Goal: Task Accomplishment & Management: Use online tool/utility

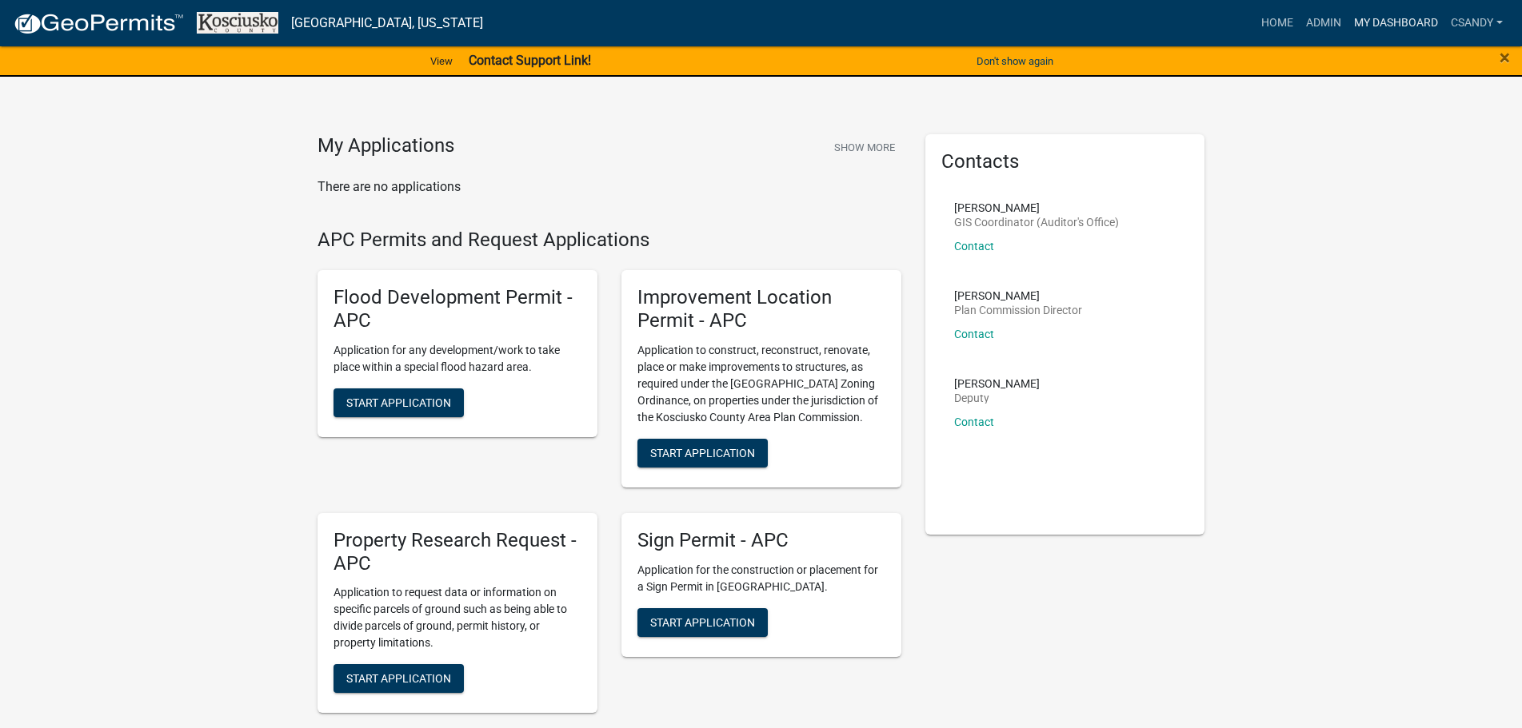
click at [1383, 22] on link "My Dashboard" at bounding box center [1395, 23] width 97 height 30
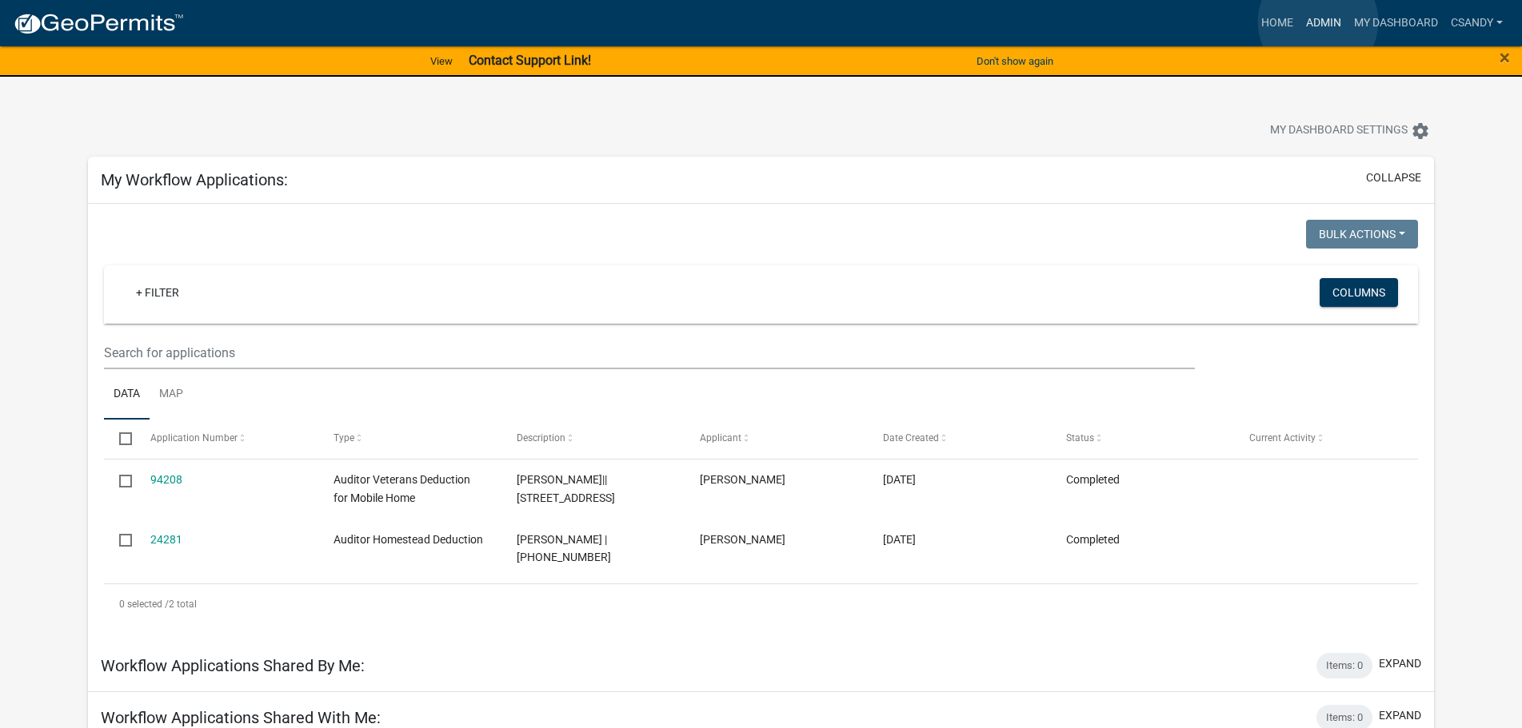
click at [1318, 22] on link "Admin" at bounding box center [1323, 23] width 48 height 30
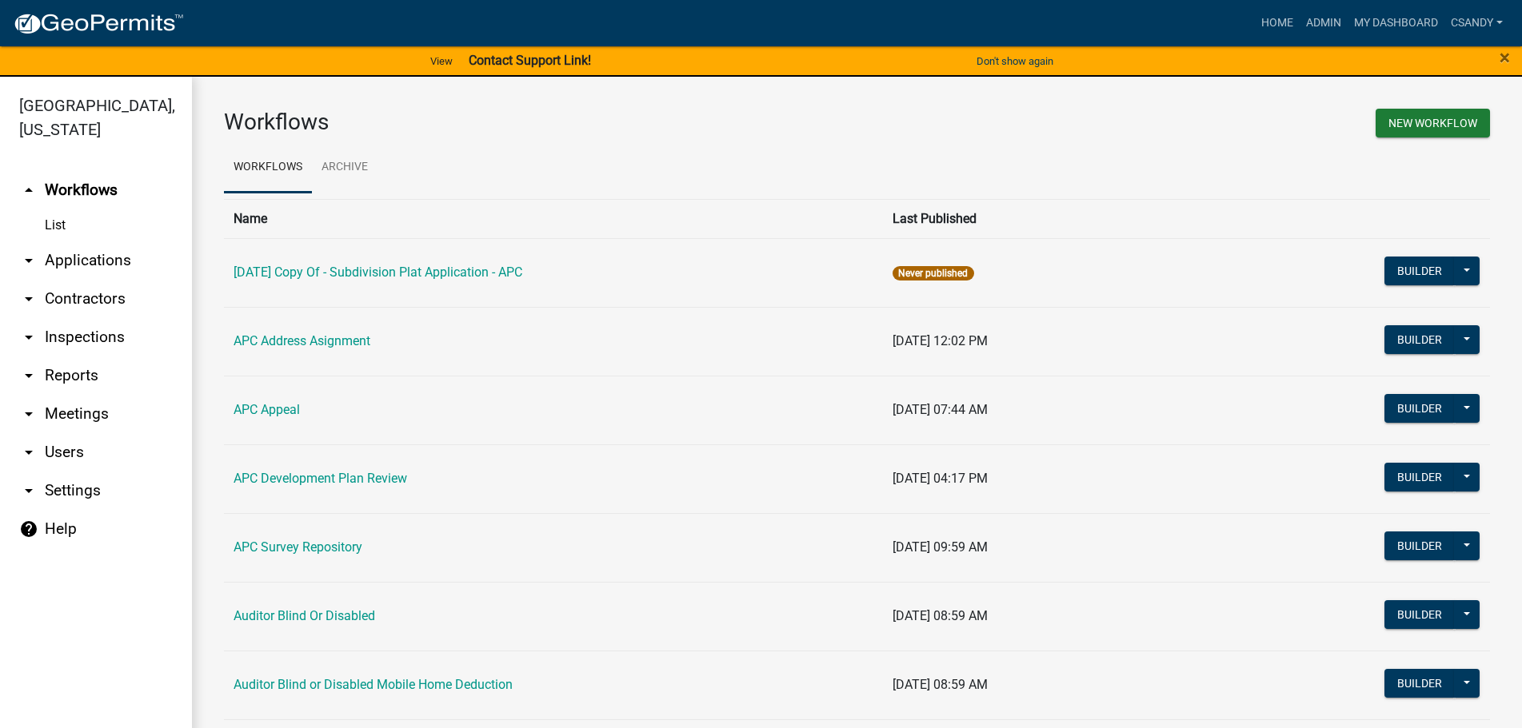
click at [86, 375] on link "arrow_drop_down Reports" at bounding box center [96, 376] width 192 height 38
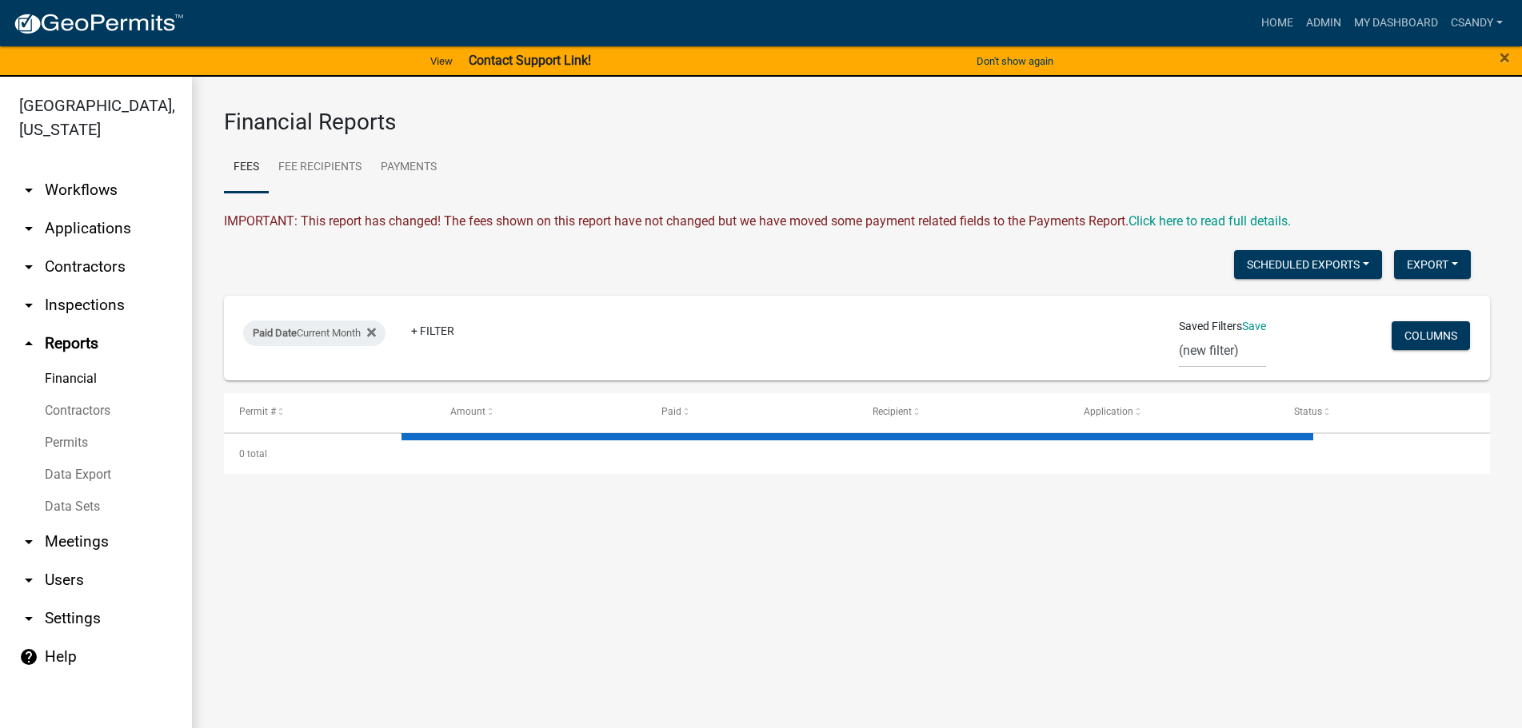
click at [93, 221] on link "arrow_drop_down Applications" at bounding box center [96, 228] width 192 height 38
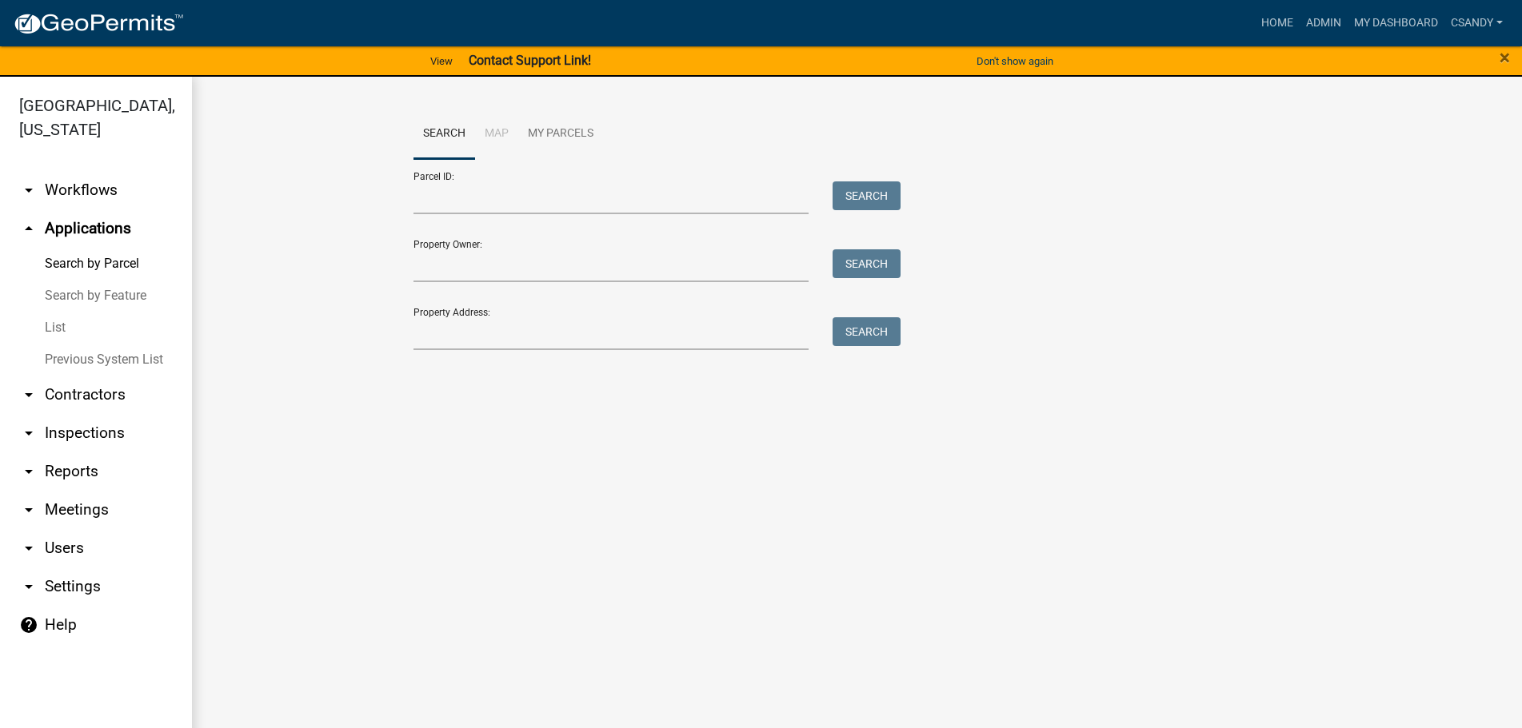
click at [59, 329] on link "List" at bounding box center [96, 328] width 192 height 32
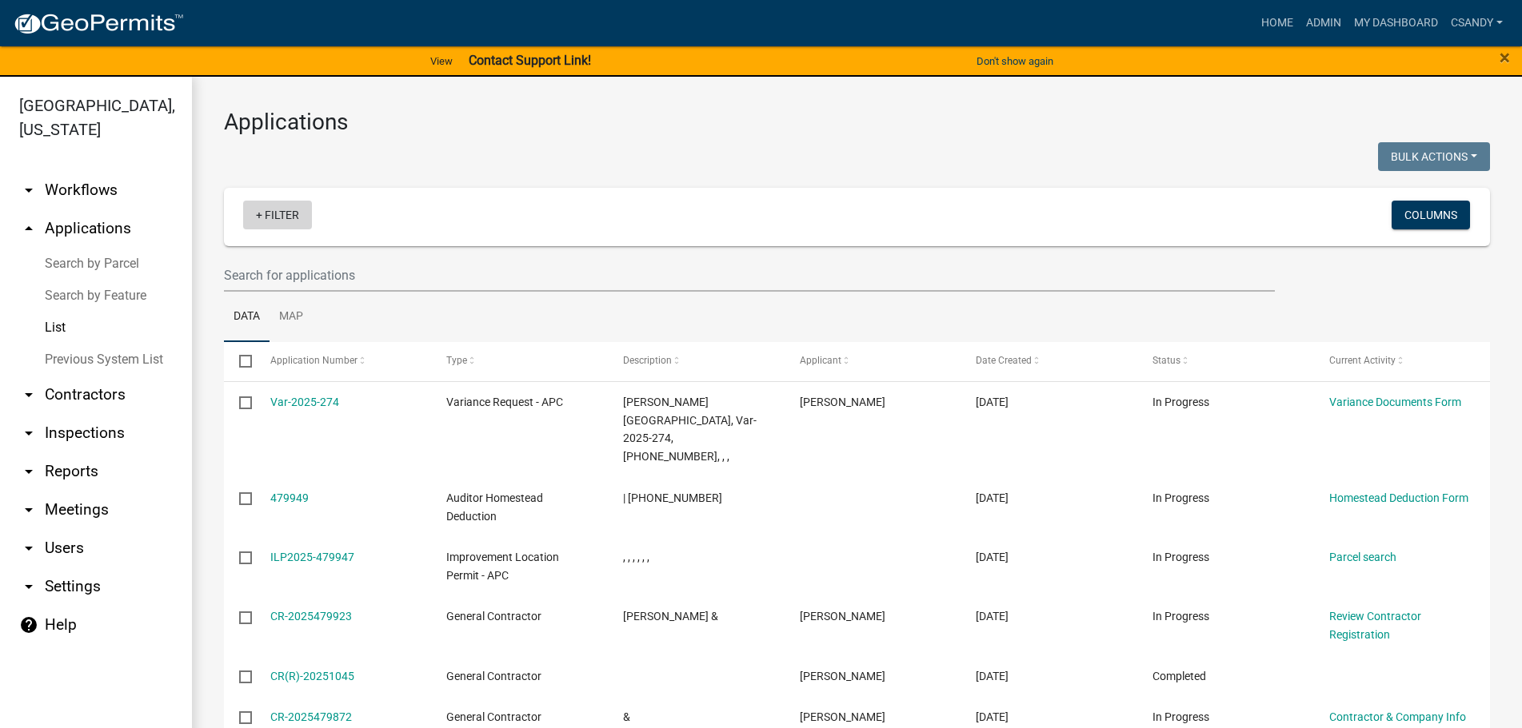
click at [281, 214] on link "+ Filter" at bounding box center [277, 215] width 69 height 29
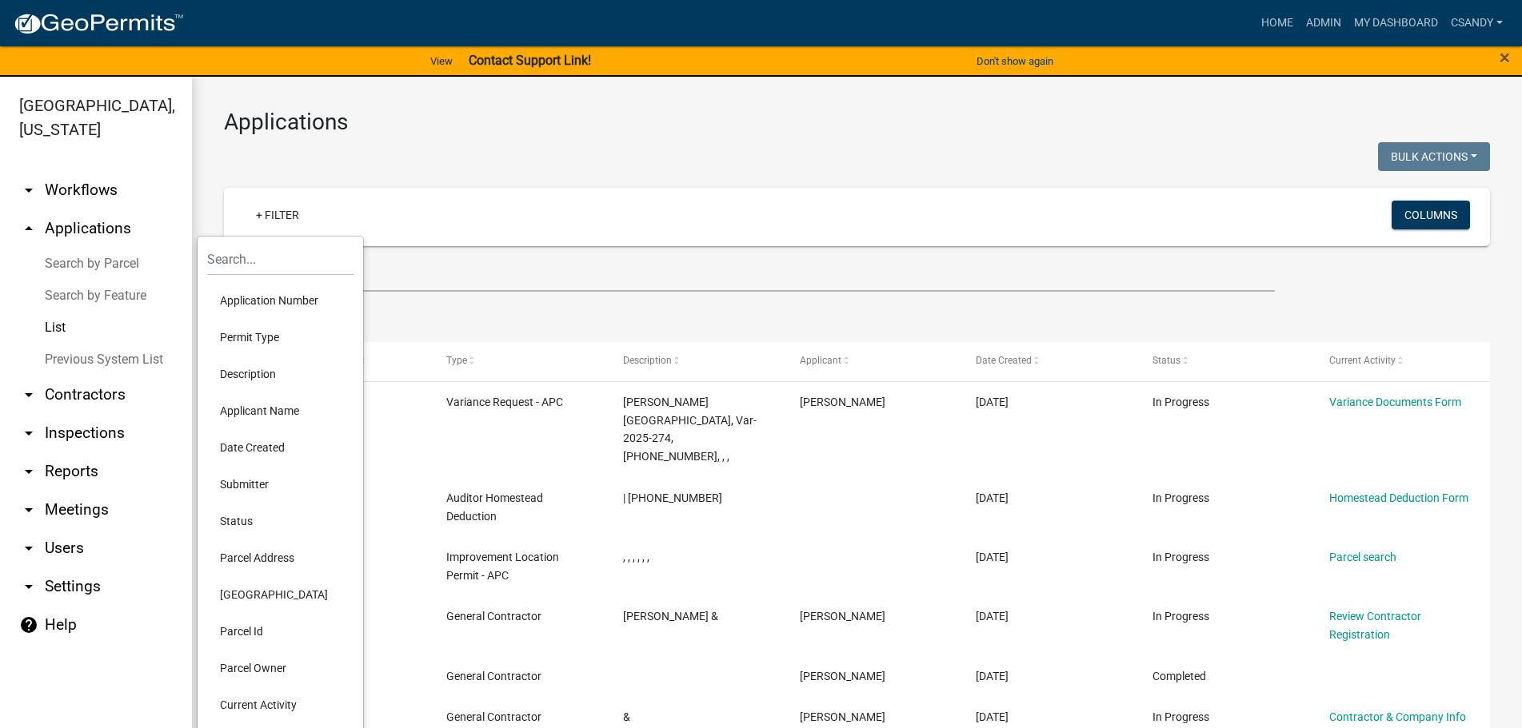
click at [265, 338] on li "Permit Type" at bounding box center [280, 337] width 146 height 37
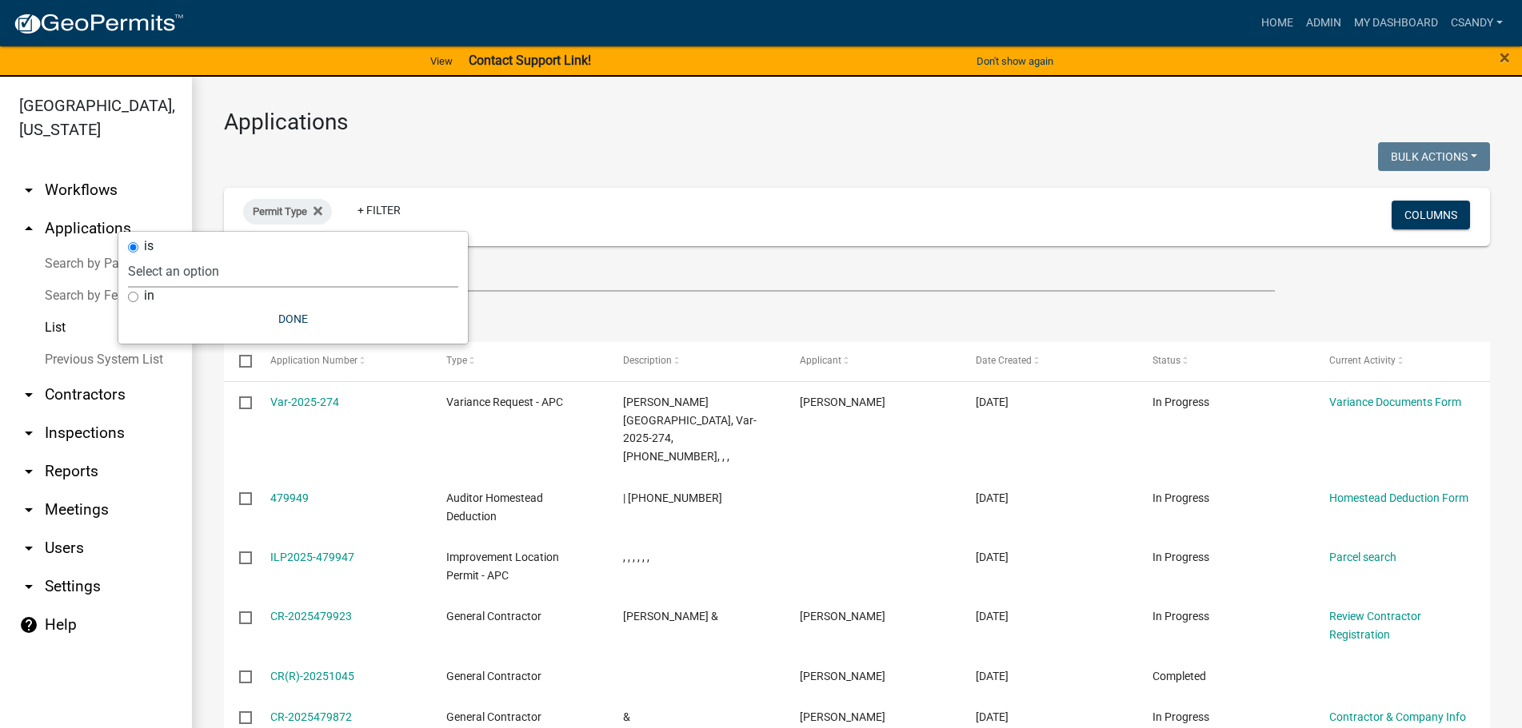
click at [205, 281] on select "Select an option [DATE] Copy Of - Subdivision Plat Application - APC APC Addres…" at bounding box center [293, 271] width 330 height 33
select select "8bc50850-d1b6-4adc-b948-323c2e651b8e"
click at [205, 255] on select "Select an option [DATE] Copy Of - Subdivision Plat Application - APC APC Addres…" at bounding box center [293, 271] width 330 height 33
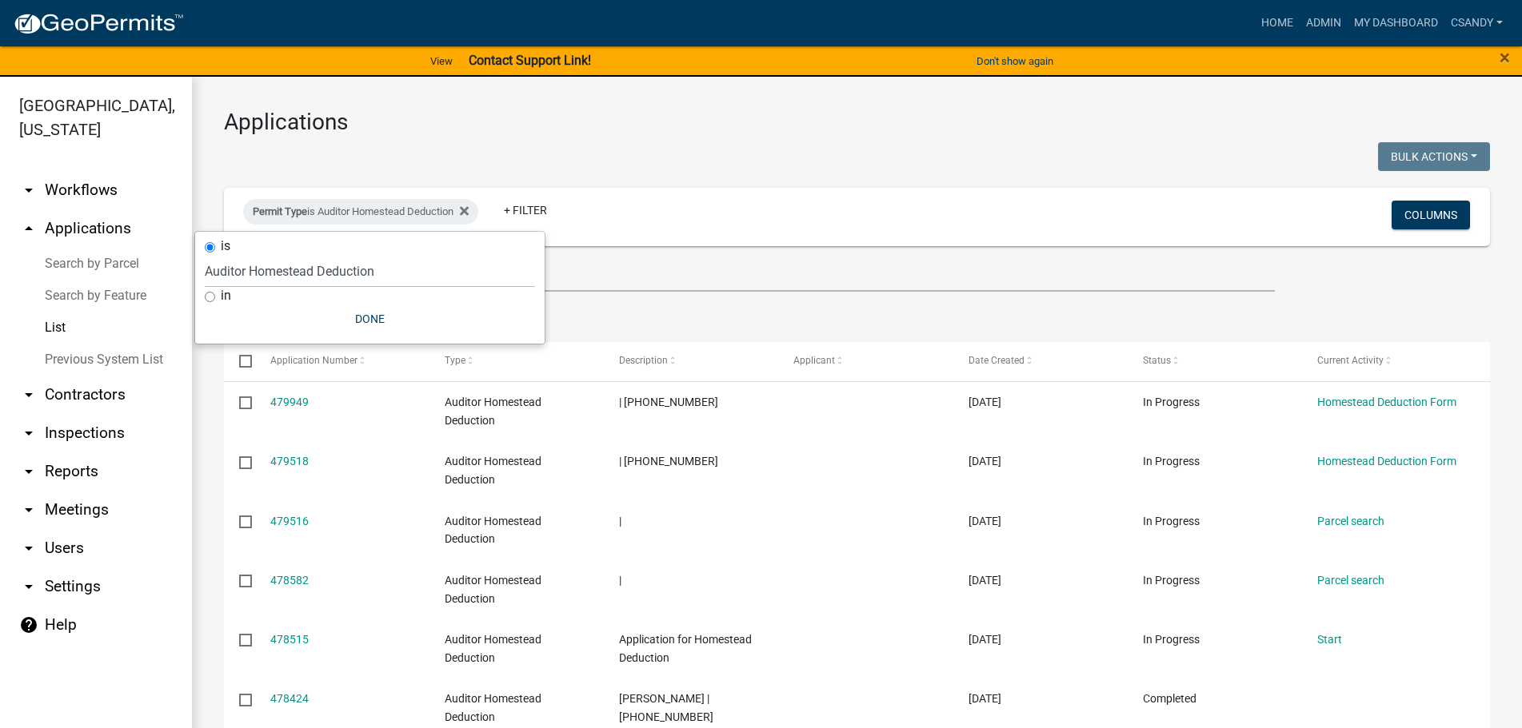
click at [687, 324] on ul "Data Map" at bounding box center [857, 317] width 1266 height 50
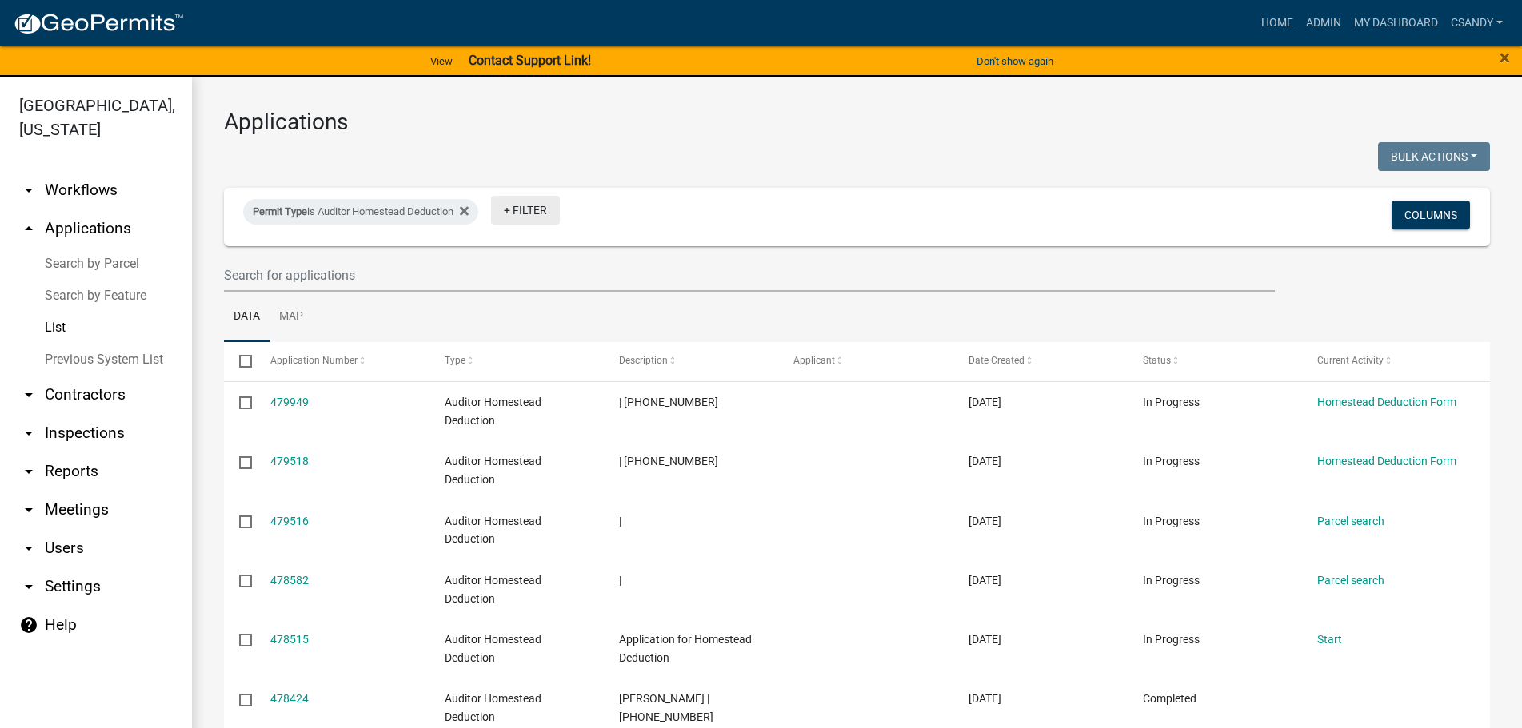
click at [550, 213] on link "+ Filter" at bounding box center [525, 210] width 69 height 29
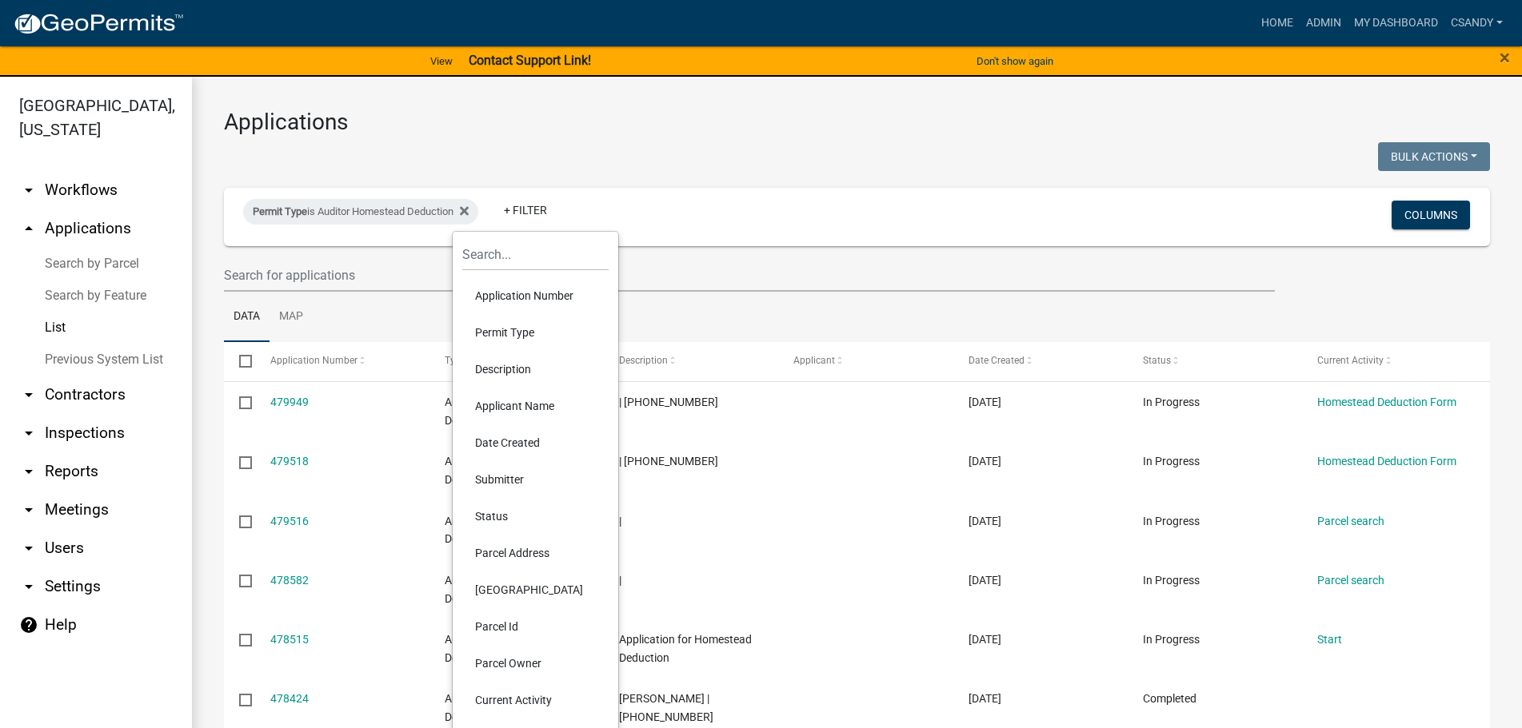
click at [515, 521] on li "Status" at bounding box center [535, 516] width 146 height 37
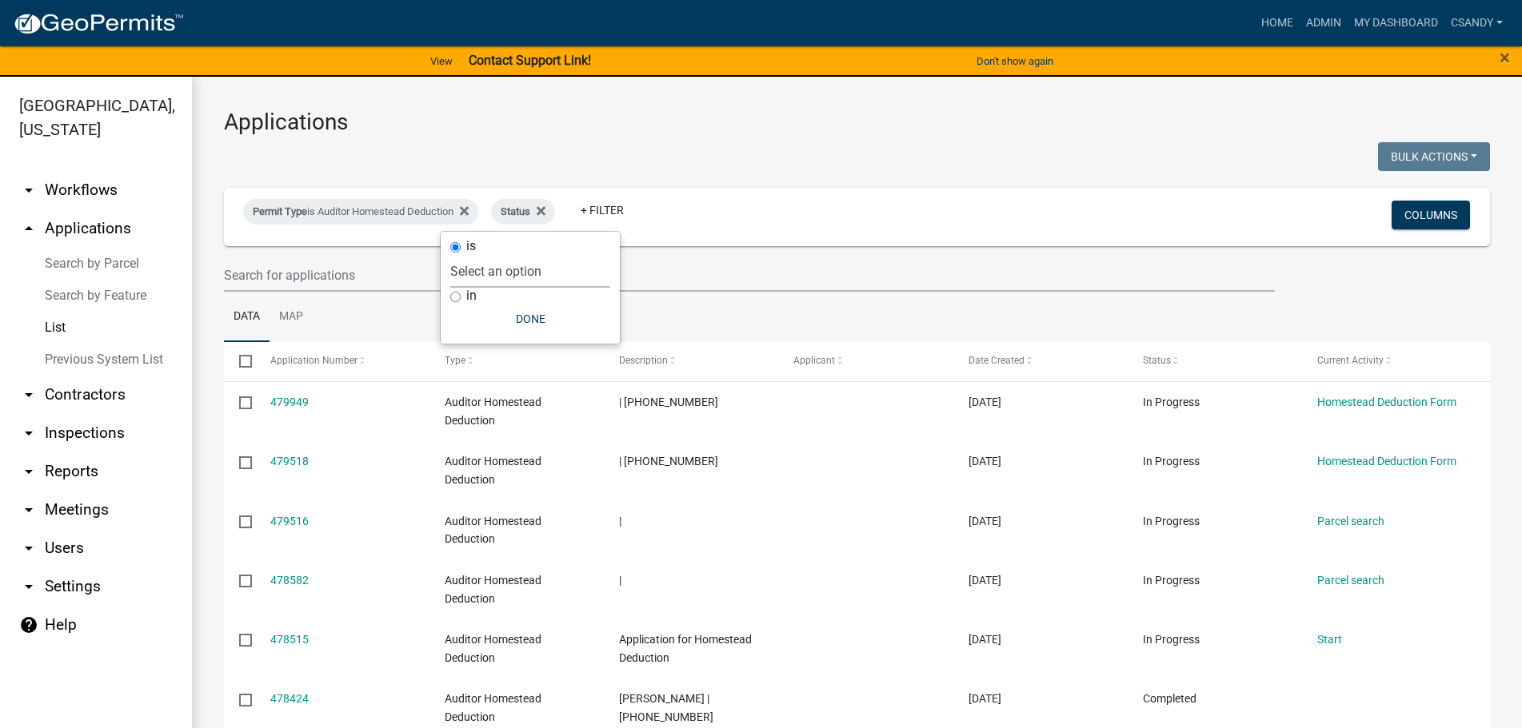
click at [565, 280] on select "Select an option Not Started In Progress Completed Expired Locked Withdrawn Voi…" at bounding box center [530, 271] width 160 height 33
select select "1"
click at [483, 255] on select "Select an option Not Started In Progress Completed Expired Locked Withdrawn Voi…" at bounding box center [530, 271] width 160 height 33
click at [1247, 301] on ul "Data Map" at bounding box center [857, 317] width 1266 height 50
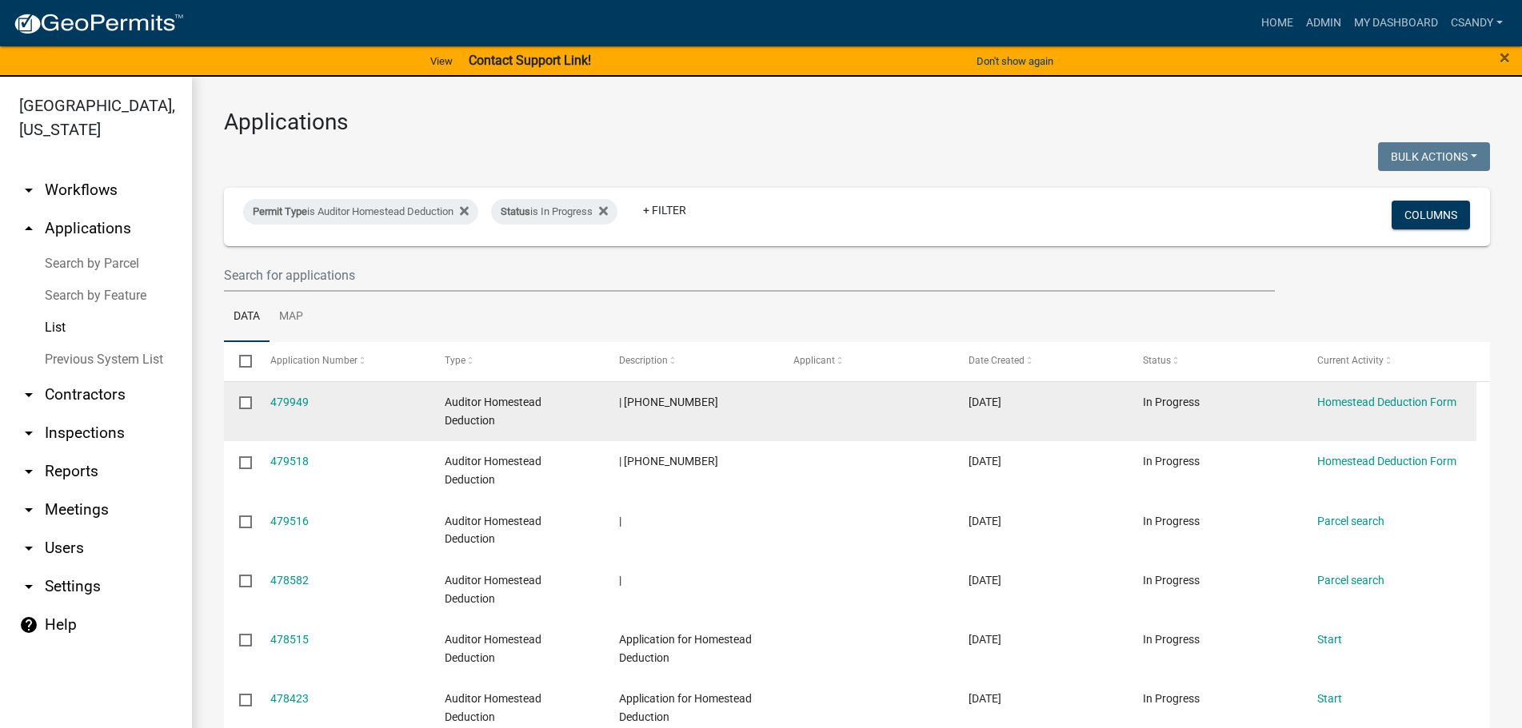
click at [245, 404] on input "checkbox" at bounding box center [244, 402] width 10 height 10
checkbox input "true"
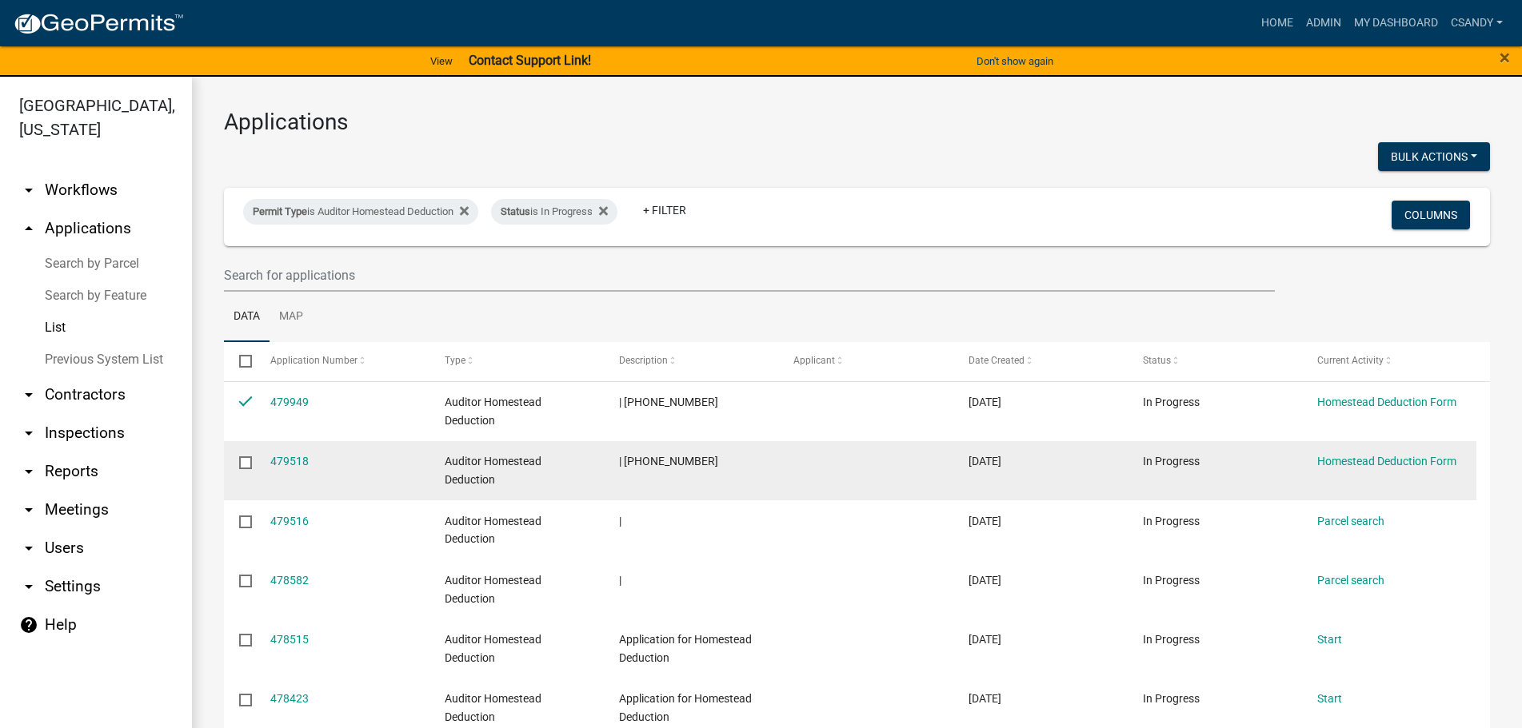
click at [249, 463] on input "checkbox" at bounding box center [244, 462] width 10 height 10
checkbox input "true"
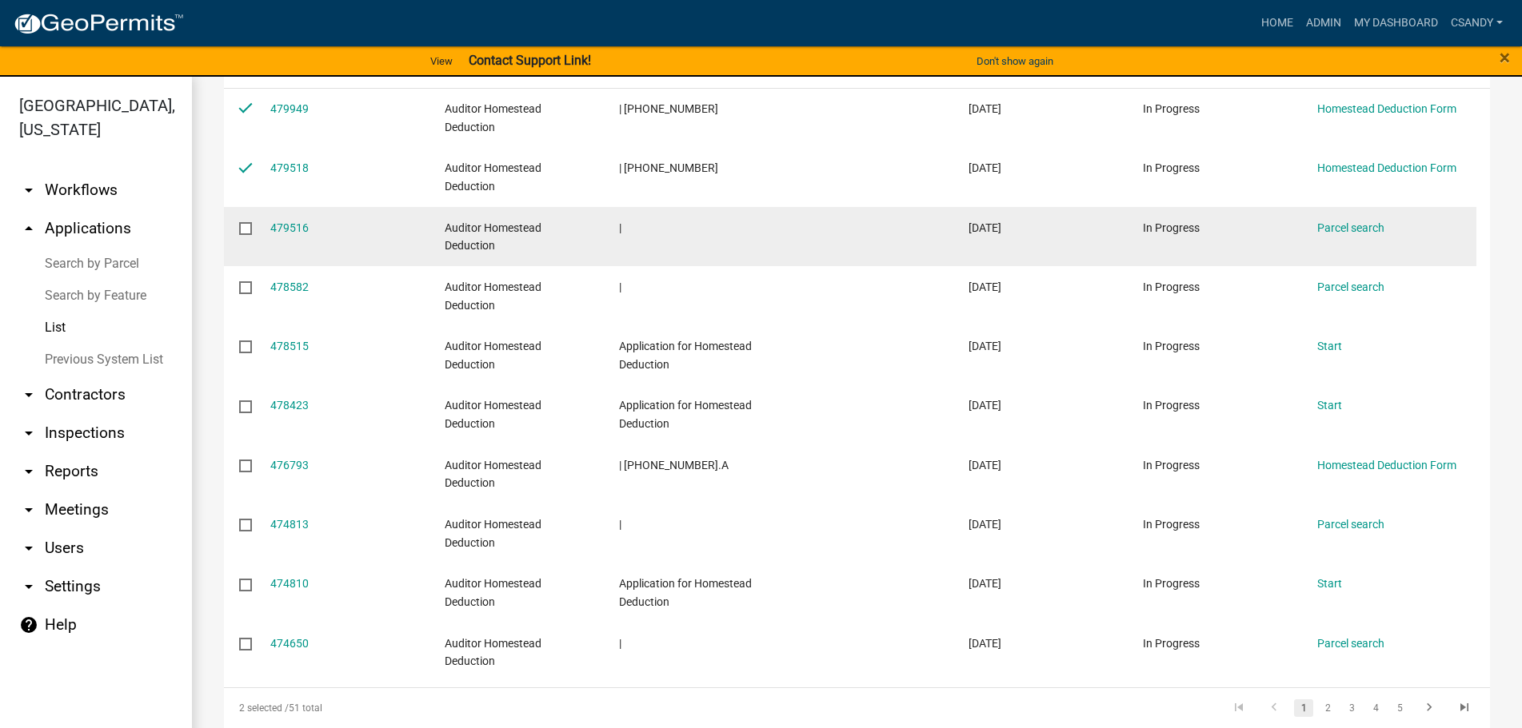
click at [244, 228] on input "checkbox" at bounding box center [244, 227] width 10 height 10
checkbox input "true"
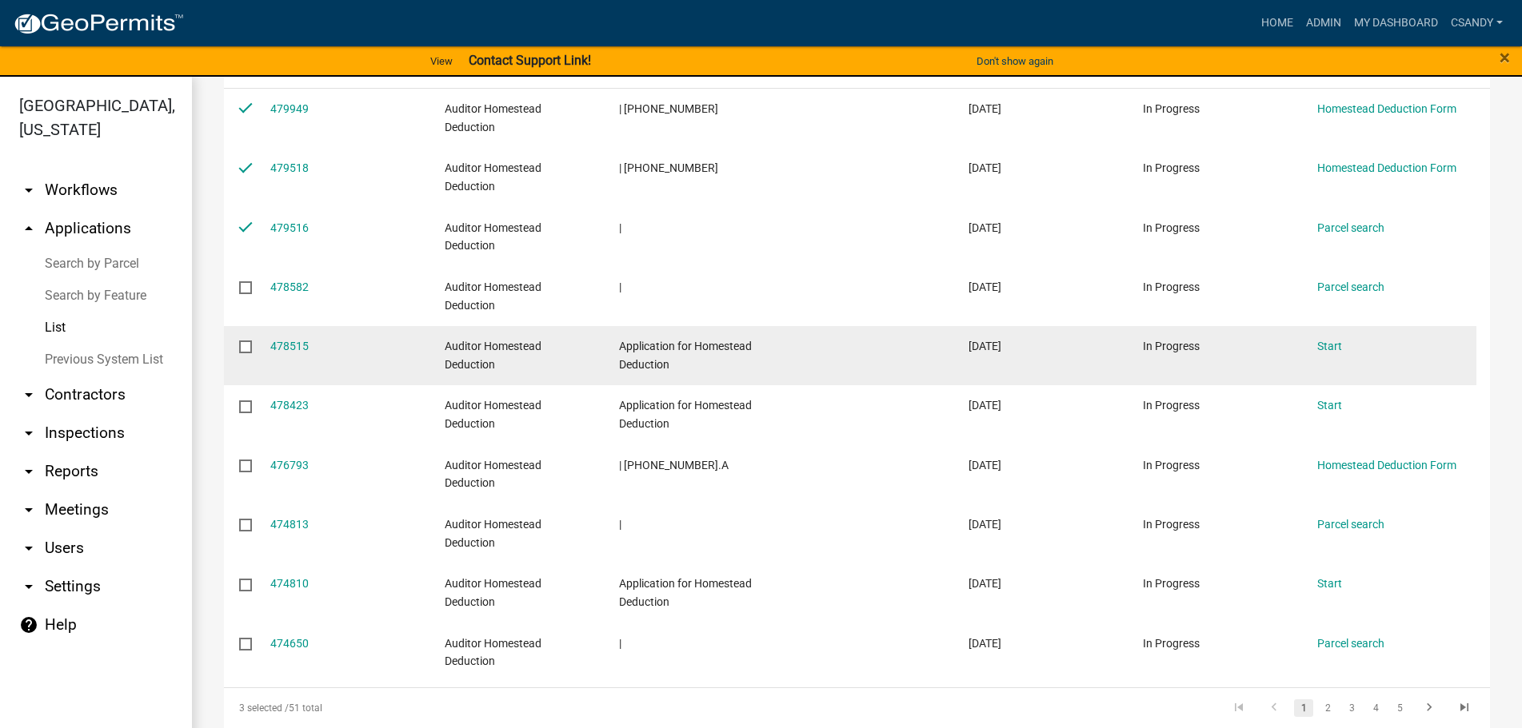
scroll to position [374, 0]
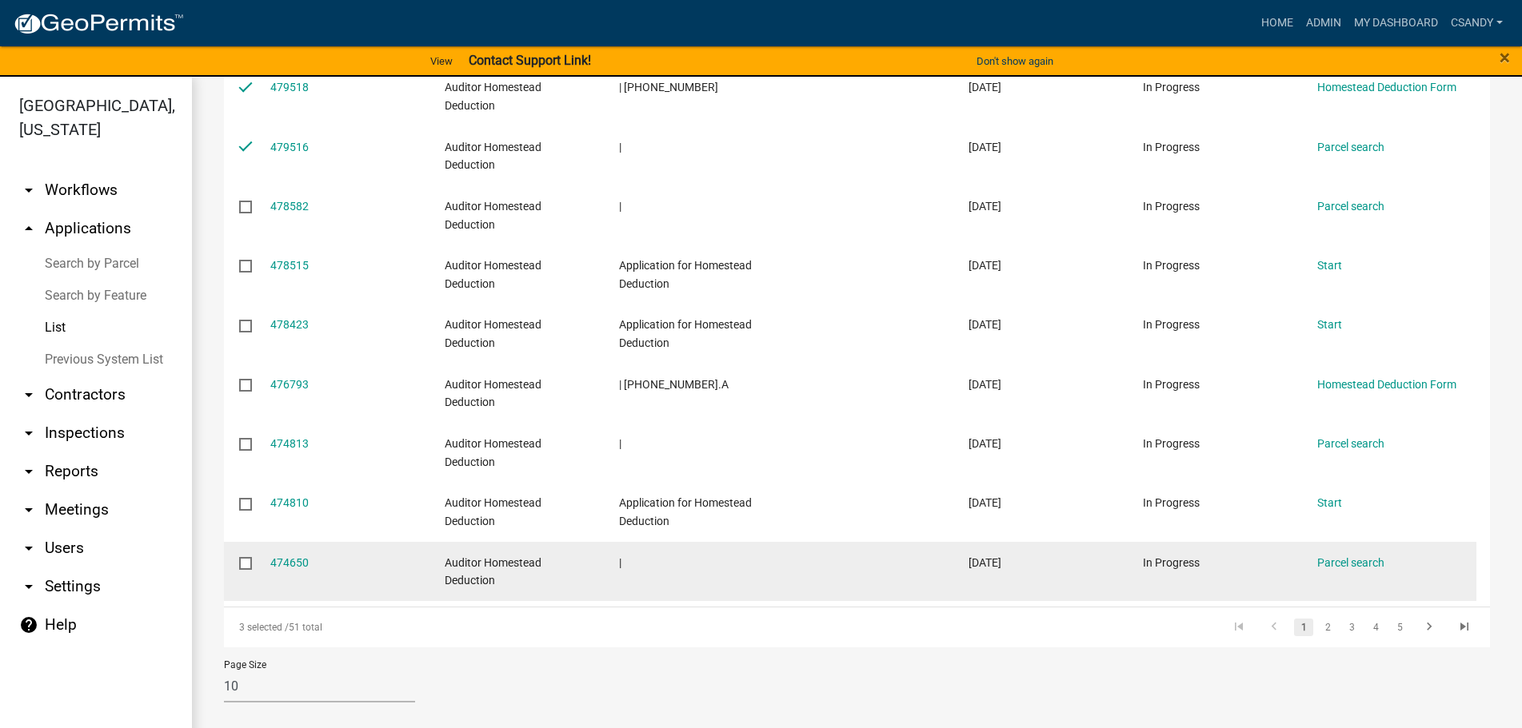
click at [245, 561] on input "checkbox" at bounding box center [244, 562] width 10 height 10
checkbox input "true"
checkbox input "false"
checkbox input "true"
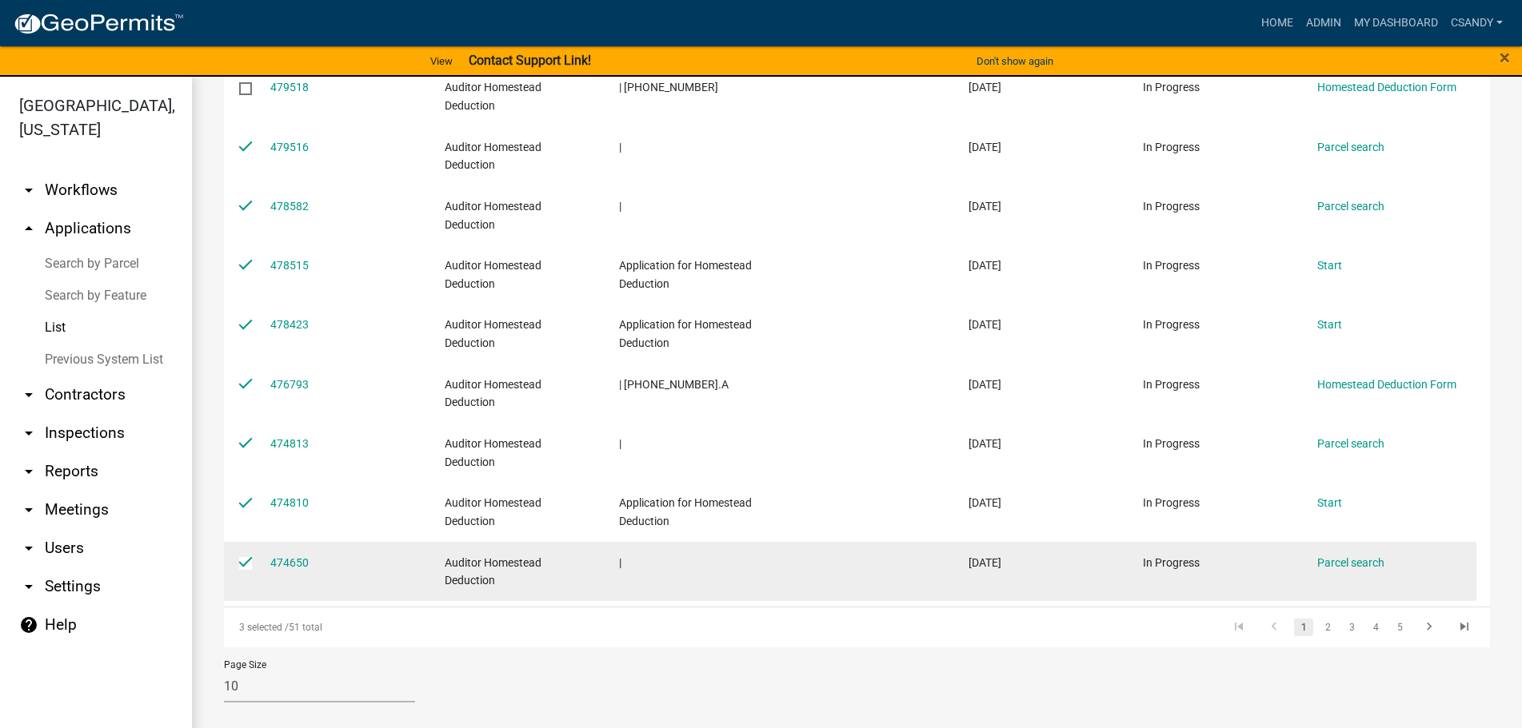
checkbox input "true"
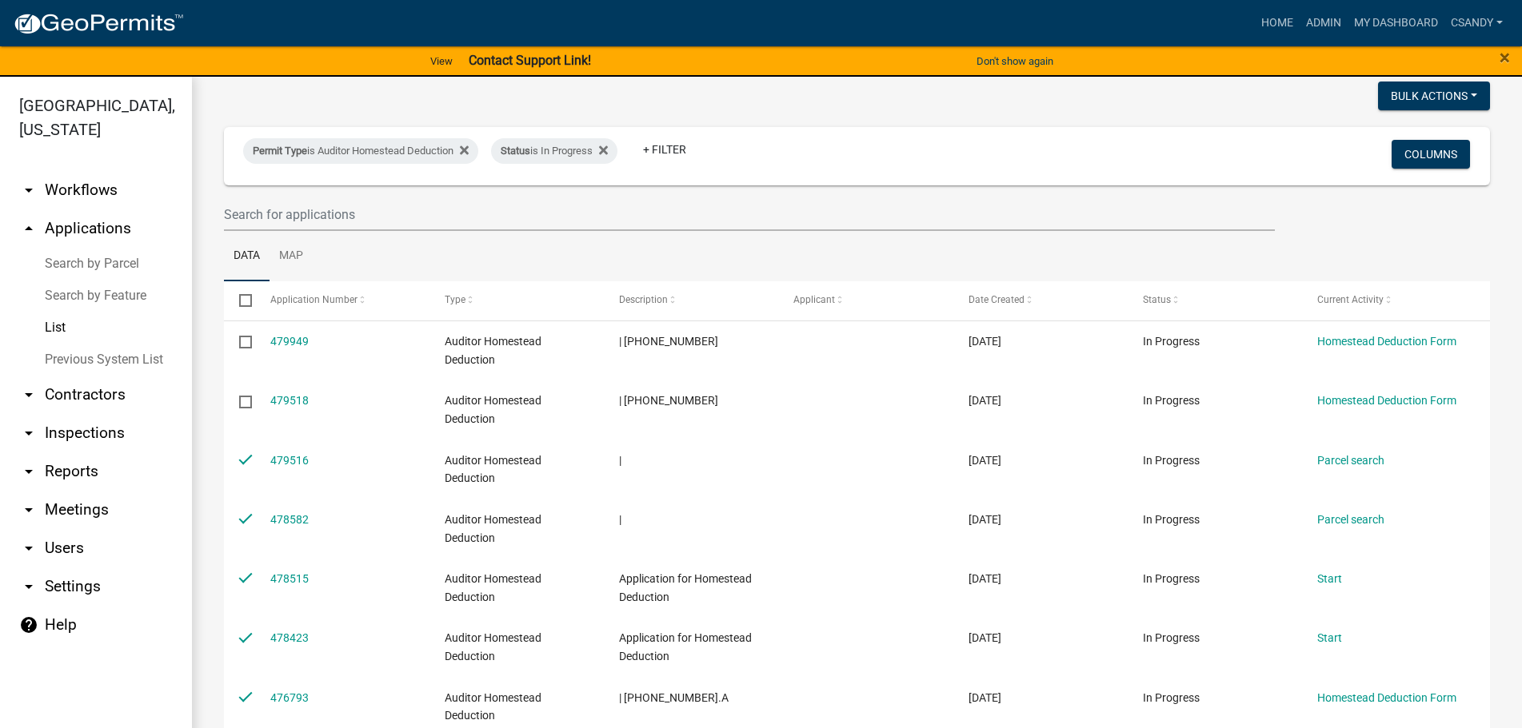
scroll to position [0, 0]
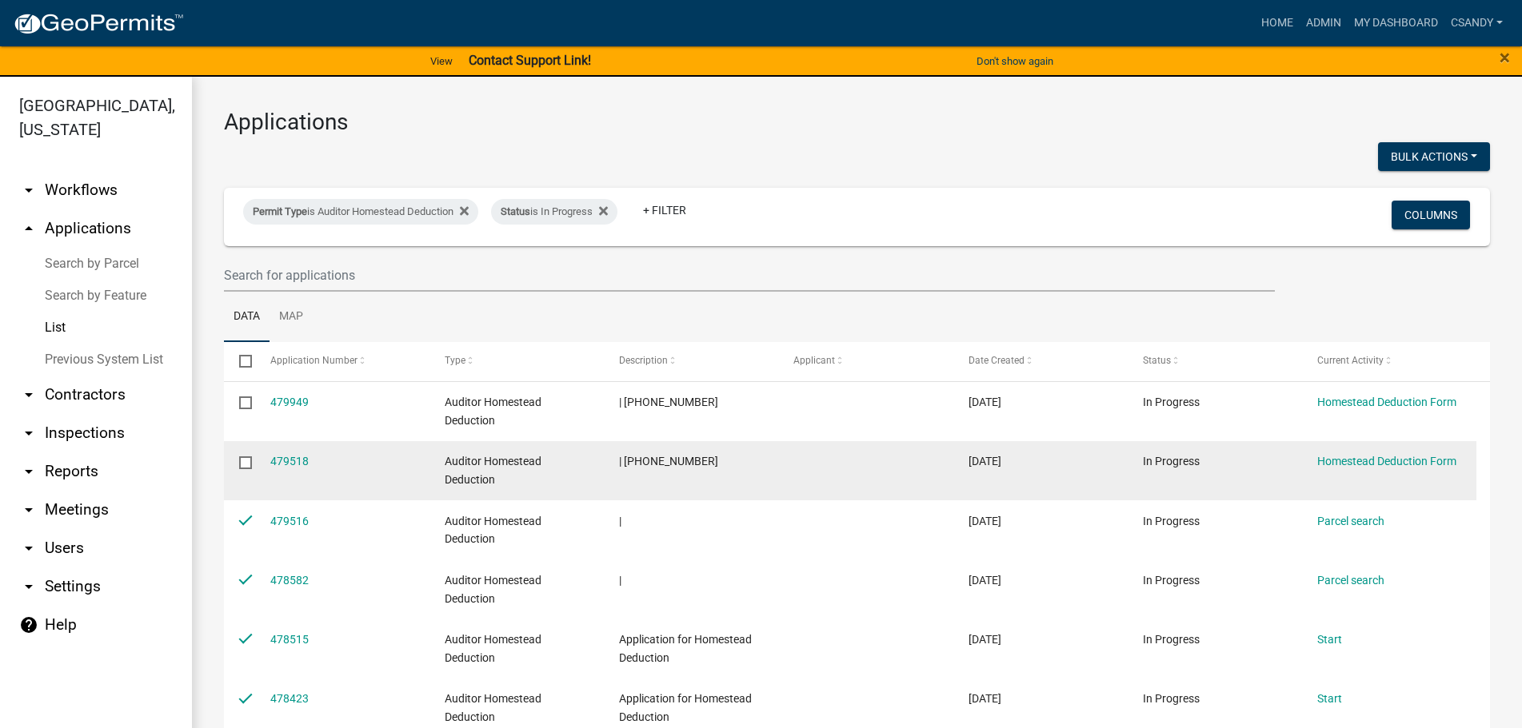
click at [247, 461] on input "checkbox" at bounding box center [244, 462] width 10 height 10
checkbox input "true"
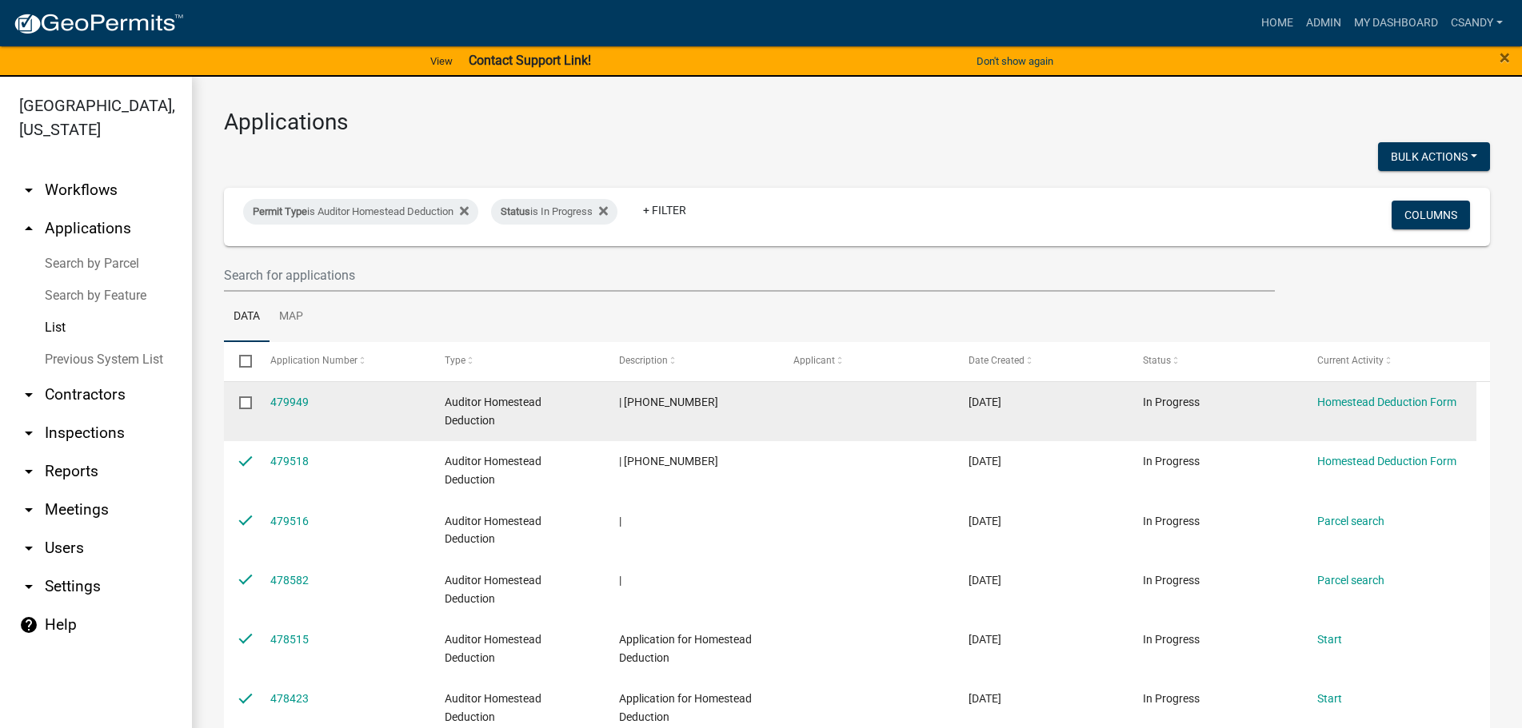
click at [248, 404] on input "checkbox" at bounding box center [244, 402] width 10 height 10
checkbox input "true"
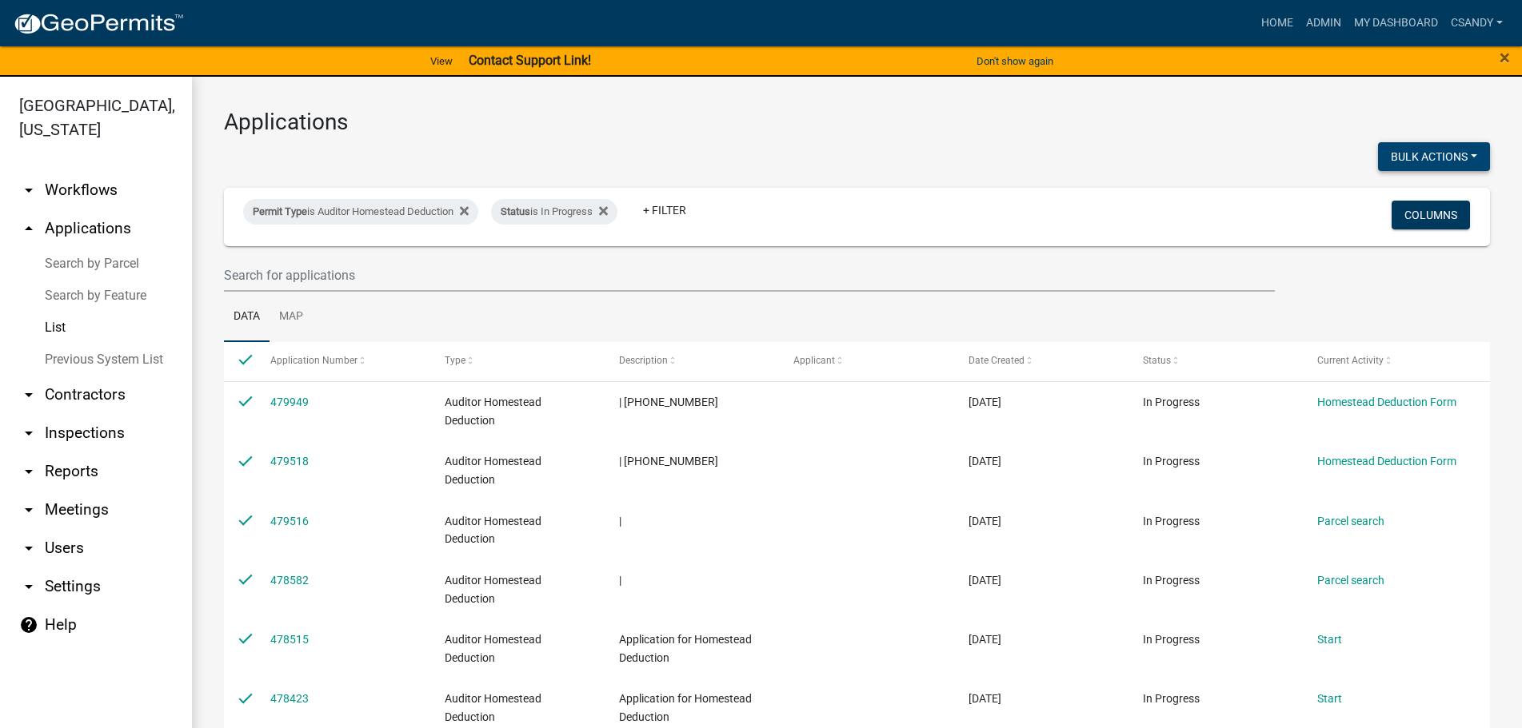
click at [1437, 152] on button "Bulk Actions" at bounding box center [1434, 156] width 112 height 29
click at [1416, 195] on button "Void" at bounding box center [1426, 198] width 128 height 38
checkbox input "false"
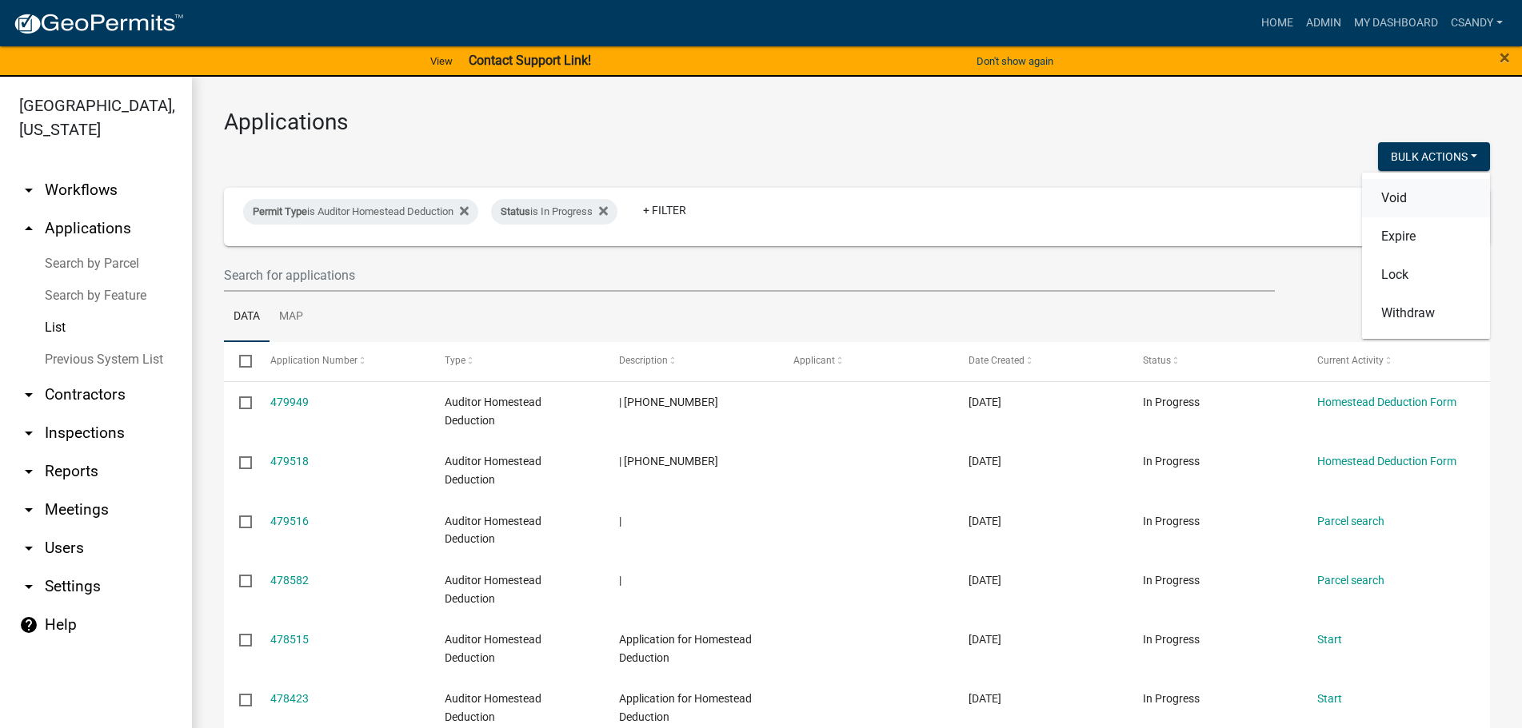
checkbox input "false"
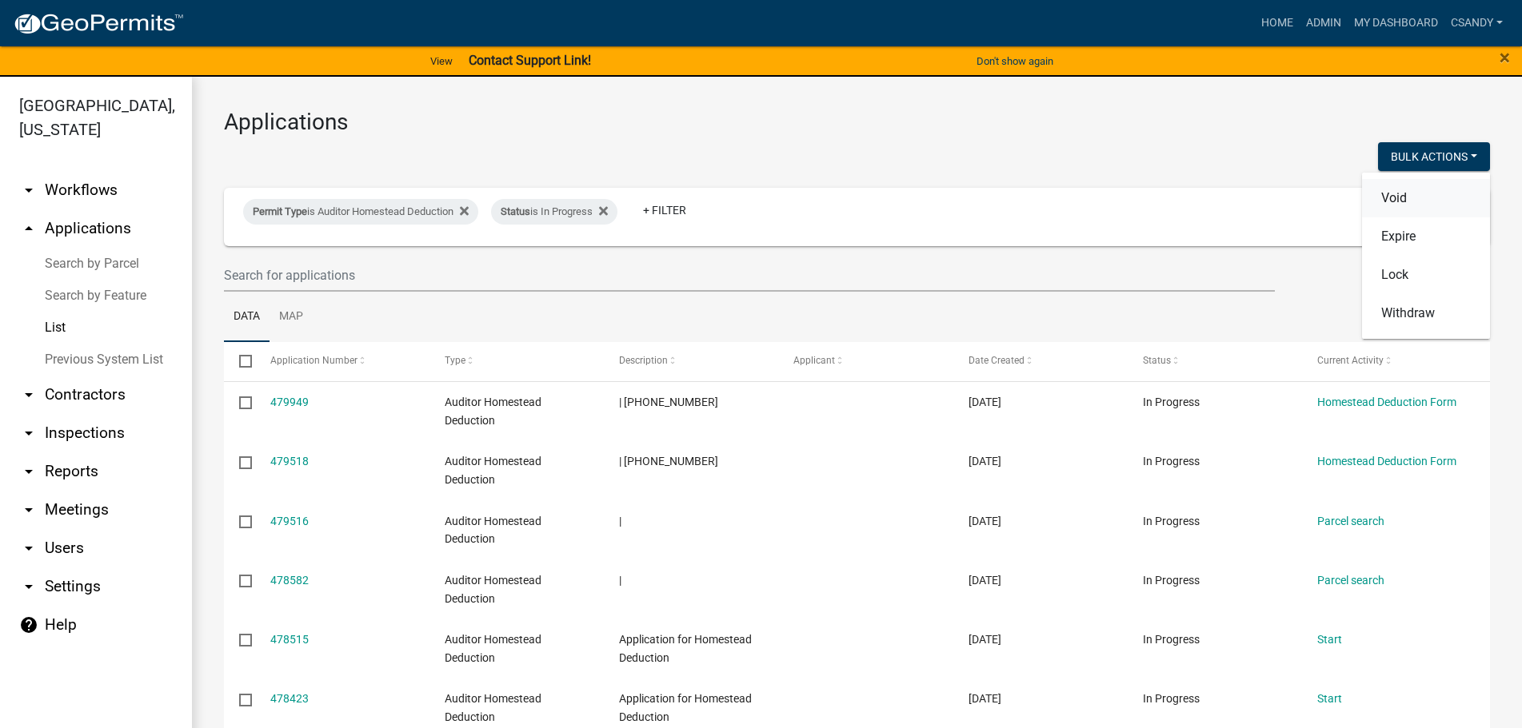
checkbox input "false"
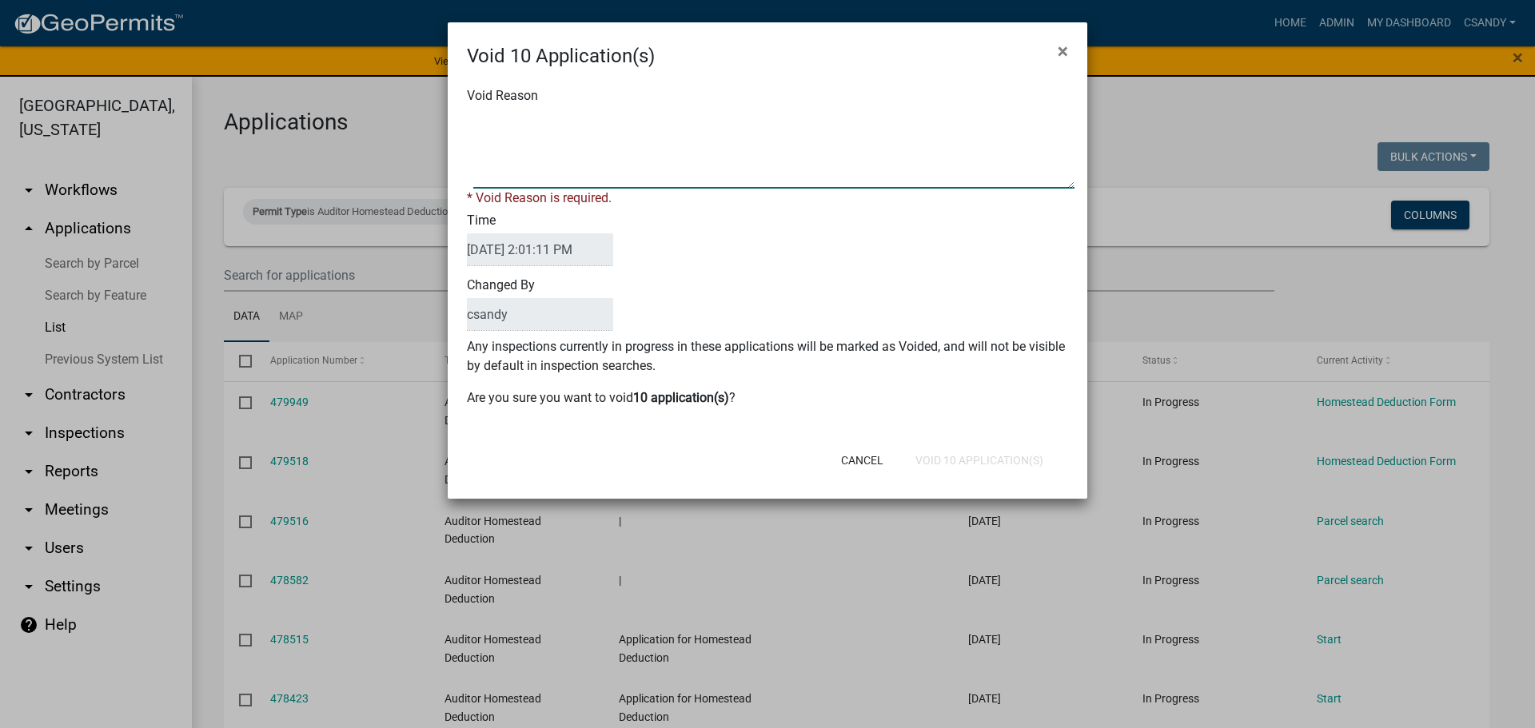
click at [594, 170] on textarea "Void Reason" at bounding box center [773, 149] width 601 height 80
type textarea "Incomplete application"
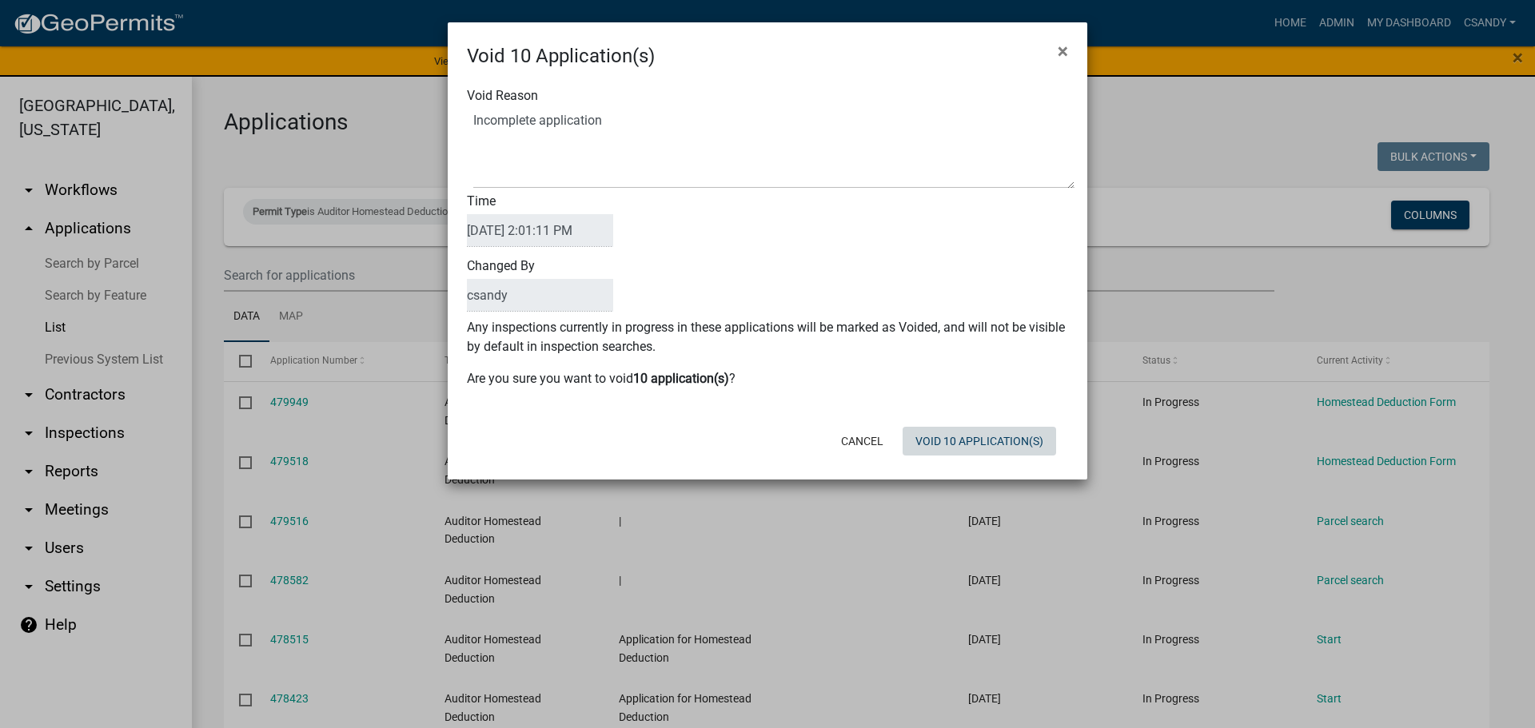
click at [964, 462] on form "Void 10 Application(s) × Void Reason Time [DATE] 2:01:11 PM Changed By csandy A…" at bounding box center [768, 243] width 640 height 443
click at [971, 448] on button "Void 10 Application(s)" at bounding box center [980, 441] width 154 height 29
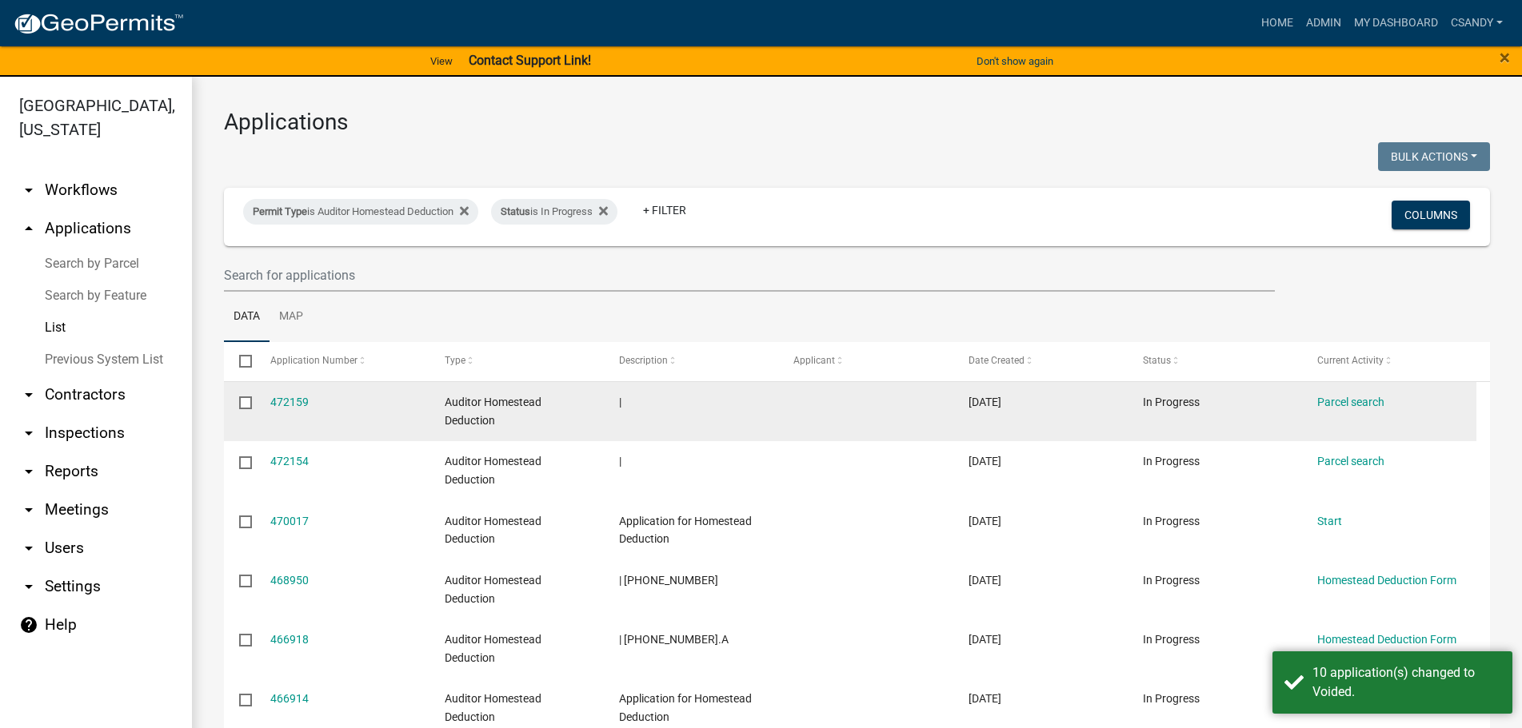
click at [252, 395] on datatable-body-cell at bounding box center [239, 411] width 30 height 59
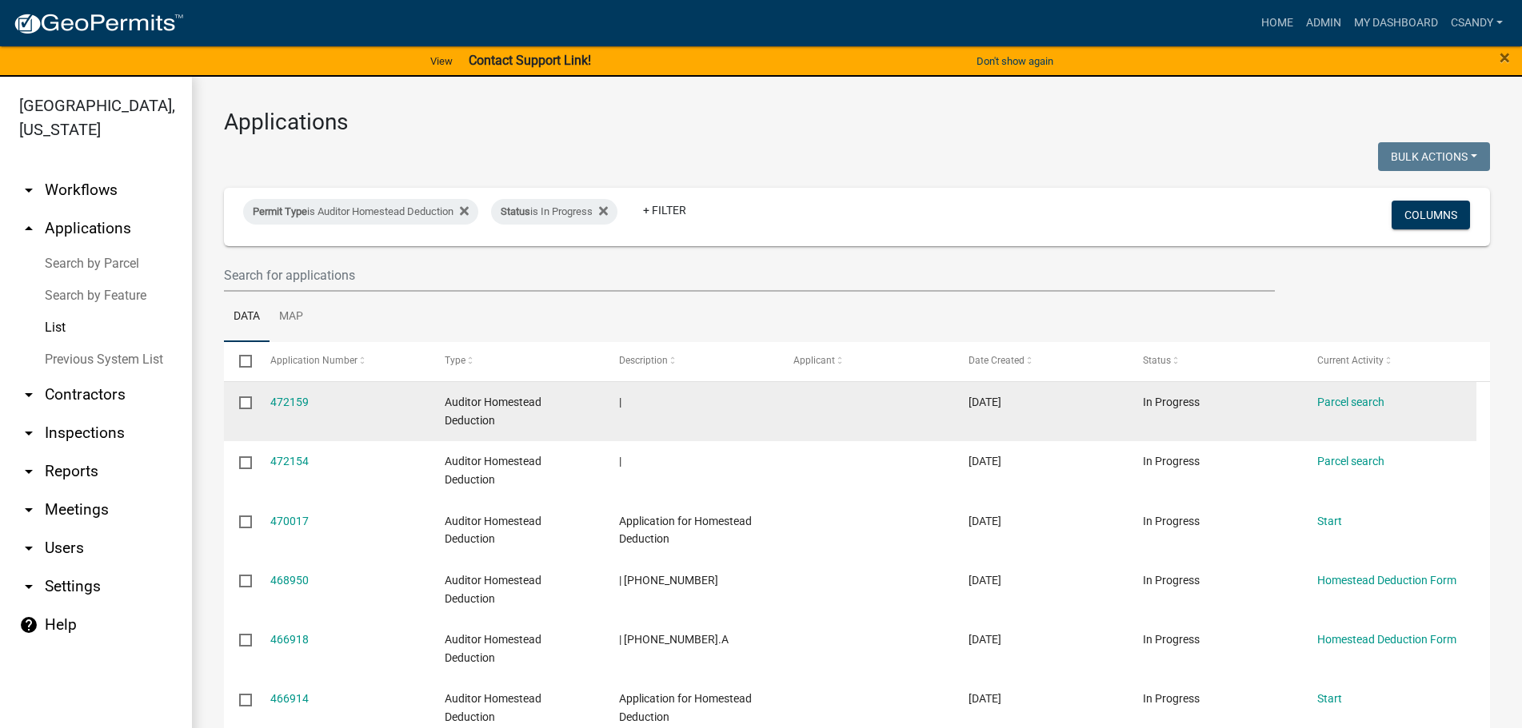
click at [249, 399] on input "checkbox" at bounding box center [244, 402] width 10 height 10
checkbox input "true"
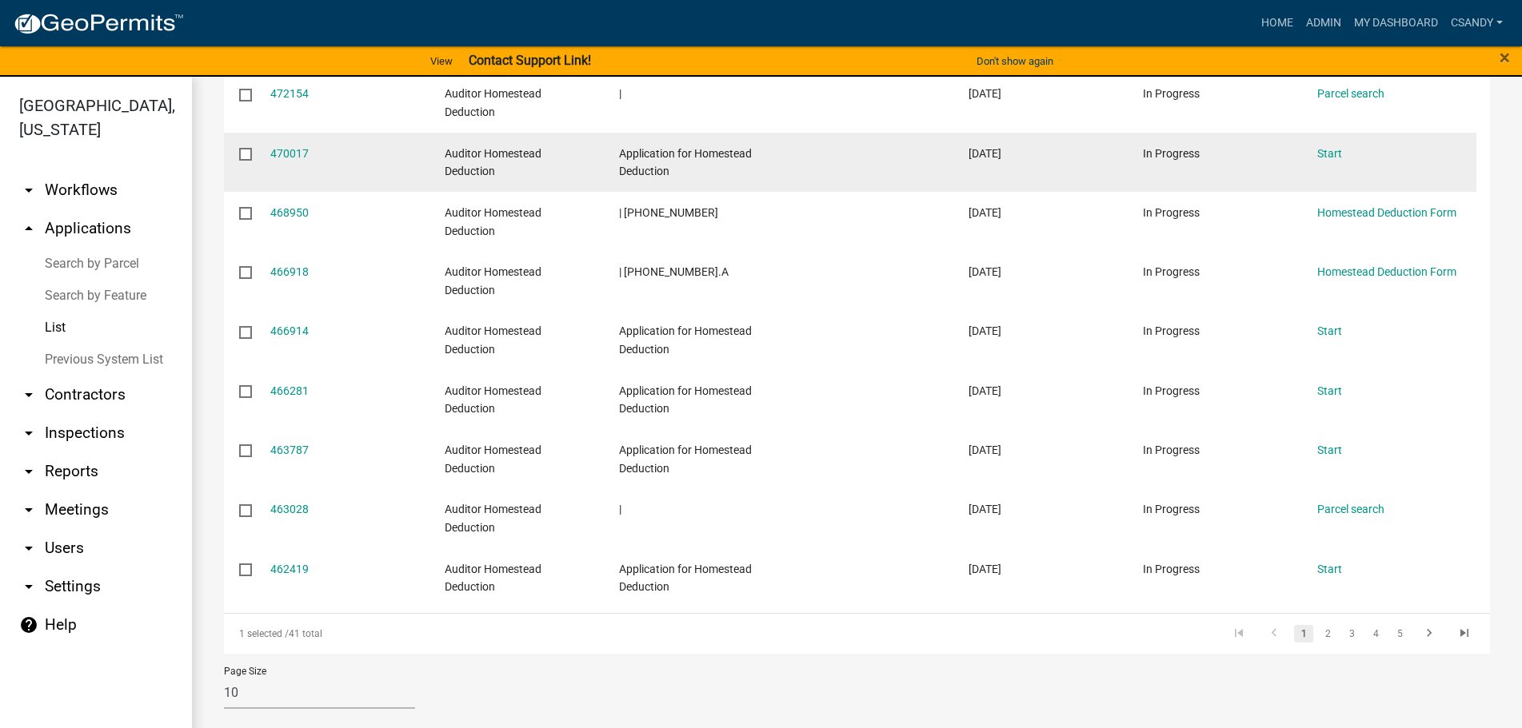
scroll to position [374, 0]
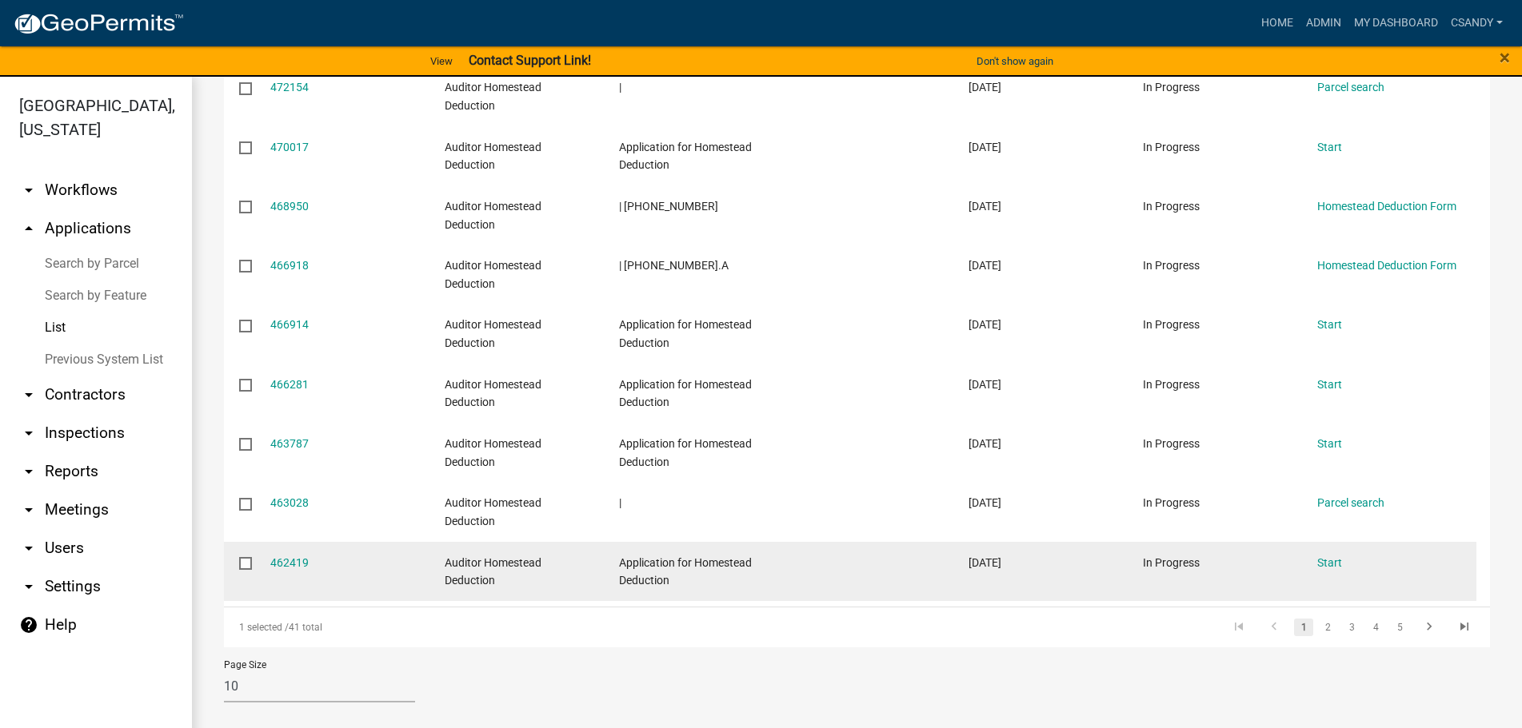
click at [247, 568] on input "checkbox" at bounding box center [244, 562] width 10 height 10
checkbox input "true"
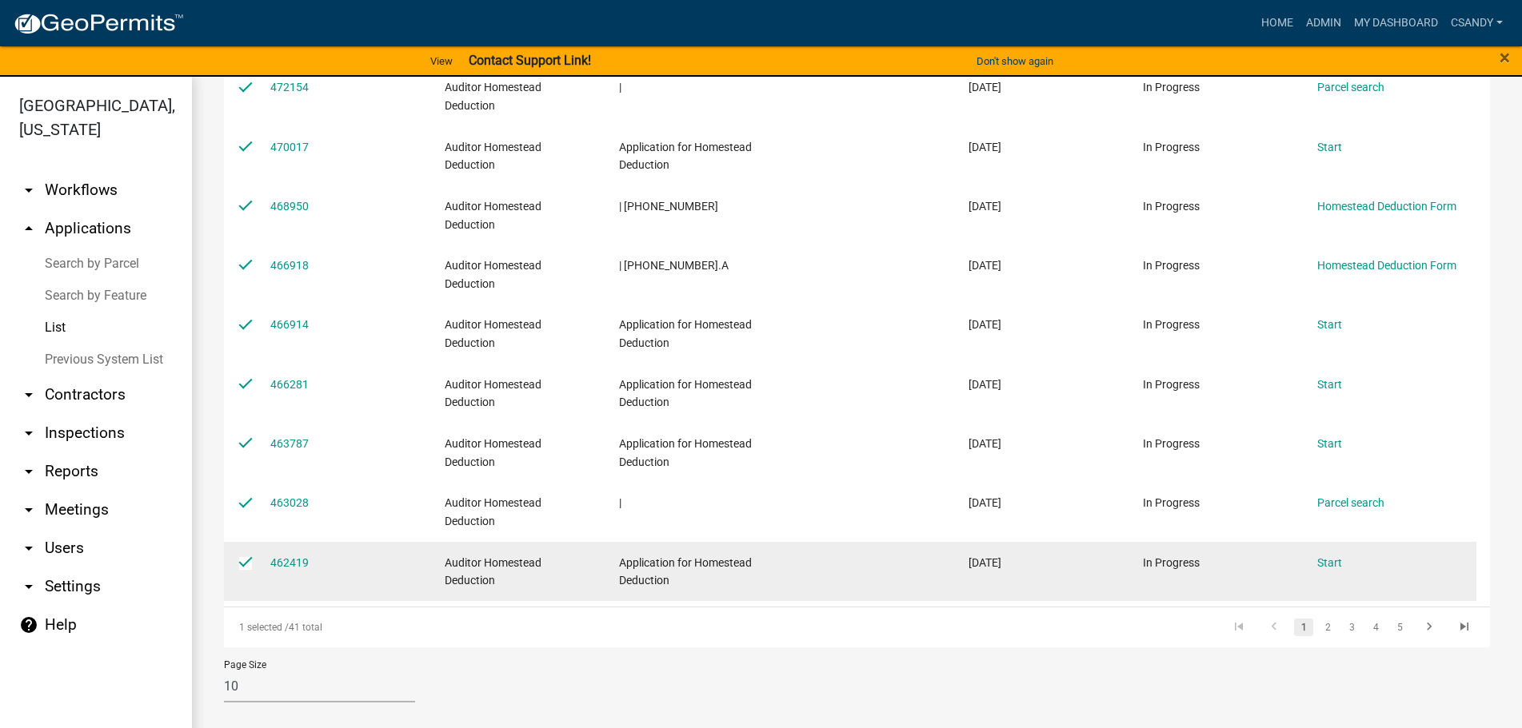
checkbox input "true"
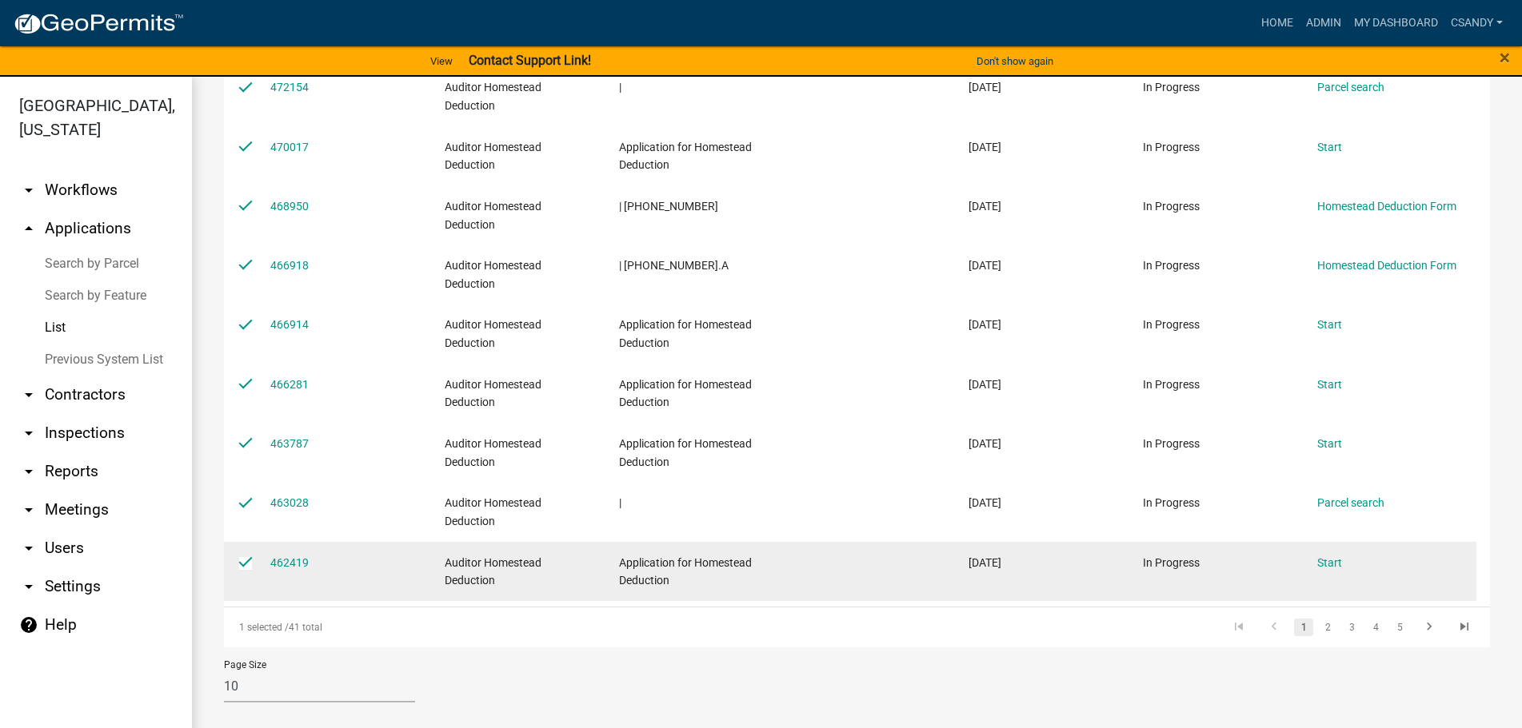
checkbox input "true"
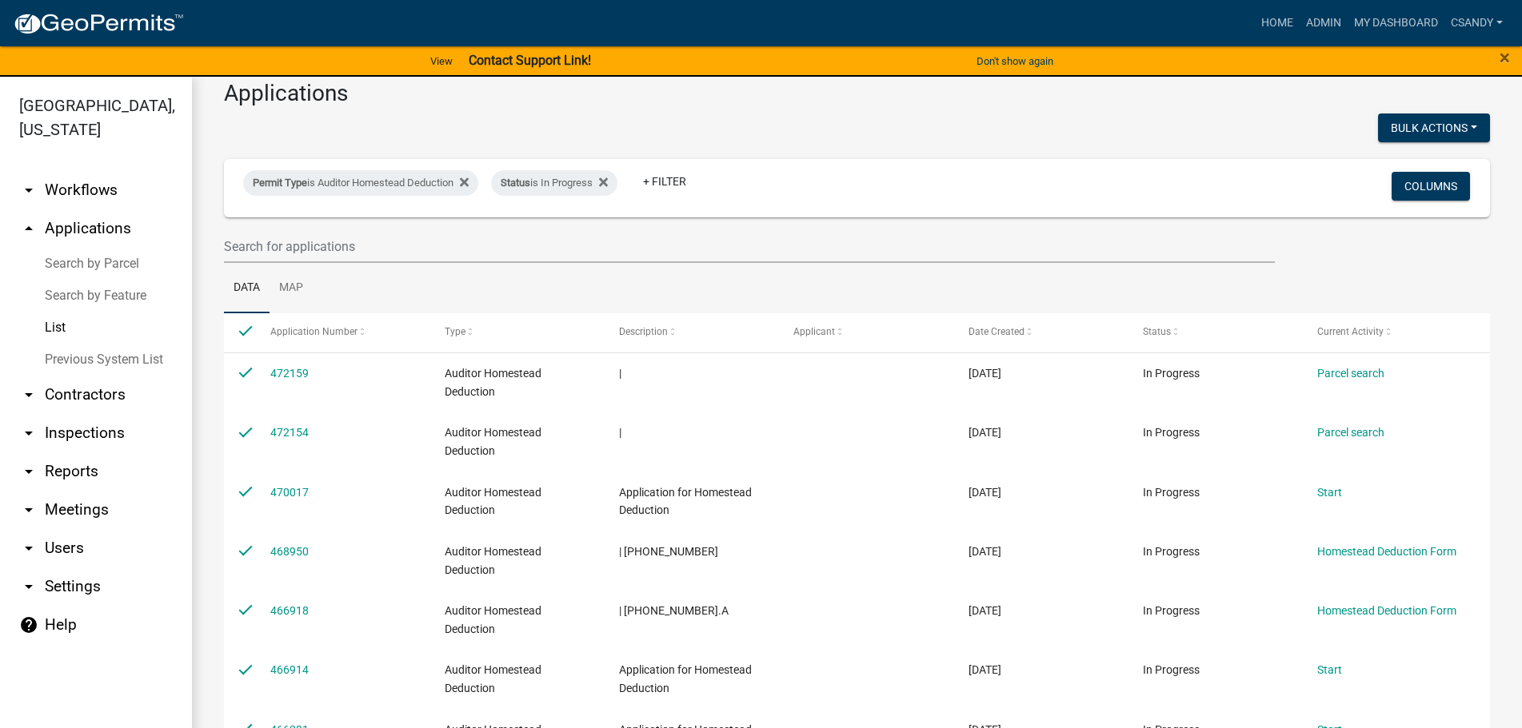
scroll to position [0, 0]
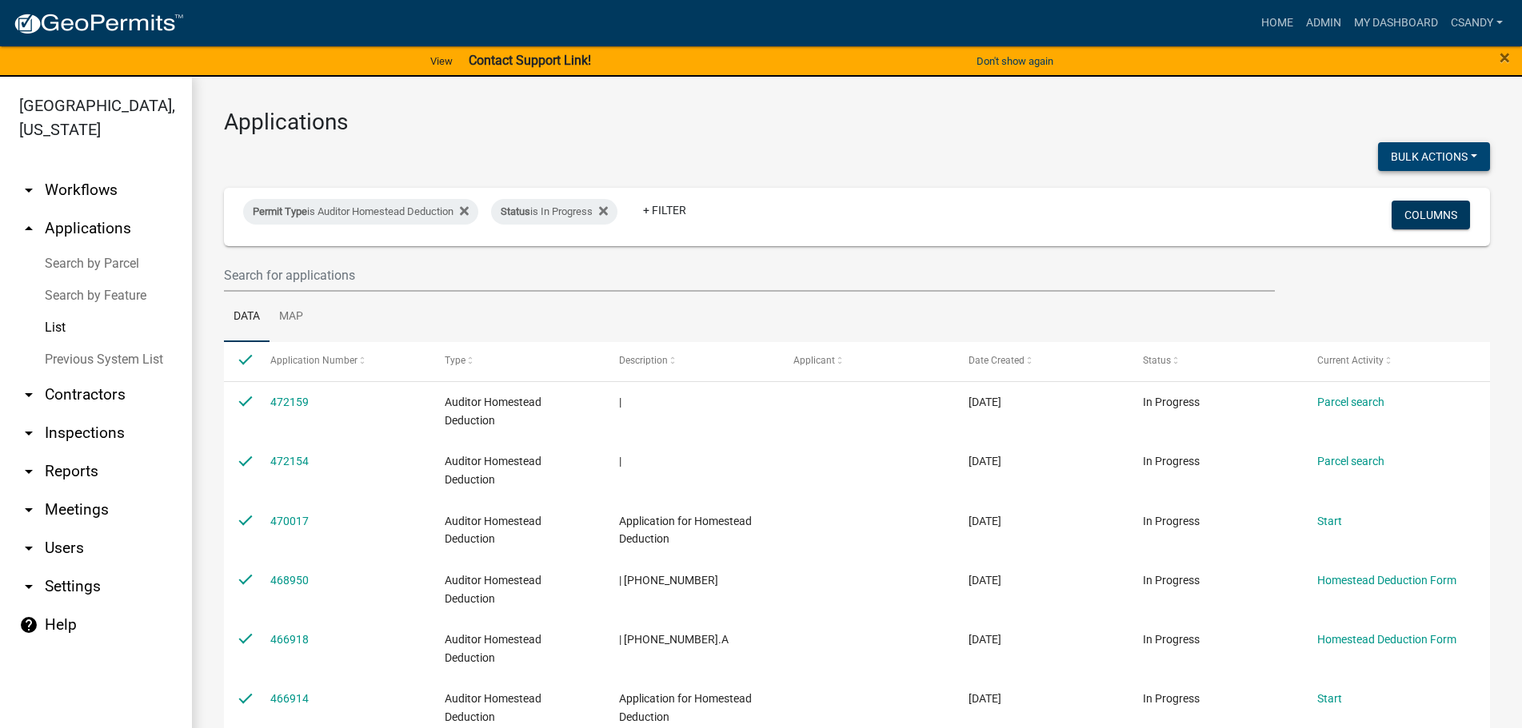
click at [1450, 149] on button "Bulk Actions" at bounding box center [1434, 156] width 112 height 29
click at [1419, 201] on button "Void" at bounding box center [1426, 198] width 128 height 38
checkbox input "false"
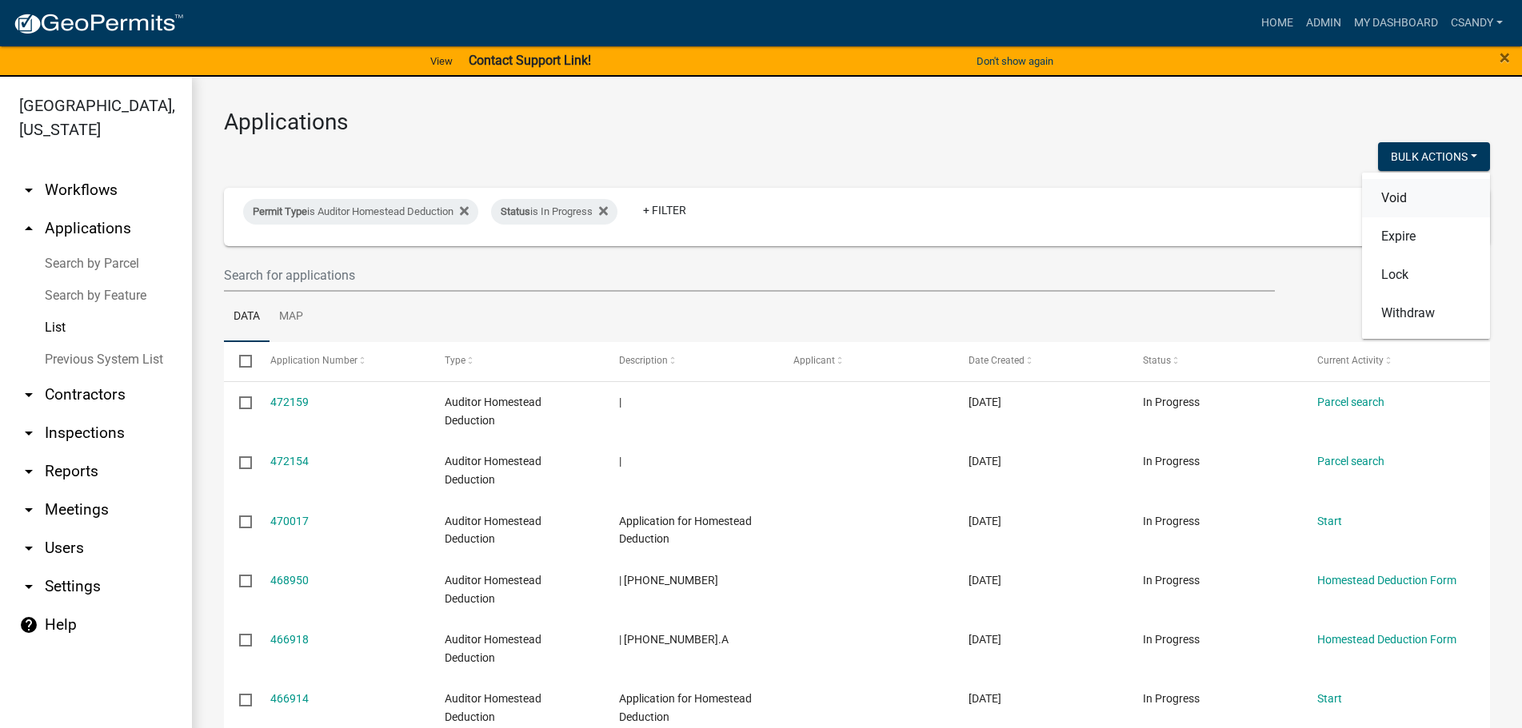
checkbox input "false"
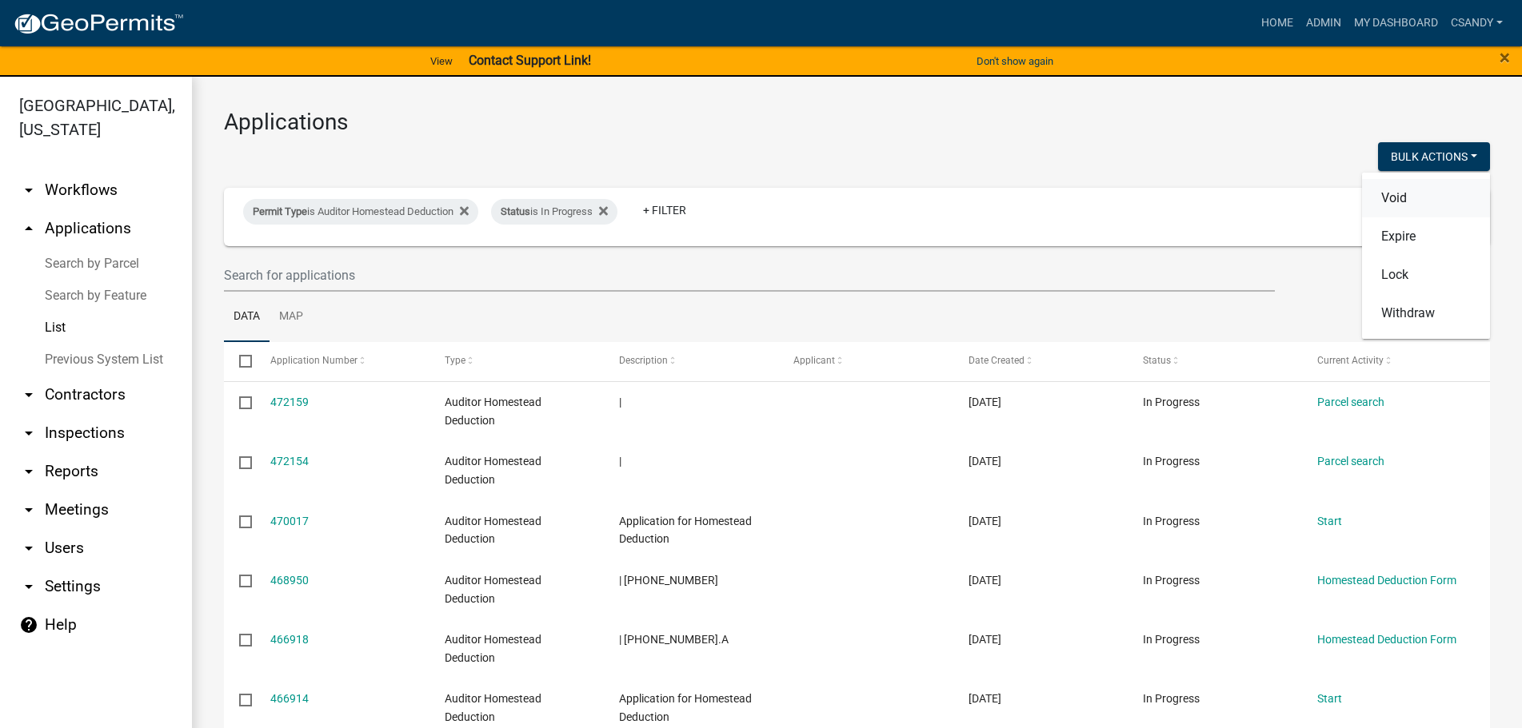
checkbox input "false"
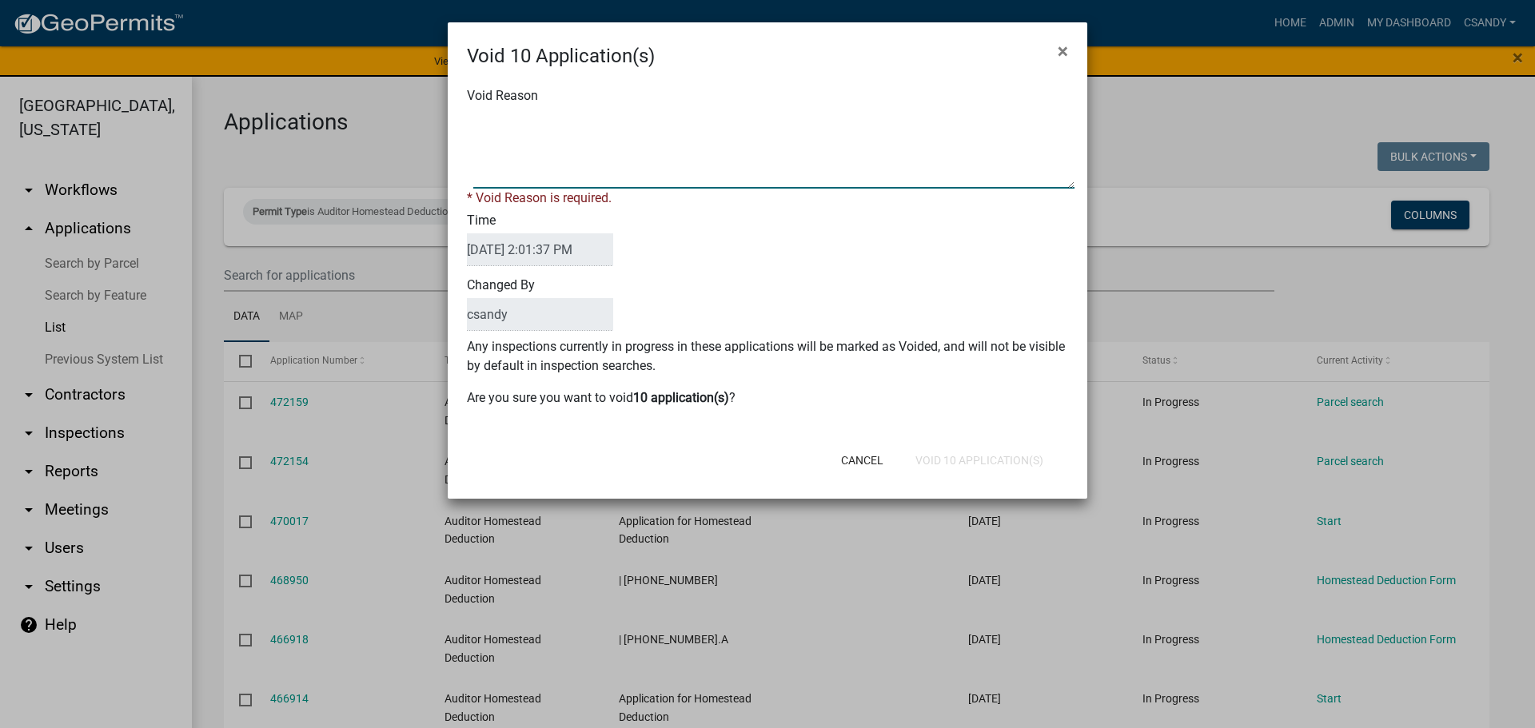
click at [588, 158] on textarea "Void Reason" at bounding box center [773, 149] width 601 height 80
type textarea "Incomplete application"
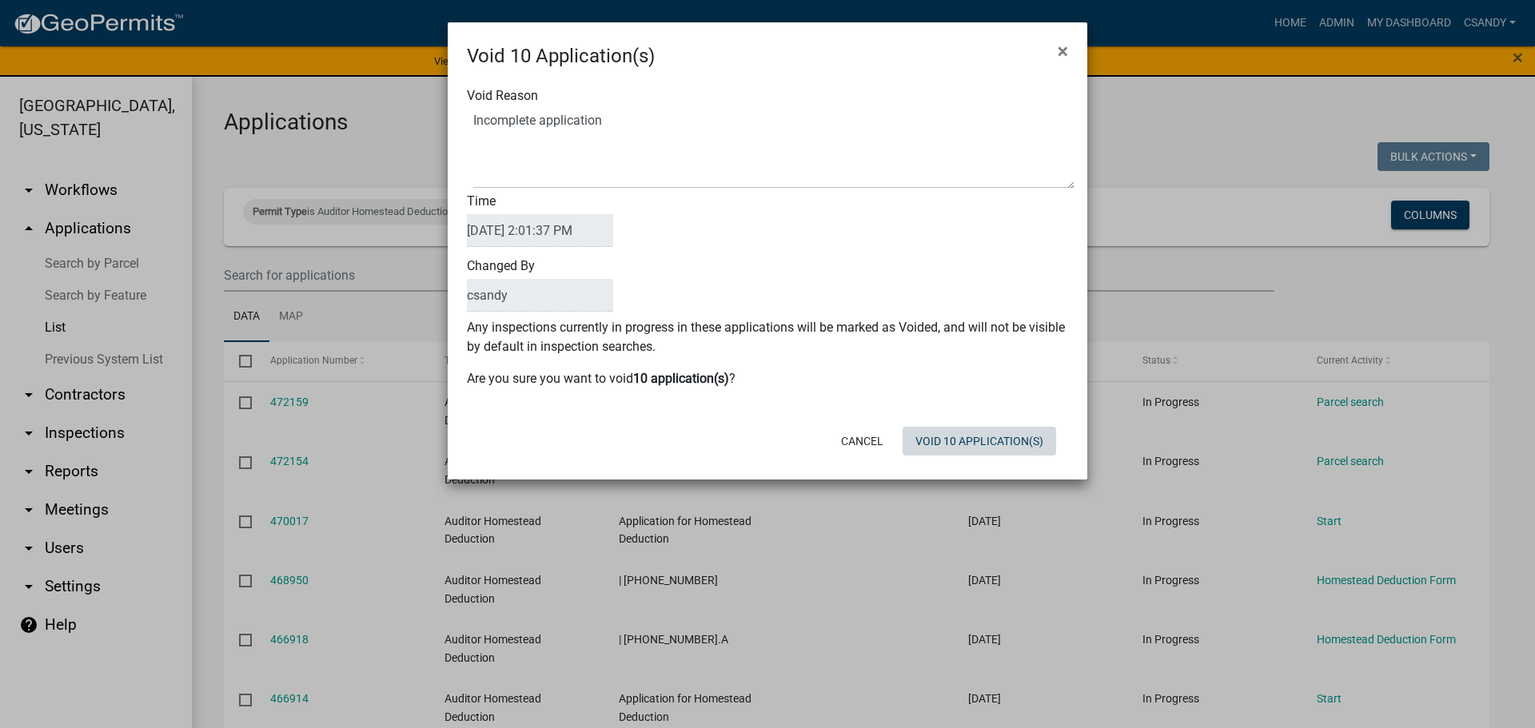
click at [948, 461] on div "Cancel Void 10 Application(s)" at bounding box center [872, 442] width 394 height 42
click at [955, 442] on button "Void 10 Application(s)" at bounding box center [980, 441] width 154 height 29
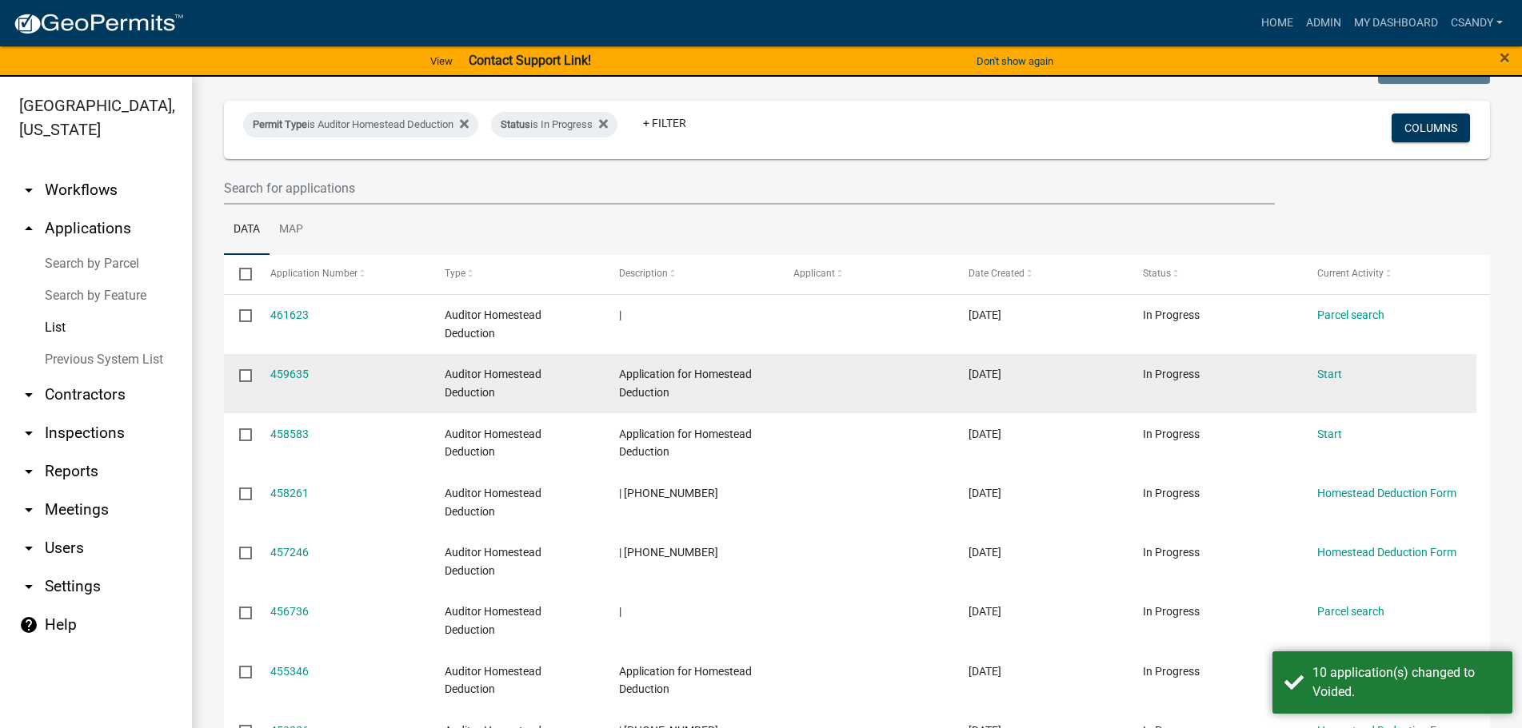
scroll to position [81, 0]
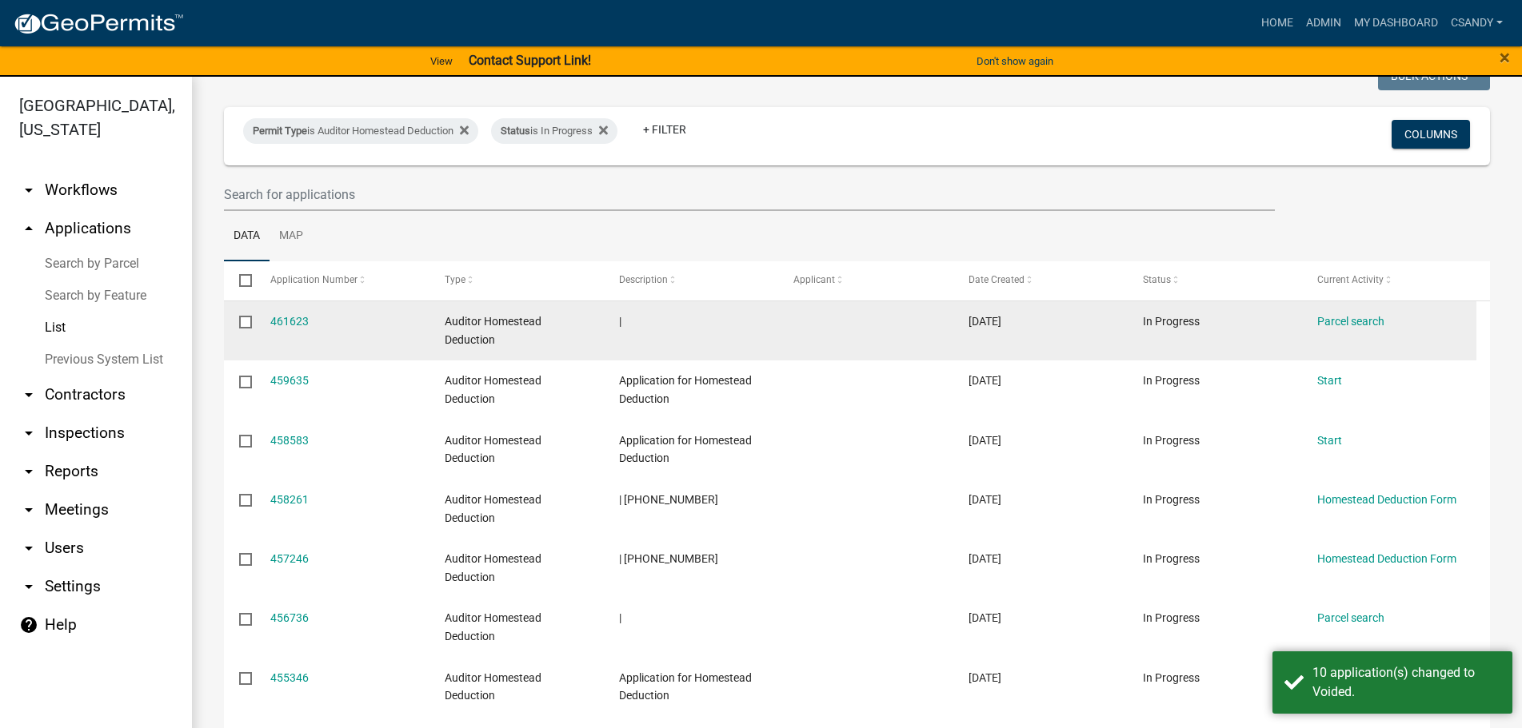
click at [243, 322] on input "checkbox" at bounding box center [244, 321] width 10 height 10
checkbox input "true"
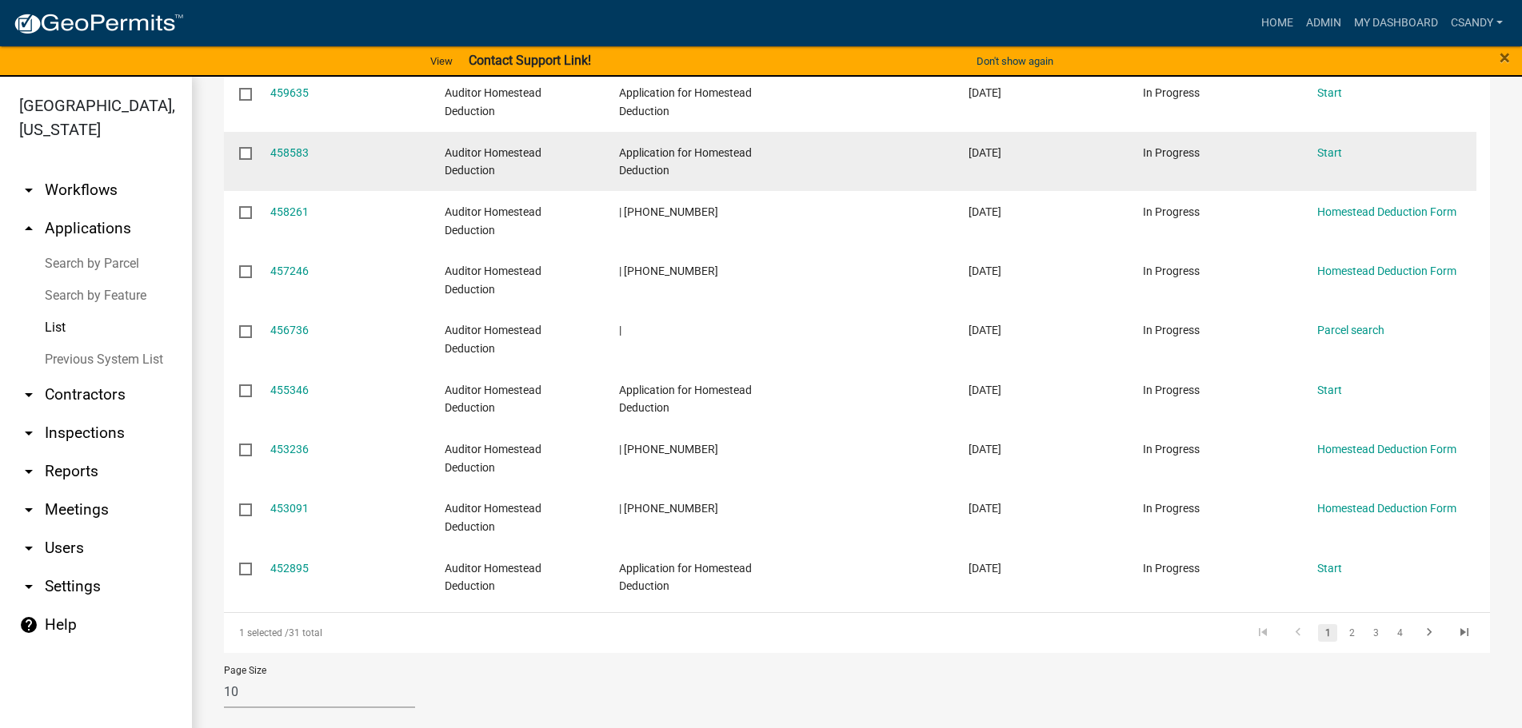
scroll to position [374, 0]
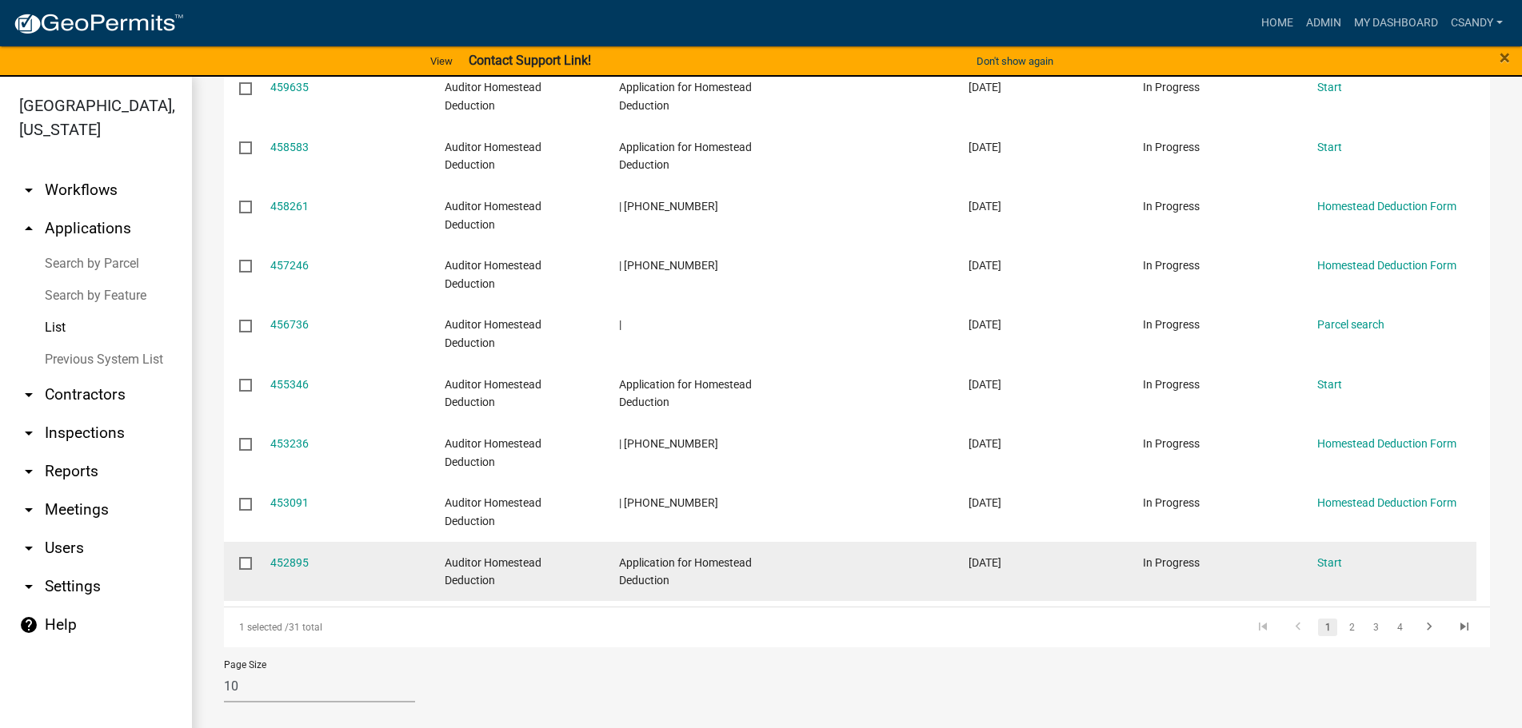
click at [249, 565] on input "checkbox" at bounding box center [244, 562] width 10 height 10
checkbox input "true"
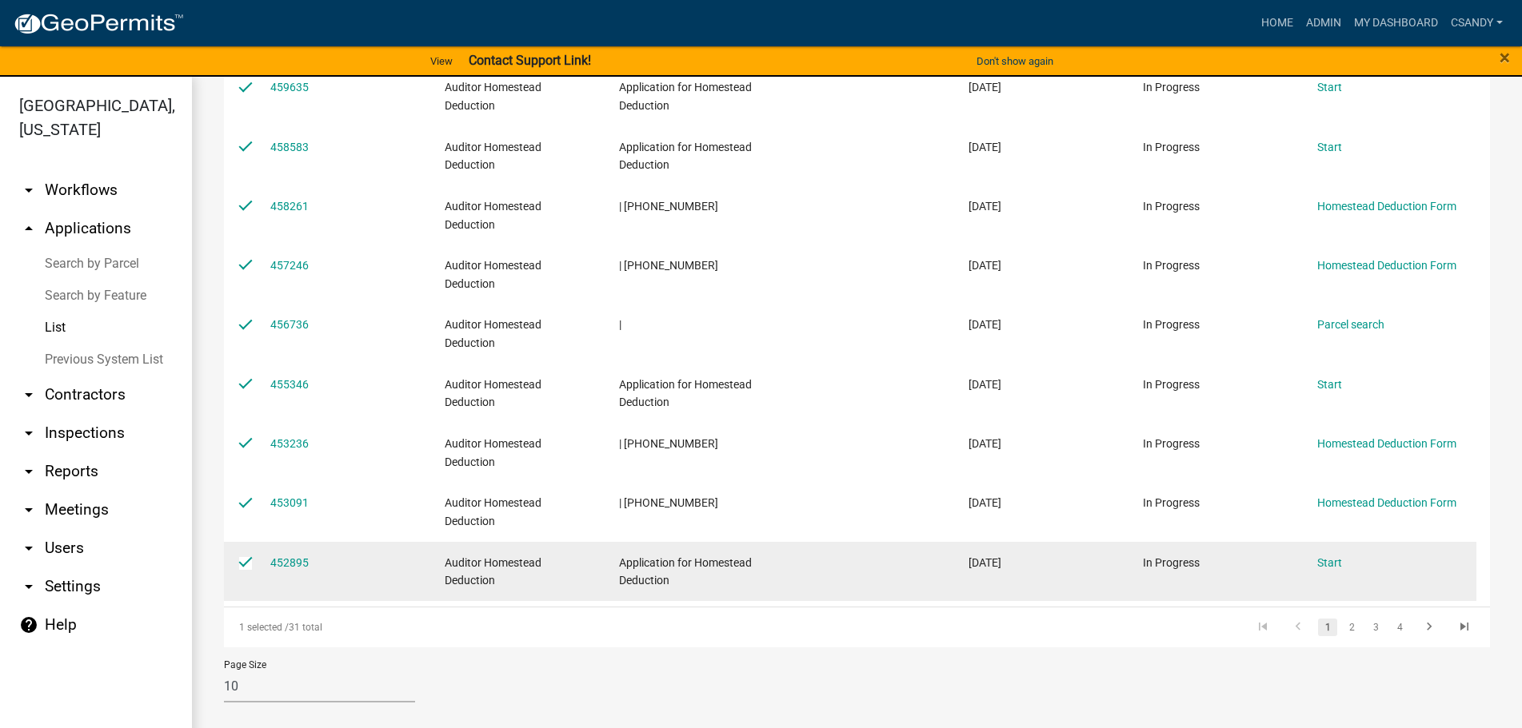
checkbox input "true"
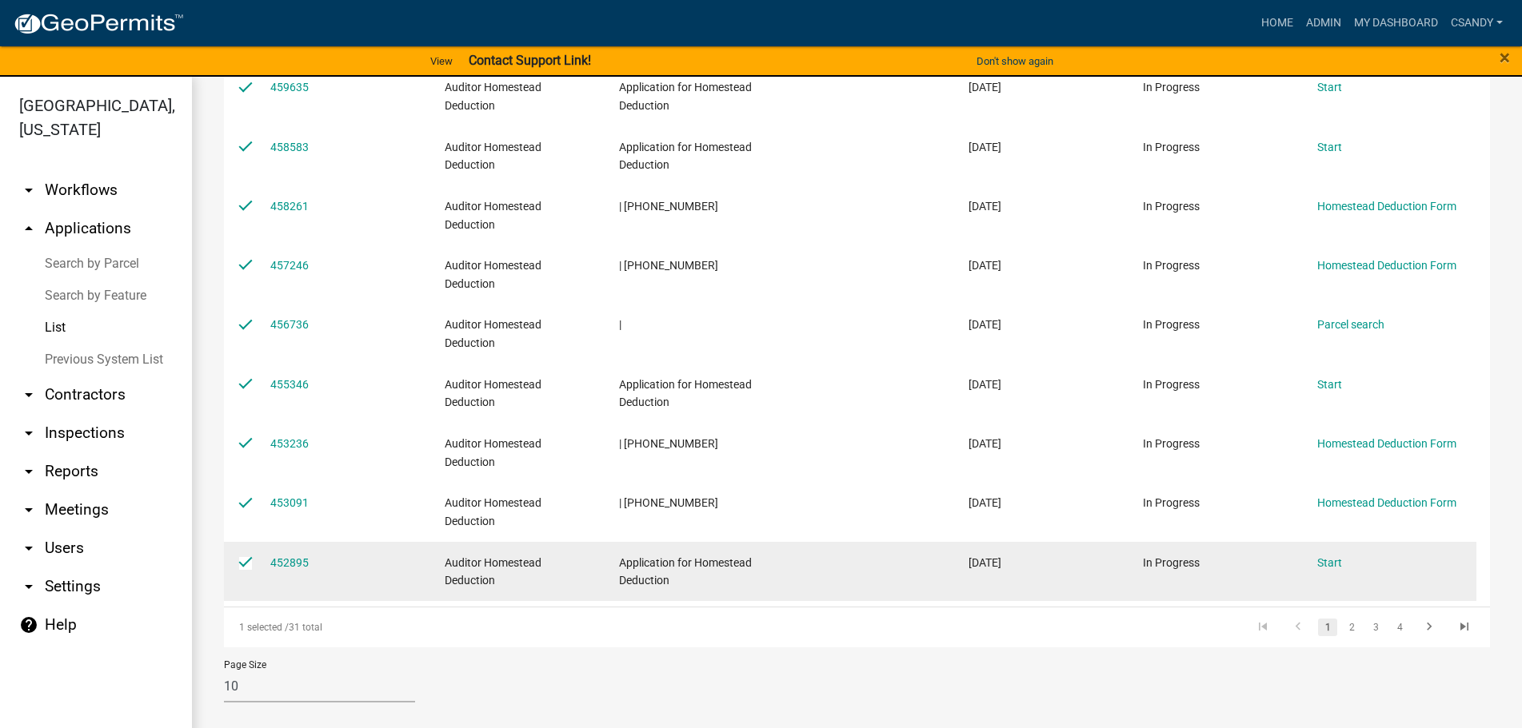
checkbox input "true"
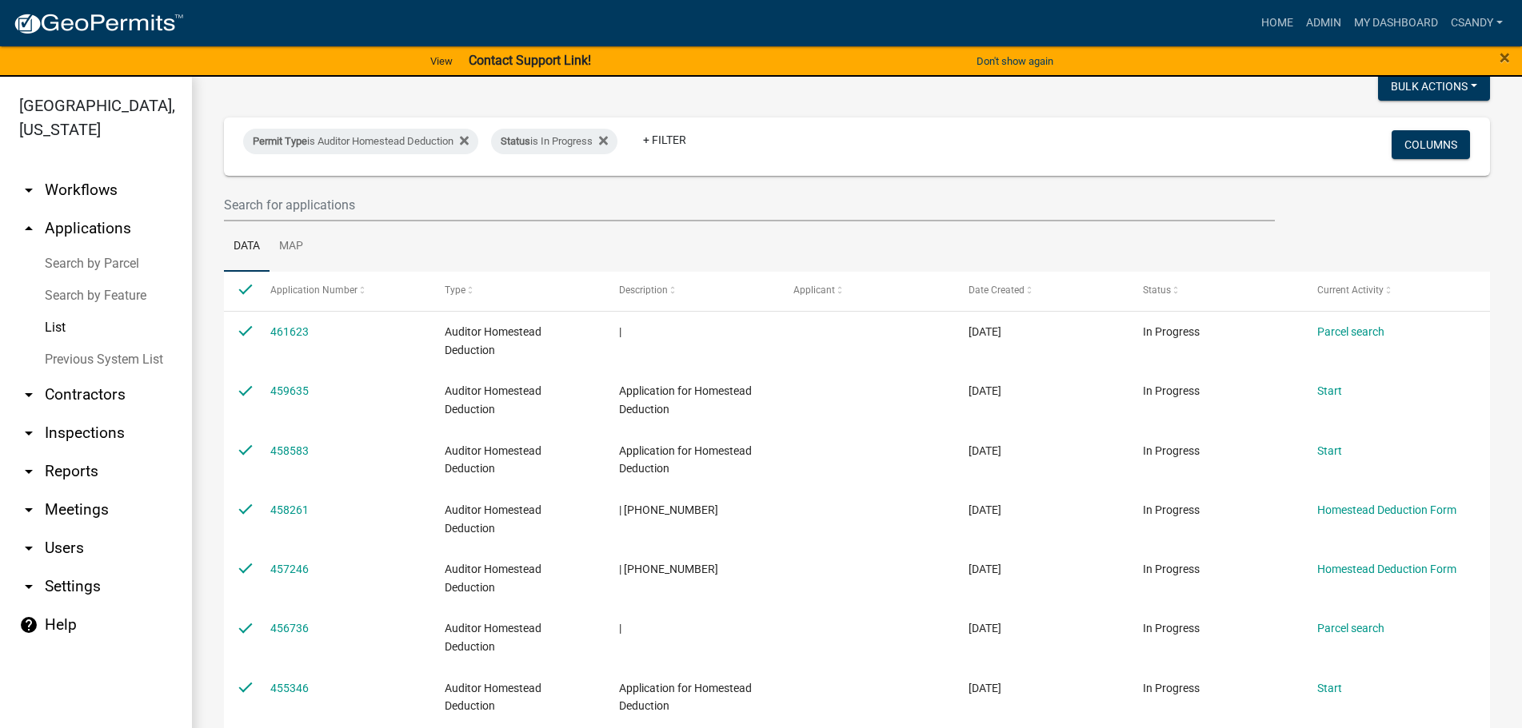
scroll to position [0, 0]
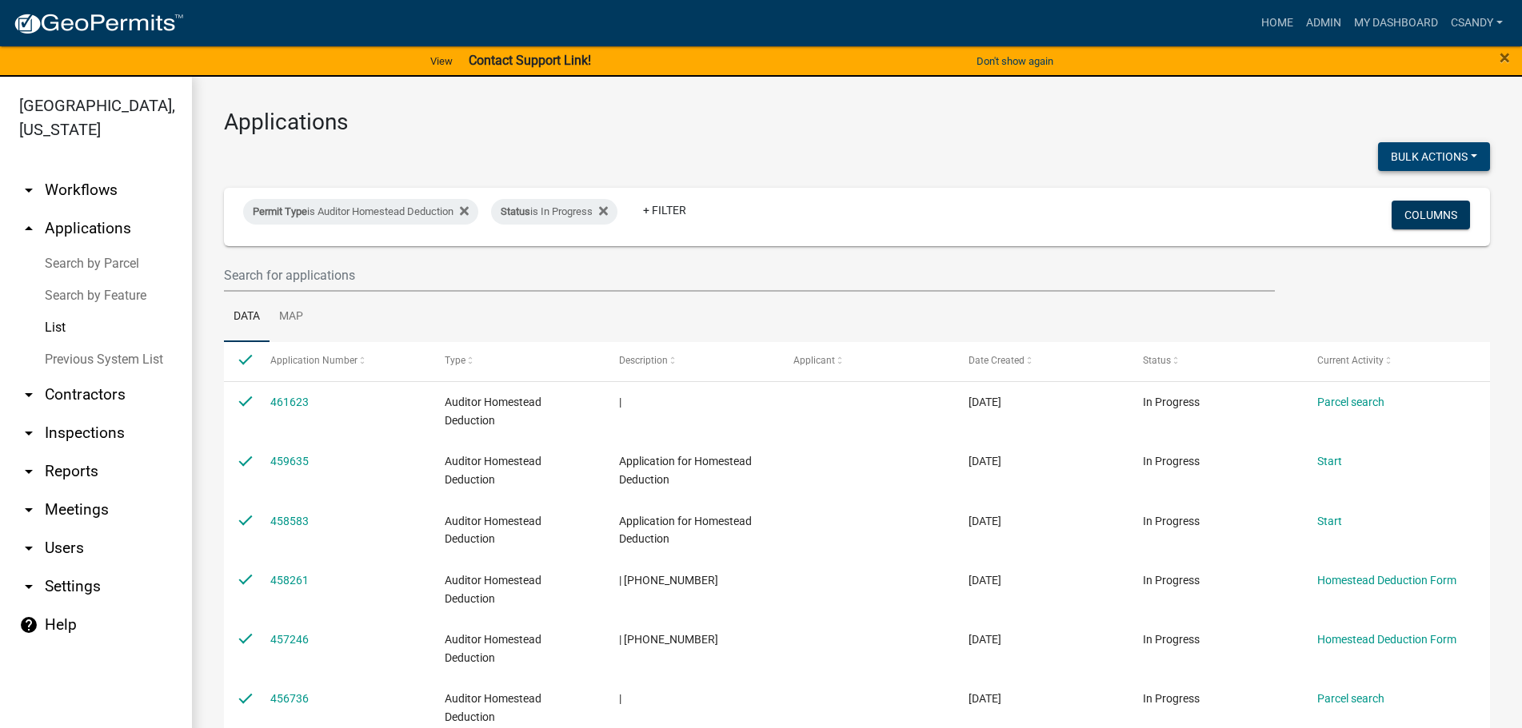
click at [1455, 154] on button "Bulk Actions" at bounding box center [1434, 156] width 112 height 29
click at [1421, 206] on button "Void" at bounding box center [1426, 198] width 128 height 38
checkbox input "false"
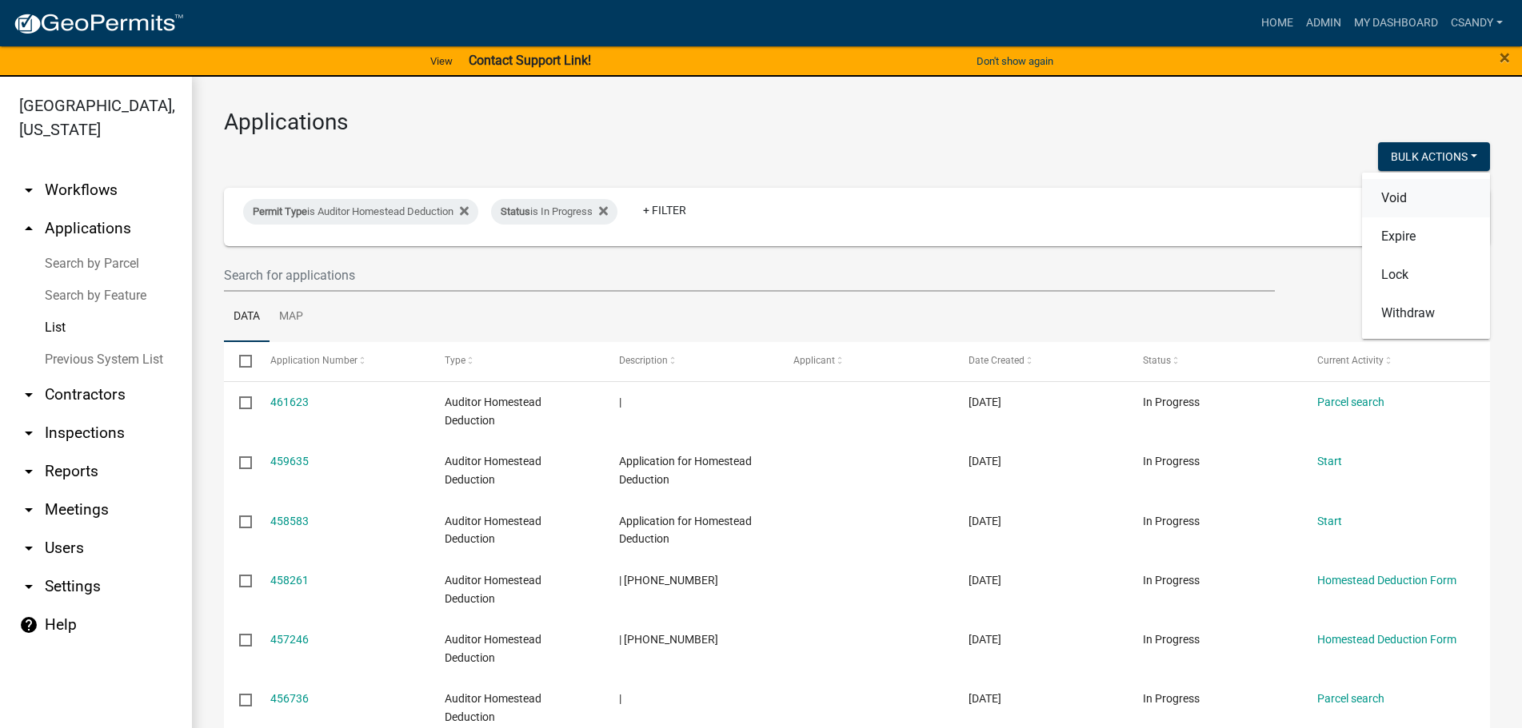
checkbox input "false"
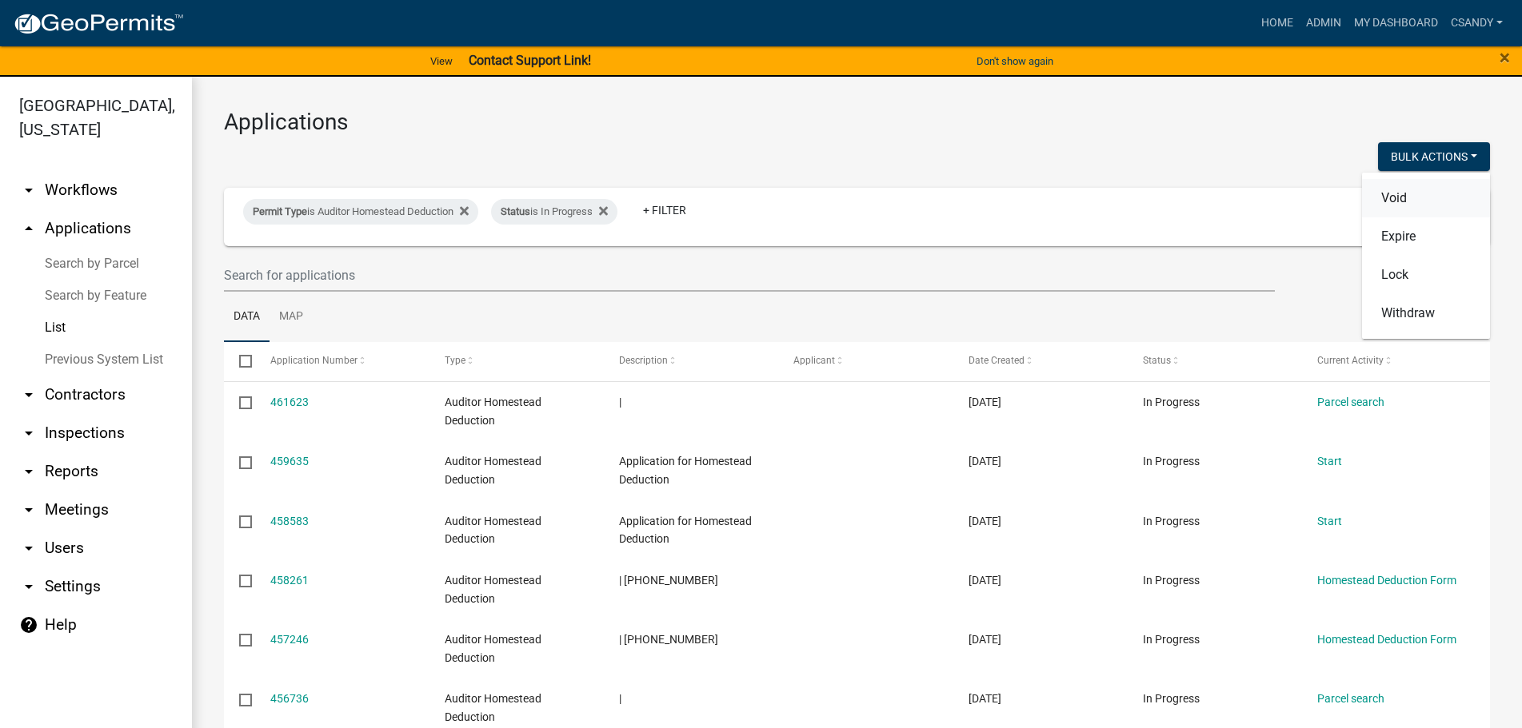
checkbox input "false"
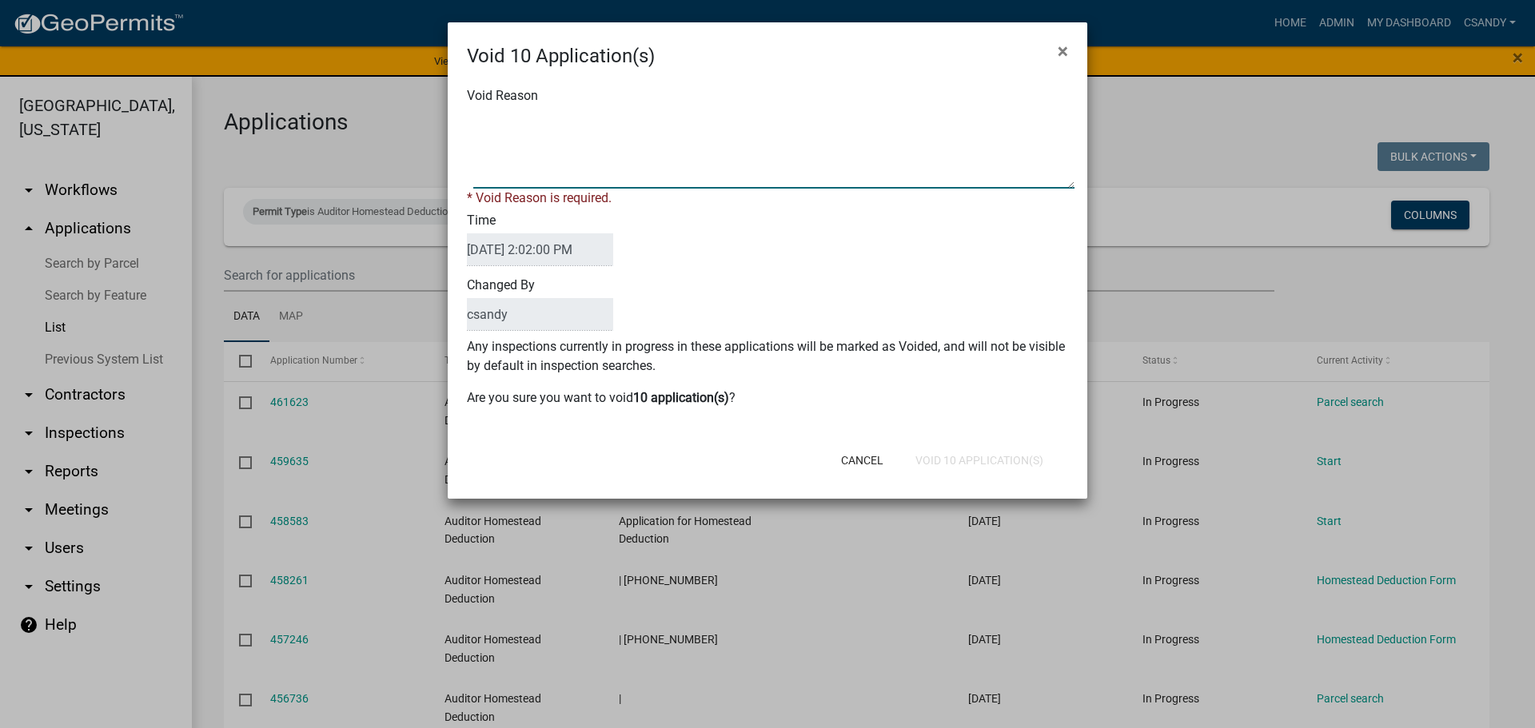
click at [712, 153] on textarea "Void Reason" at bounding box center [773, 149] width 601 height 80
type textarea "Incomplete application"
click at [966, 457] on div "Cancel Void 10 Application(s)" at bounding box center [872, 461] width 394 height 42
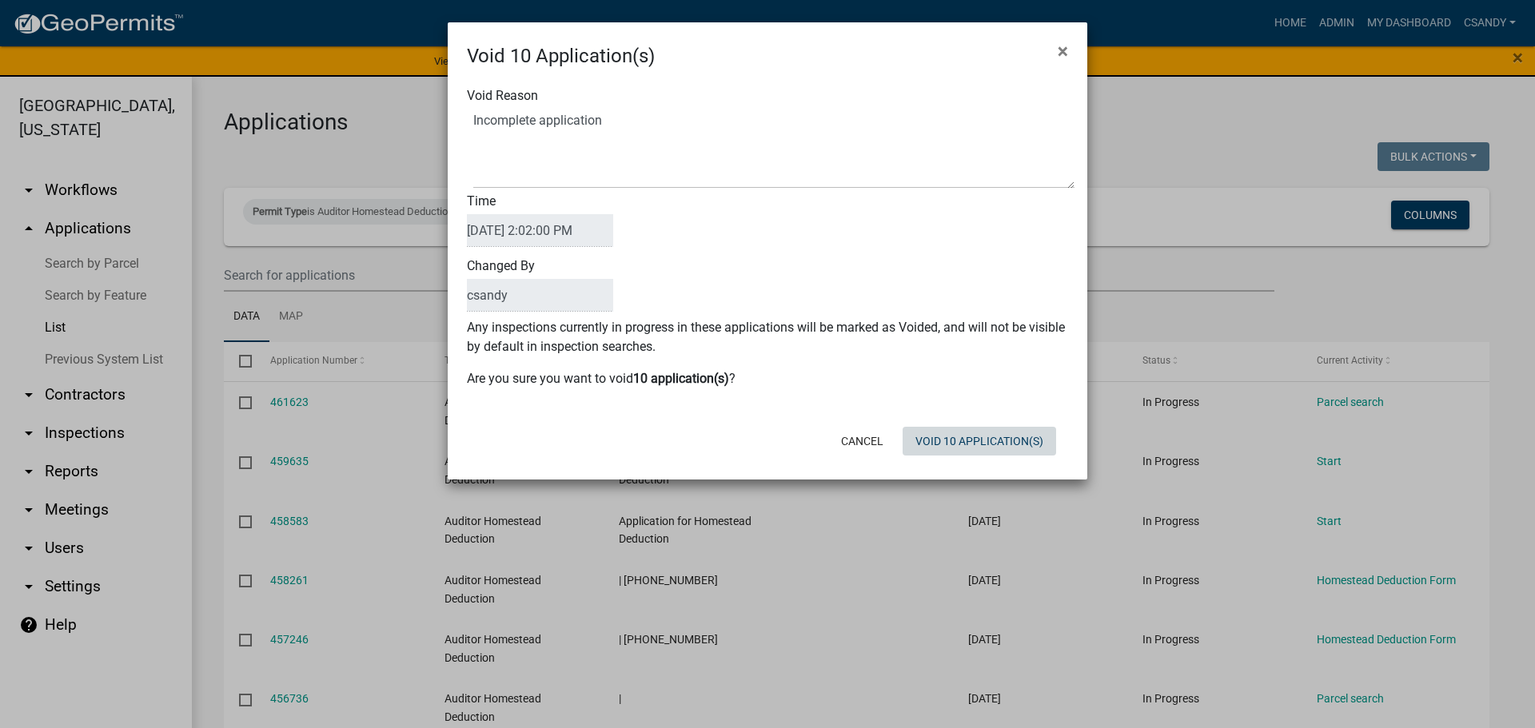
click at [973, 448] on button "Void 10 Application(s)" at bounding box center [980, 441] width 154 height 29
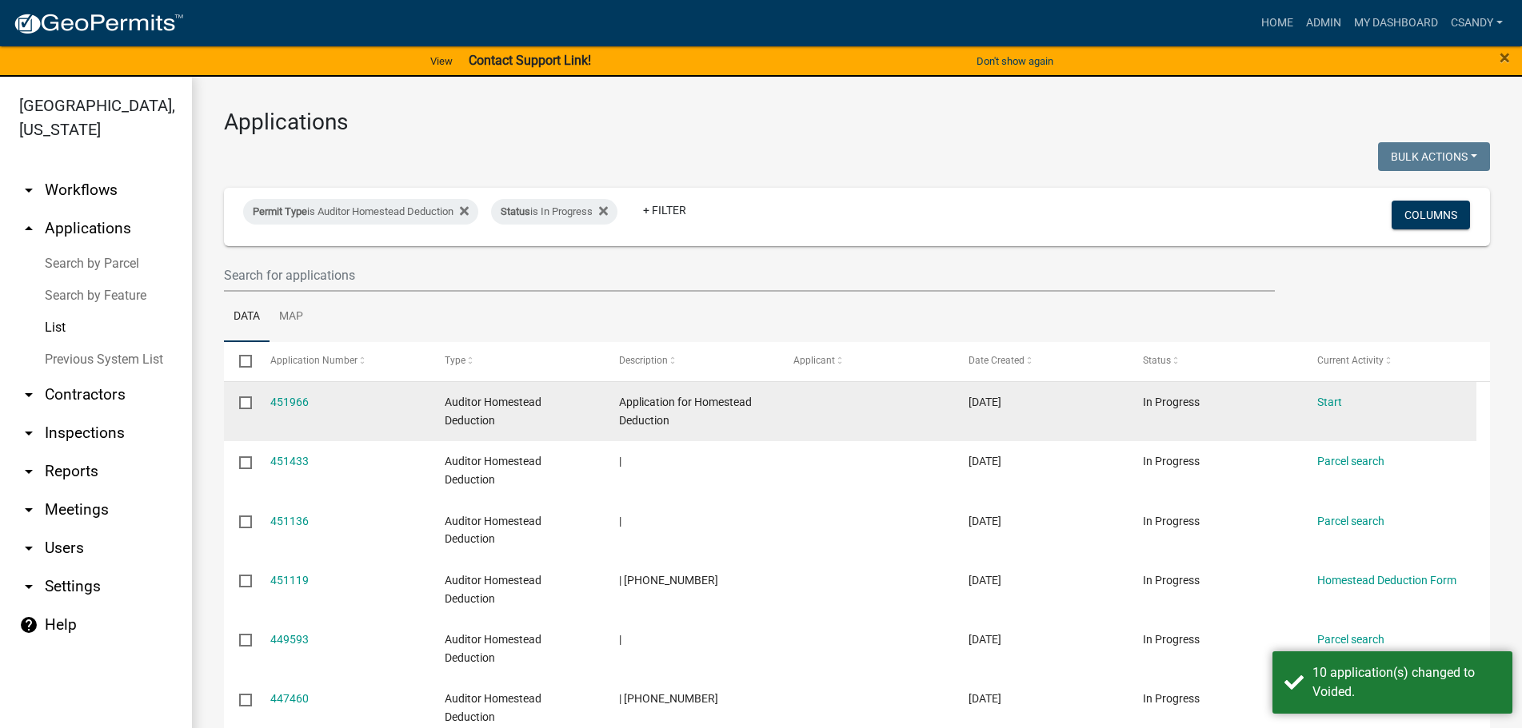
click at [248, 401] on input "checkbox" at bounding box center [244, 402] width 10 height 10
checkbox input "true"
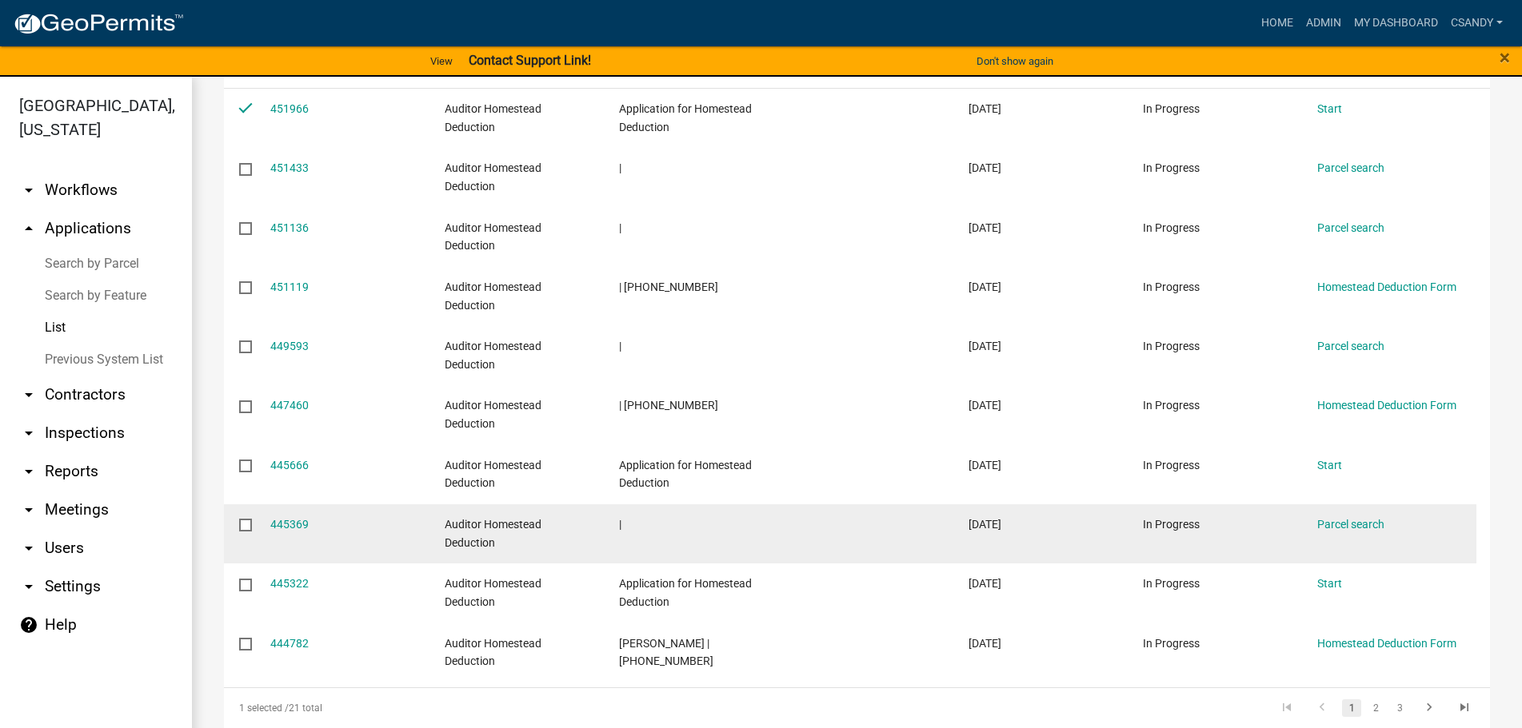
scroll to position [374, 0]
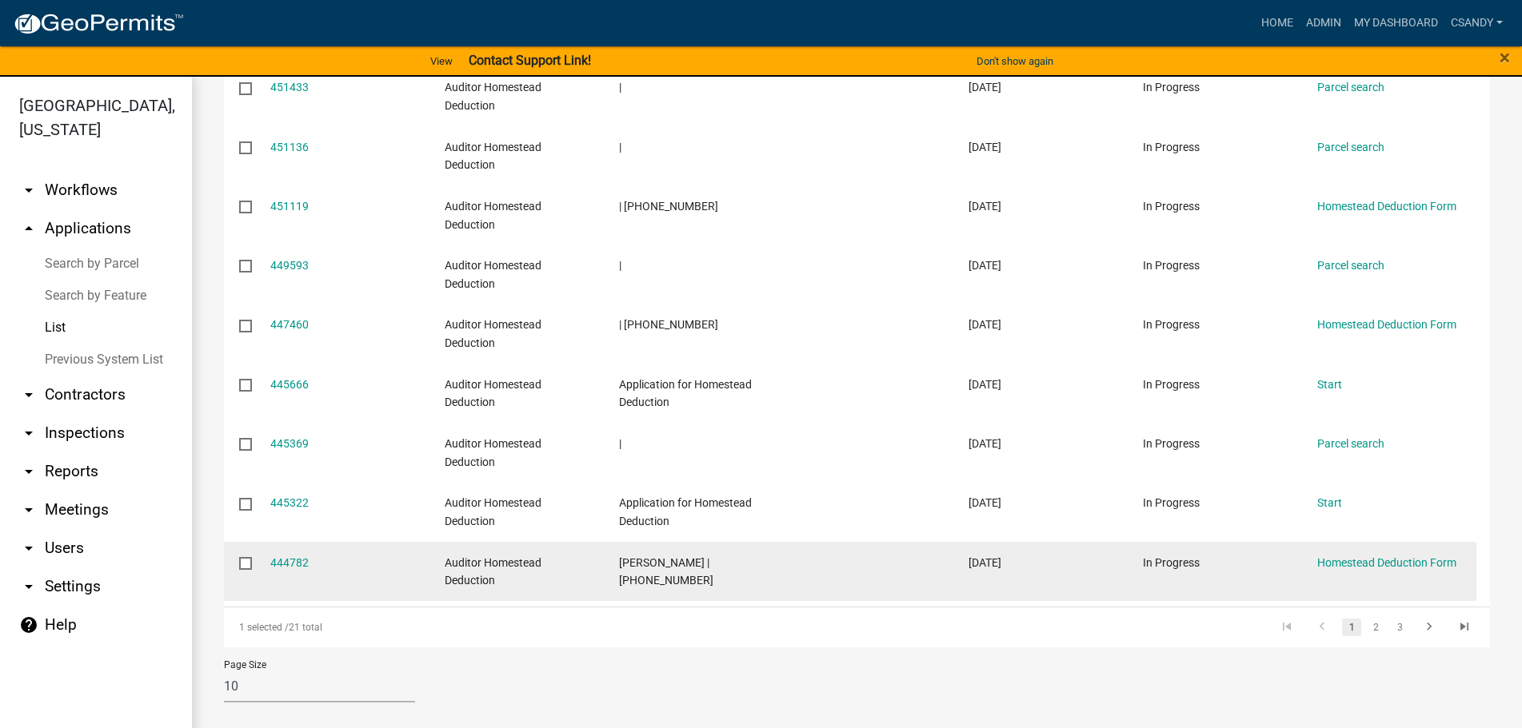
click at [248, 560] on input "checkbox" at bounding box center [244, 562] width 10 height 10
checkbox input "true"
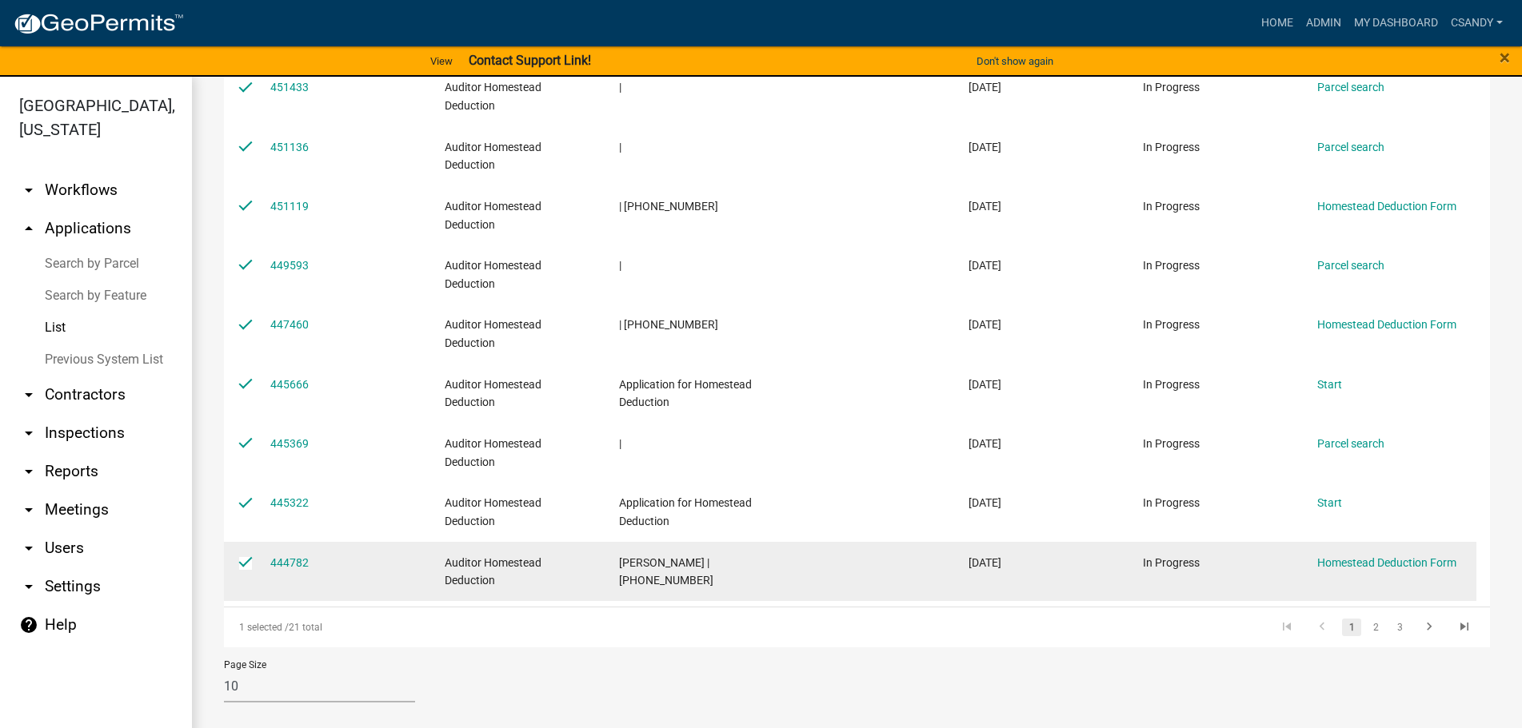
checkbox input "true"
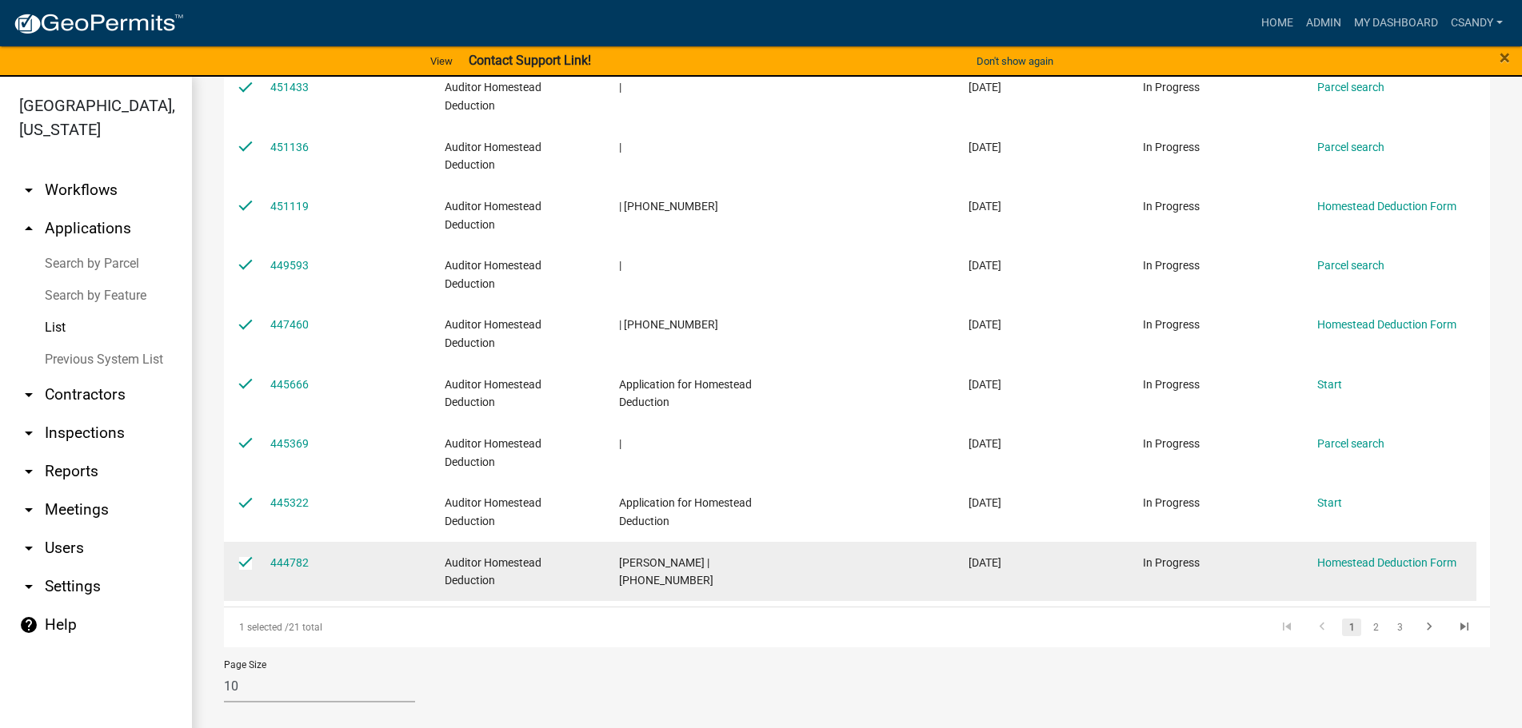
checkbox input "true"
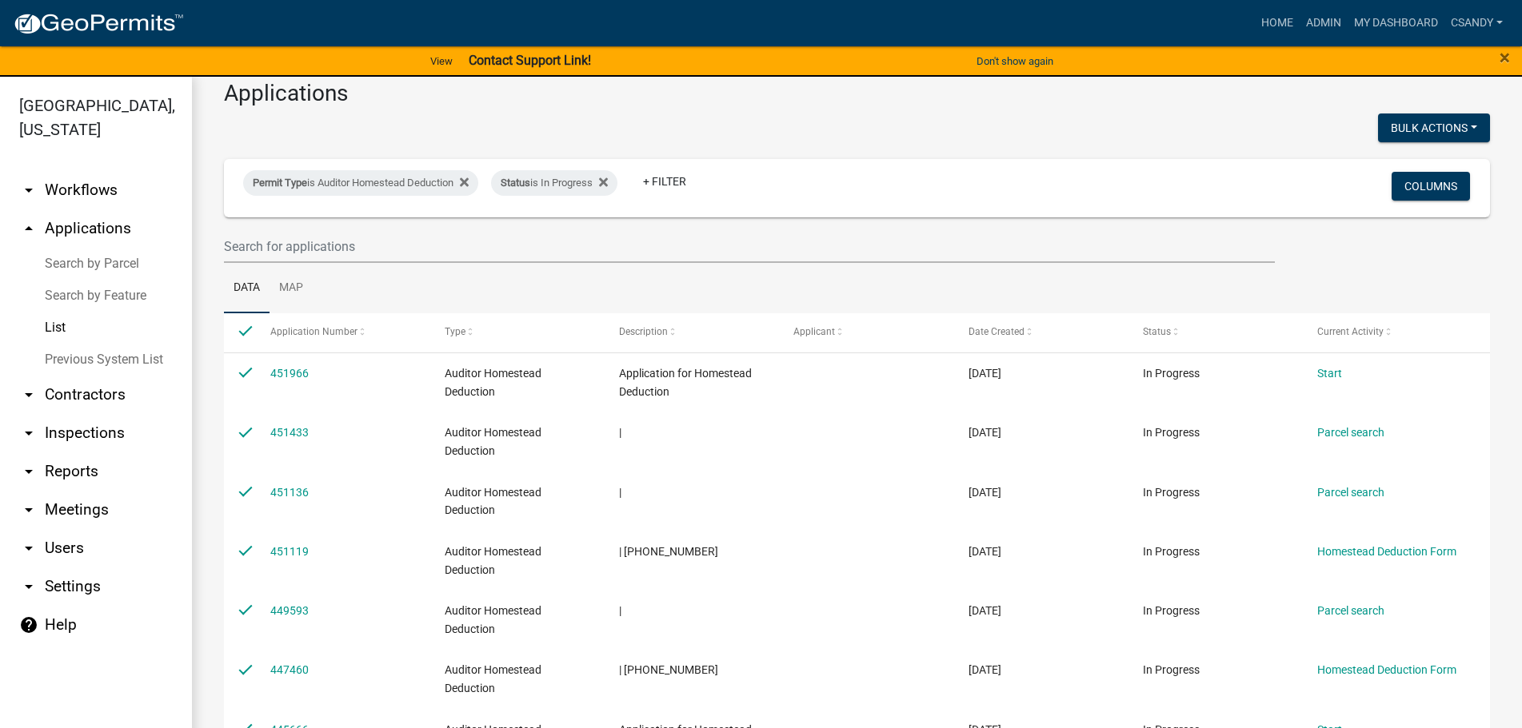
scroll to position [0, 0]
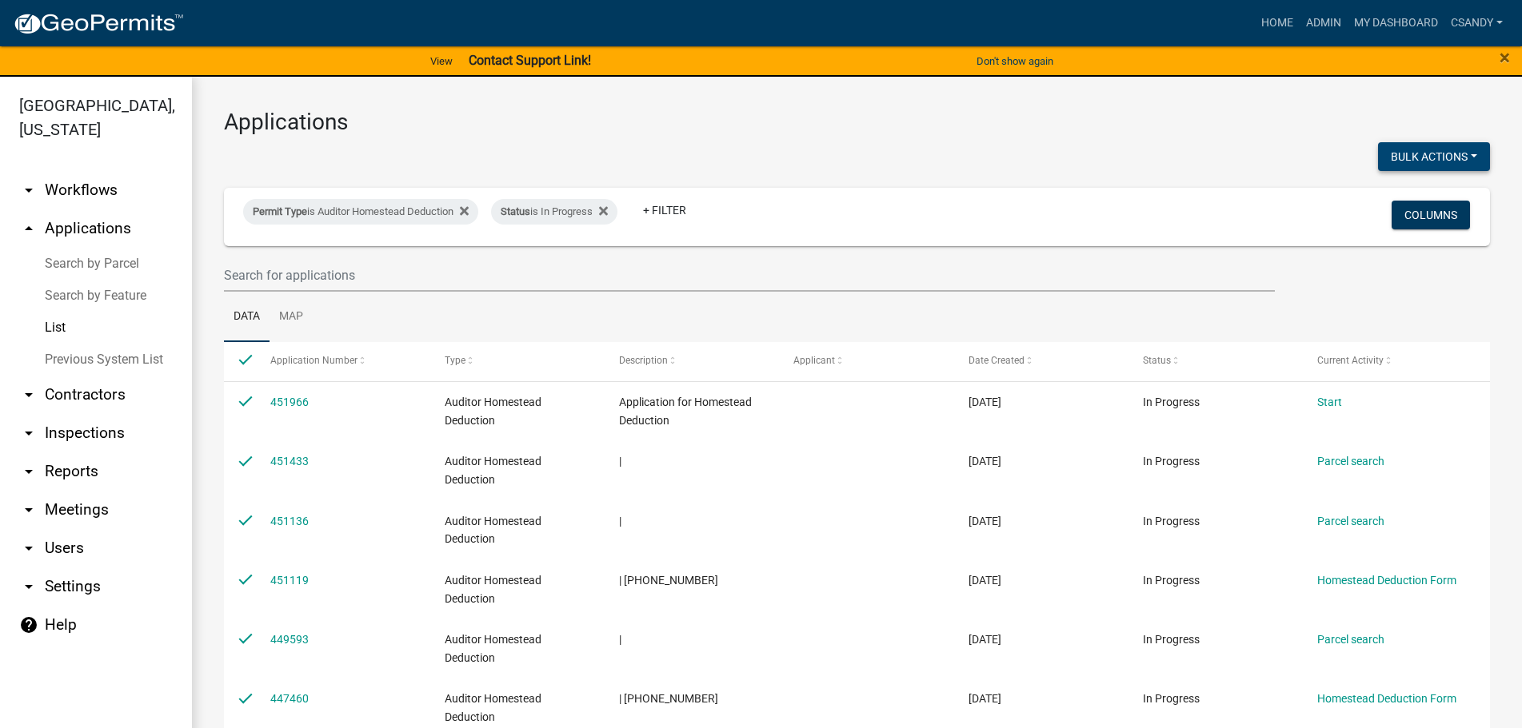
click at [1404, 158] on button "Bulk Actions" at bounding box center [1434, 156] width 112 height 29
click at [1398, 190] on button "Void" at bounding box center [1426, 198] width 128 height 38
checkbox input "false"
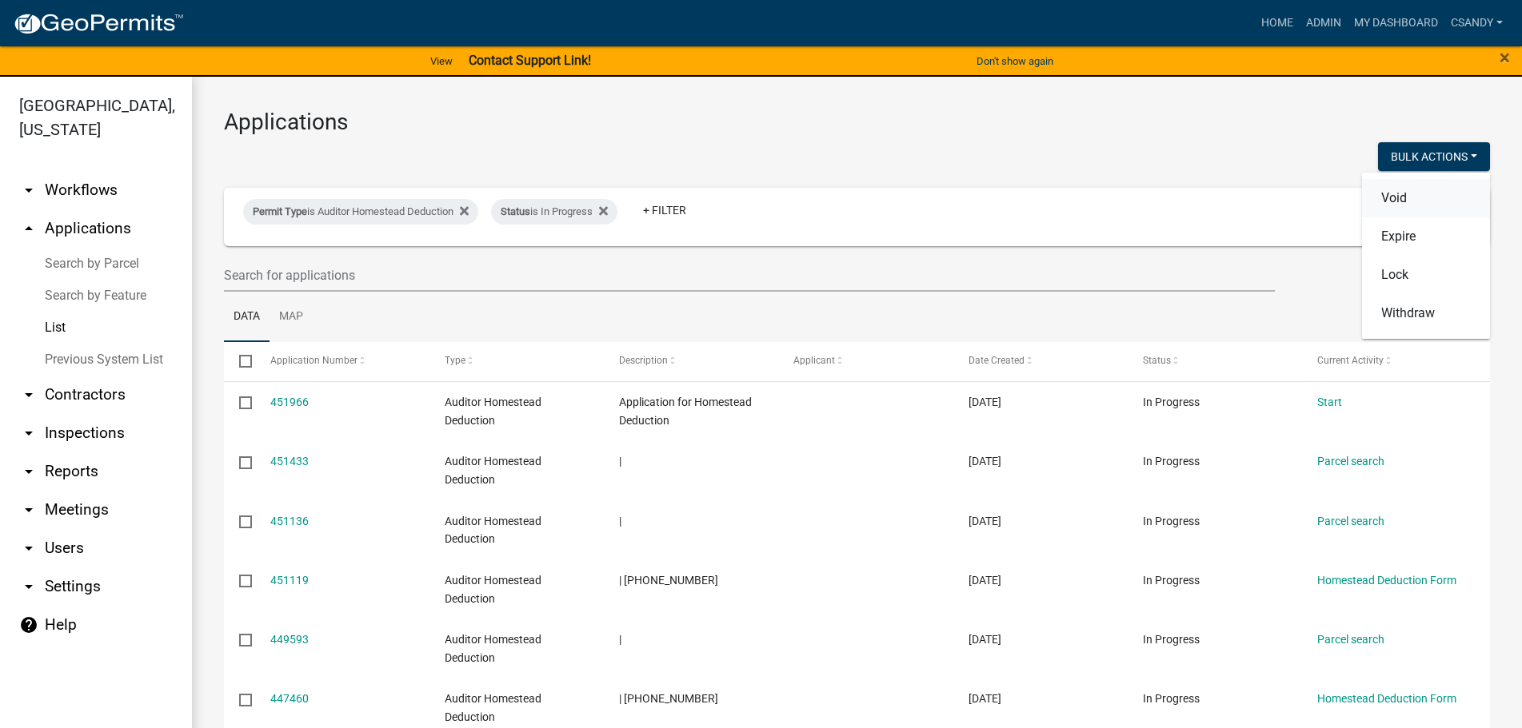
checkbox input "false"
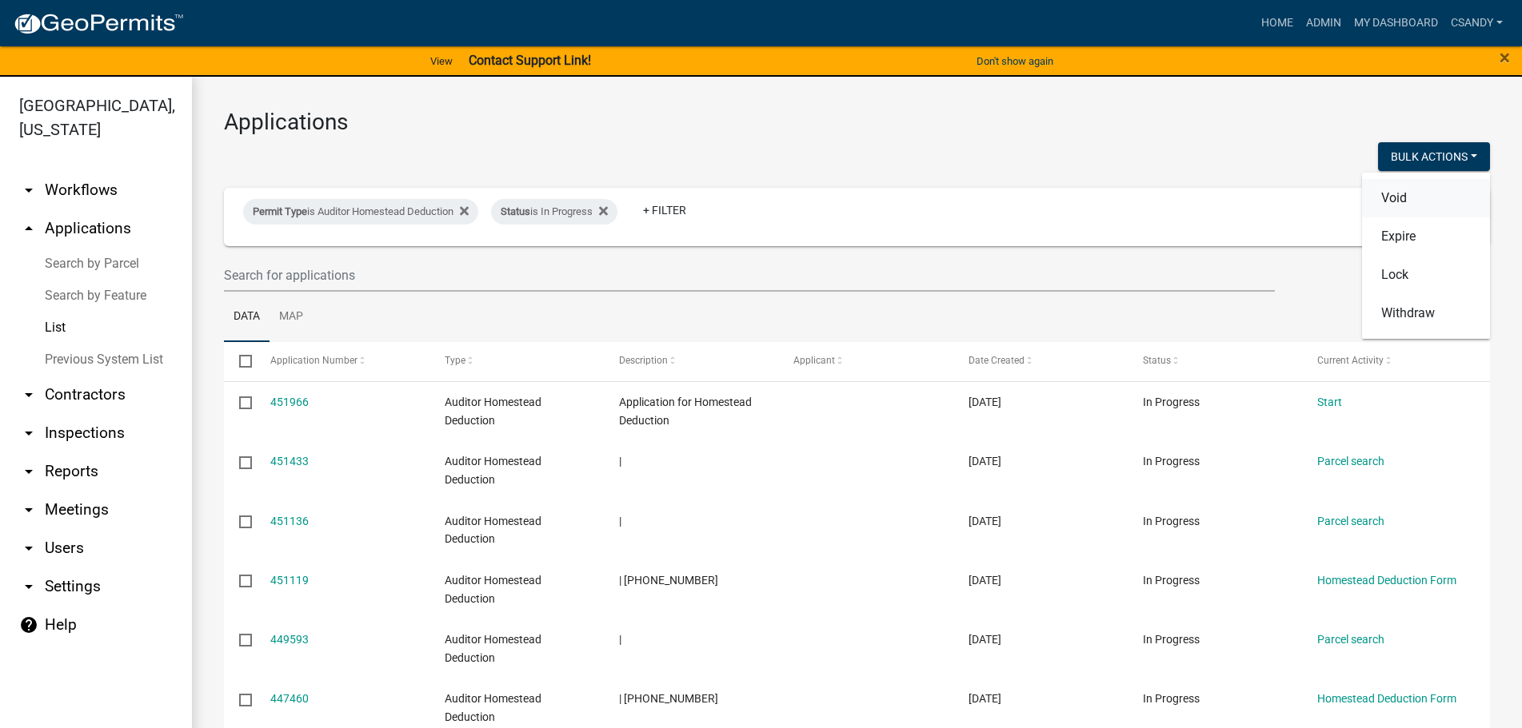
checkbox input "false"
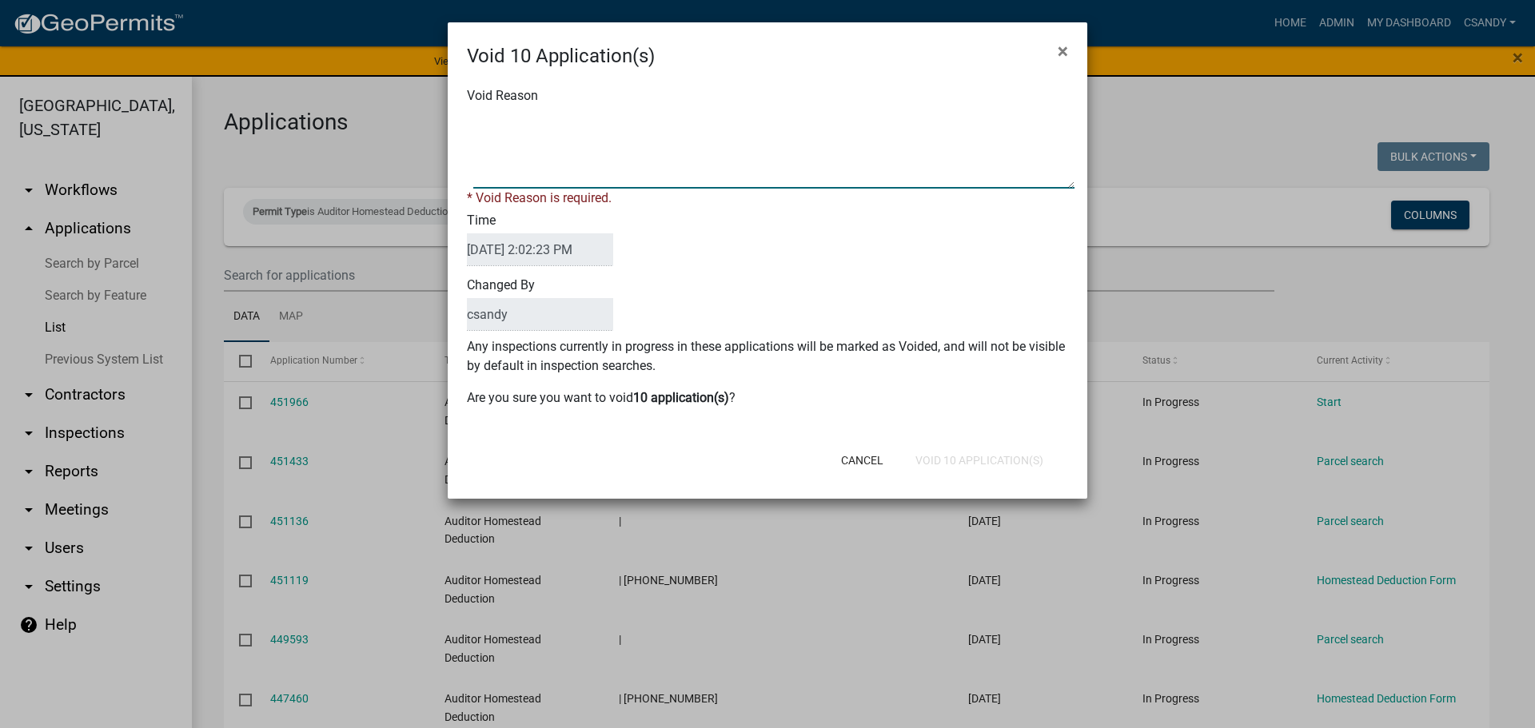
click at [689, 165] on textarea "Void Reason" at bounding box center [773, 149] width 601 height 80
type textarea "Incomplete application"
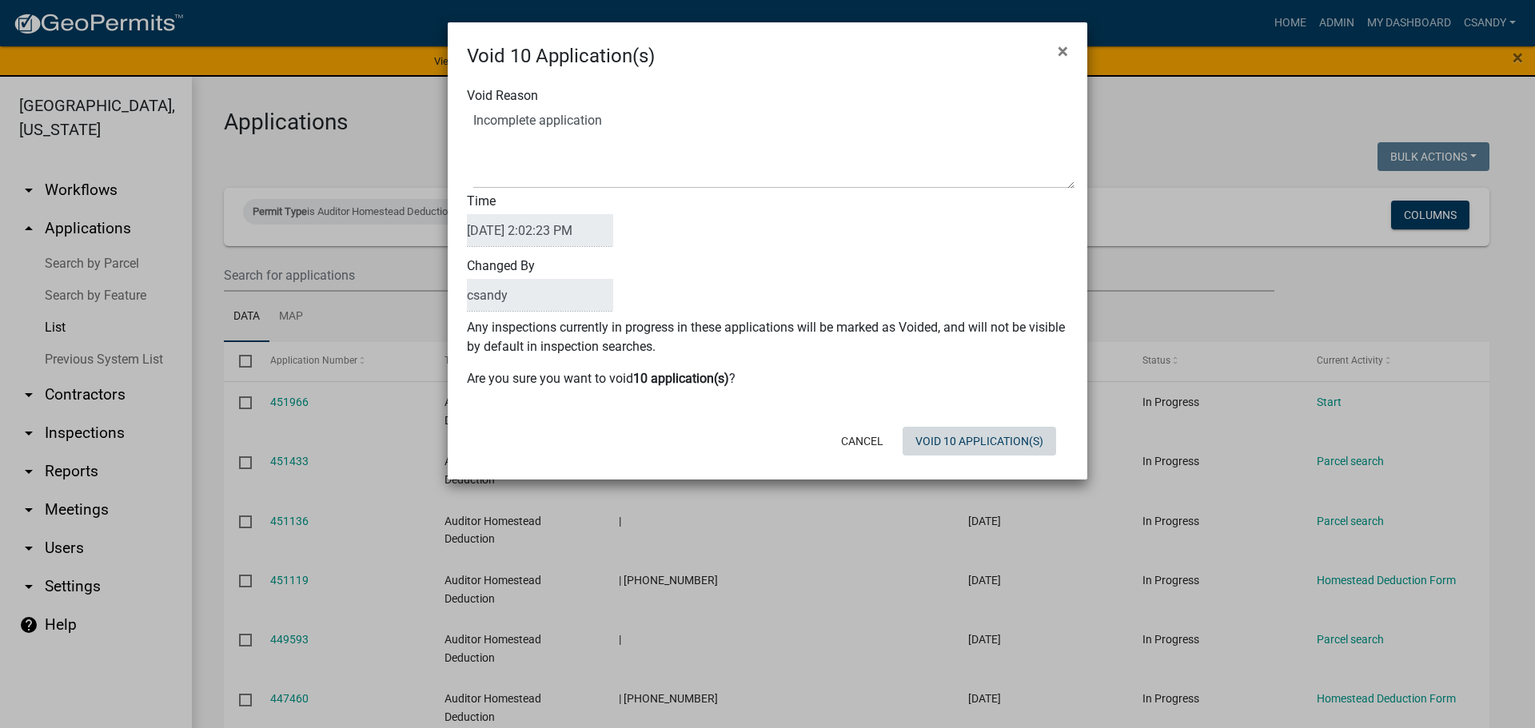
click at [984, 466] on div "Void 10 Application(s) × Void Reason Time [DATE] 2:02:23 PM Changed By csandy A…" at bounding box center [768, 250] width 640 height 457
click at [984, 451] on button "Void 10 Application(s)" at bounding box center [980, 441] width 154 height 29
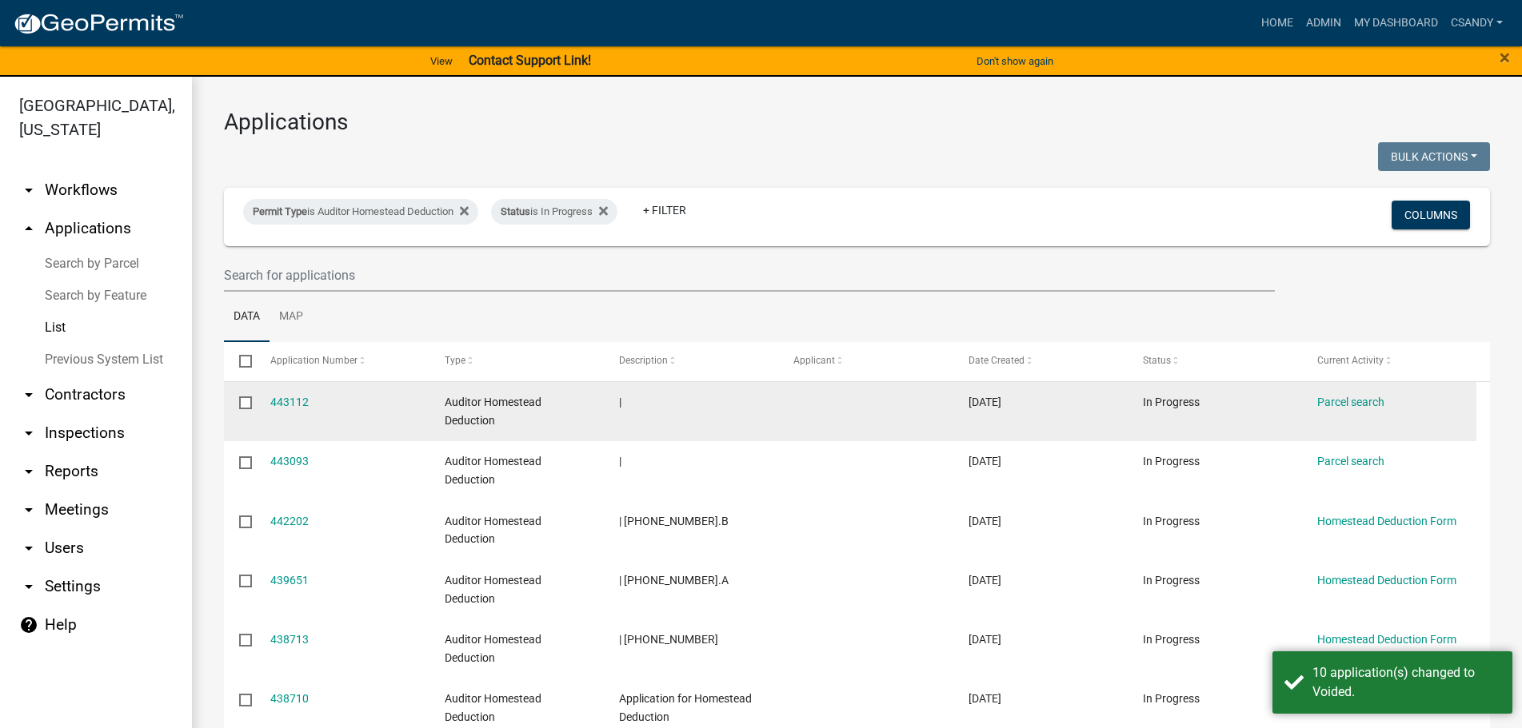
click at [244, 401] on input "checkbox" at bounding box center [244, 402] width 10 height 10
checkbox input "true"
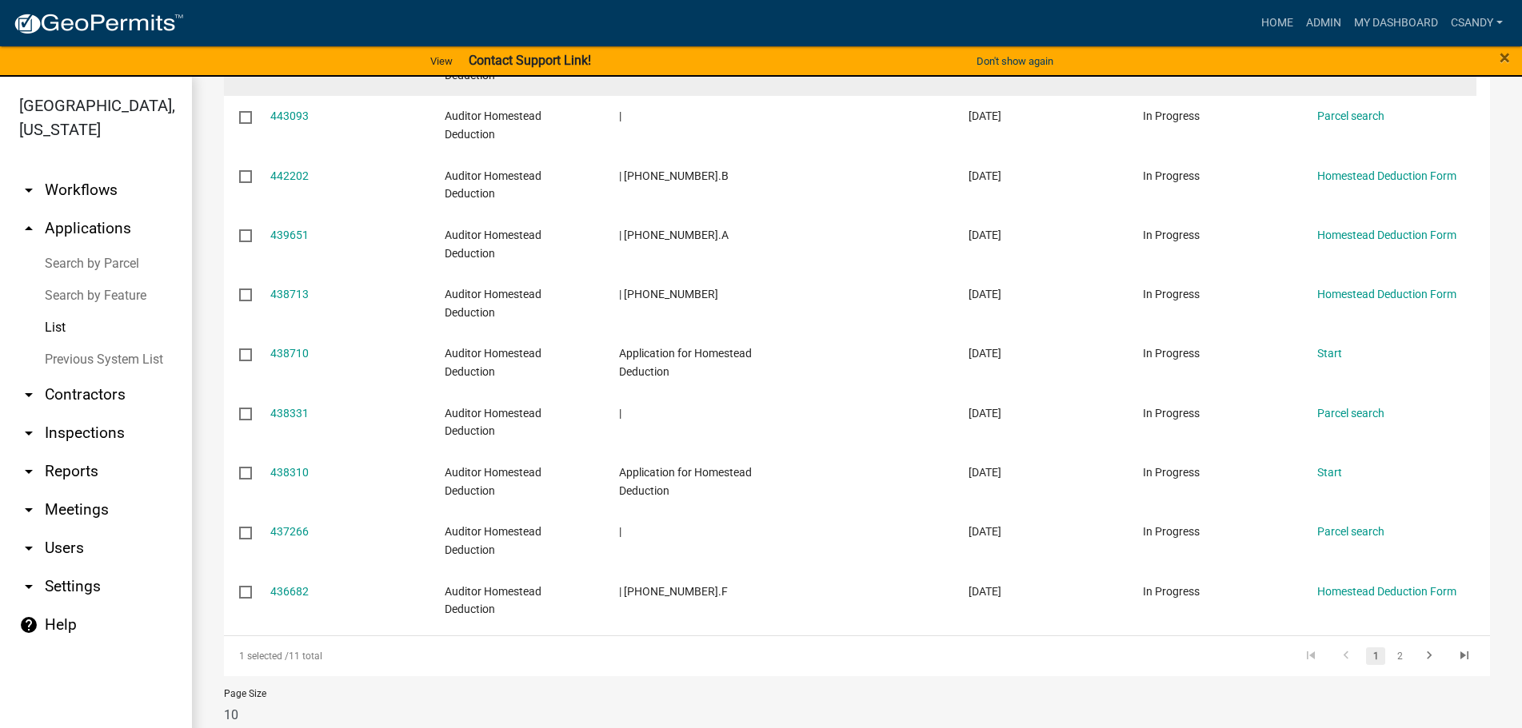
scroll to position [374, 0]
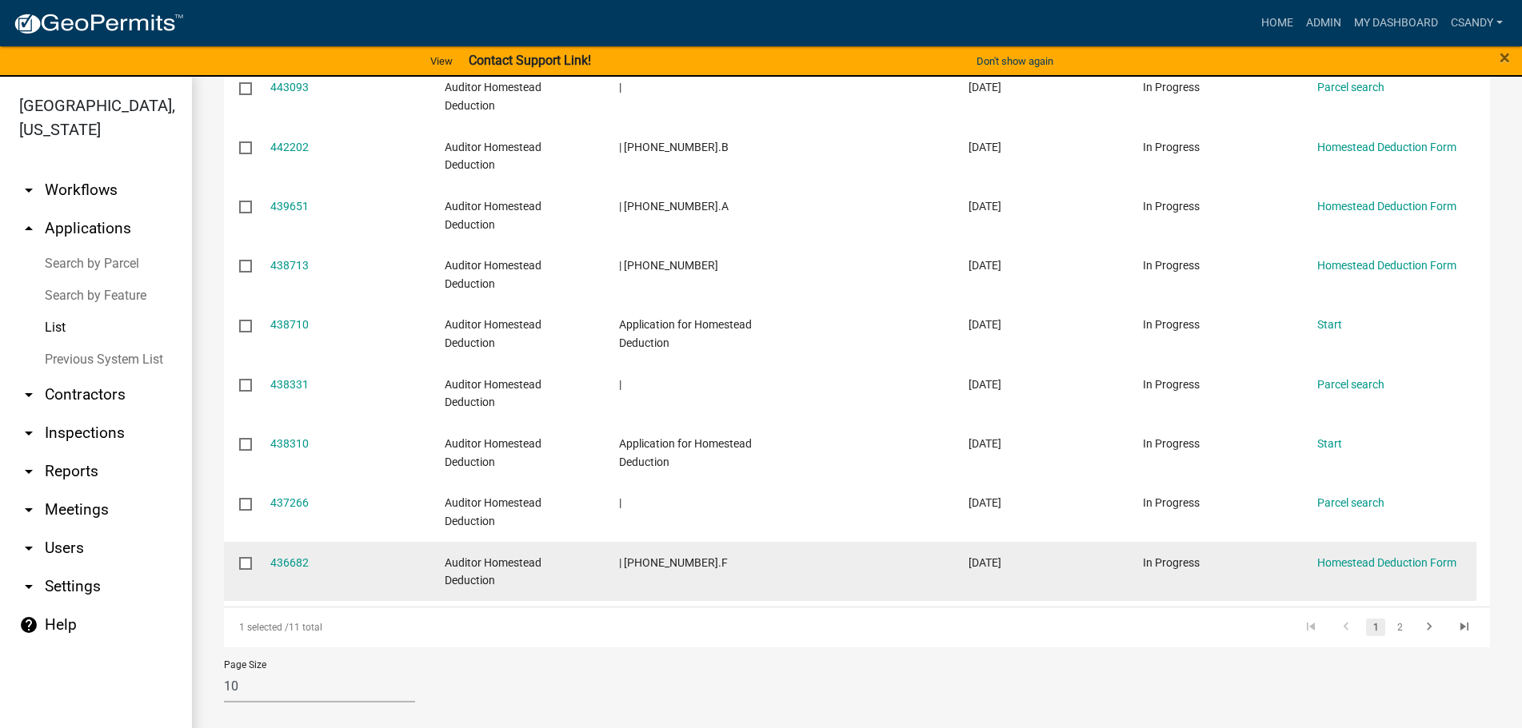
click at [249, 566] on input "checkbox" at bounding box center [244, 562] width 10 height 10
checkbox input "true"
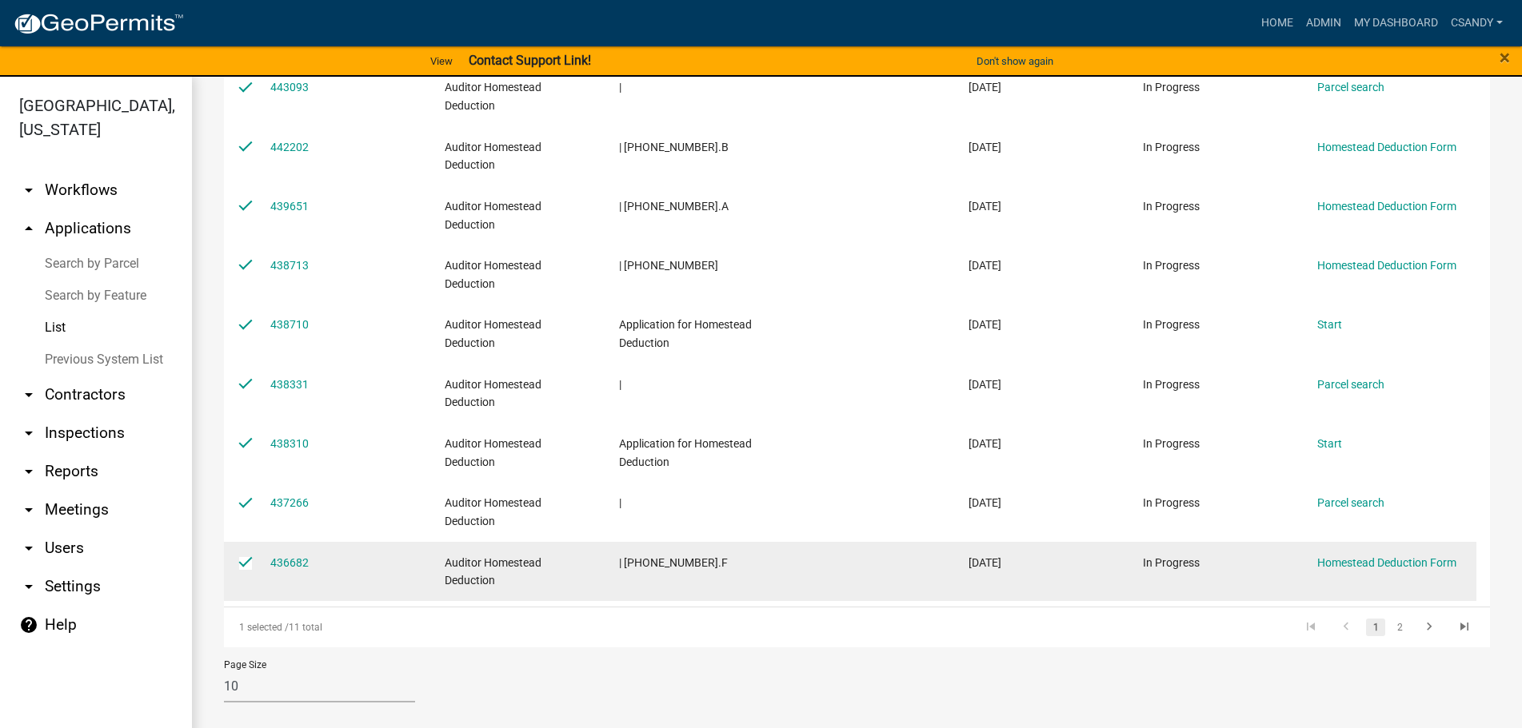
checkbox input "true"
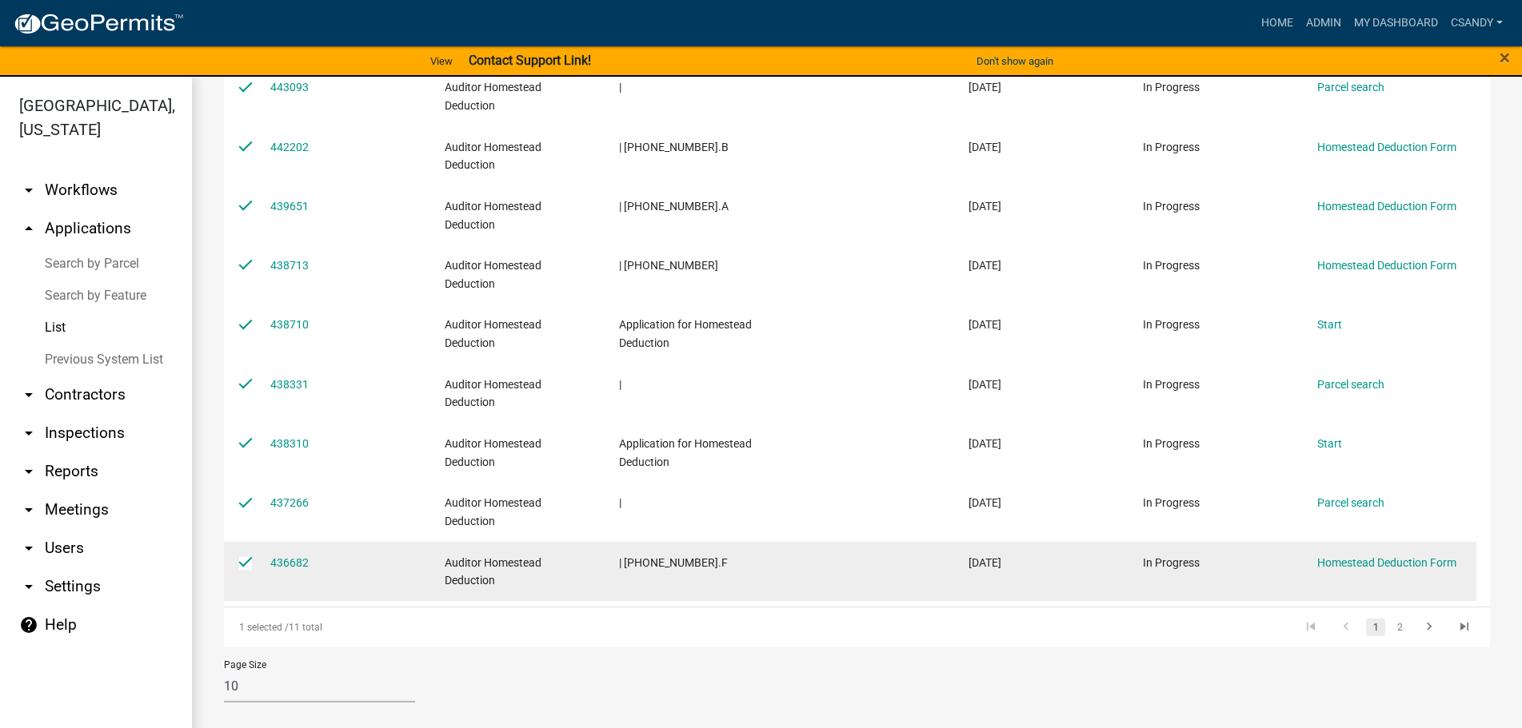
checkbox input "true"
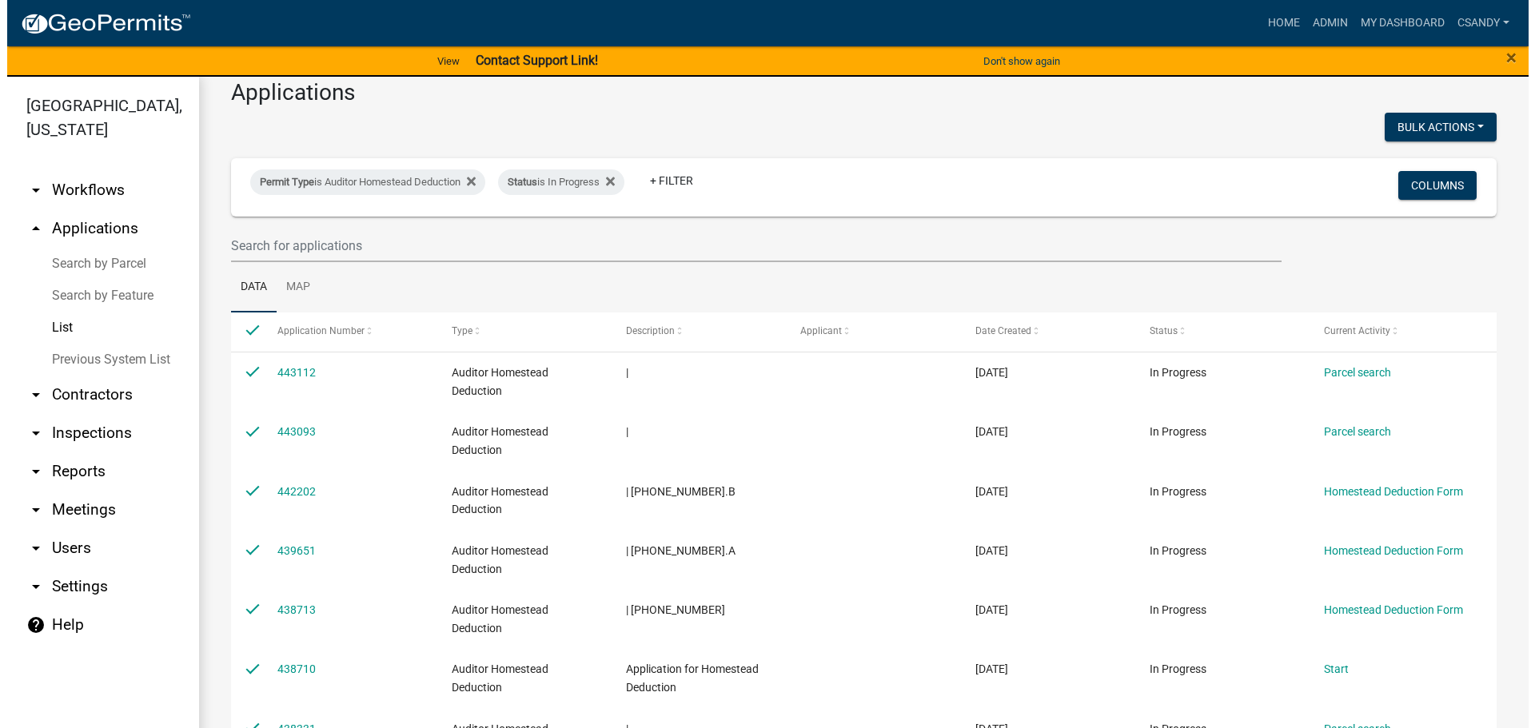
scroll to position [0, 0]
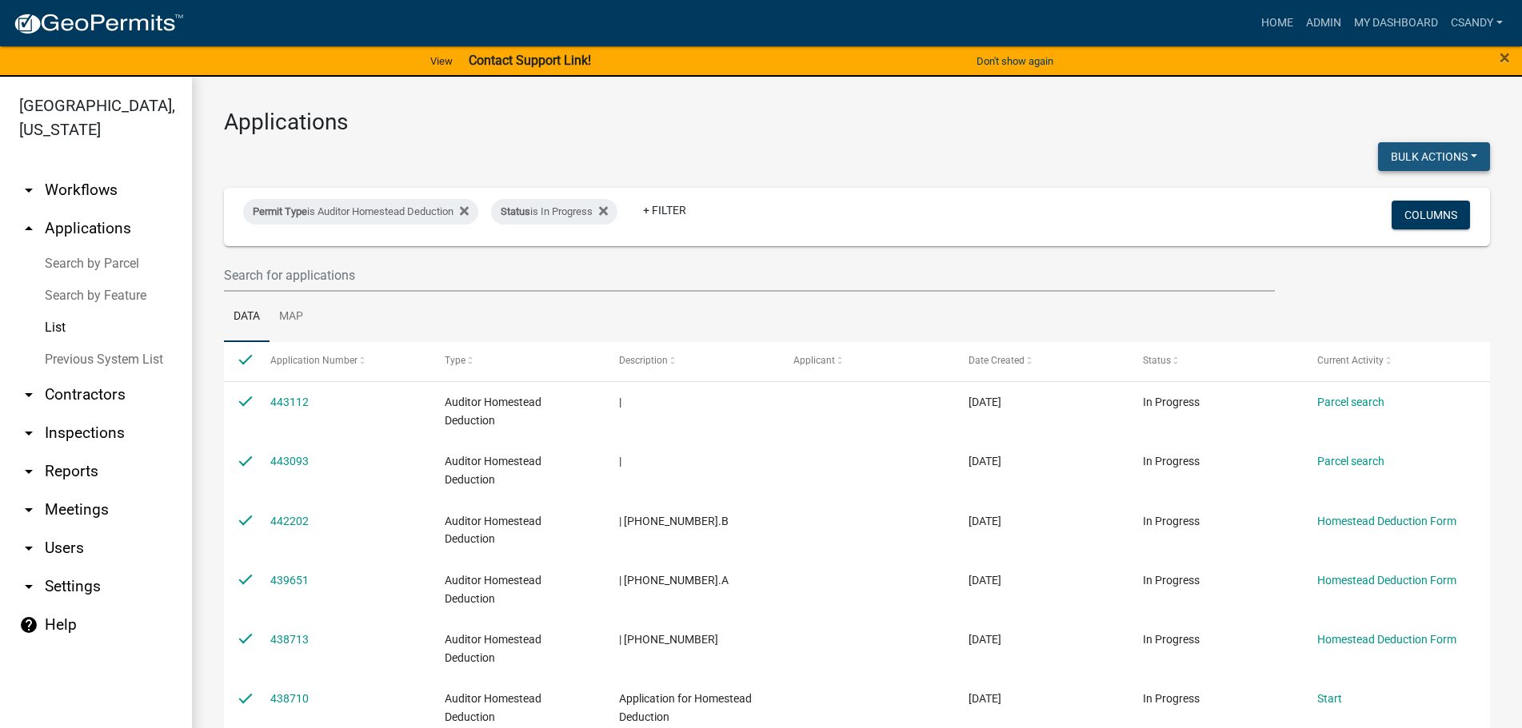
click at [1463, 154] on button "Bulk Actions" at bounding box center [1434, 156] width 112 height 29
click at [1426, 186] on button "Void" at bounding box center [1426, 198] width 128 height 38
checkbox input "false"
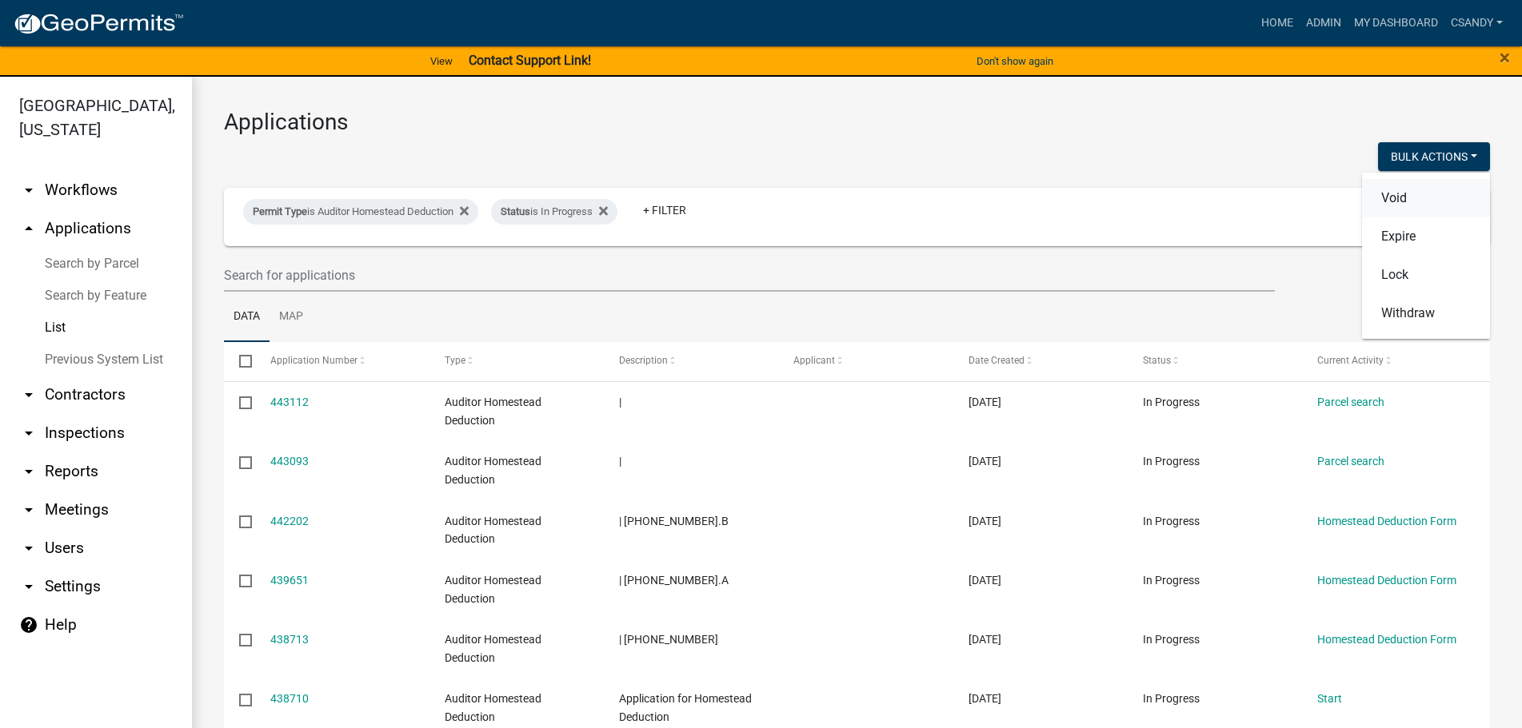
checkbox input "false"
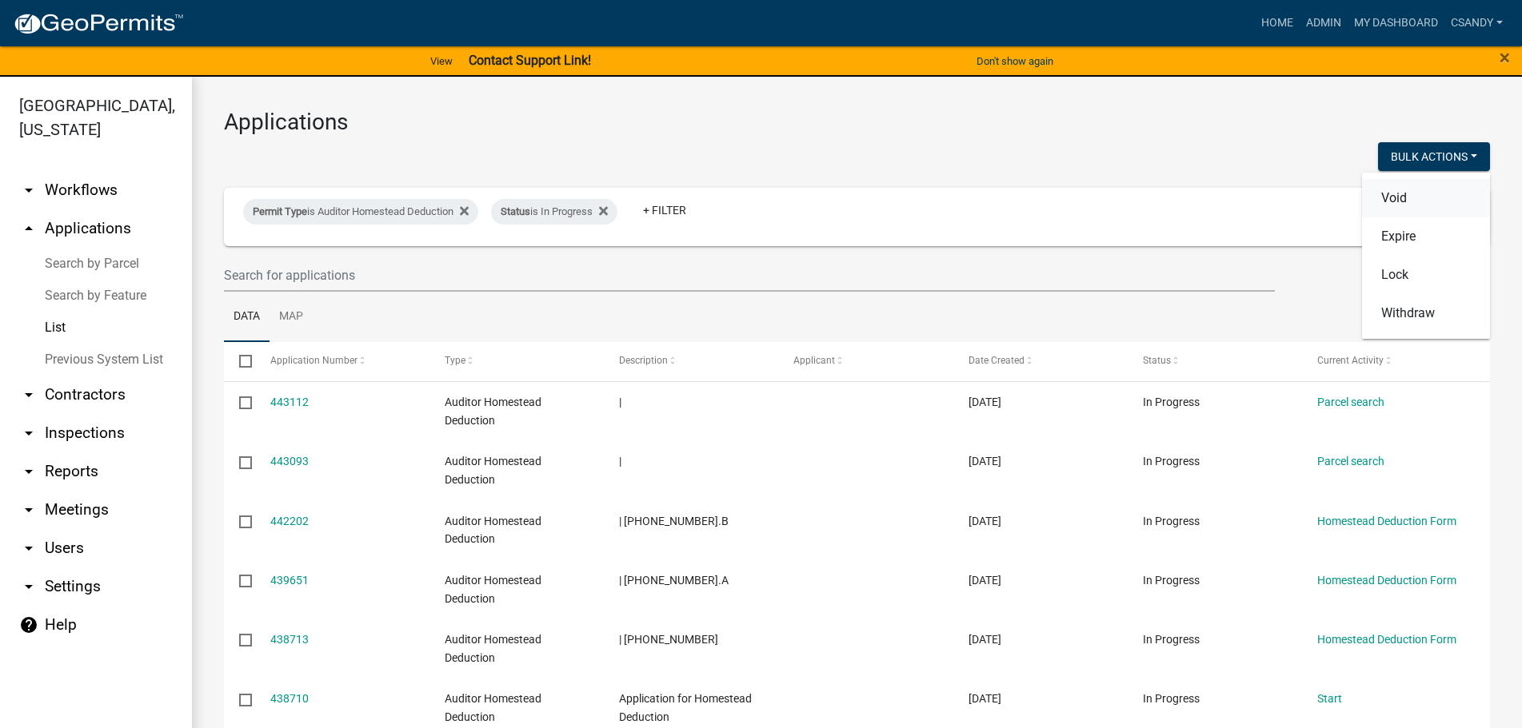
checkbox input "false"
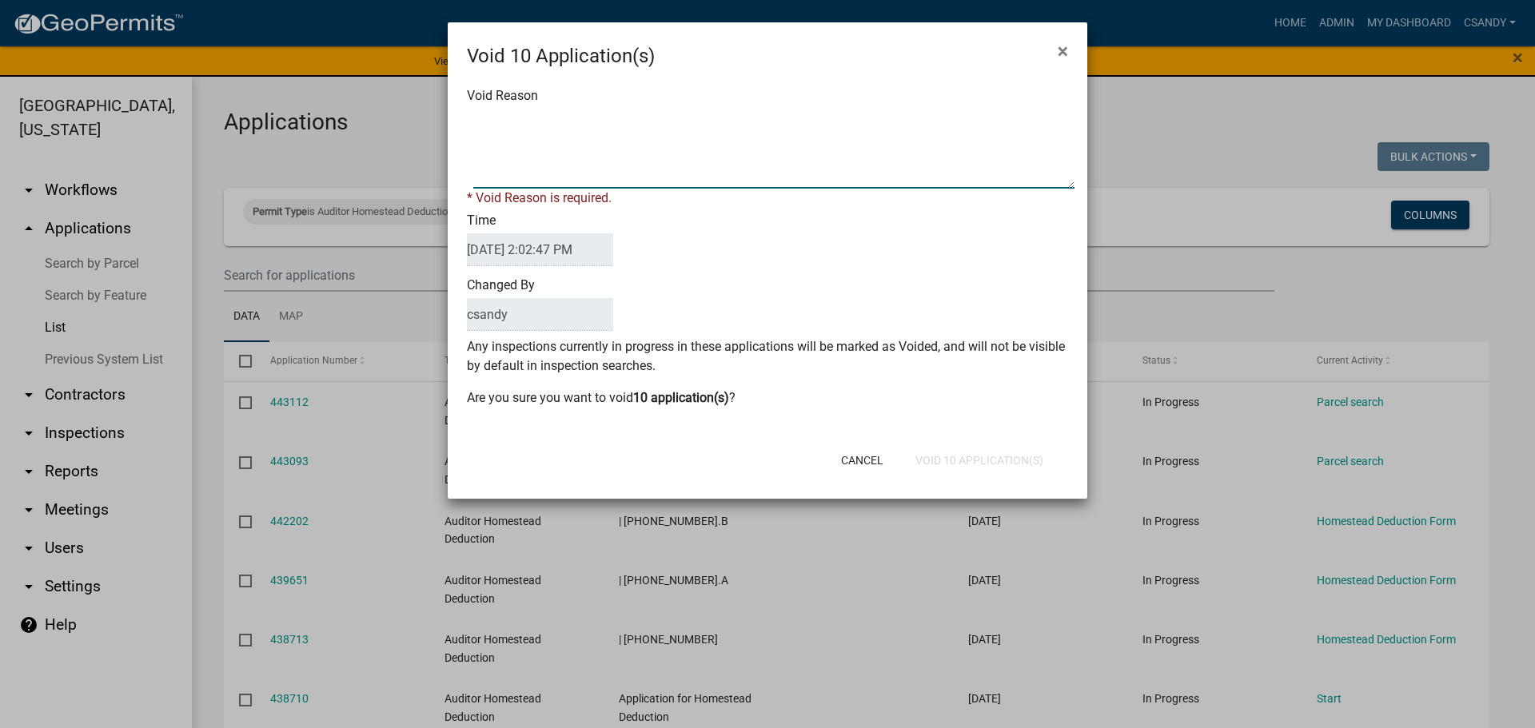
click at [754, 170] on textarea "Void Reason" at bounding box center [773, 149] width 601 height 80
type textarea "Incomplete application"
click at [975, 446] on button "Void 10 Application(s)" at bounding box center [980, 460] width 154 height 29
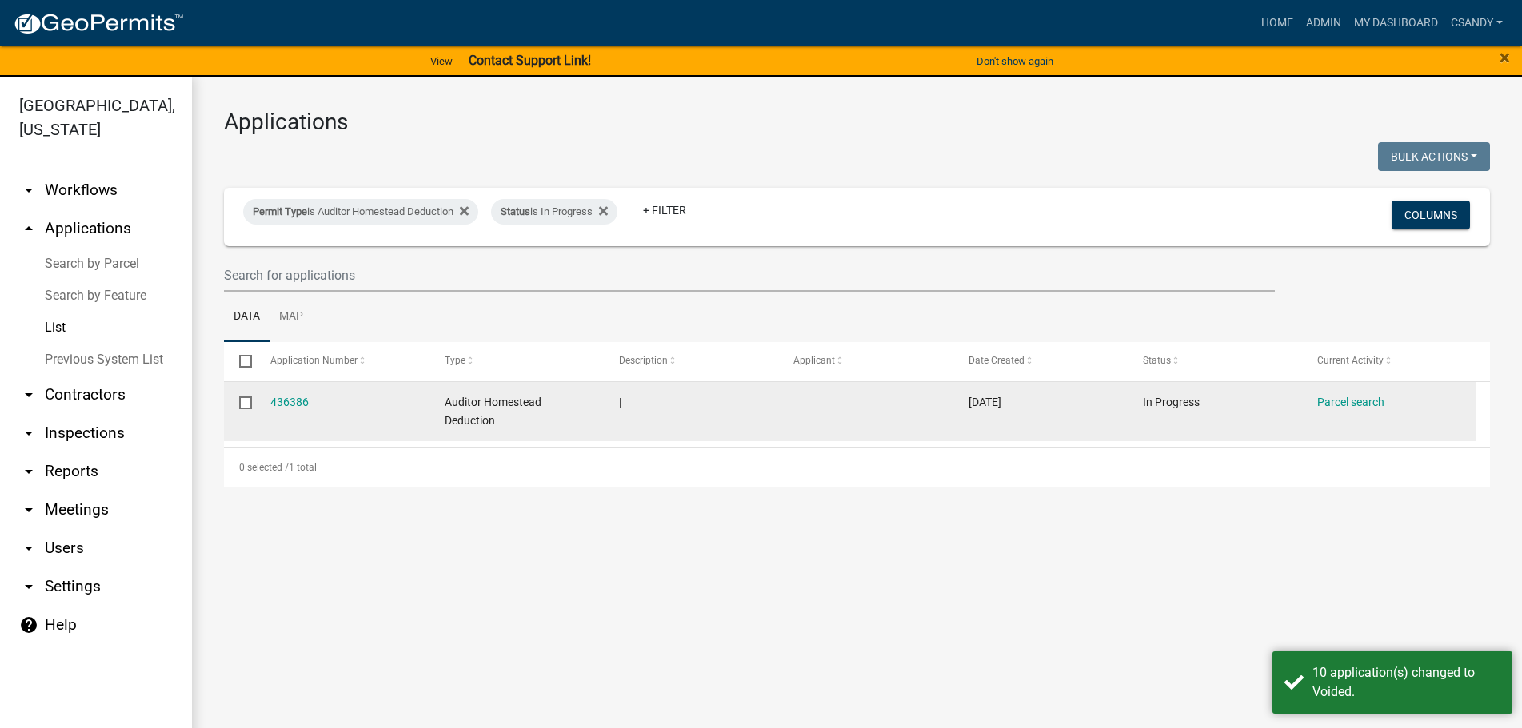
click at [249, 402] on input "checkbox" at bounding box center [244, 402] width 10 height 10
checkbox input "true"
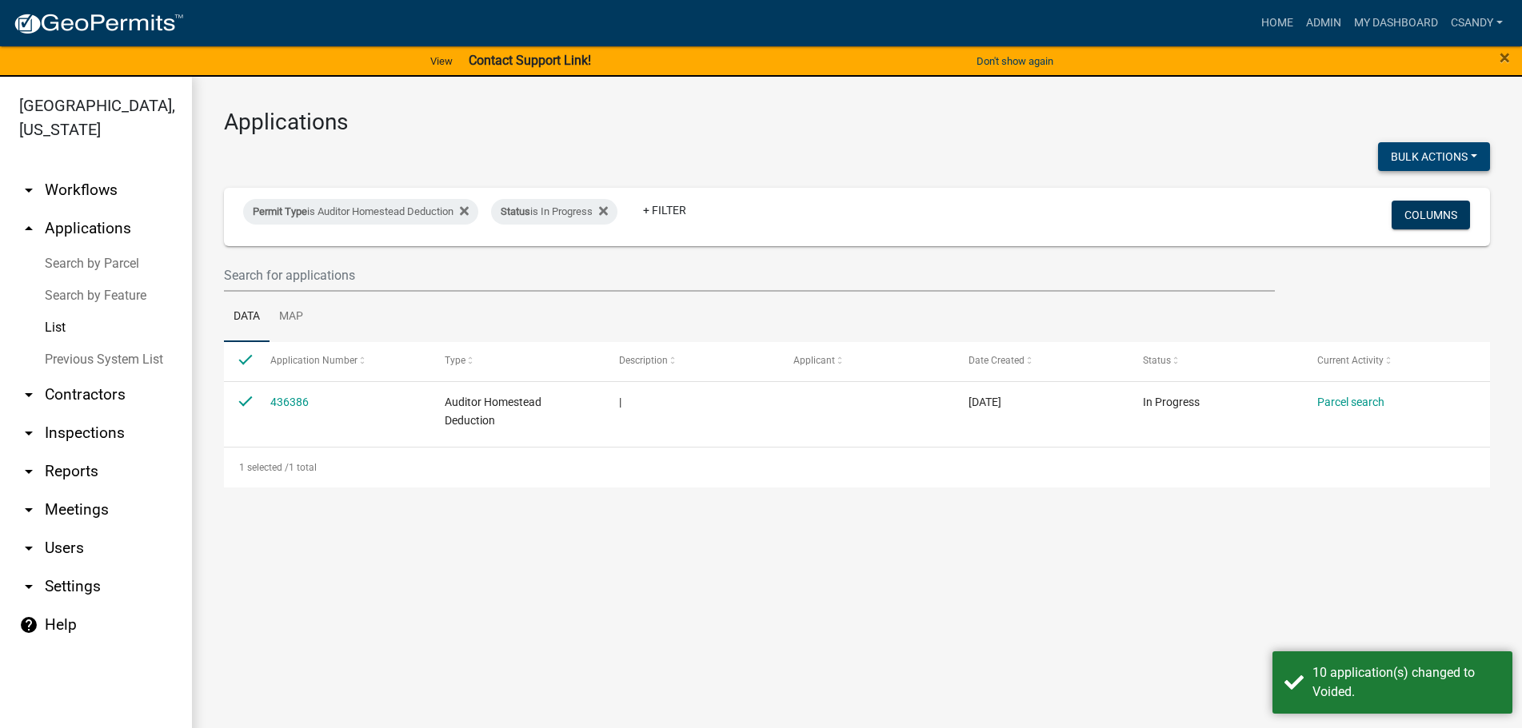
click at [1440, 152] on button "Bulk Actions" at bounding box center [1434, 156] width 112 height 29
click at [1418, 193] on button "Void" at bounding box center [1426, 198] width 128 height 38
checkbox input "false"
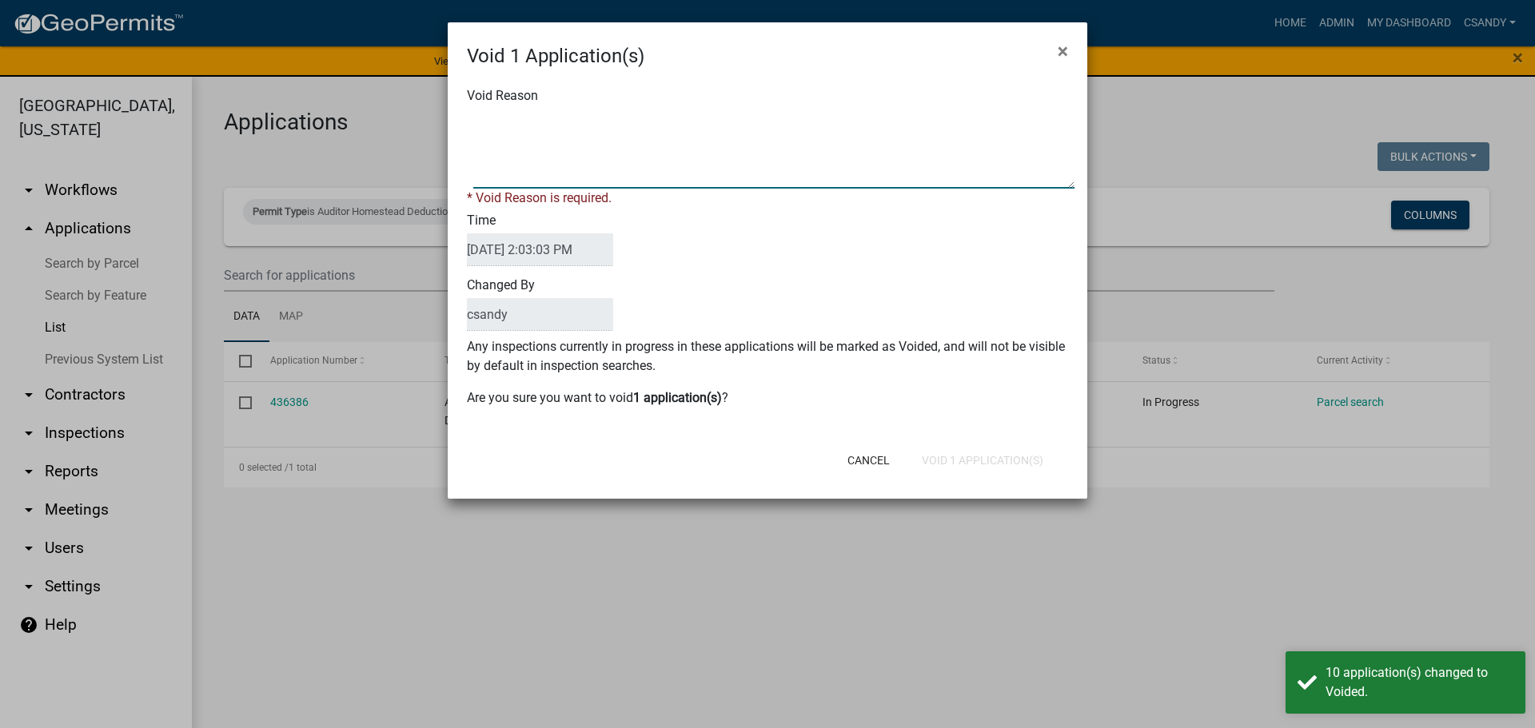
click at [756, 146] on textarea "Void Reason" at bounding box center [773, 149] width 601 height 80
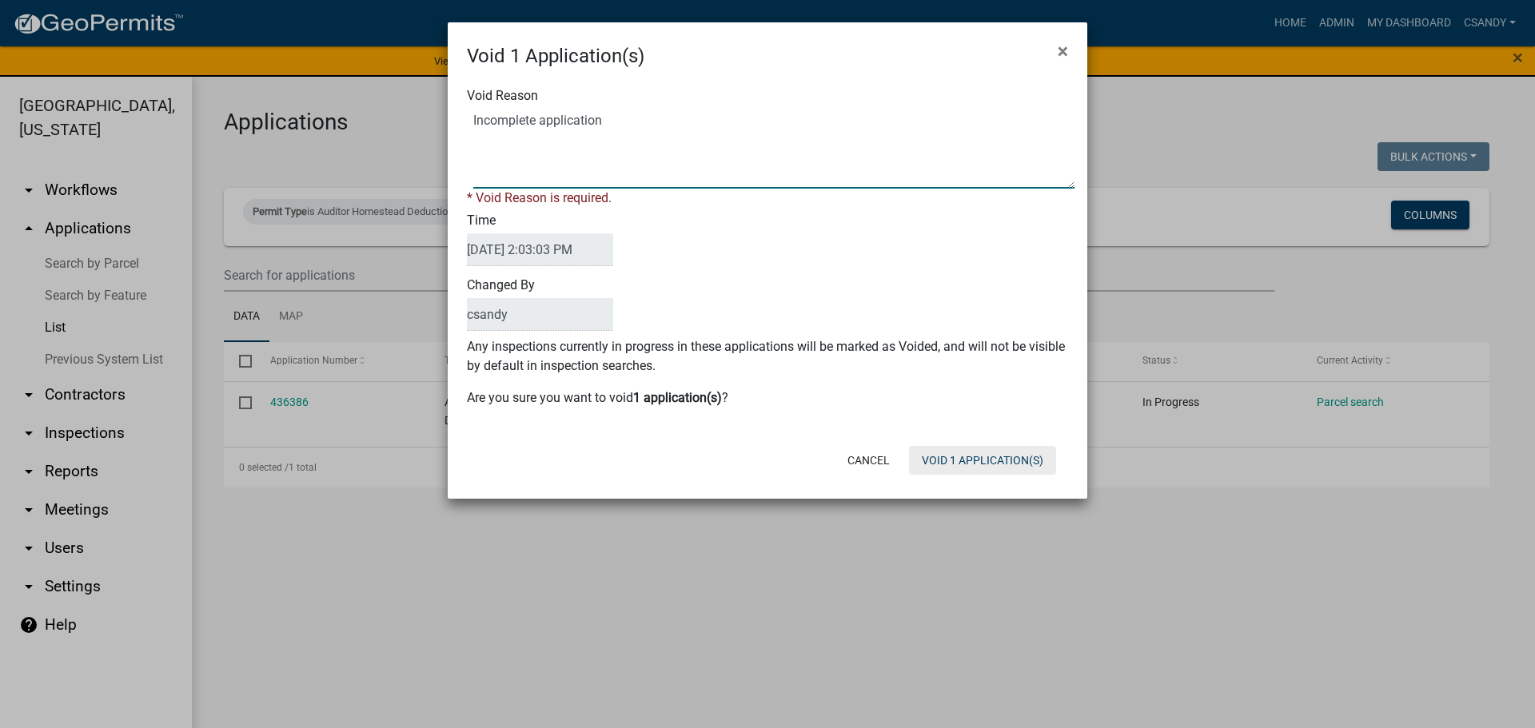
type textarea "Incomplete application"
click at [983, 454] on button "Void 1 Application(s)" at bounding box center [982, 460] width 147 height 29
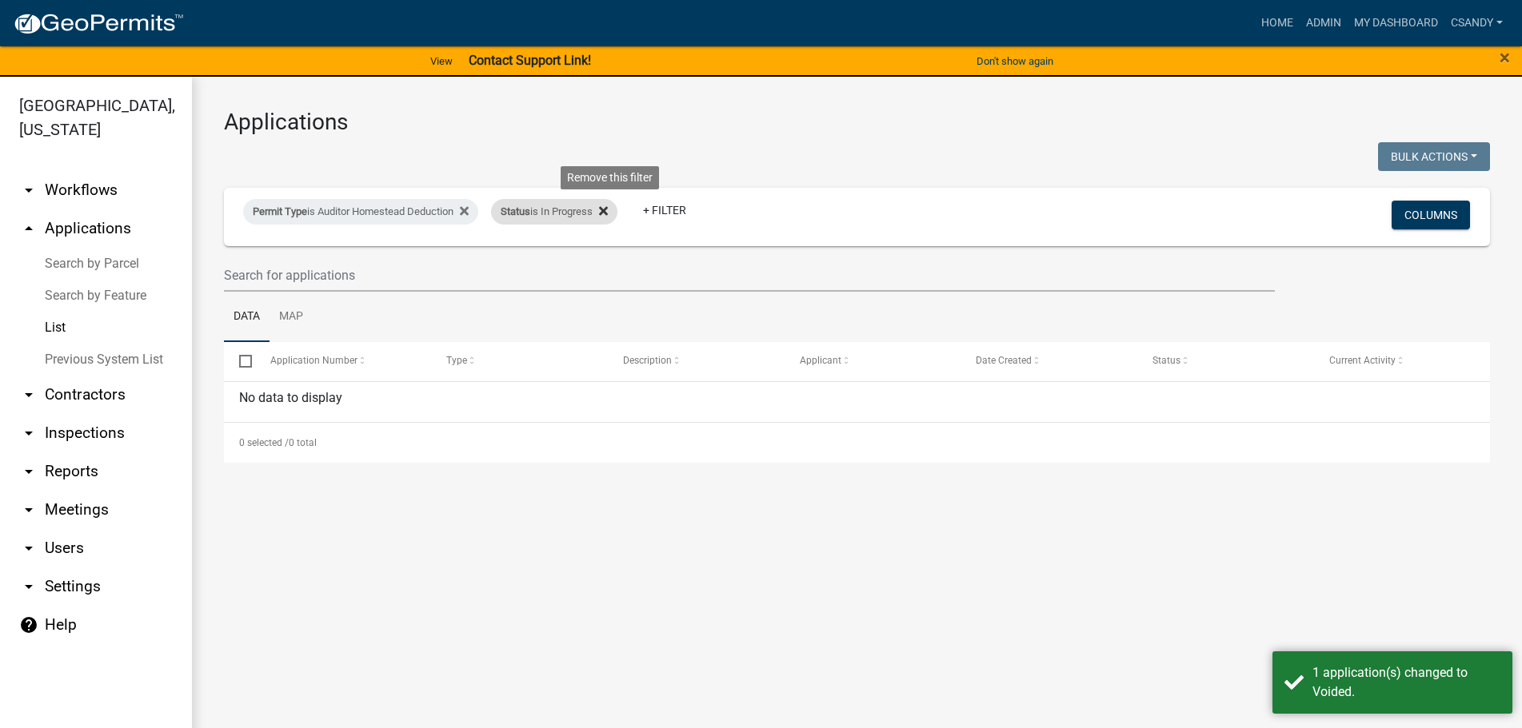
click at [608, 209] on icon at bounding box center [603, 211] width 9 height 9
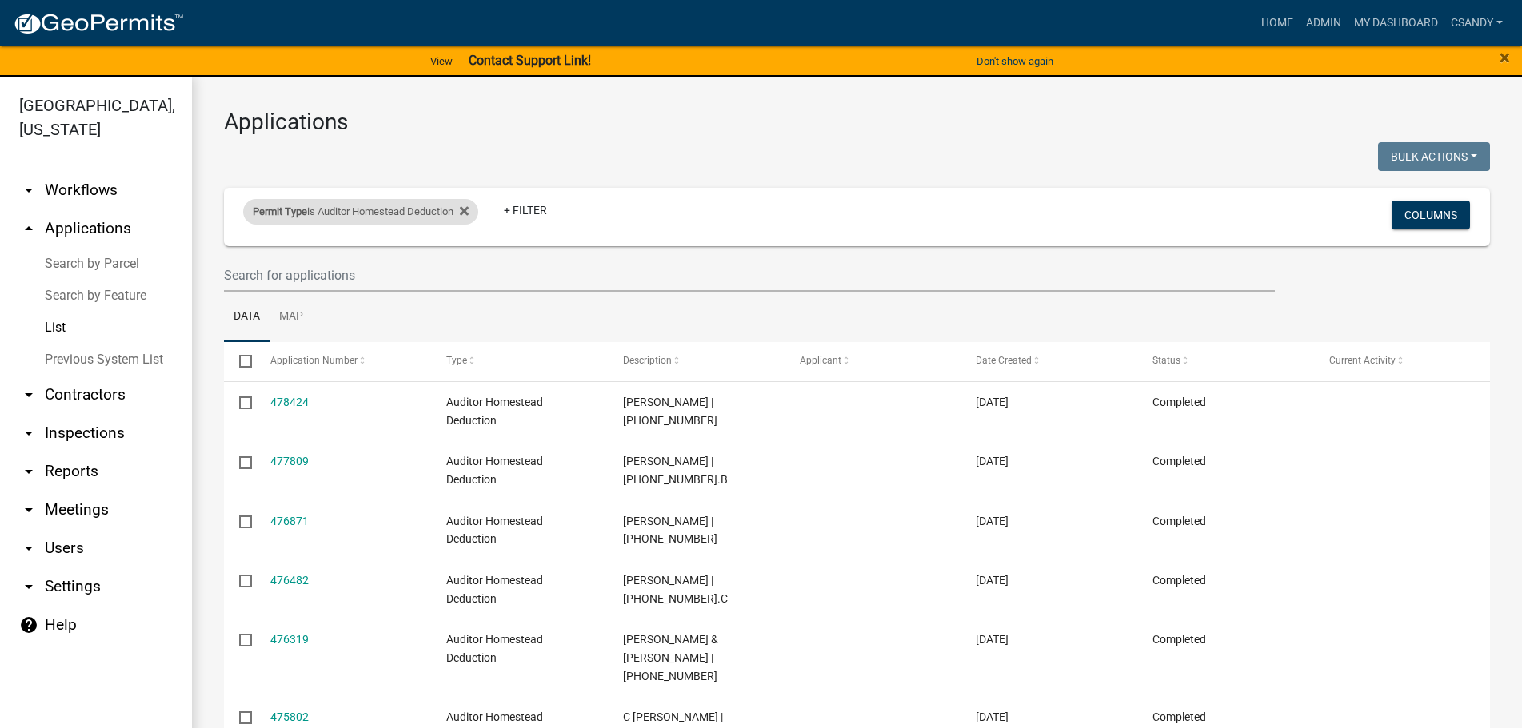
click at [427, 210] on div "Permit Type is Auditor Homestead Deduction" at bounding box center [360, 212] width 235 height 26
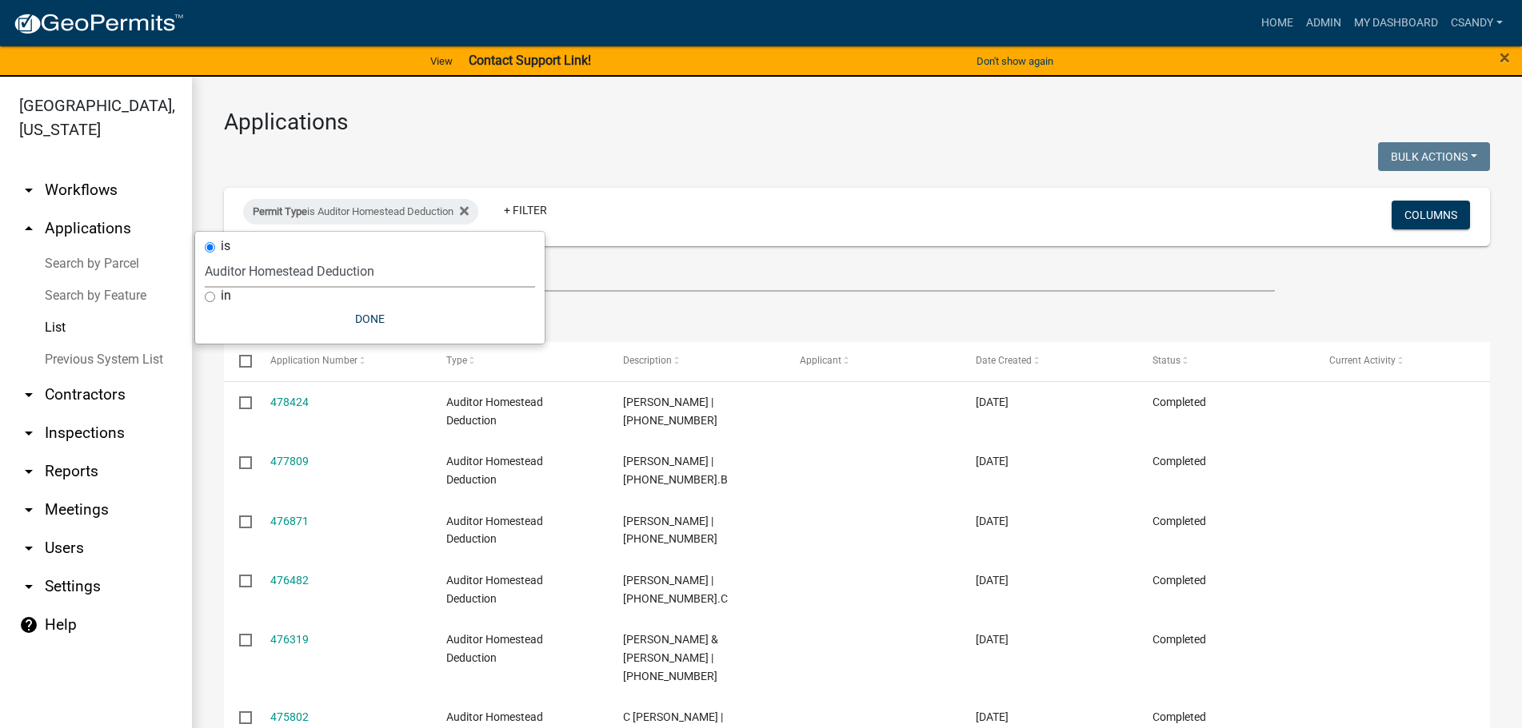
click at [368, 276] on select "Select an option [DATE] Copy Of - Subdivision Plat Application - APC APC Addres…" at bounding box center [370, 271] width 330 height 33
select select "13b89f9b-327a-4fc8-a401-628ec1e25ac9"
click at [205, 255] on select "Select an option [DATE] Copy Of - Subdivision Plat Application - APC APC Addres…" at bounding box center [370, 271] width 330 height 33
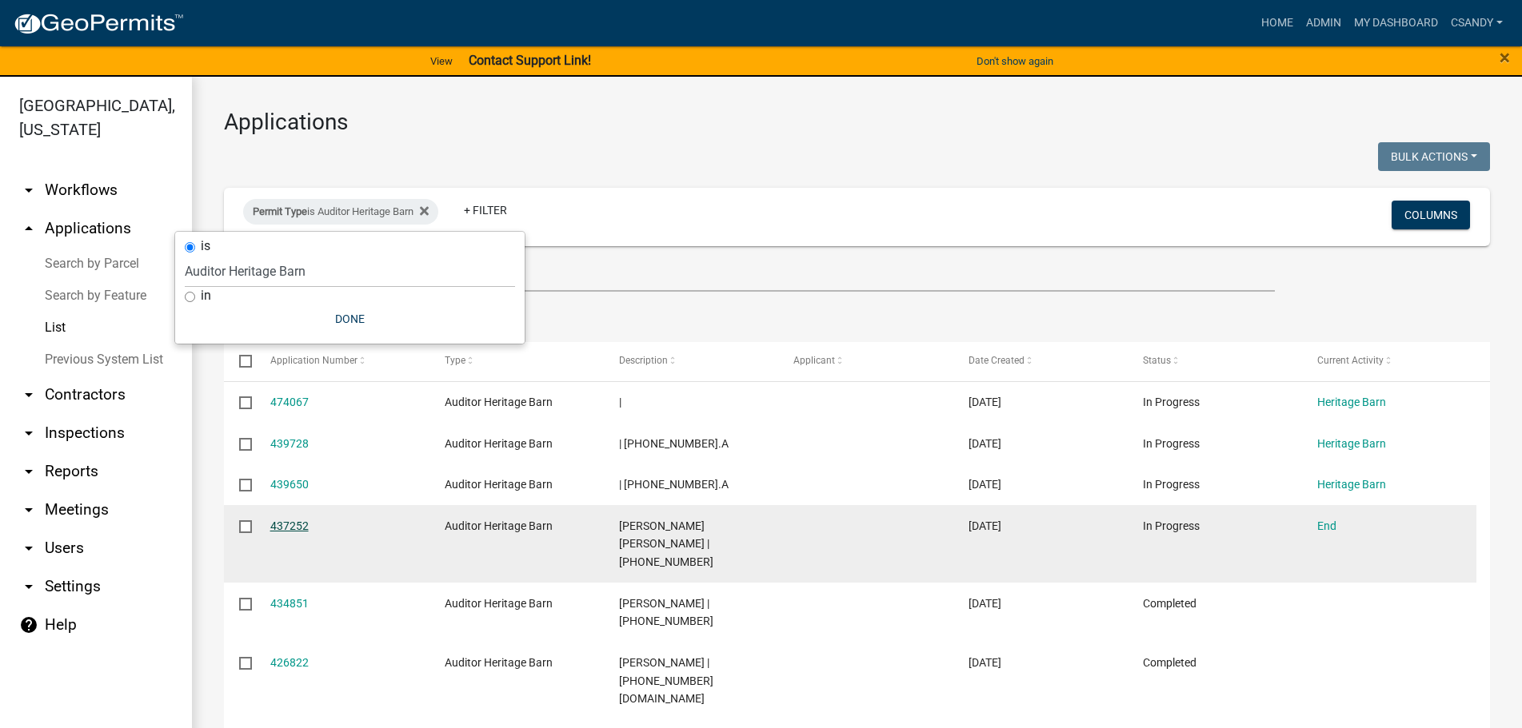
click at [294, 525] on link "437252" at bounding box center [289, 526] width 38 height 13
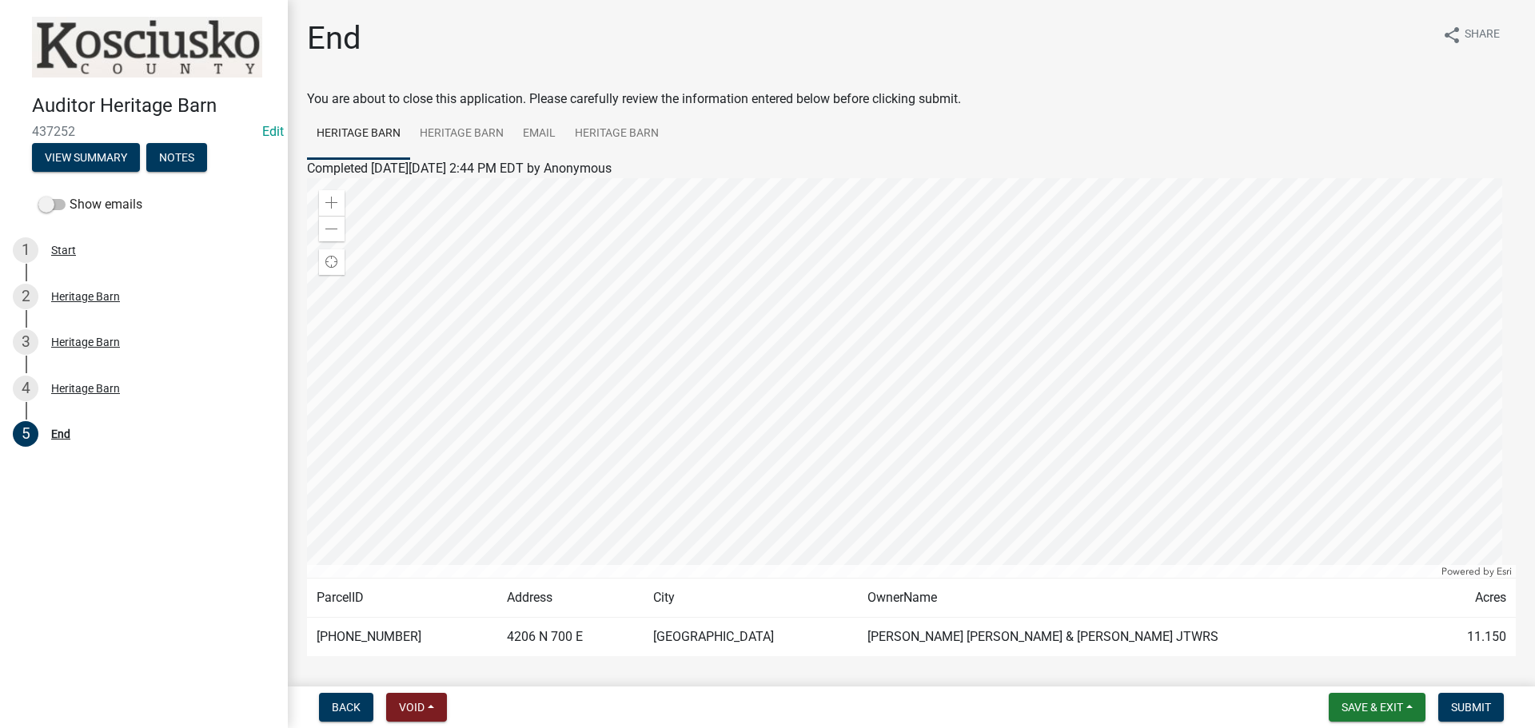
scroll to position [70, 0]
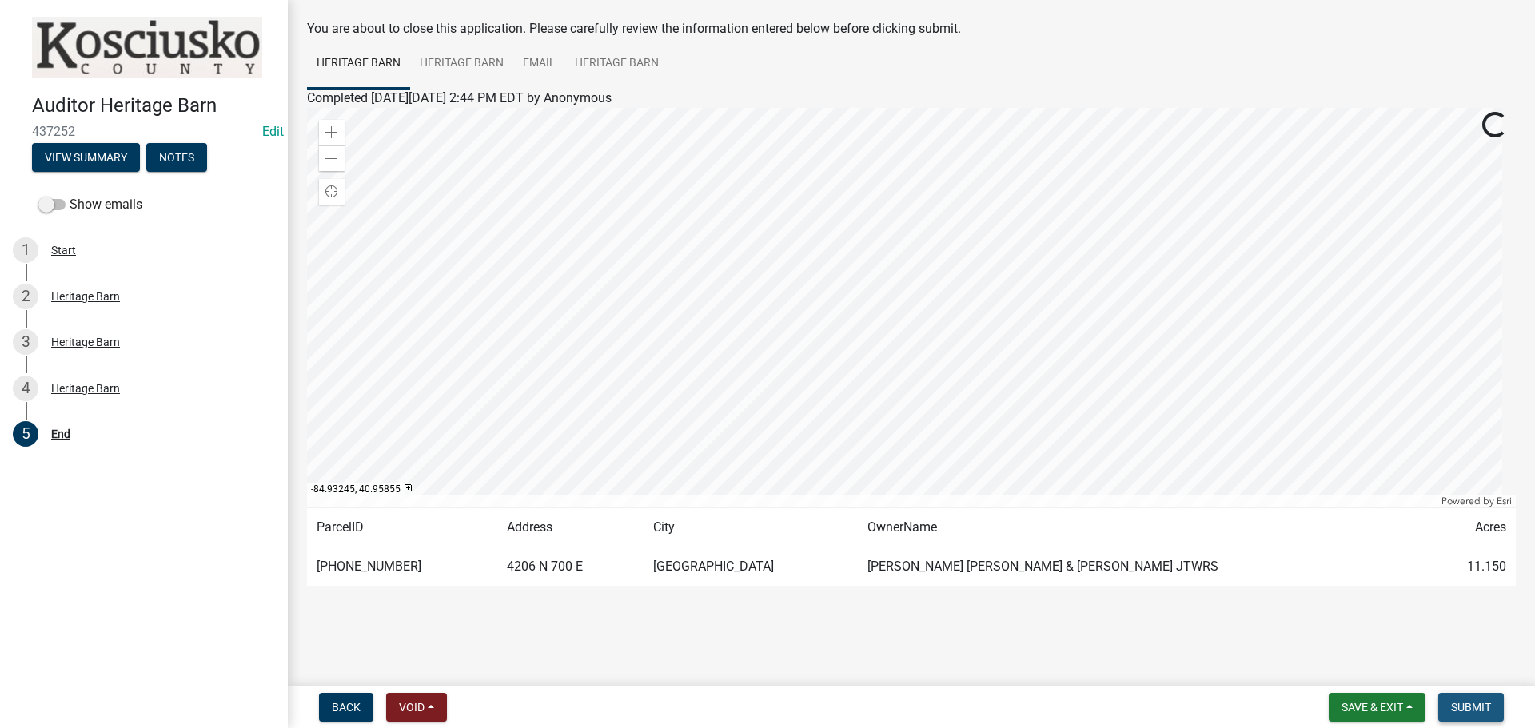
click at [1466, 709] on span "Submit" at bounding box center [1471, 707] width 40 height 13
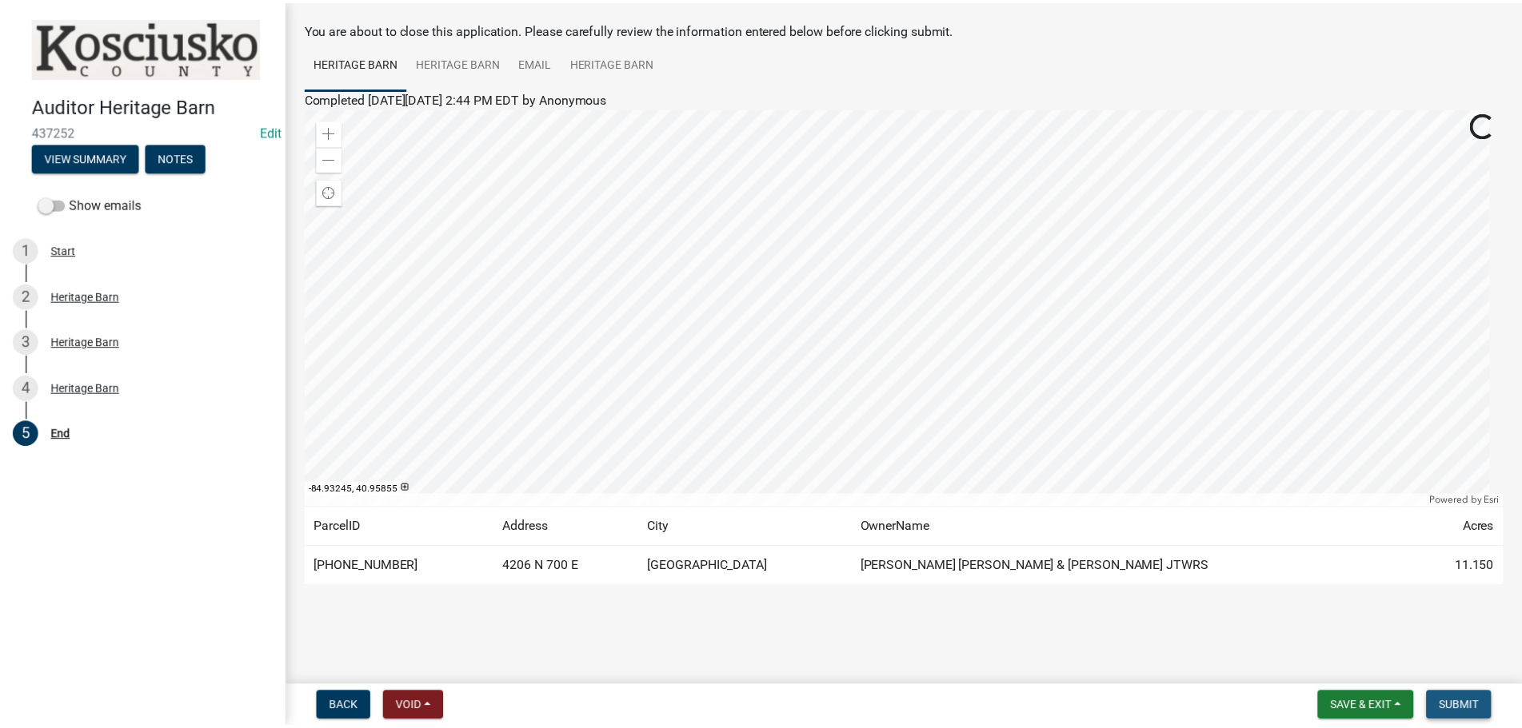
scroll to position [0, 0]
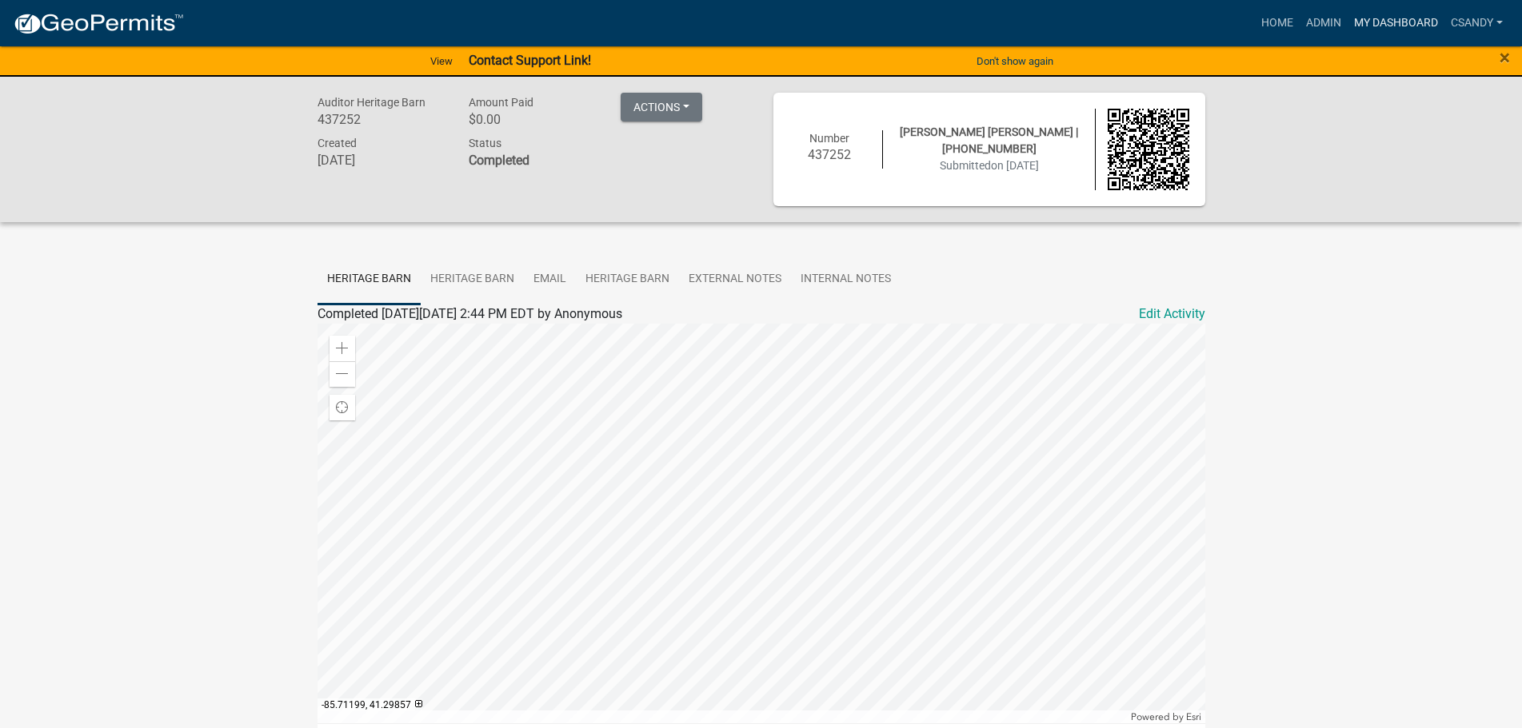
click at [1391, 14] on link "My Dashboard" at bounding box center [1395, 23] width 97 height 30
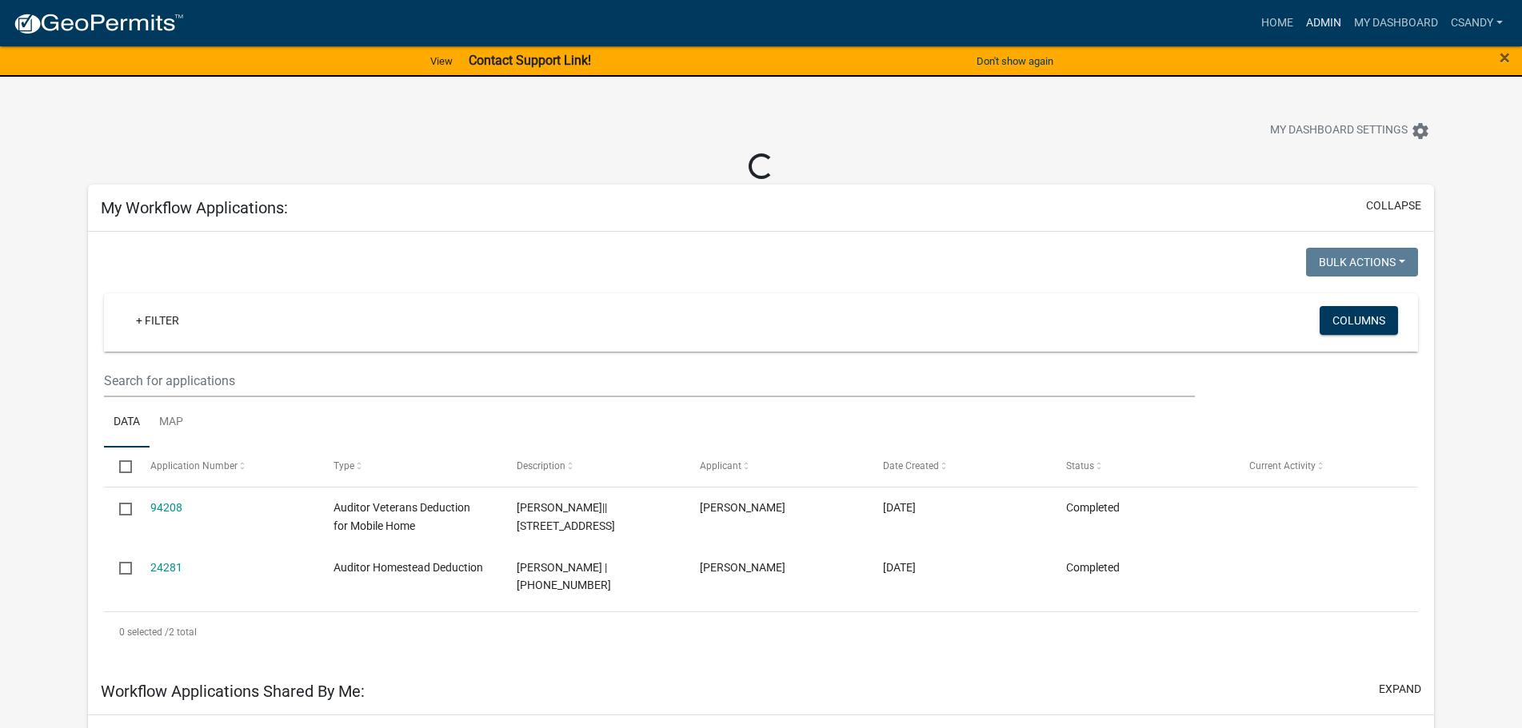
click at [1325, 22] on link "Admin" at bounding box center [1323, 23] width 48 height 30
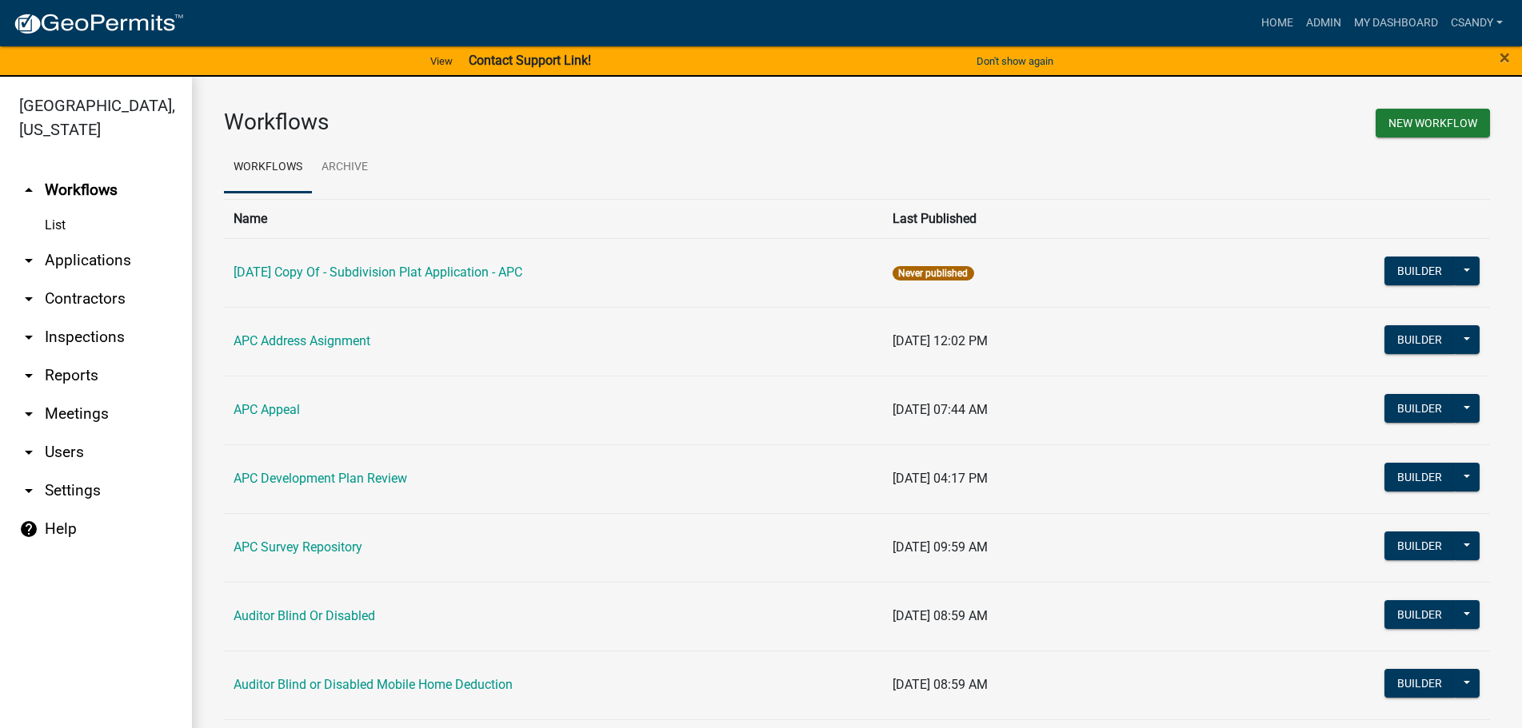
click at [106, 268] on link "arrow_drop_down Applications" at bounding box center [96, 260] width 192 height 38
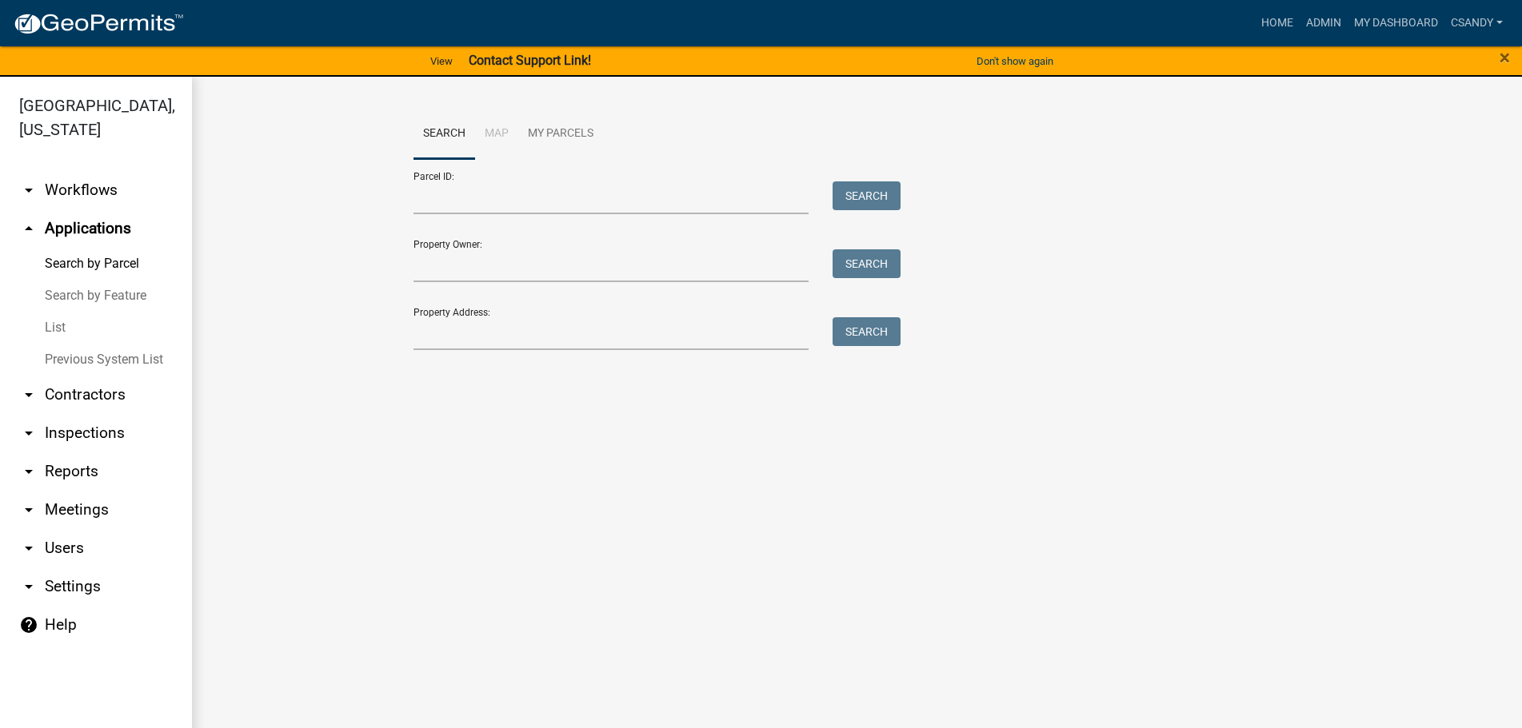
click at [68, 323] on link "List" at bounding box center [96, 328] width 192 height 32
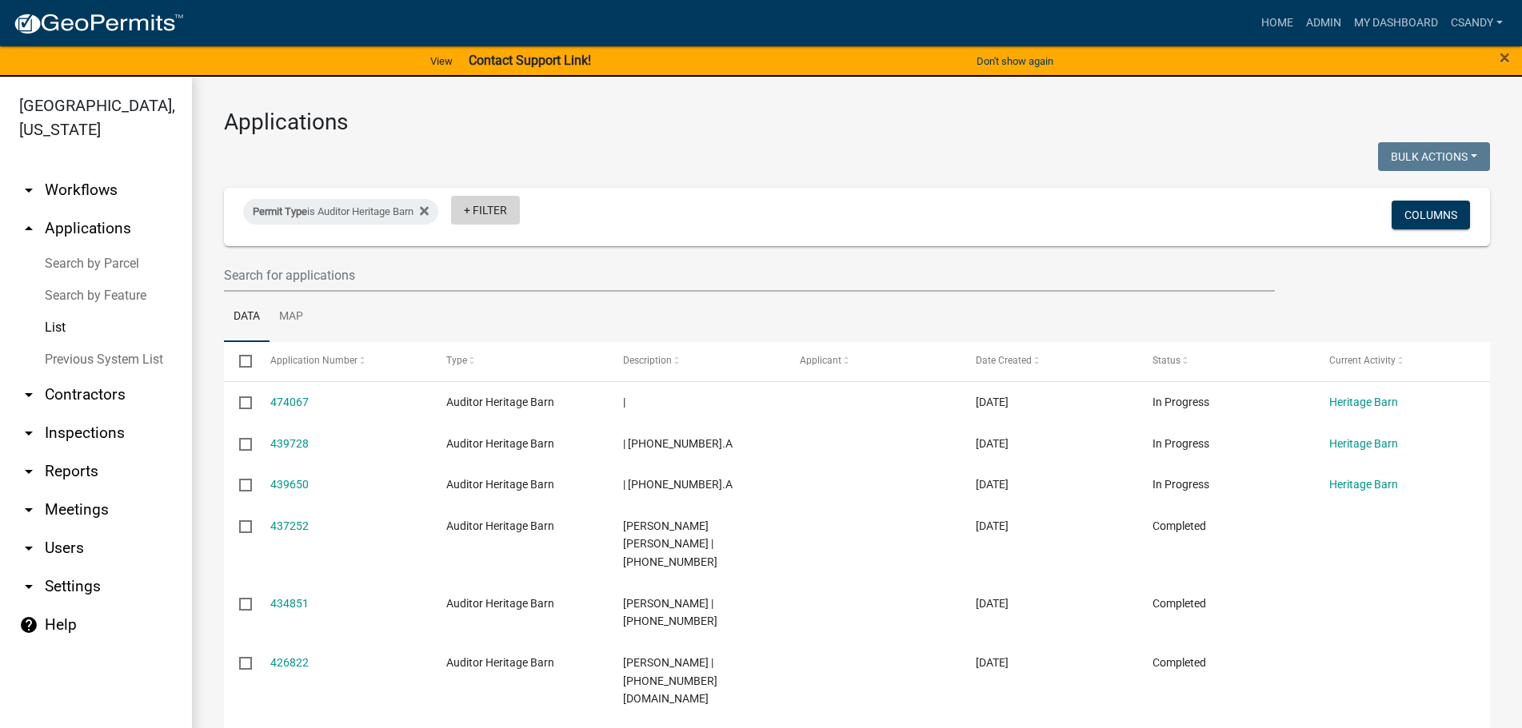
click at [494, 217] on link "+ Filter" at bounding box center [485, 210] width 69 height 29
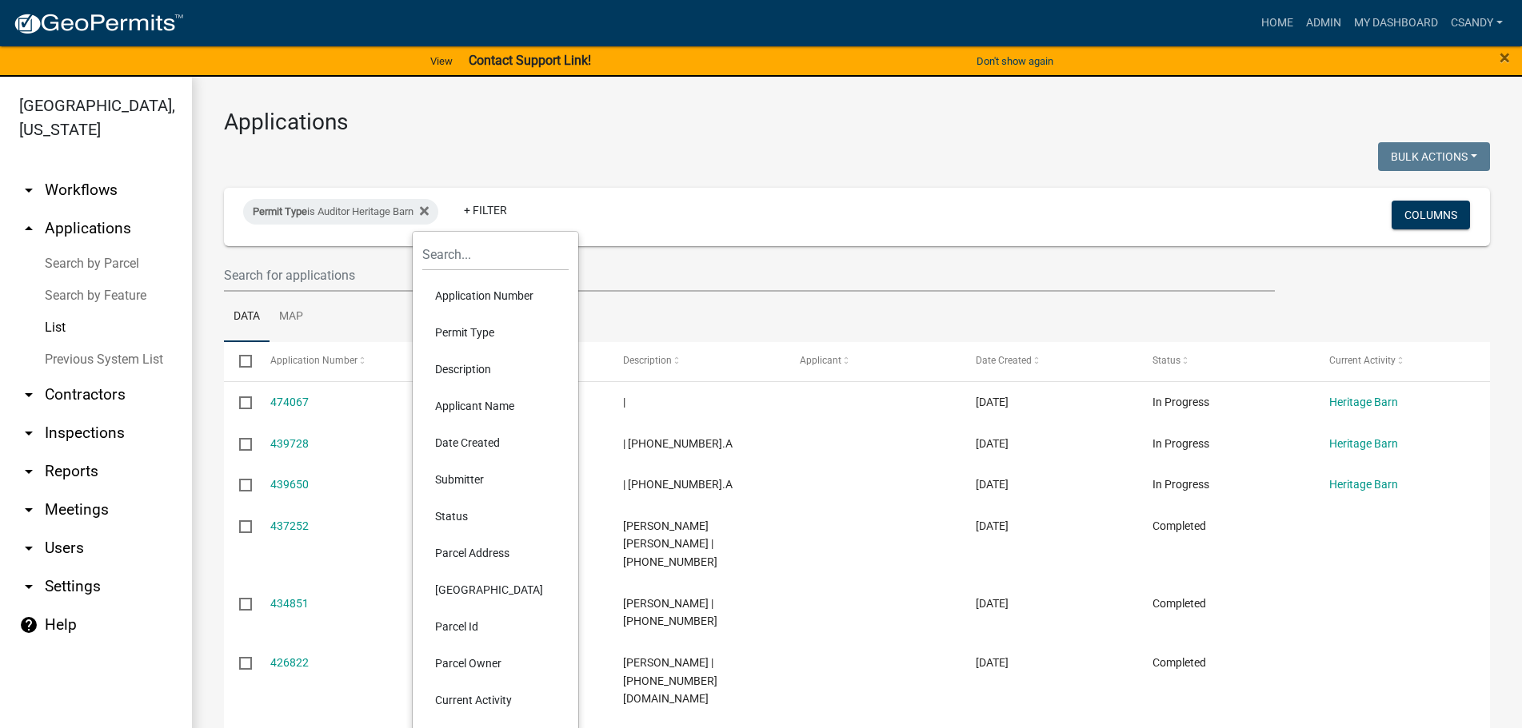
click at [468, 515] on li "Status" at bounding box center [495, 516] width 146 height 37
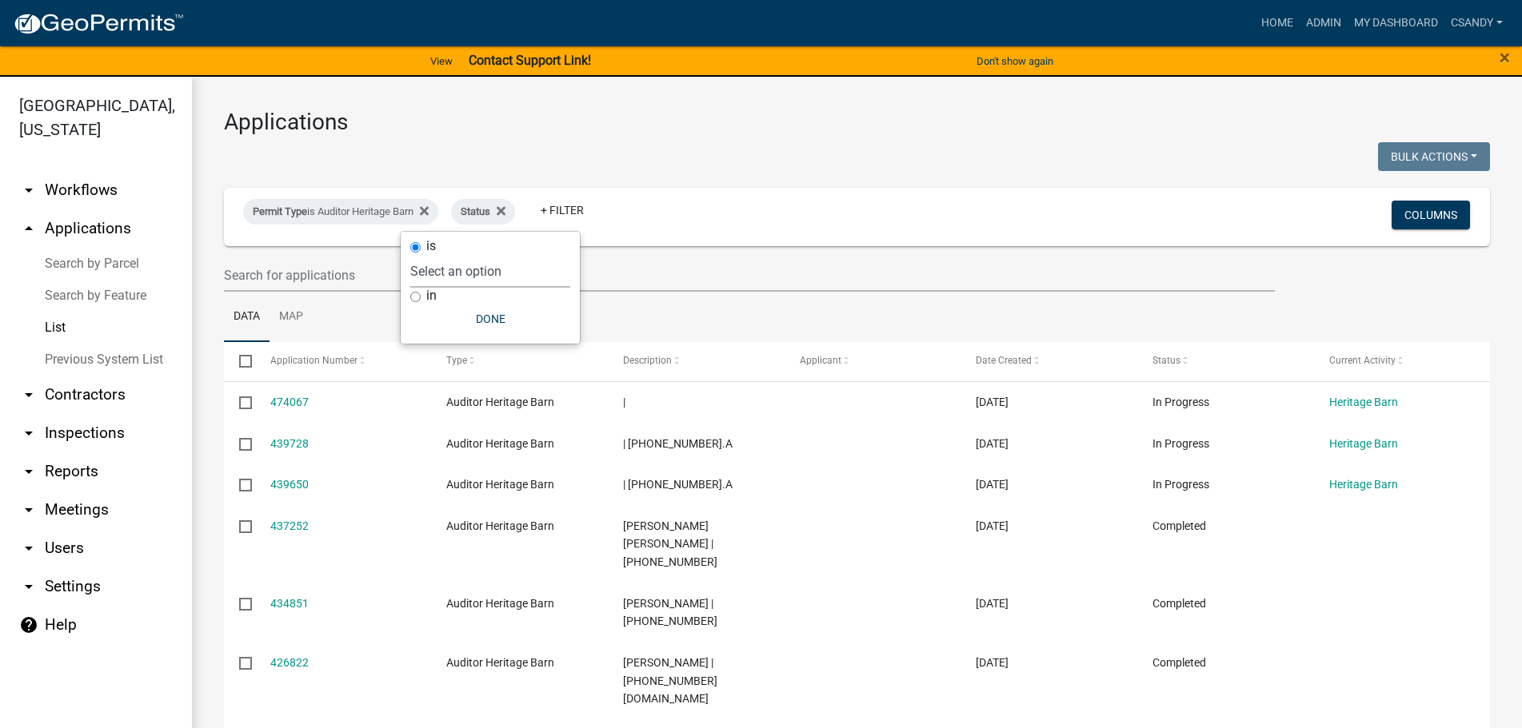
click at [525, 269] on select "Select an option Not Started In Progress Completed Expired Locked Withdrawn Voi…" at bounding box center [490, 271] width 160 height 33
select select "1"
click at [443, 255] on select "Select an option Not Started In Progress Completed Expired Locked Withdrawn Voi…" at bounding box center [490, 271] width 160 height 33
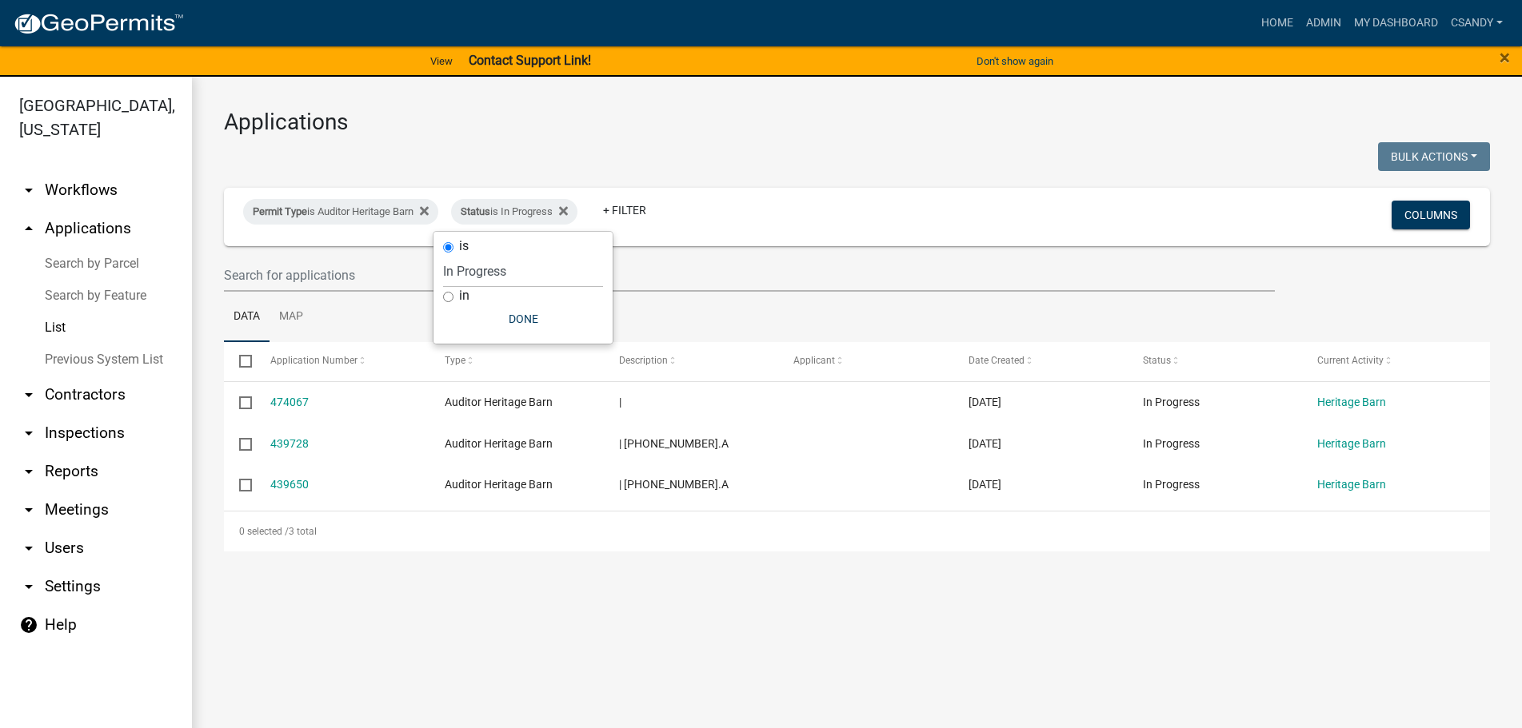
click at [249, 361] on input "checkbox" at bounding box center [244, 360] width 10 height 10
checkbox input "true"
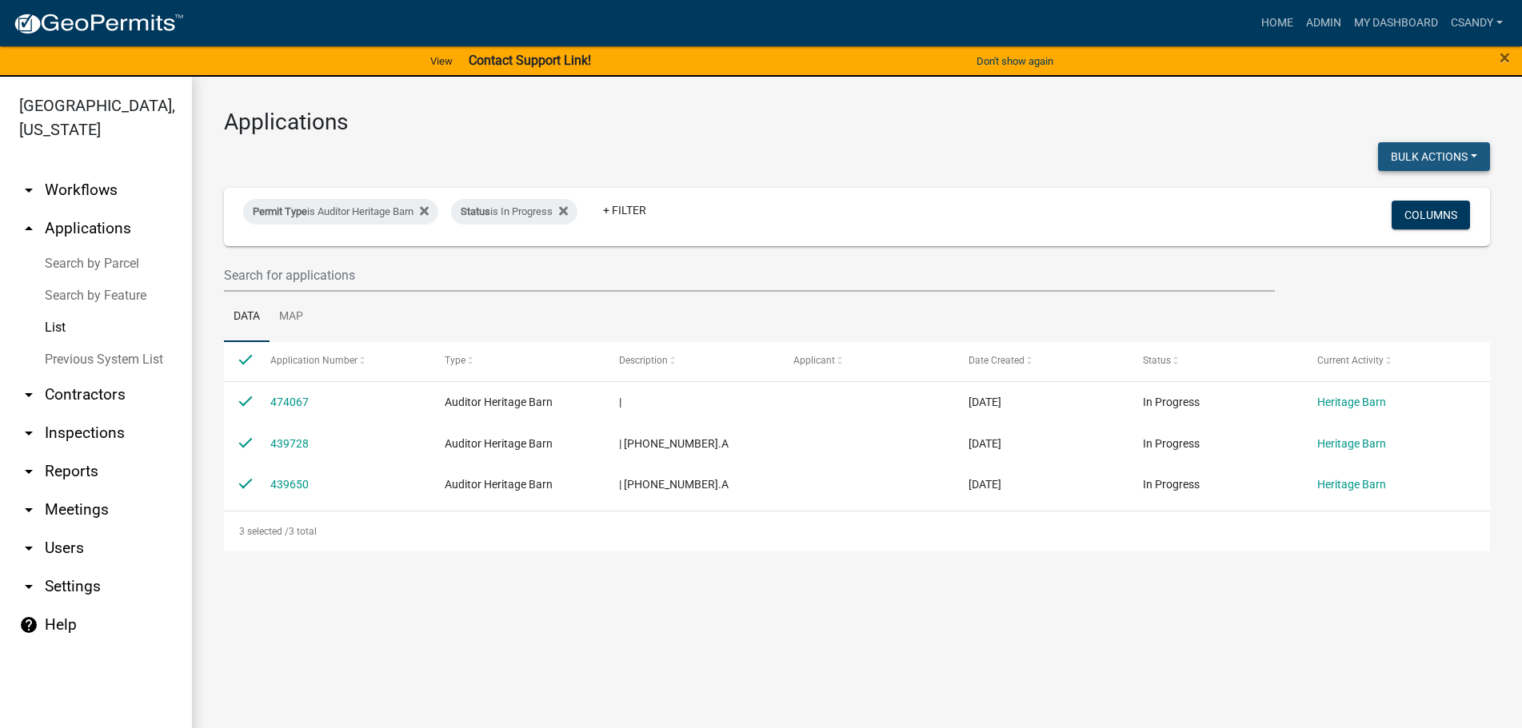
click at [1452, 162] on button "Bulk Actions" at bounding box center [1434, 156] width 112 height 29
click at [1430, 193] on button "Void" at bounding box center [1426, 198] width 128 height 38
checkbox input "false"
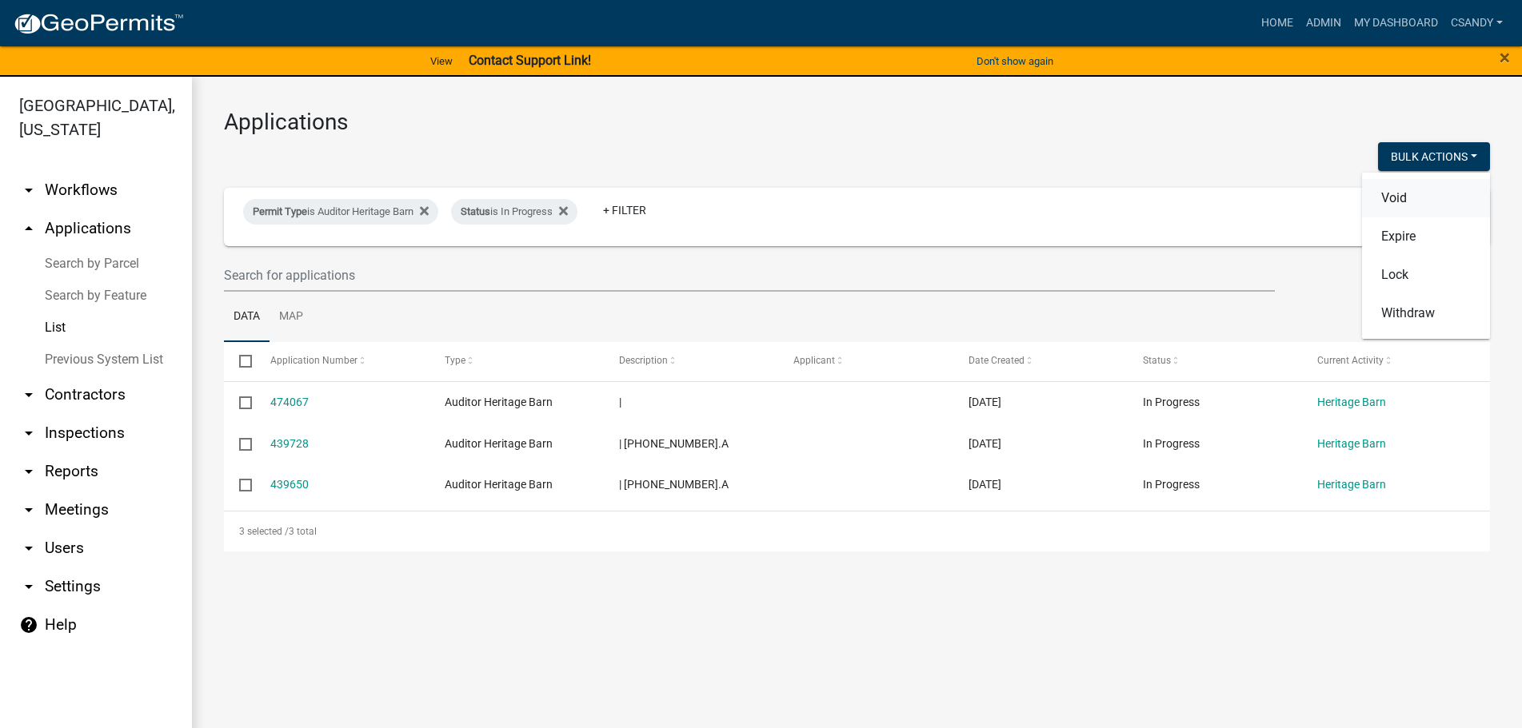
checkbox input "false"
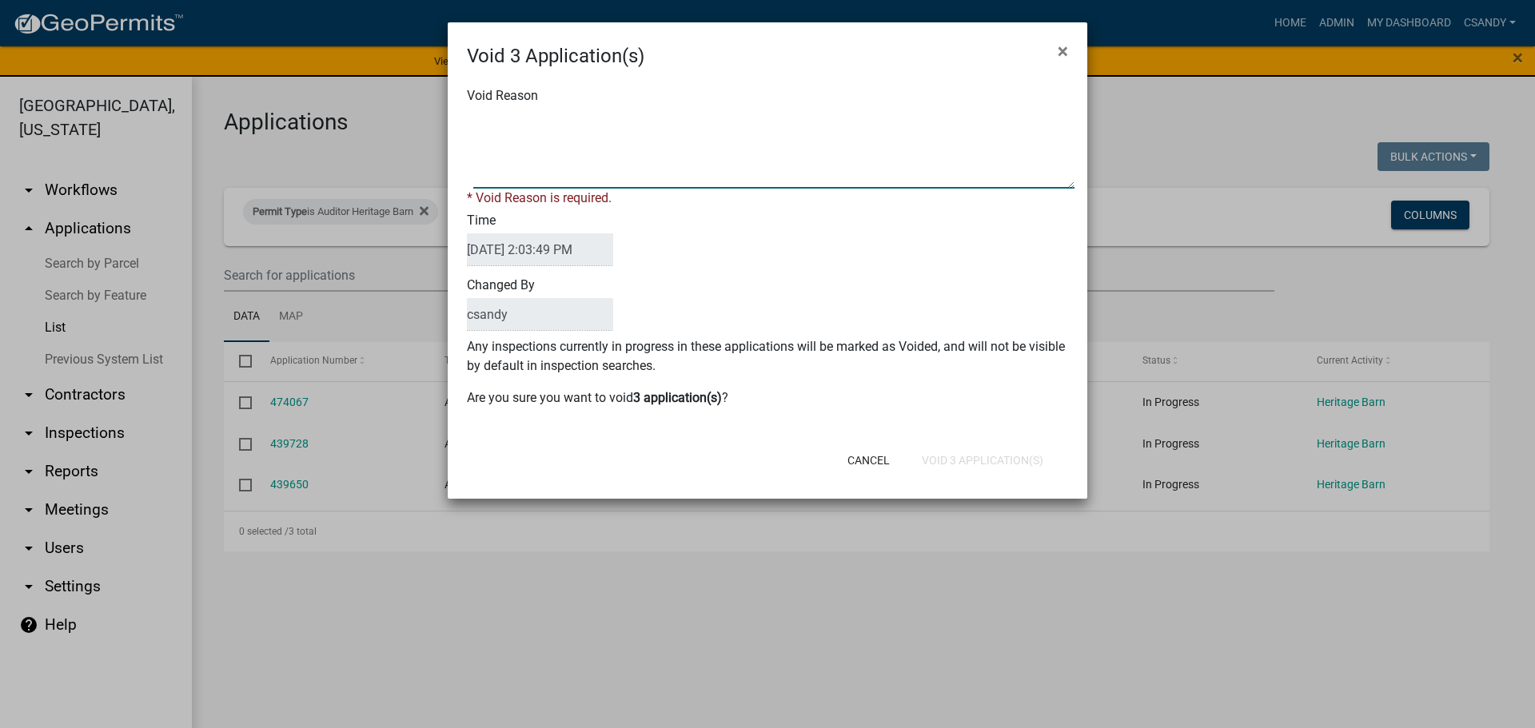
click at [743, 168] on textarea "Void Reason" at bounding box center [773, 149] width 601 height 80
type textarea "Incomplete application"
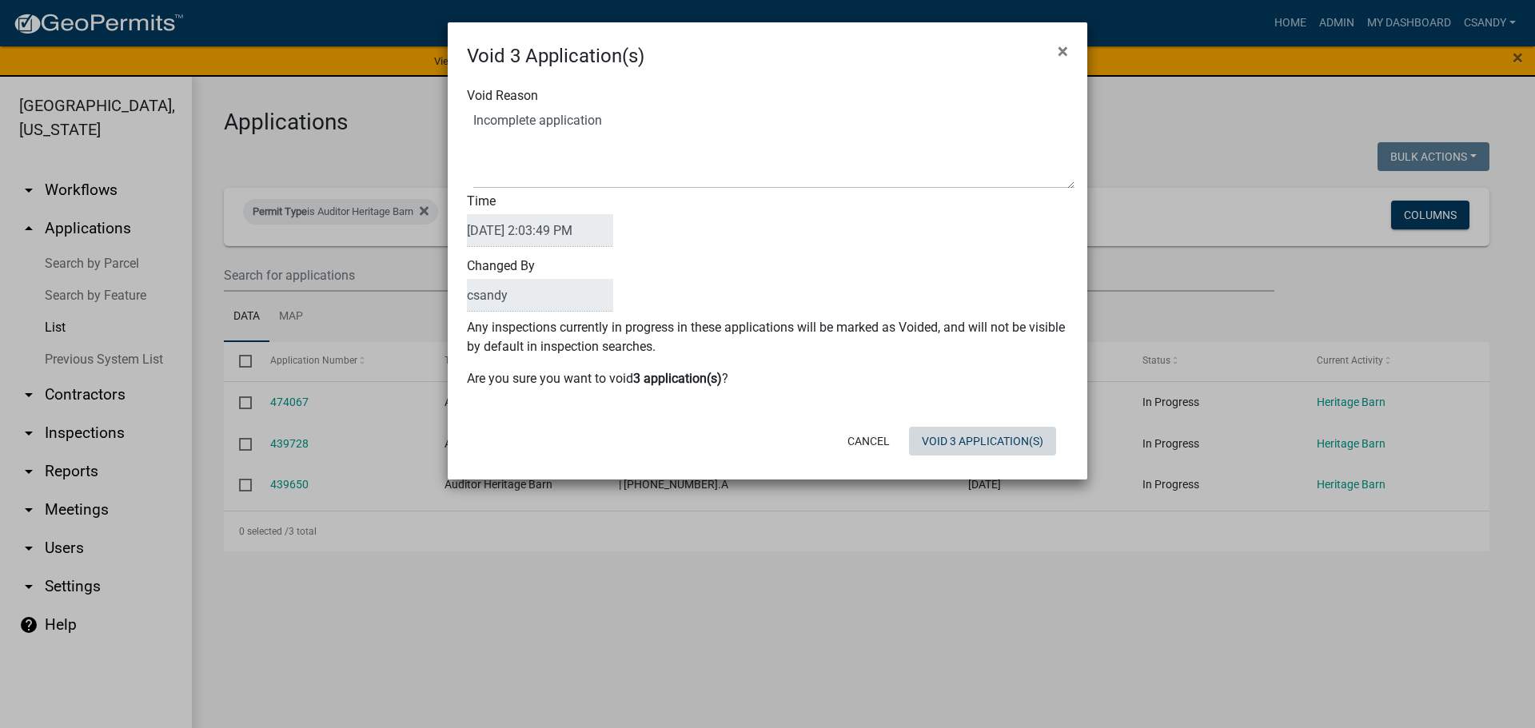
click at [954, 454] on button "Void 3 Application(s)" at bounding box center [982, 441] width 147 height 29
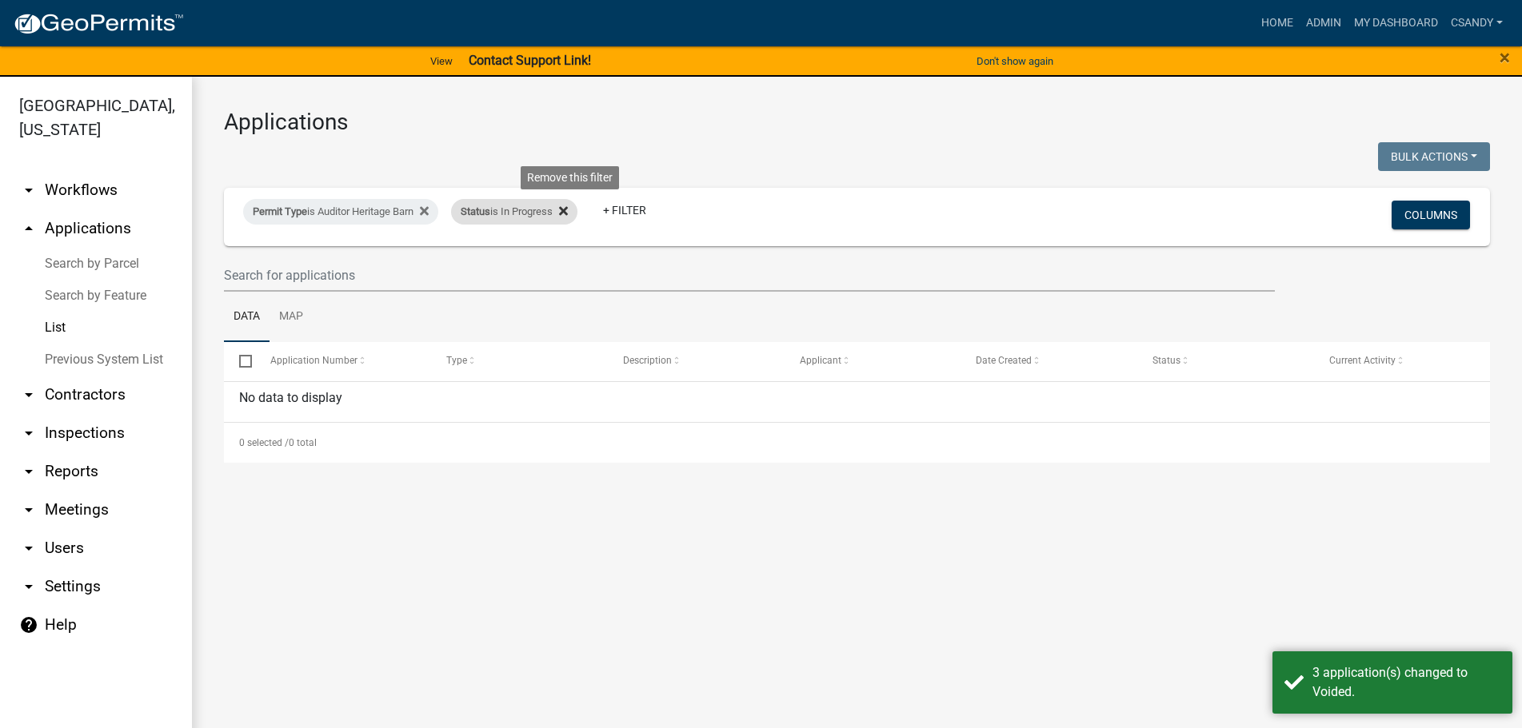
click at [566, 209] on fa-icon at bounding box center [560, 212] width 15 height 26
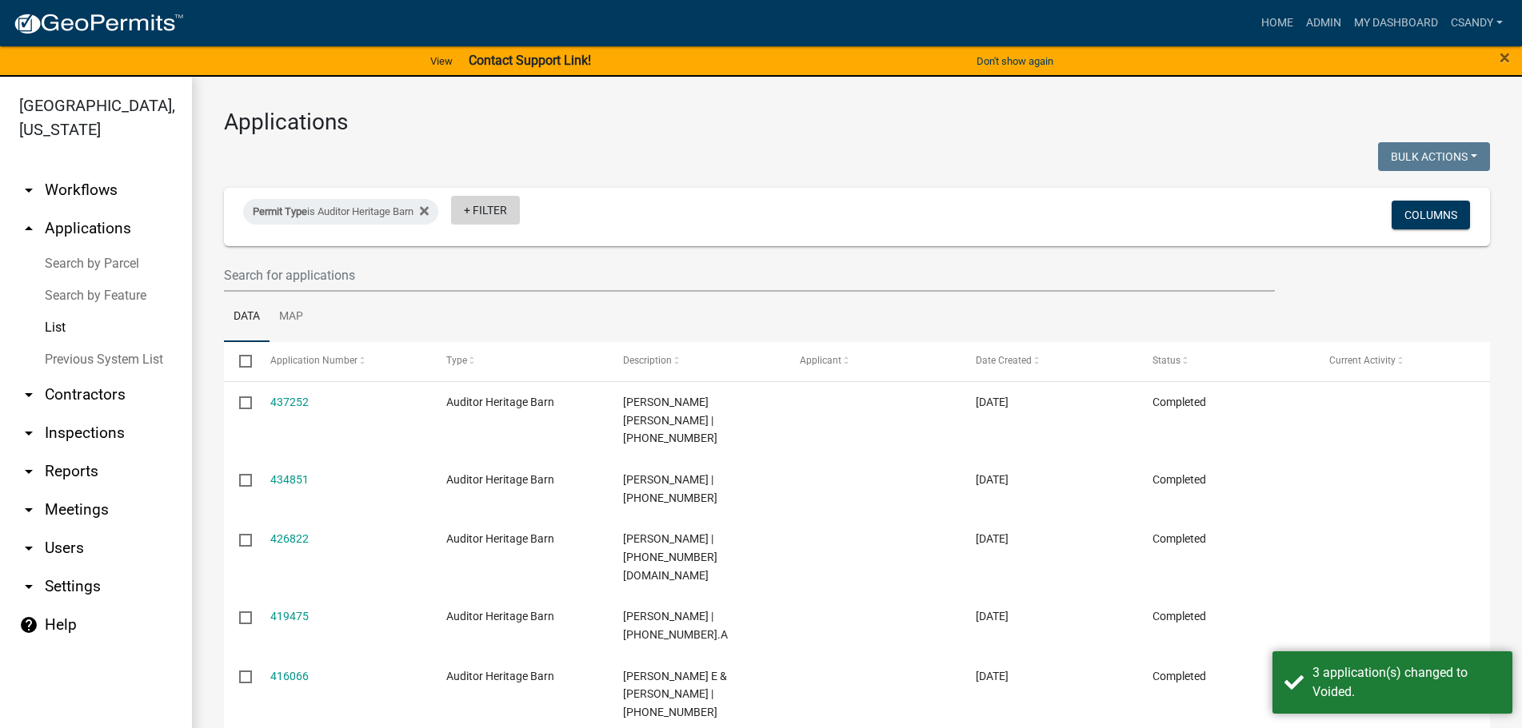
click at [503, 208] on link "+ Filter" at bounding box center [485, 210] width 69 height 29
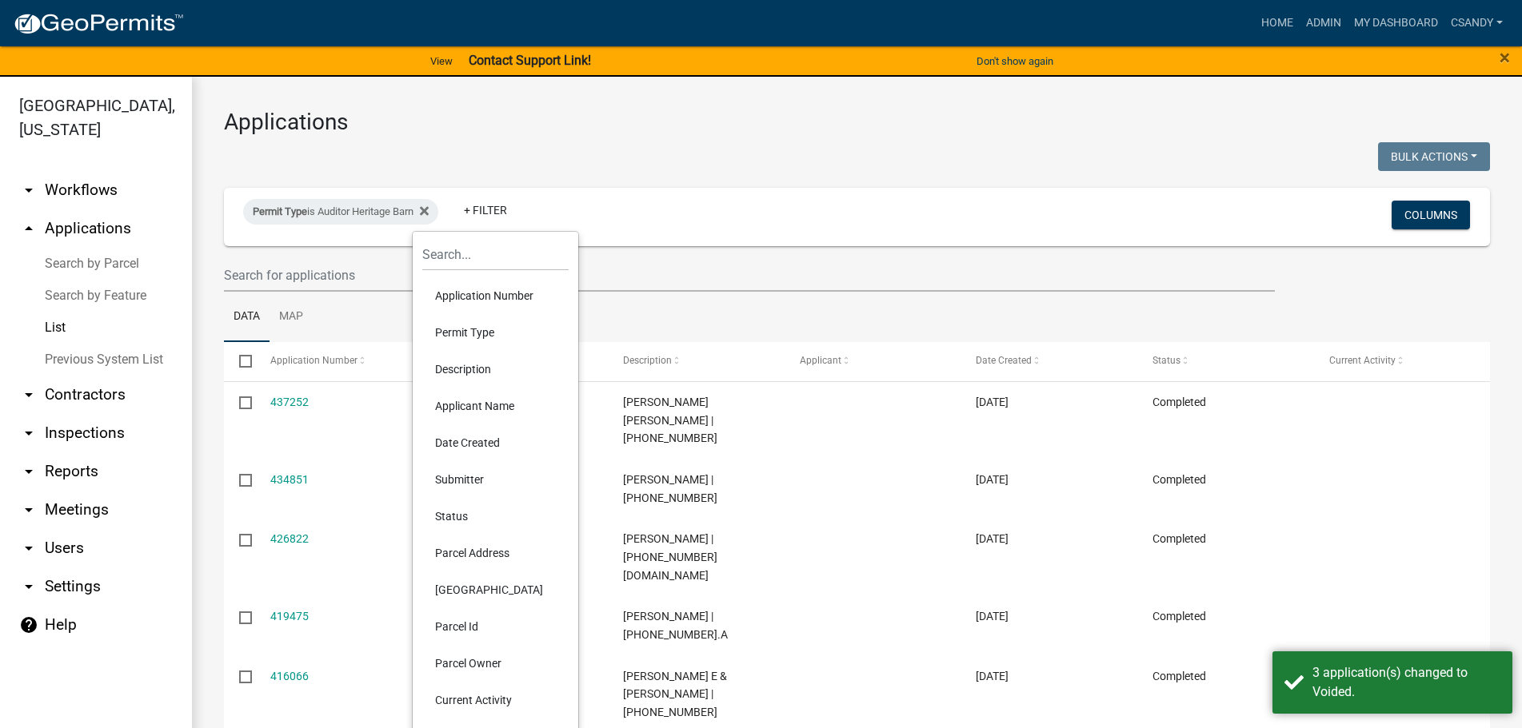
click at [468, 513] on li "Status" at bounding box center [495, 516] width 146 height 37
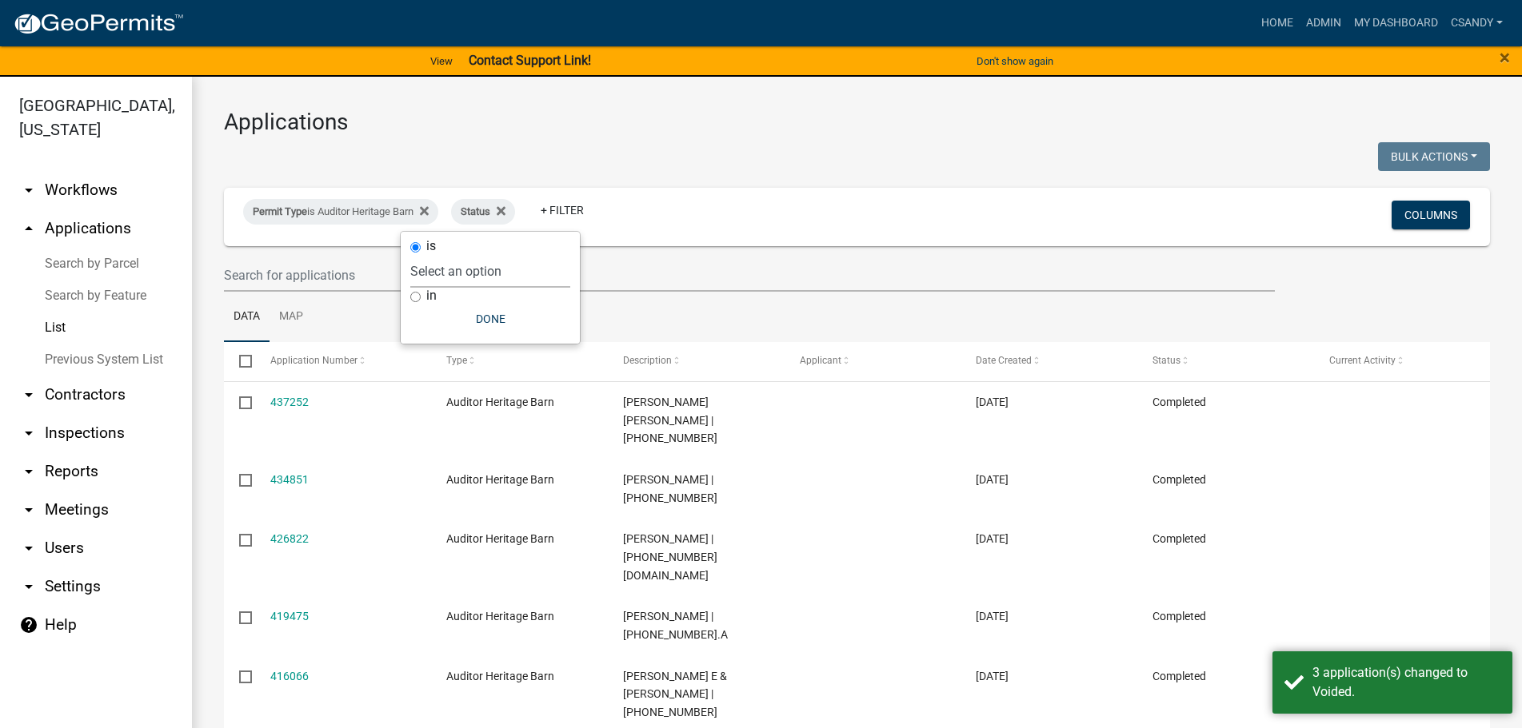
click at [515, 269] on select "Select an option Not Started In Progress Completed Expired Locked Withdrawn Voi…" at bounding box center [490, 271] width 160 height 33
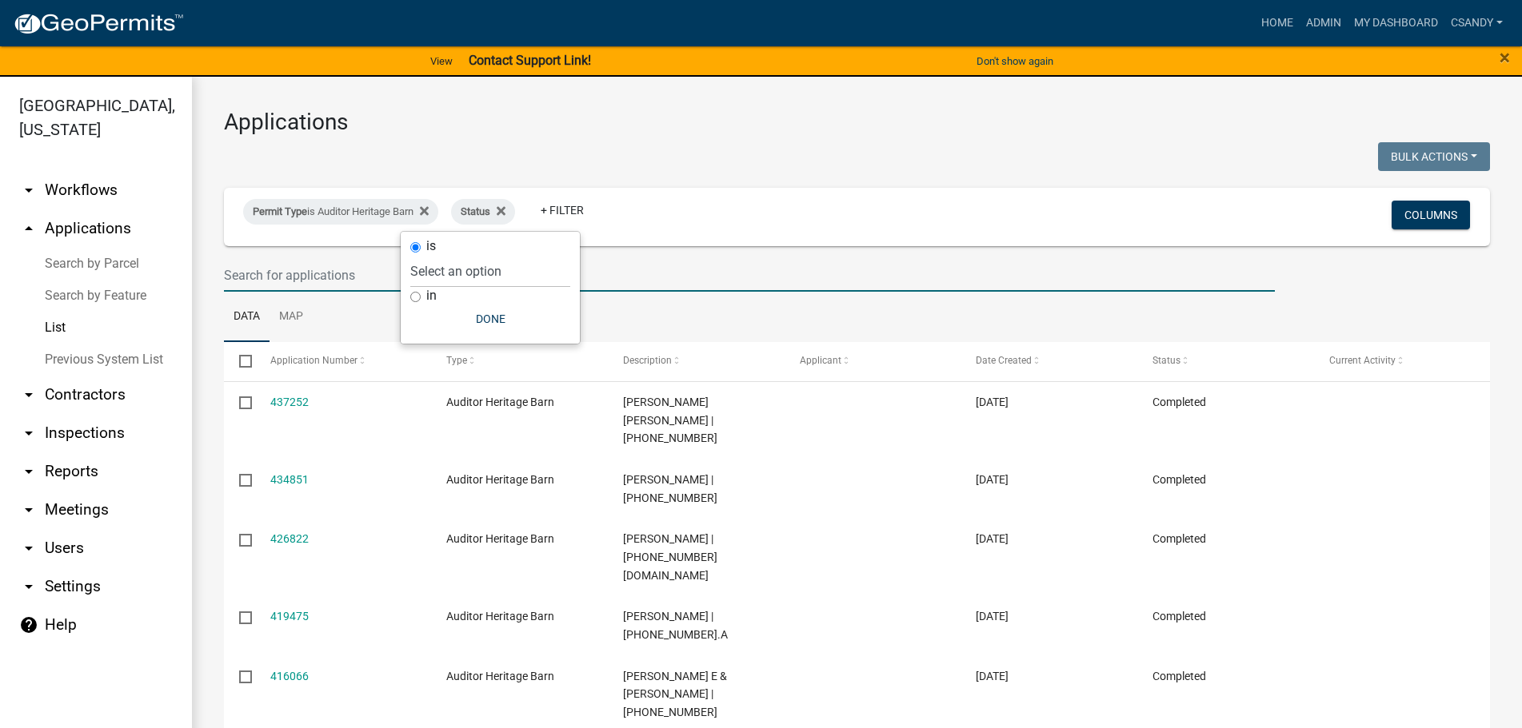
click at [815, 269] on input "text" at bounding box center [749, 275] width 1051 height 33
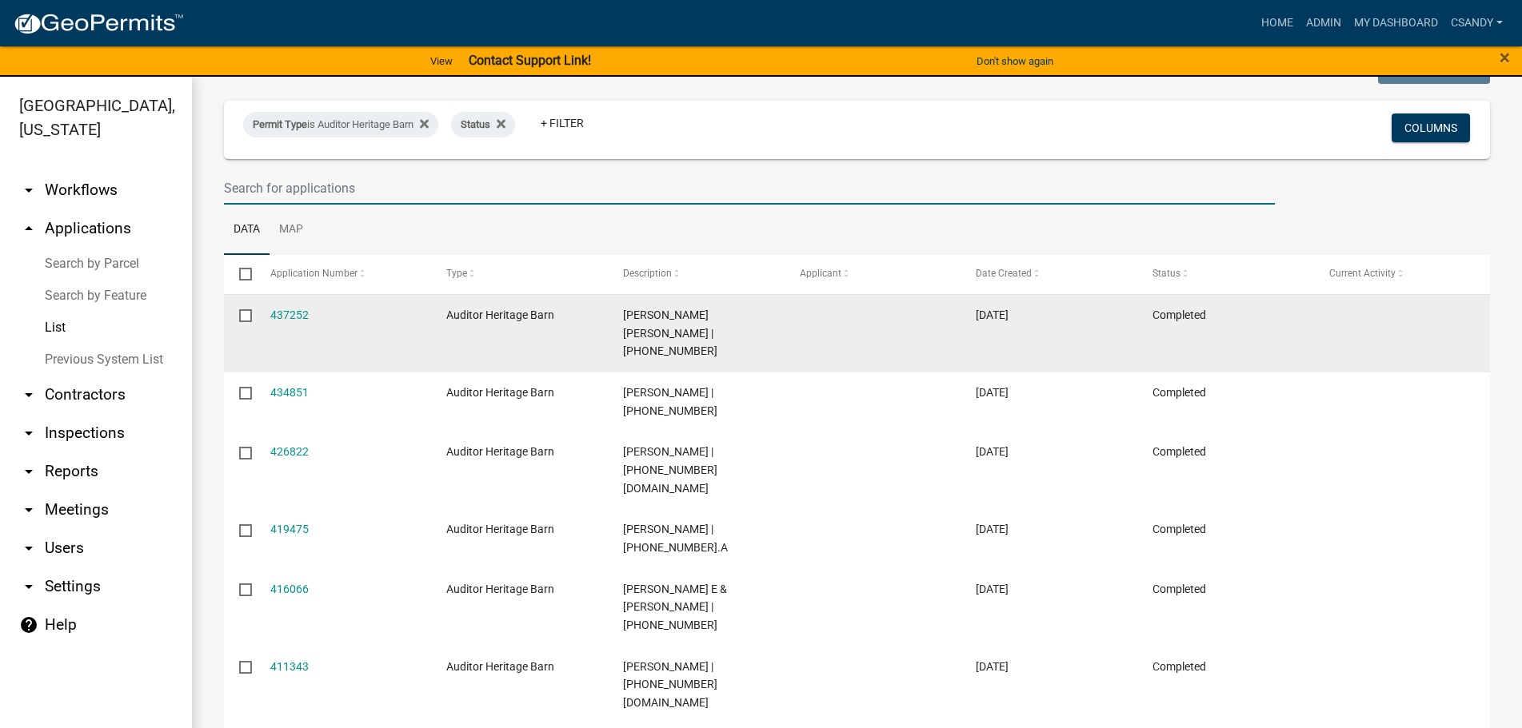
scroll to position [81, 0]
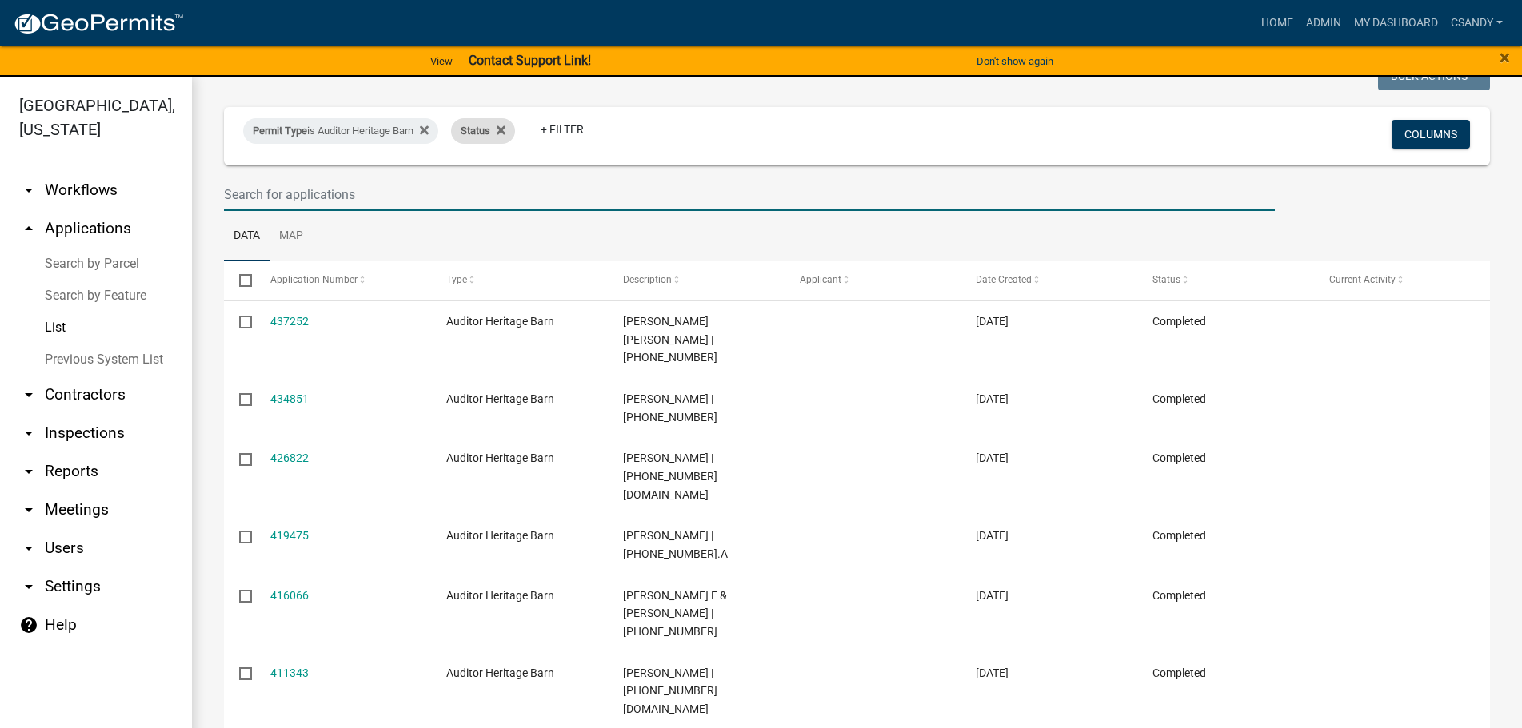
click at [513, 130] on div "Status" at bounding box center [483, 131] width 64 height 26
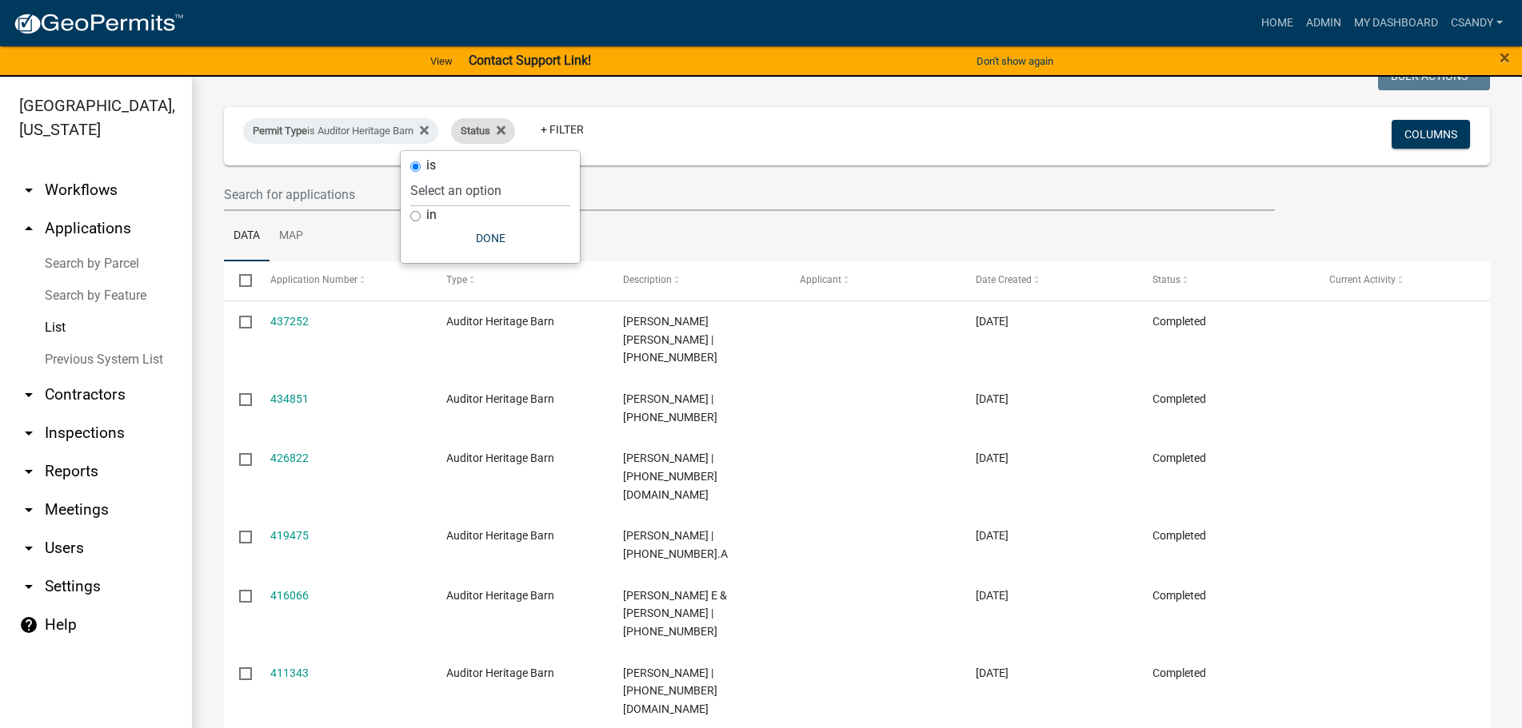
click at [490, 130] on span "Status" at bounding box center [476, 131] width 30 height 12
click at [505, 131] on icon at bounding box center [501, 130] width 9 height 13
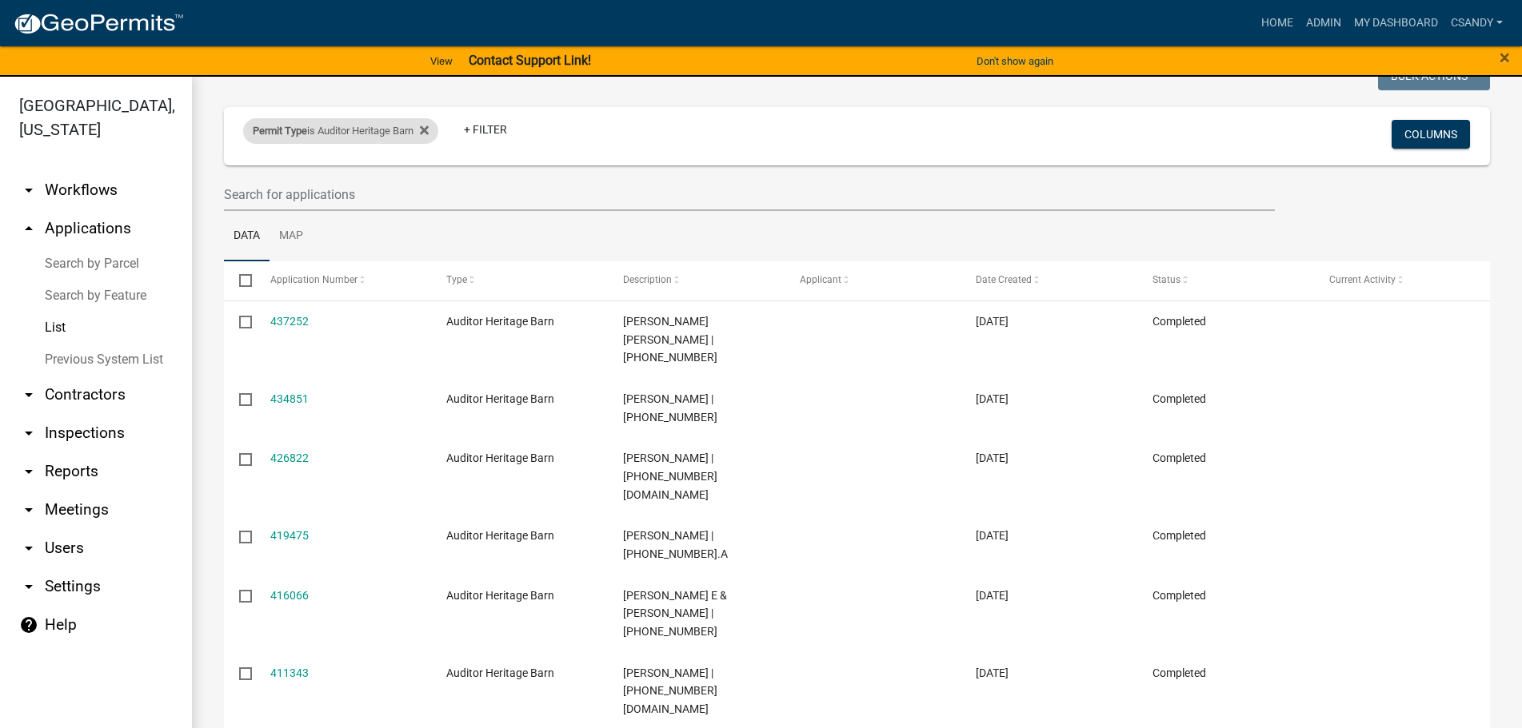
click at [359, 131] on div "Permit Type is Auditor Heritage Barn" at bounding box center [340, 131] width 195 height 26
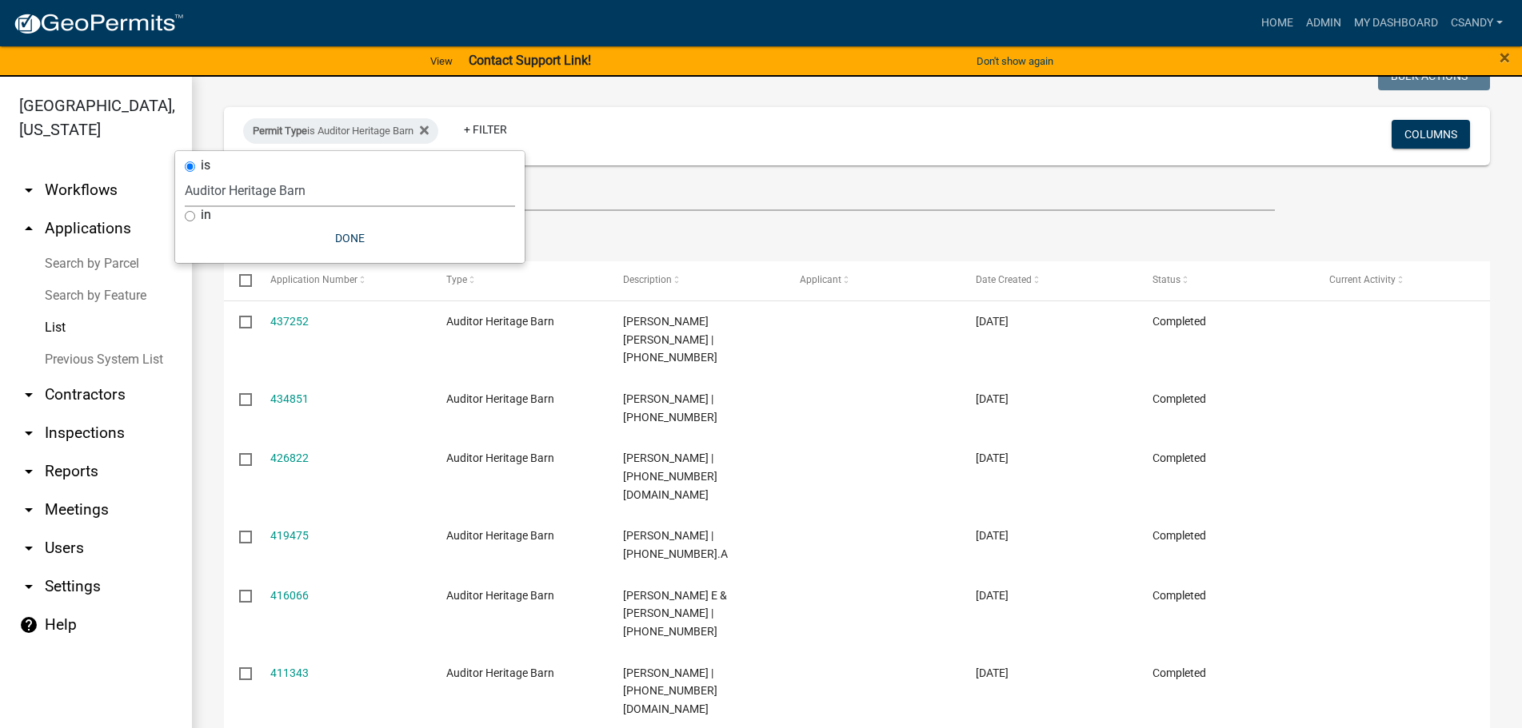
click at [354, 197] on select "Select an option [DATE] Copy Of - Subdivision Plat Application - APC APC Addres…" at bounding box center [350, 190] width 330 height 33
select select "99f251c0-ff75-4ff4-a9b3-de87af9eefe0"
click at [193, 174] on select "Select an option [DATE] Copy Of - Subdivision Plat Application - APC APC Addres…" at bounding box center [350, 190] width 330 height 33
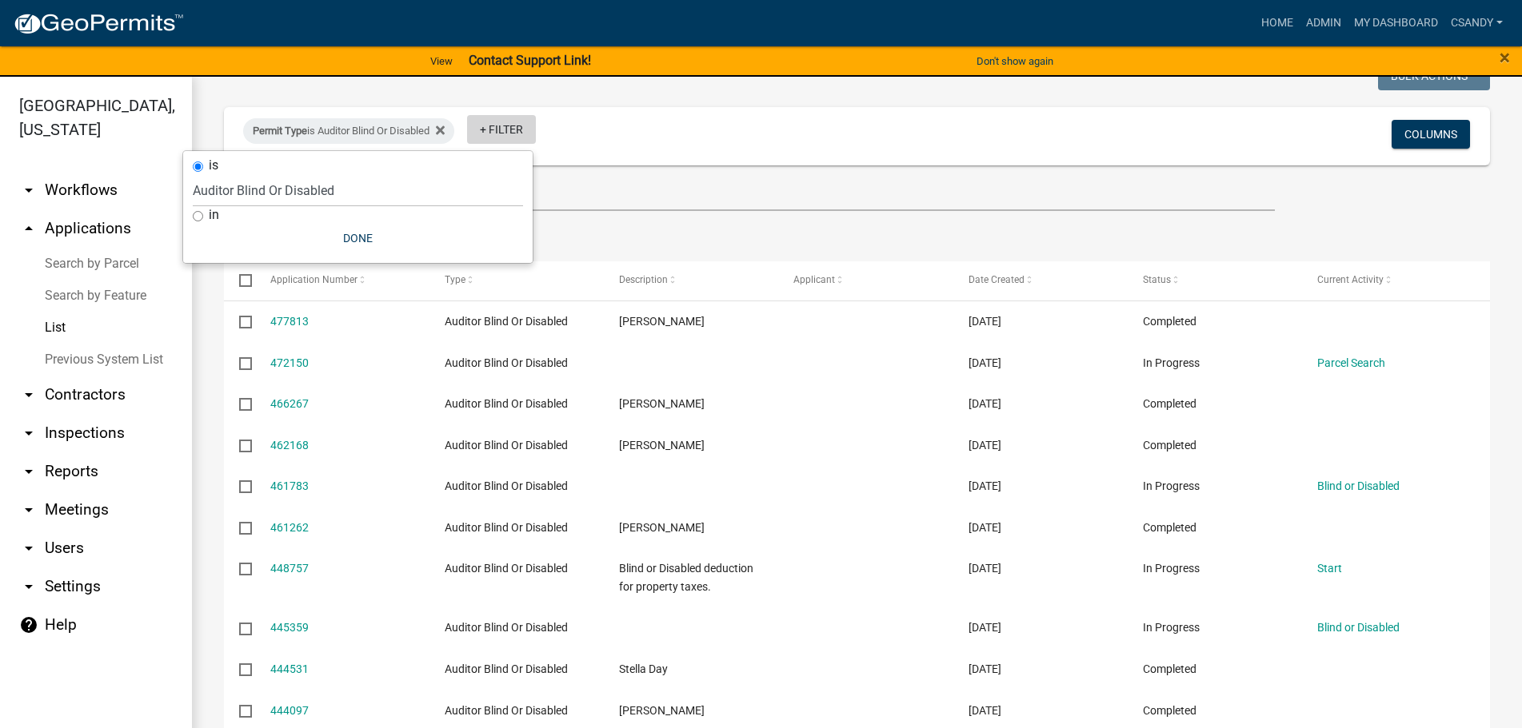
click at [523, 134] on link "+ Filter" at bounding box center [501, 129] width 69 height 29
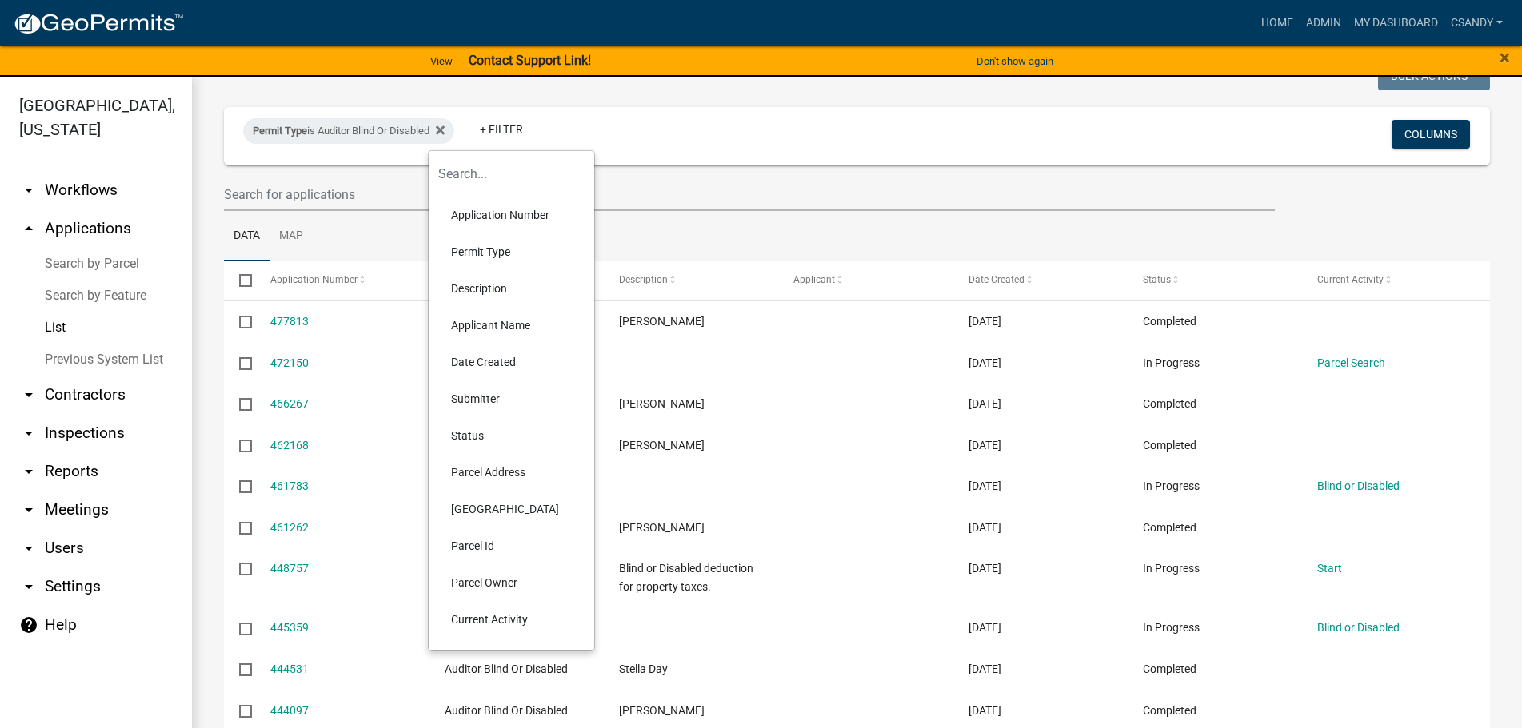
click at [494, 441] on li "Status" at bounding box center [511, 435] width 146 height 37
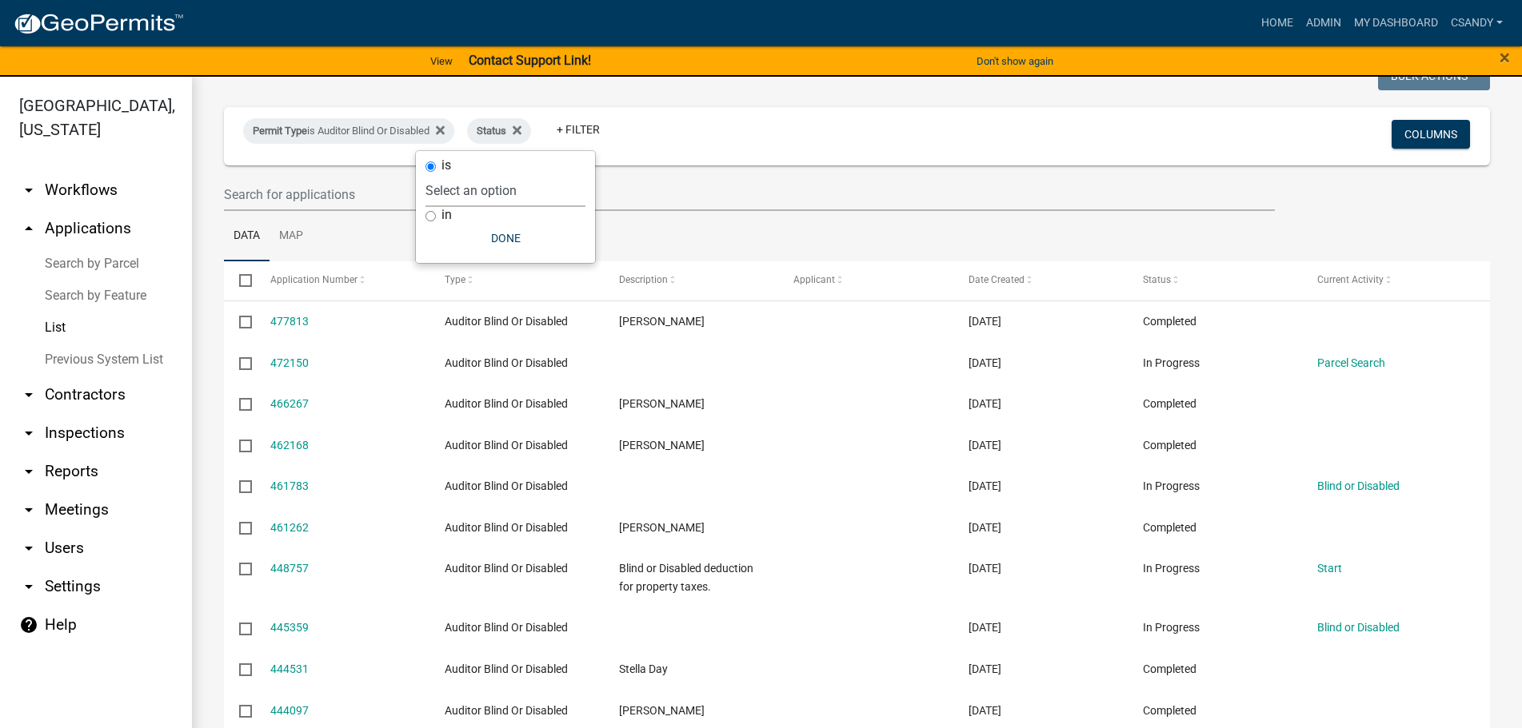
click at [521, 191] on select "Select an option Not Started In Progress Completed Expired Locked Withdrawn Voi…" at bounding box center [505, 190] width 160 height 33
select select "1"
click at [458, 174] on select "Select an option Not Started In Progress Completed Expired Locked Withdrawn Voi…" at bounding box center [505, 190] width 160 height 33
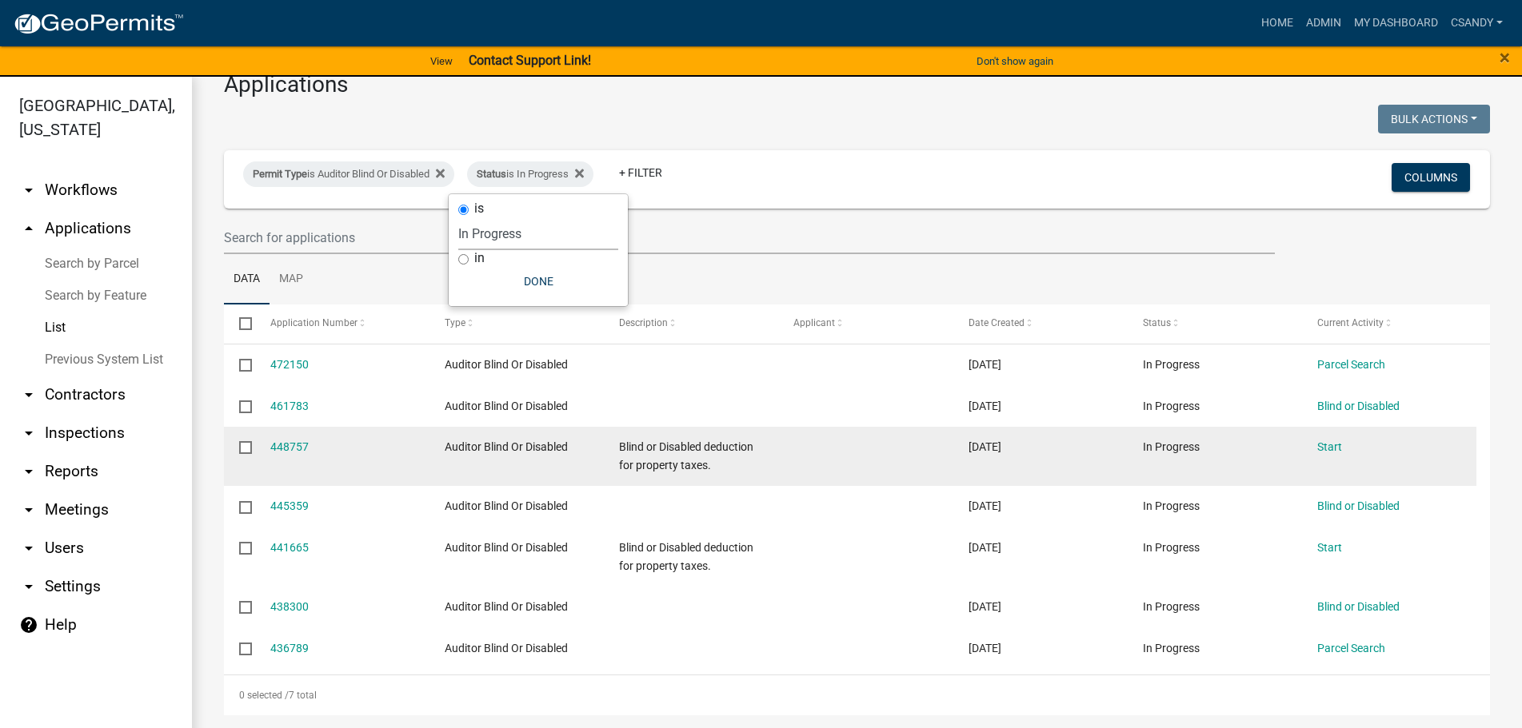
scroll to position [38, 0]
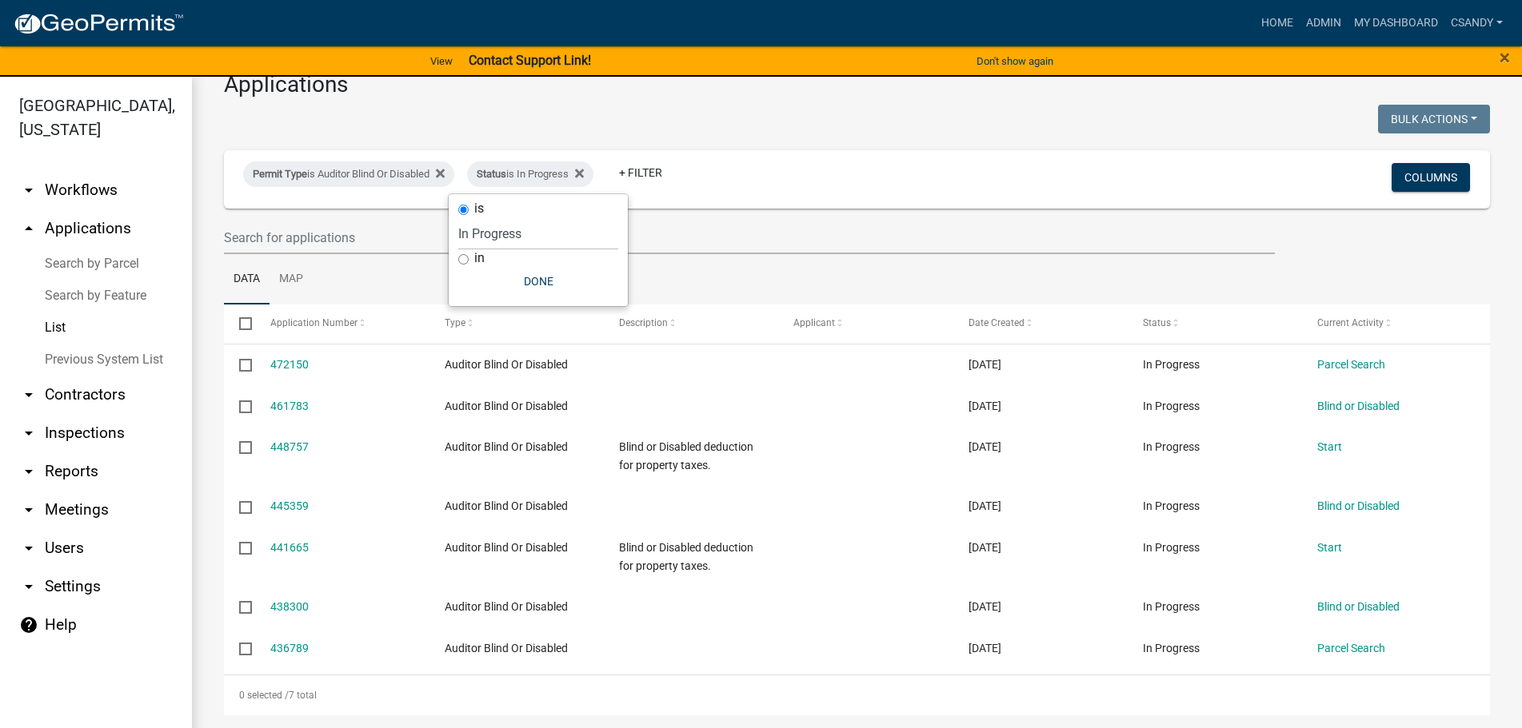
click at [245, 323] on input "checkbox" at bounding box center [244, 322] width 10 height 10
checkbox input "true"
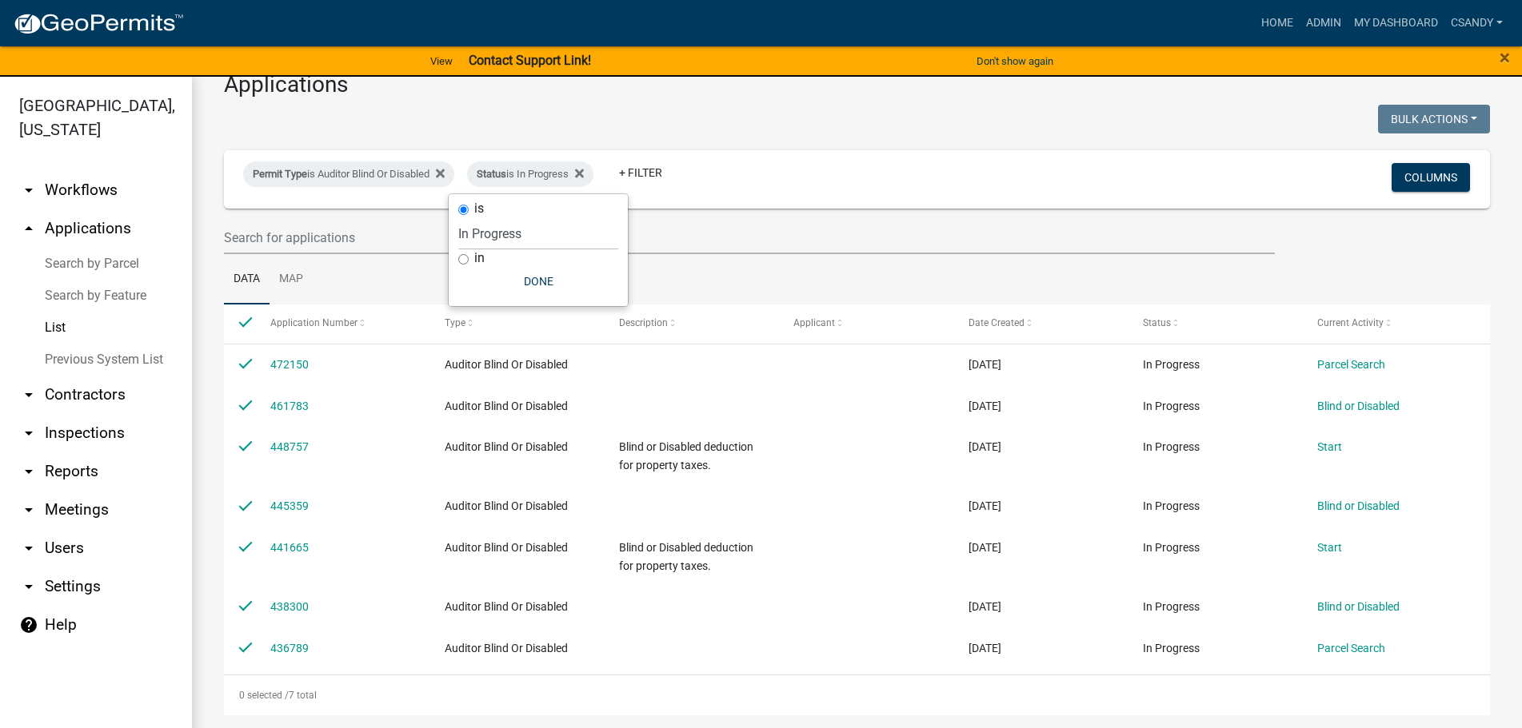
checkbox input "true"
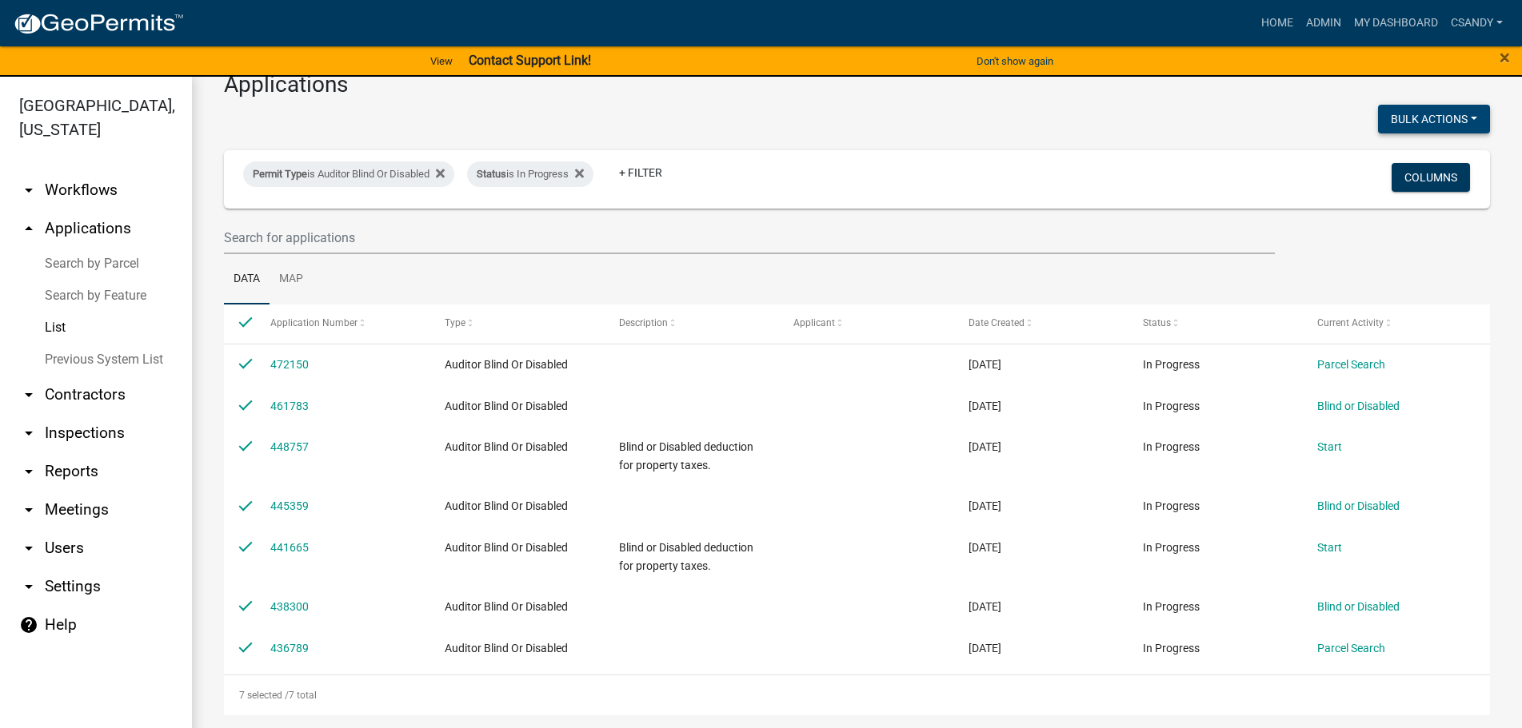
click at [1439, 126] on button "Bulk Actions" at bounding box center [1434, 119] width 112 height 29
click at [1399, 160] on button "Void" at bounding box center [1426, 161] width 128 height 38
checkbox input "false"
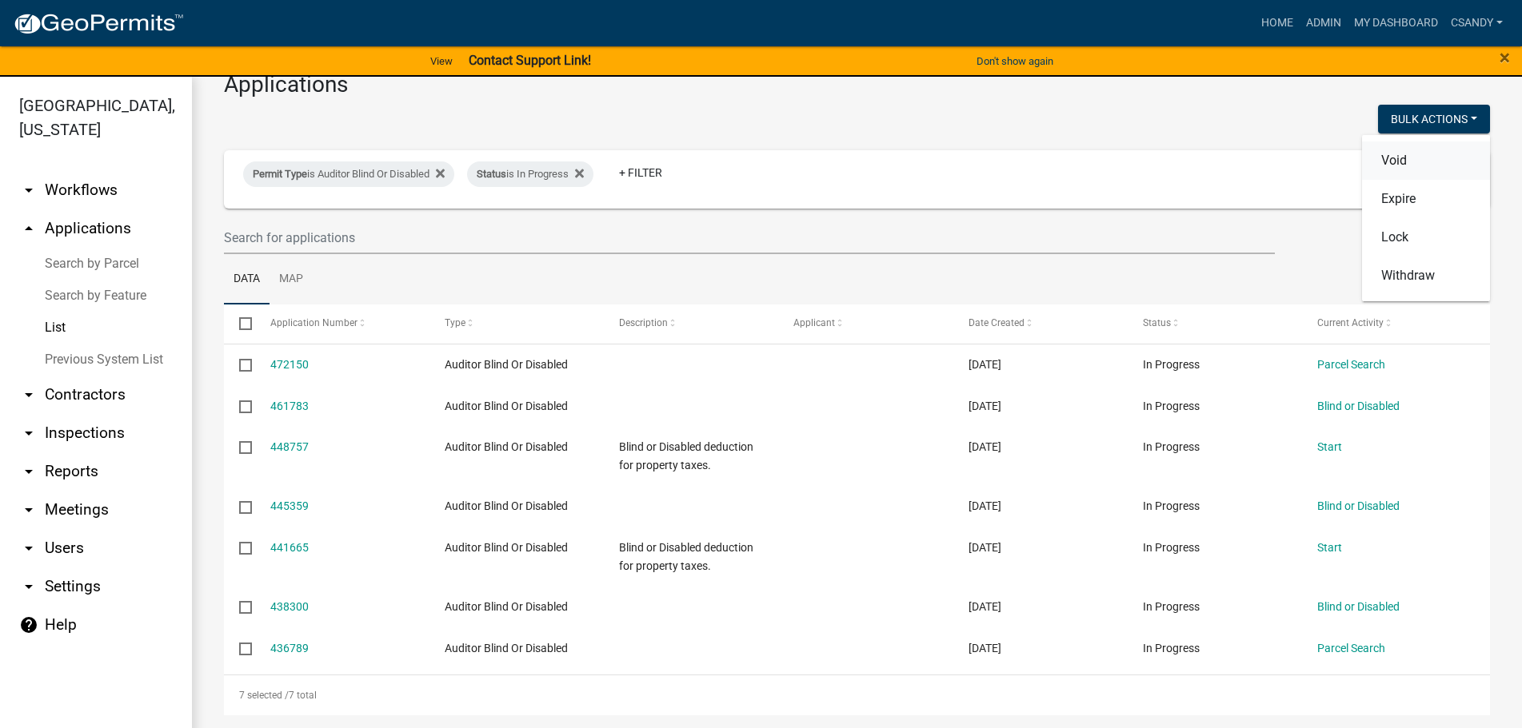
checkbox input "false"
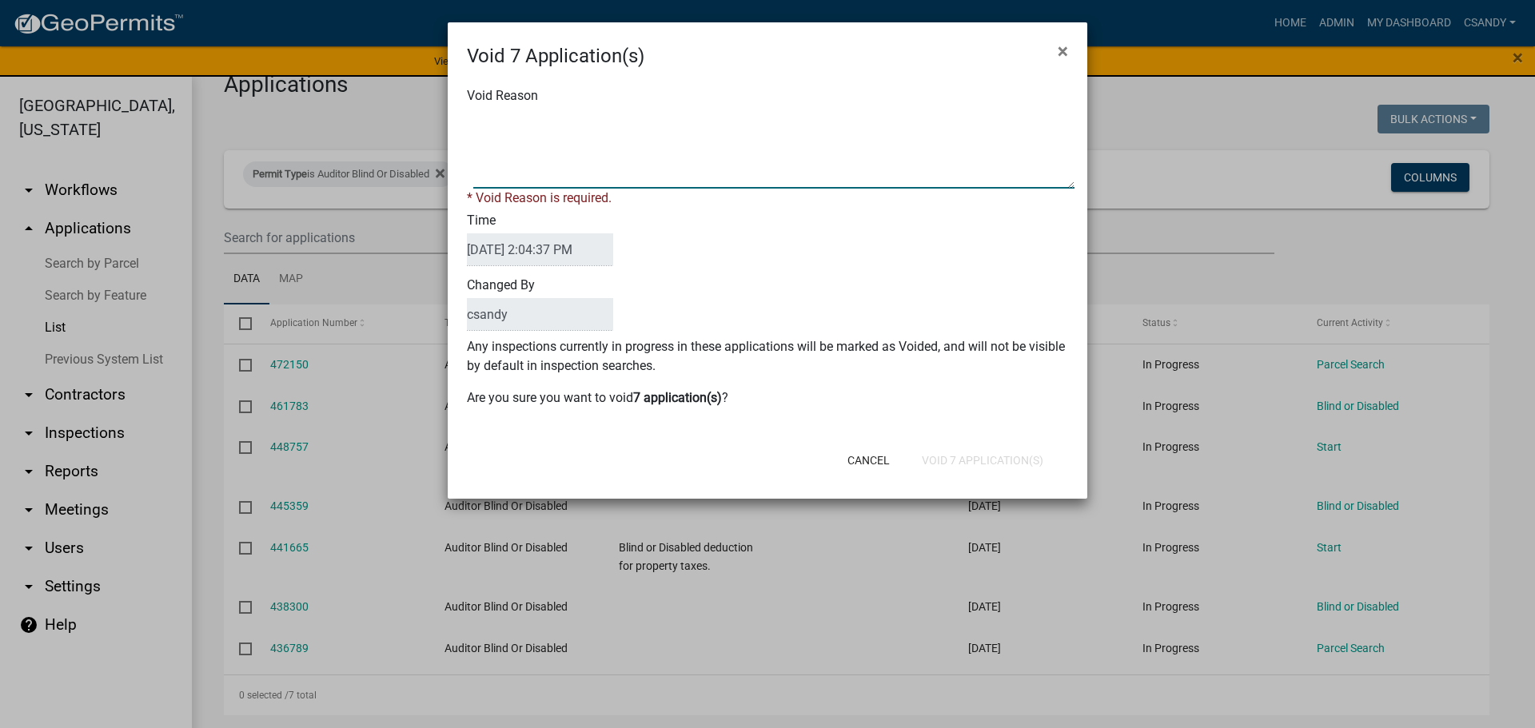
click at [791, 150] on textarea "Void Reason" at bounding box center [773, 149] width 601 height 80
type textarea "Incomplete application"
click at [1000, 462] on form "Void 7 Application(s) × Void Reason * Void Reason is required. Time [DATE] 2:04…" at bounding box center [768, 253] width 640 height 462
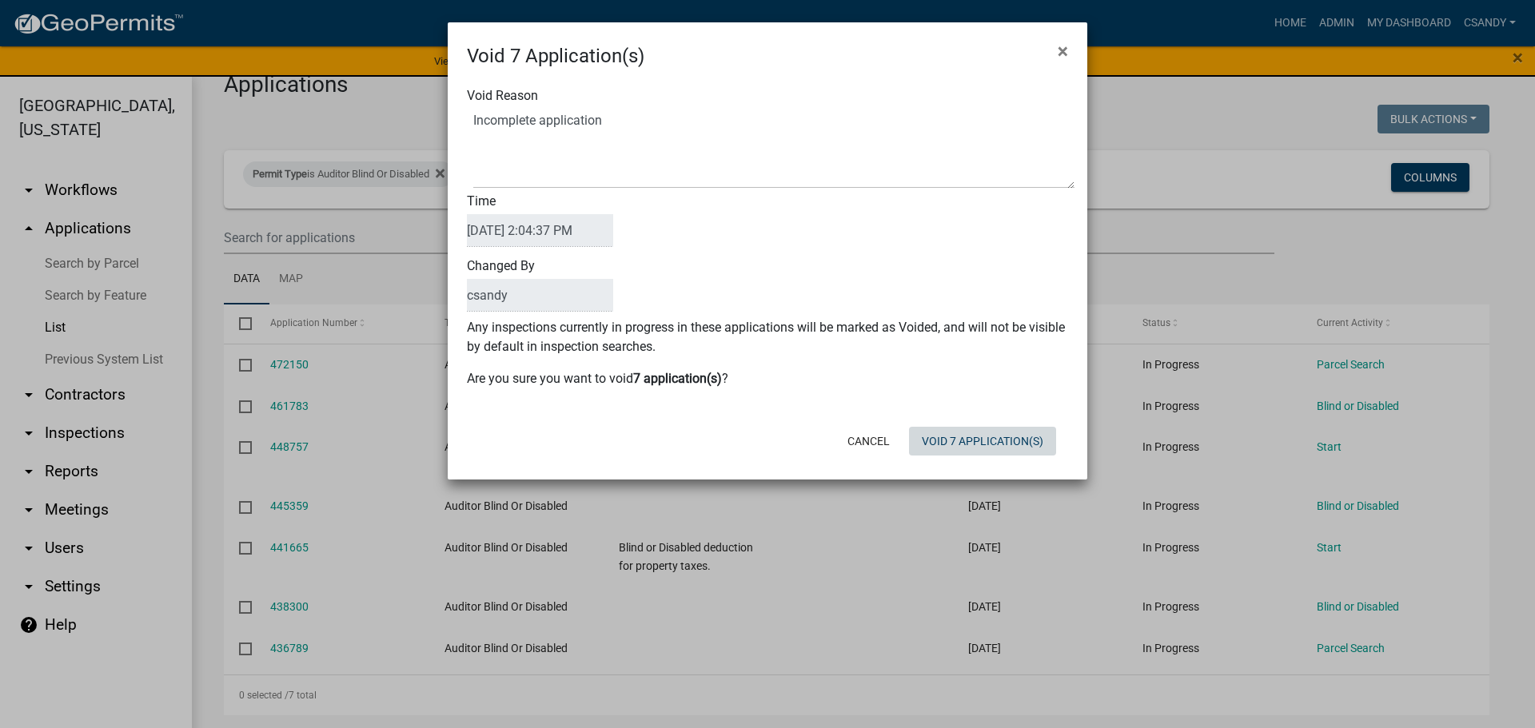
click at [990, 444] on button "Void 7 Application(s)" at bounding box center [982, 441] width 147 height 29
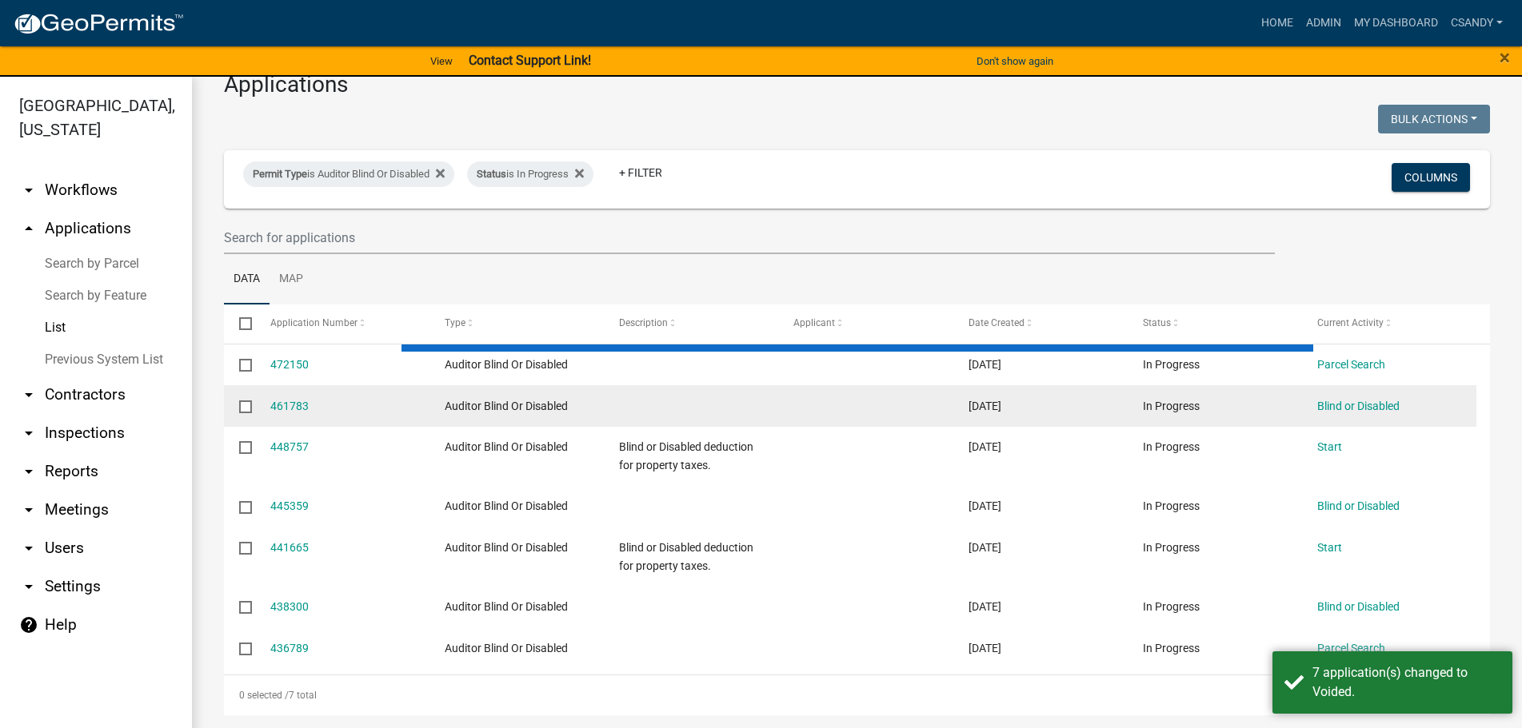
scroll to position [0, 0]
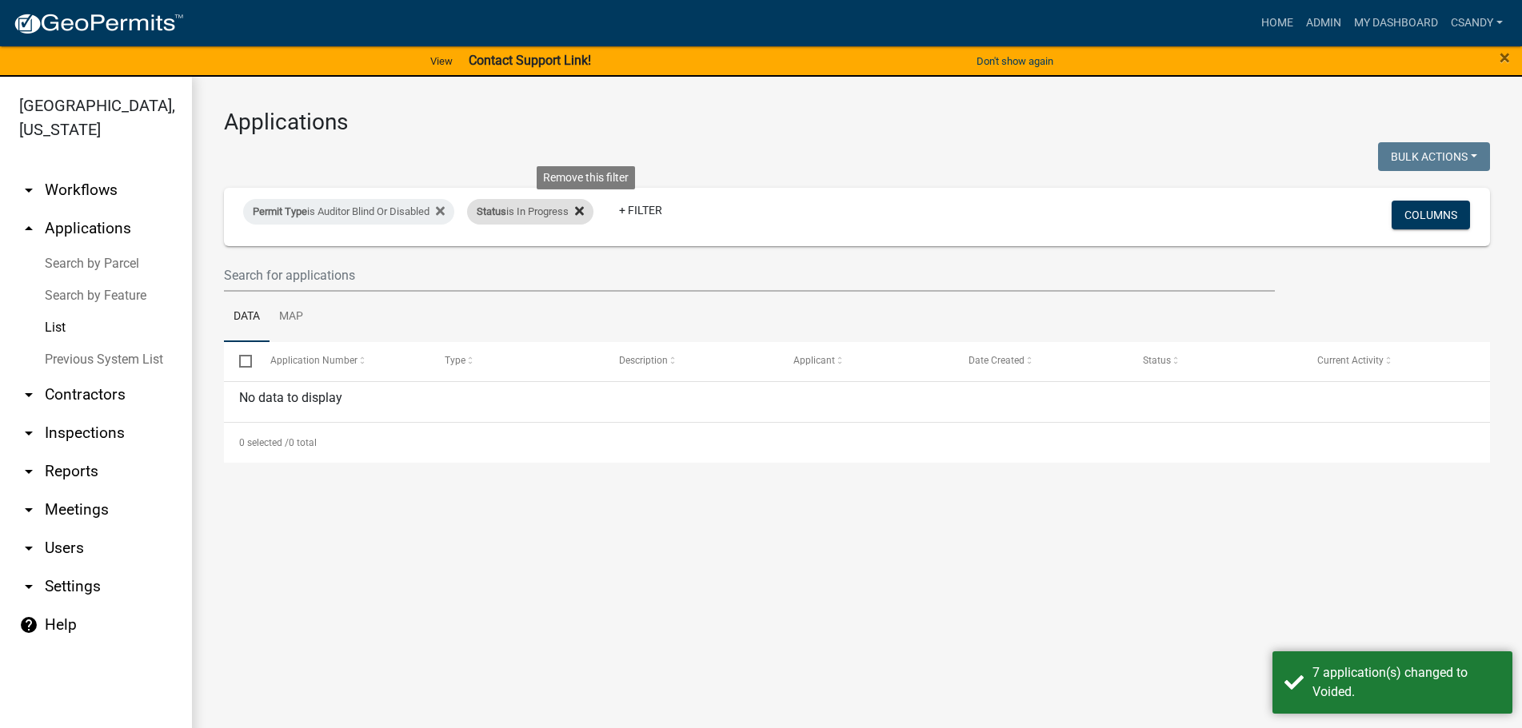
click at [584, 213] on icon at bounding box center [579, 211] width 9 height 13
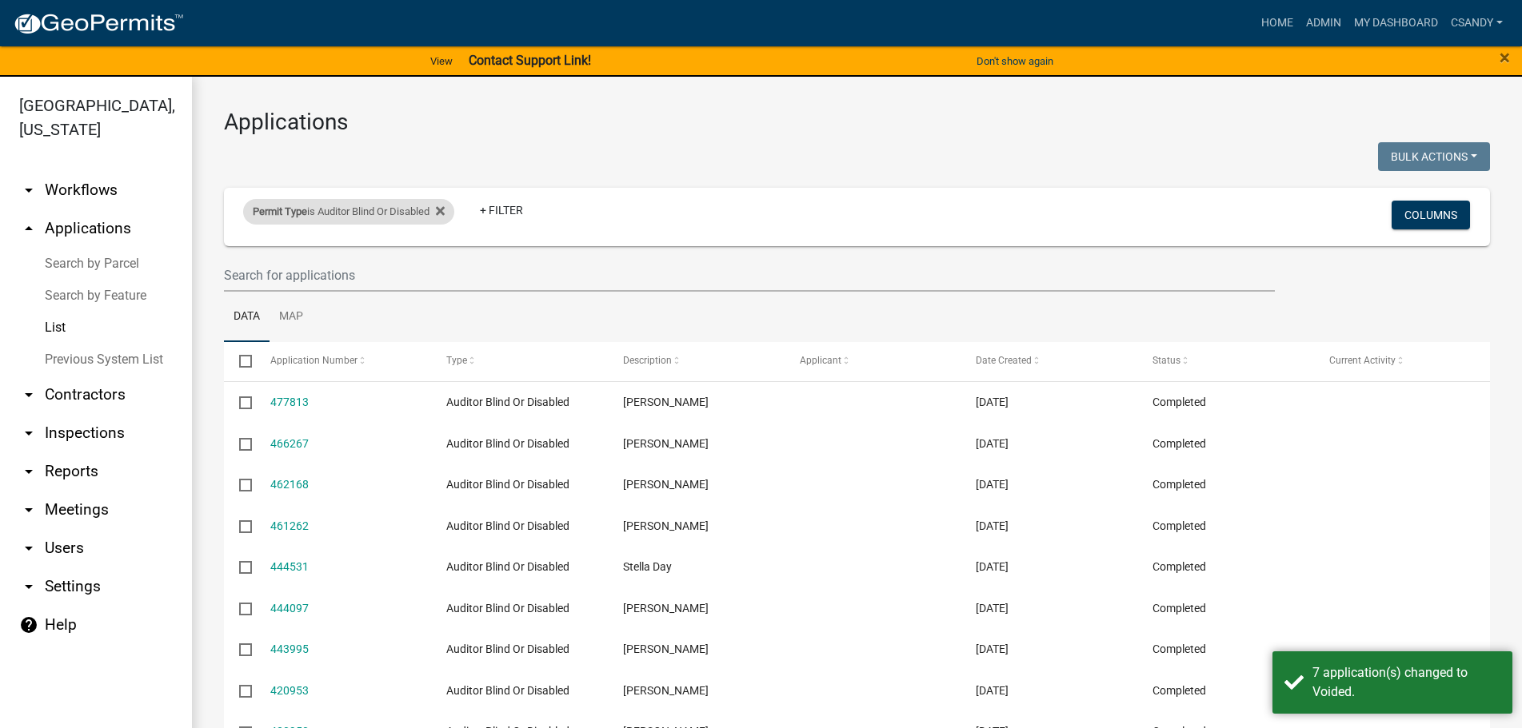
click at [433, 211] on div "Permit Type is Auditor Blind Or Disabled" at bounding box center [348, 212] width 211 height 26
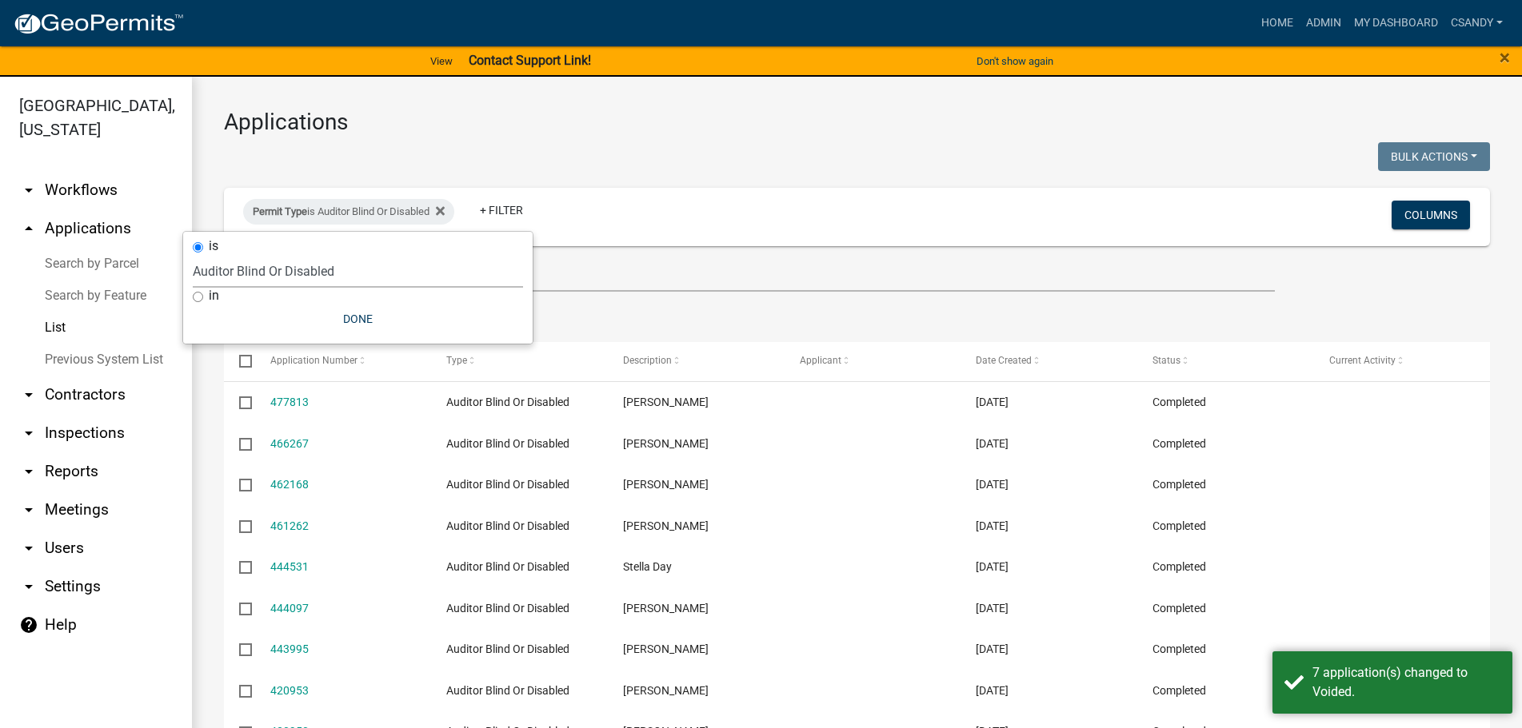
click at [341, 274] on select "Select an option [DATE] Copy Of - Subdivision Plat Application - APC APC Addres…" at bounding box center [358, 271] width 330 height 33
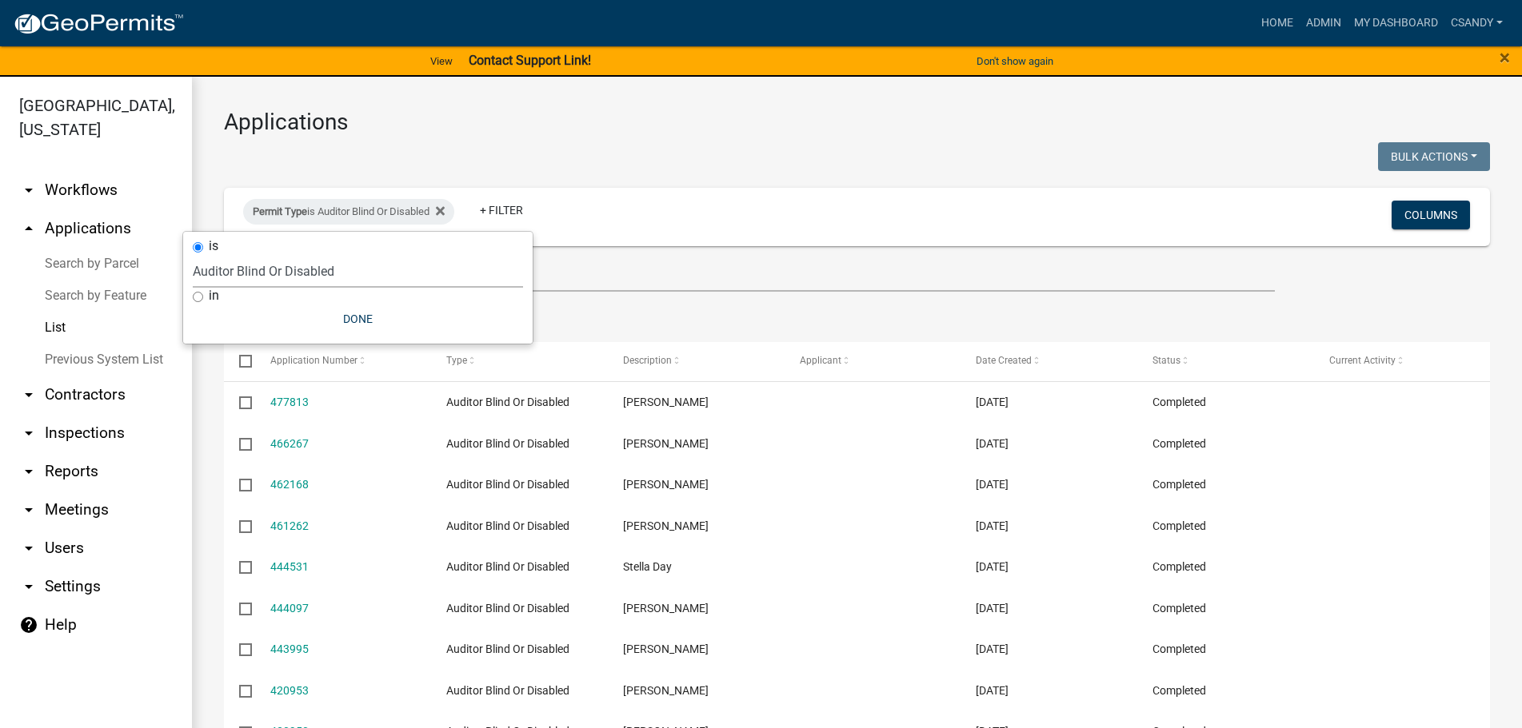
select select "245b53a6-456d-497c-8383-5ee1d6c56bc4"
click at [249, 255] on select "Select an option [DATE] Copy Of - Subdivision Plat Application - APC APC Addres…" at bounding box center [358, 271] width 330 height 33
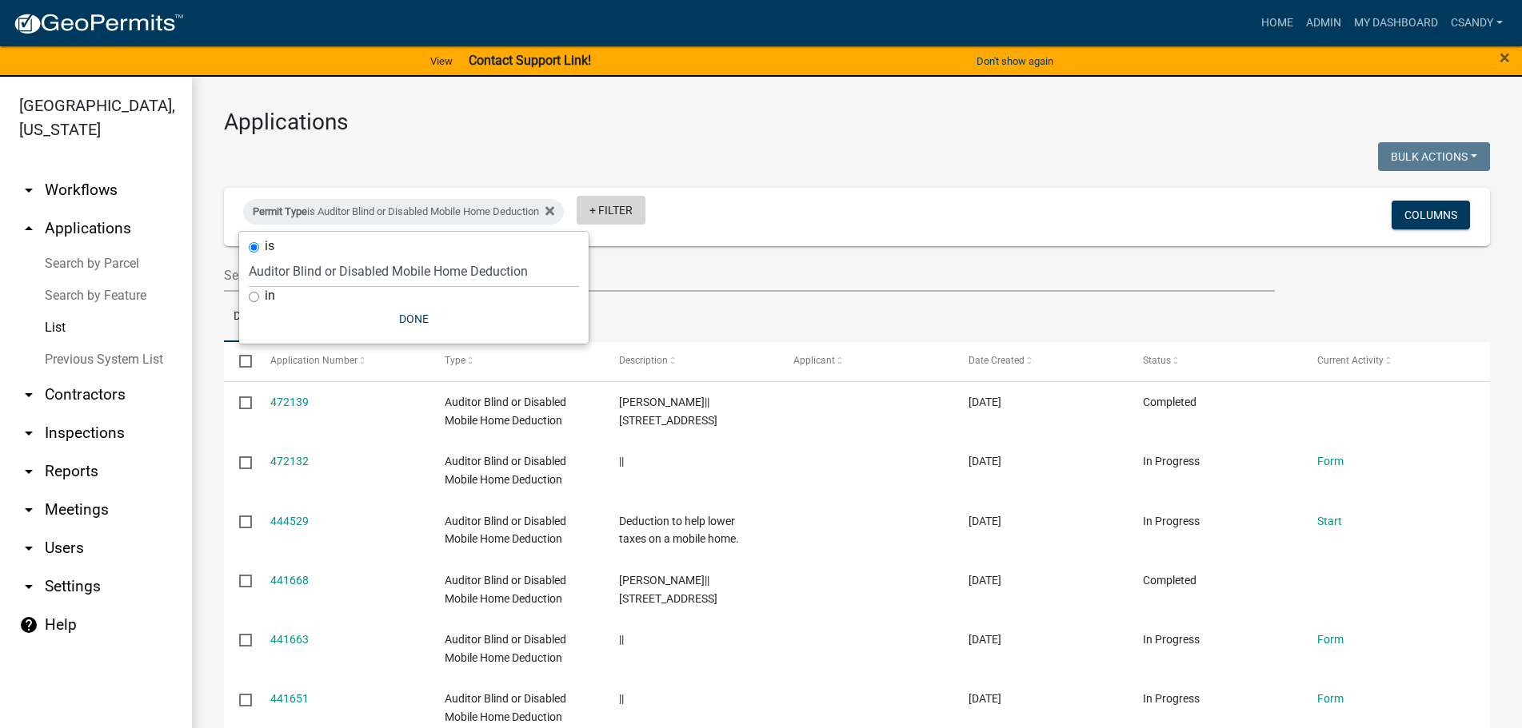
click at [643, 212] on link "+ Filter" at bounding box center [610, 210] width 69 height 29
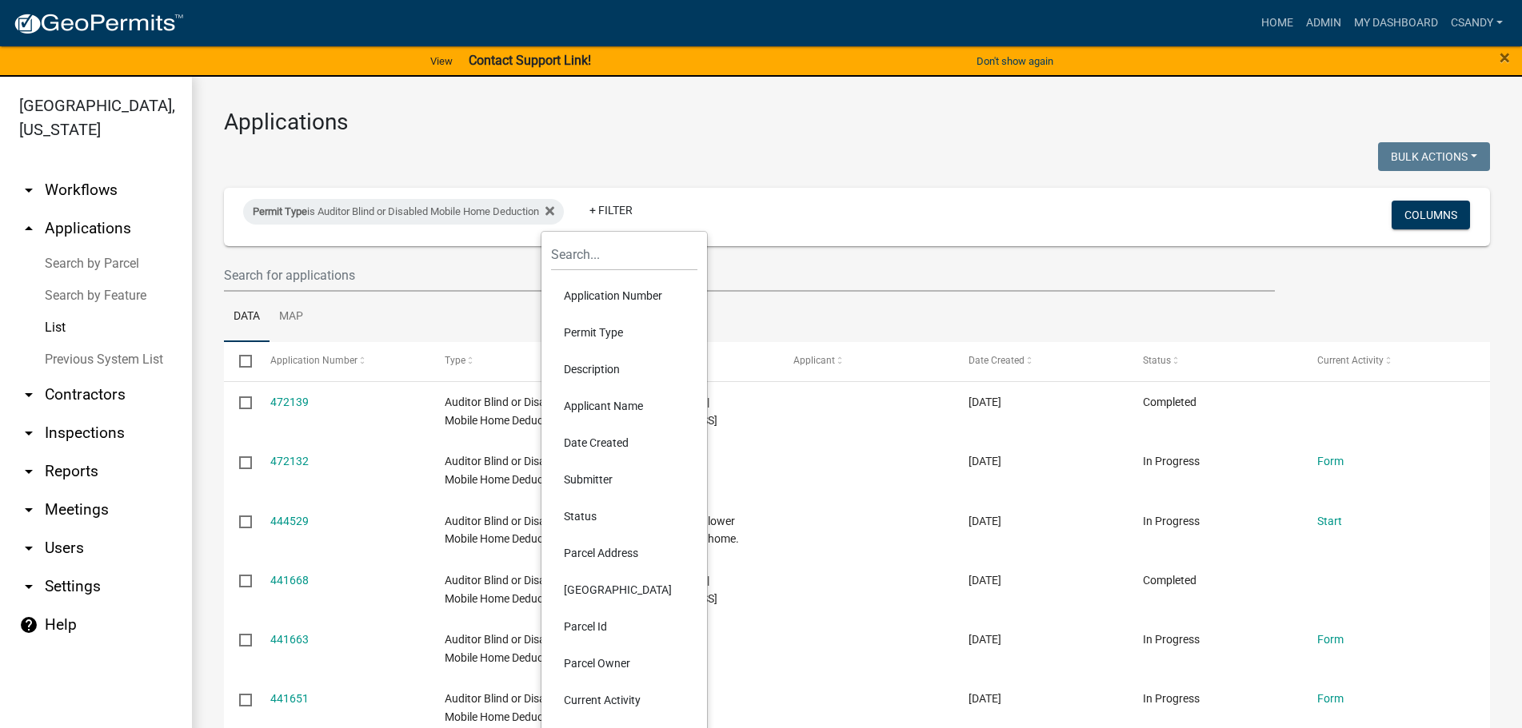
click at [602, 534] on li "Status" at bounding box center [624, 516] width 146 height 37
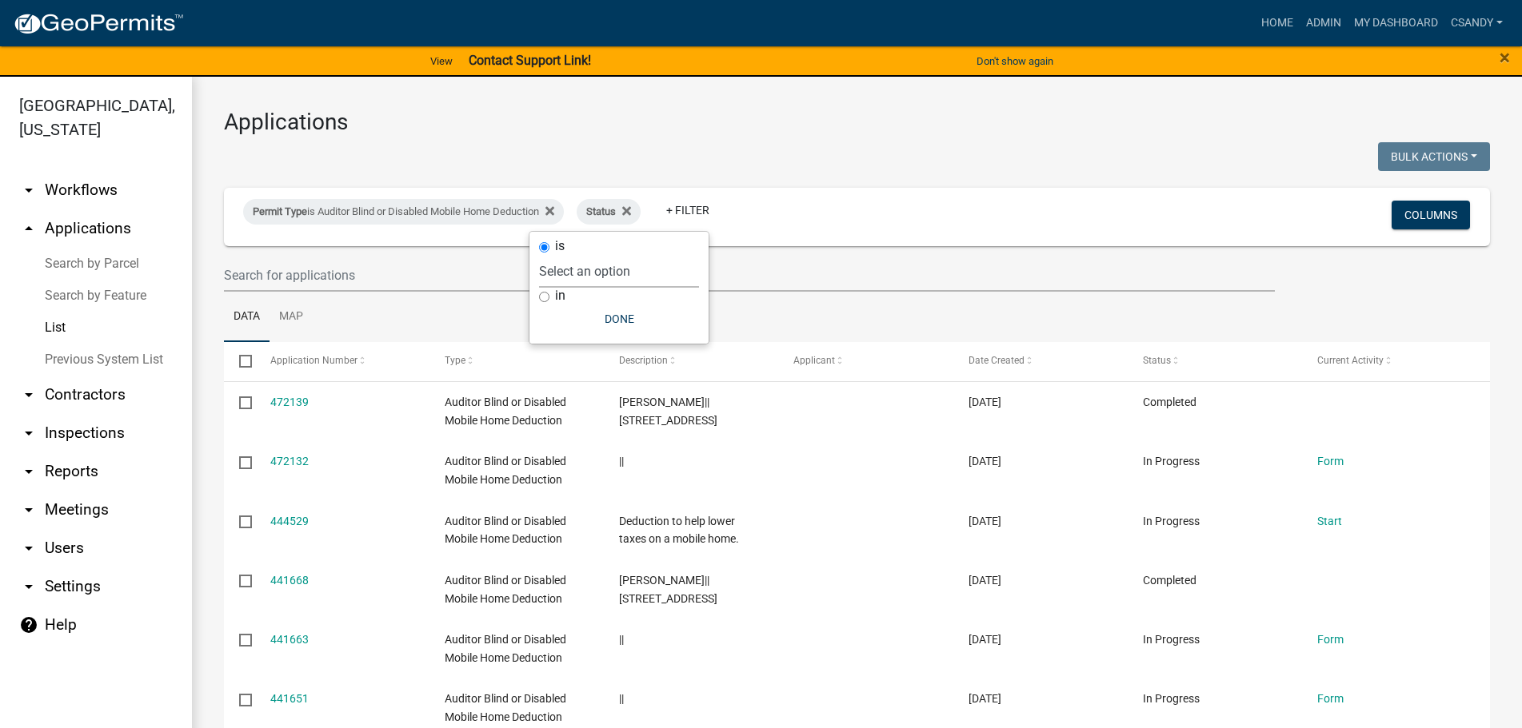
click at [608, 262] on select "Select an option Not Started In Progress Completed Expired Locked Withdrawn Voi…" at bounding box center [619, 271] width 160 height 33
select select "1"
click at [572, 255] on select "Select an option Not Started In Progress Completed Expired Locked Withdrawn Voi…" at bounding box center [619, 271] width 160 height 33
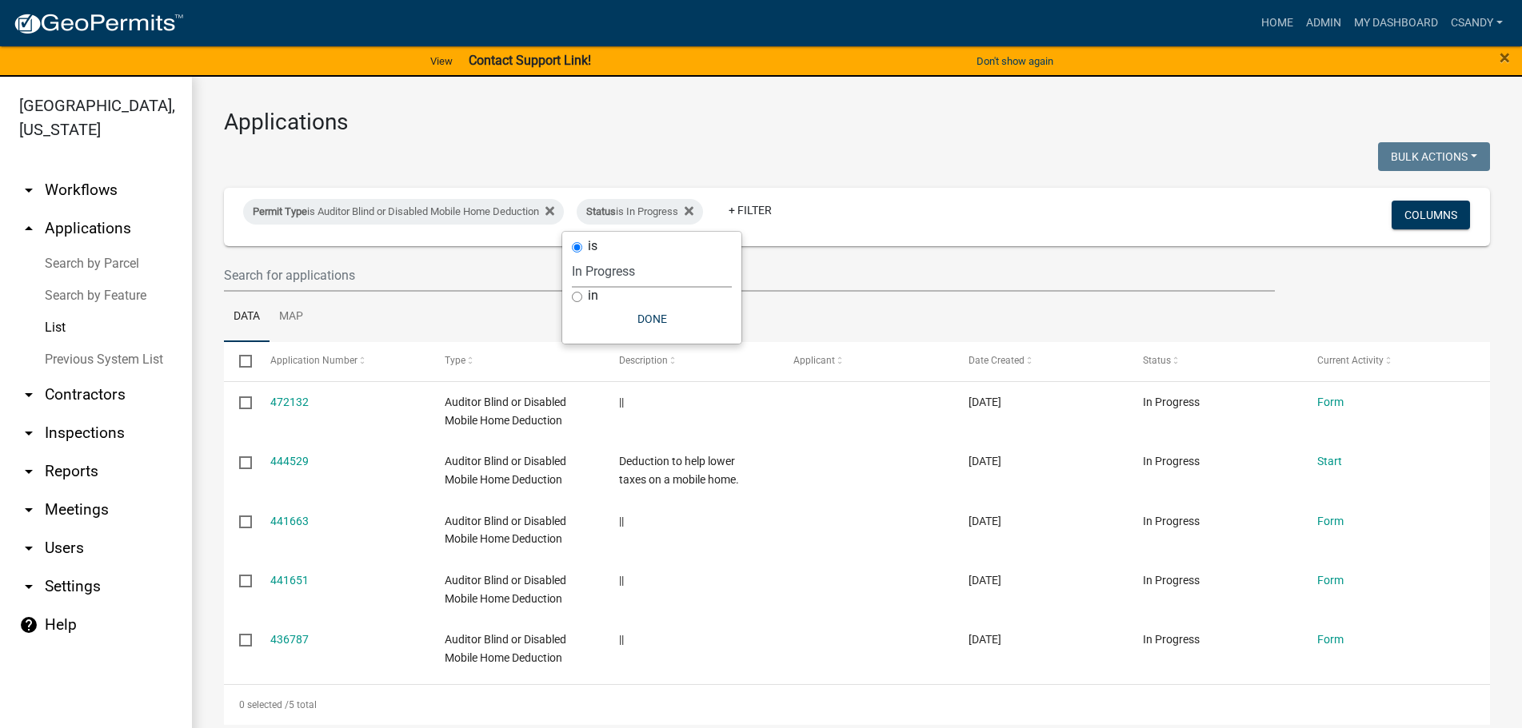
click at [242, 363] on input "checkbox" at bounding box center [244, 360] width 10 height 10
checkbox input "true"
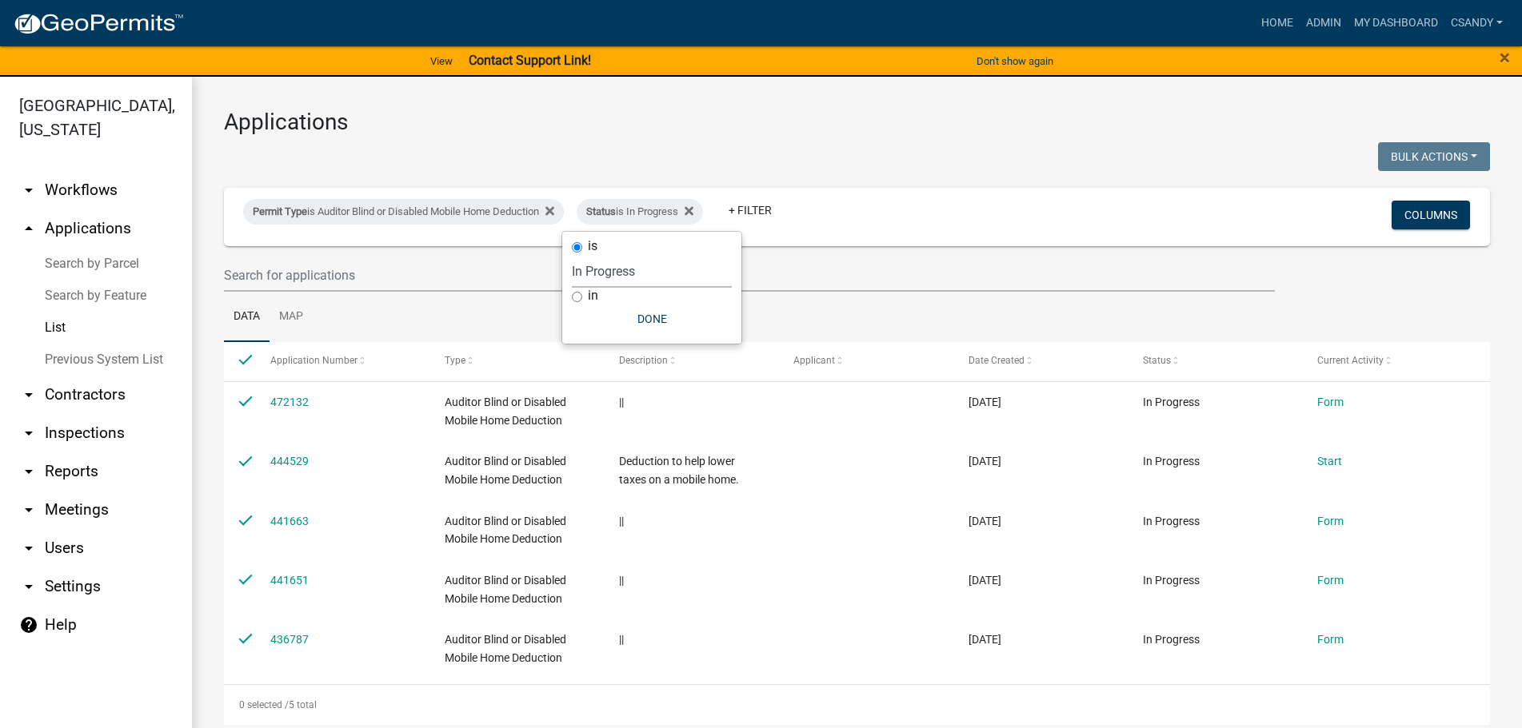
checkbox input "true"
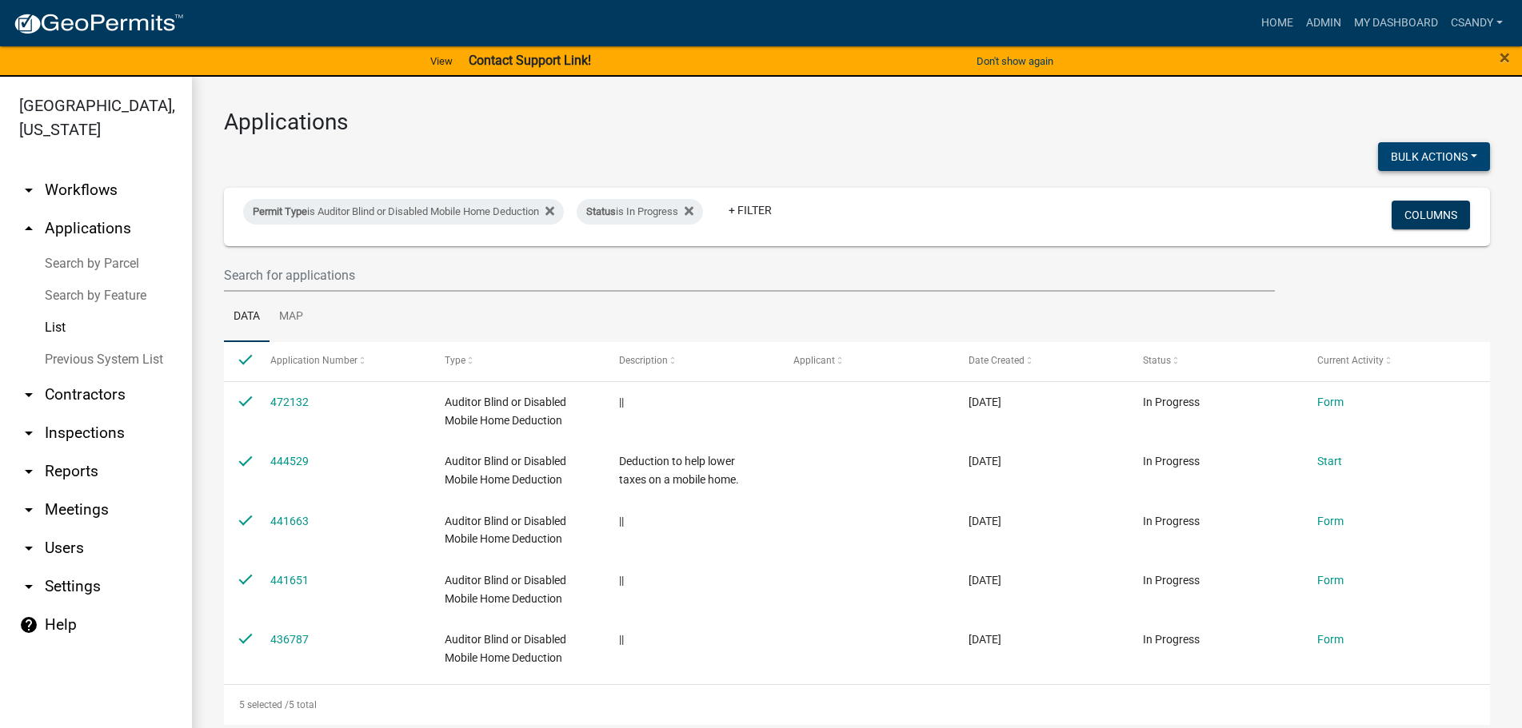
click at [1422, 155] on button "Bulk Actions" at bounding box center [1434, 156] width 112 height 29
click at [1416, 197] on button "Void" at bounding box center [1426, 198] width 128 height 38
checkbox input "false"
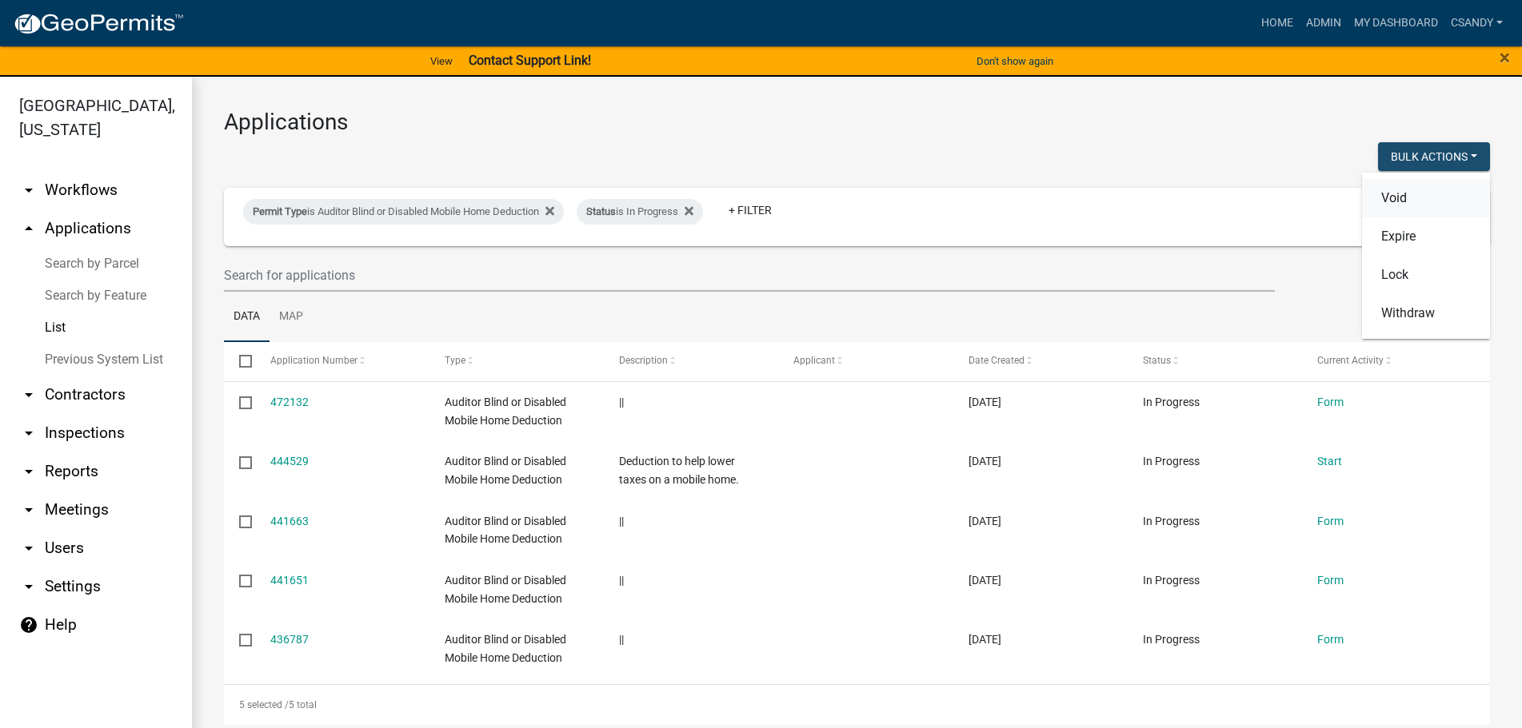
checkbox input "false"
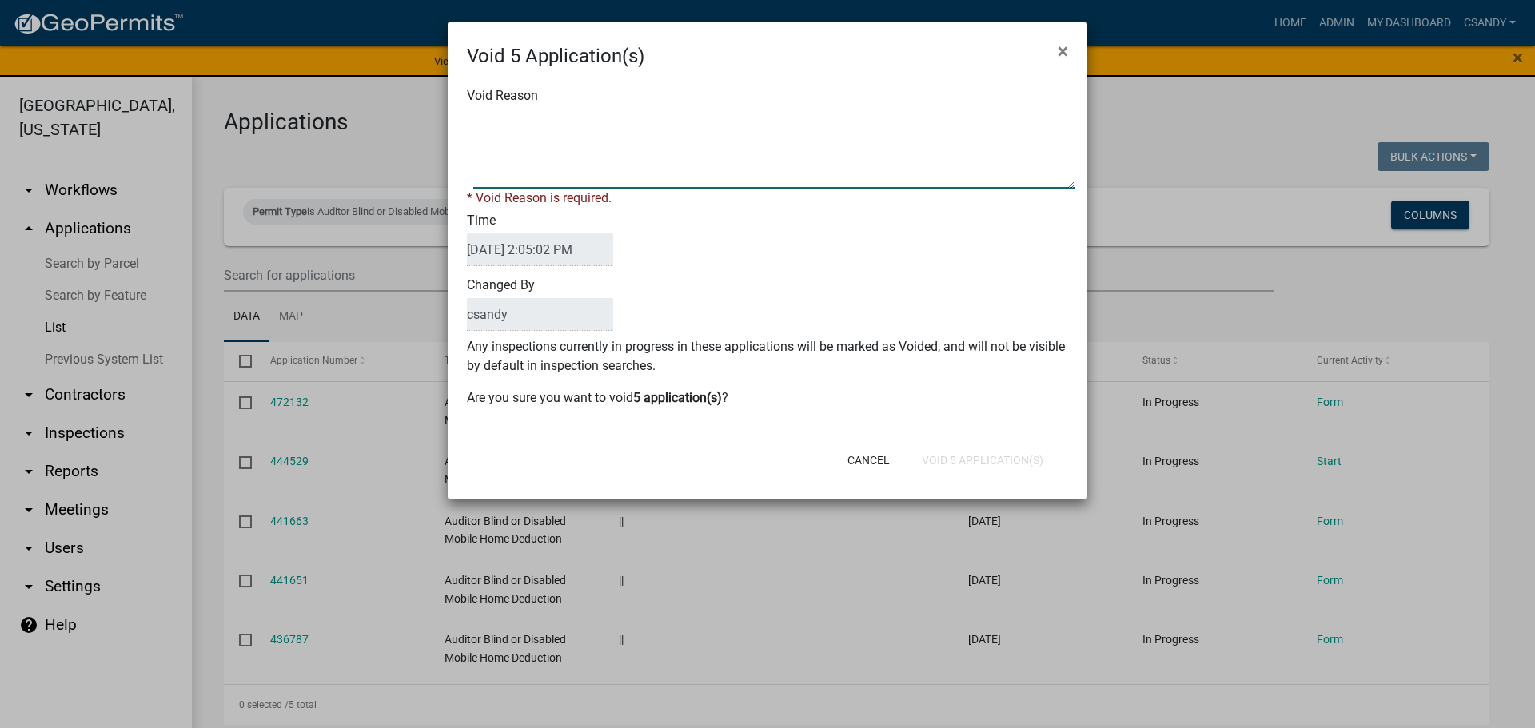
click at [535, 151] on textarea "Void Reason" at bounding box center [773, 149] width 601 height 80
type textarea "Incomplete application"
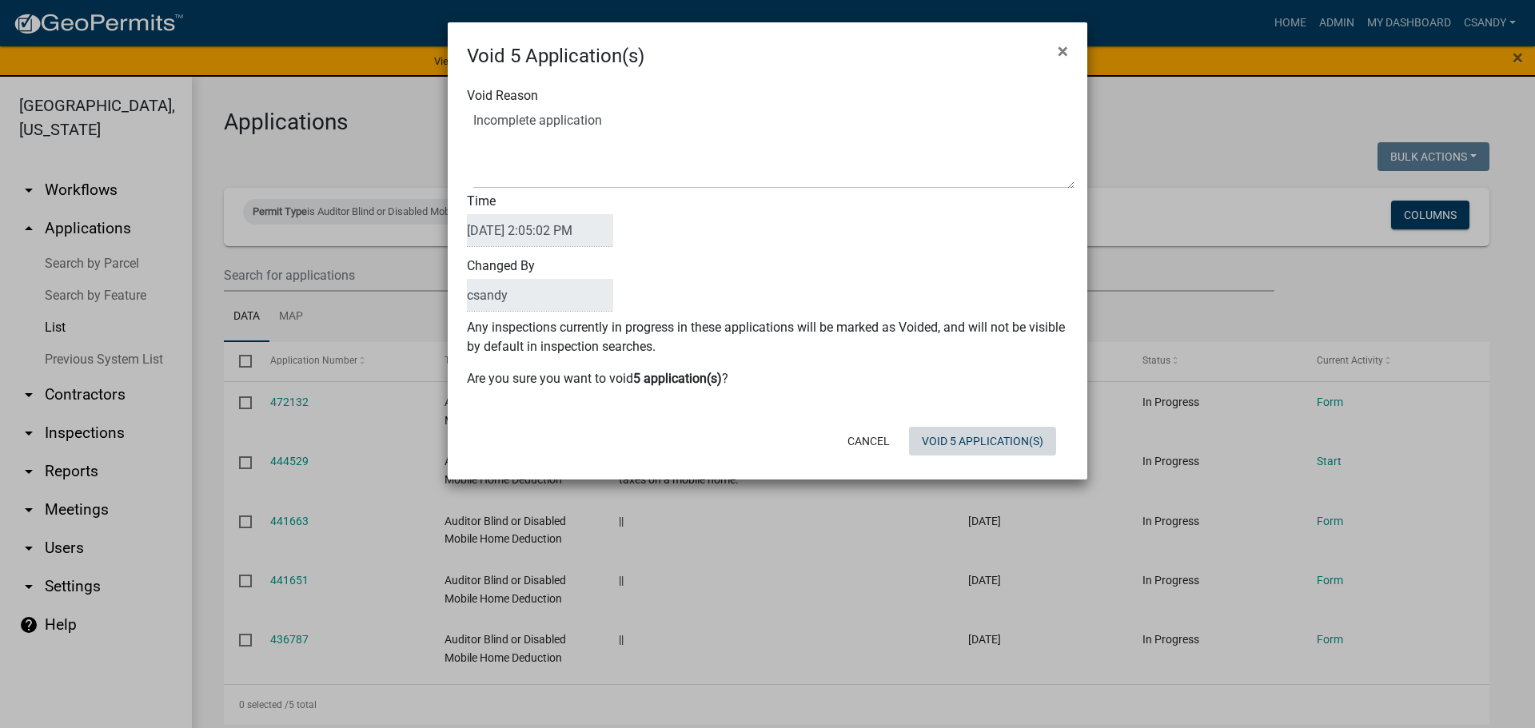
click at [1010, 452] on button "Void 5 Application(s)" at bounding box center [982, 441] width 147 height 29
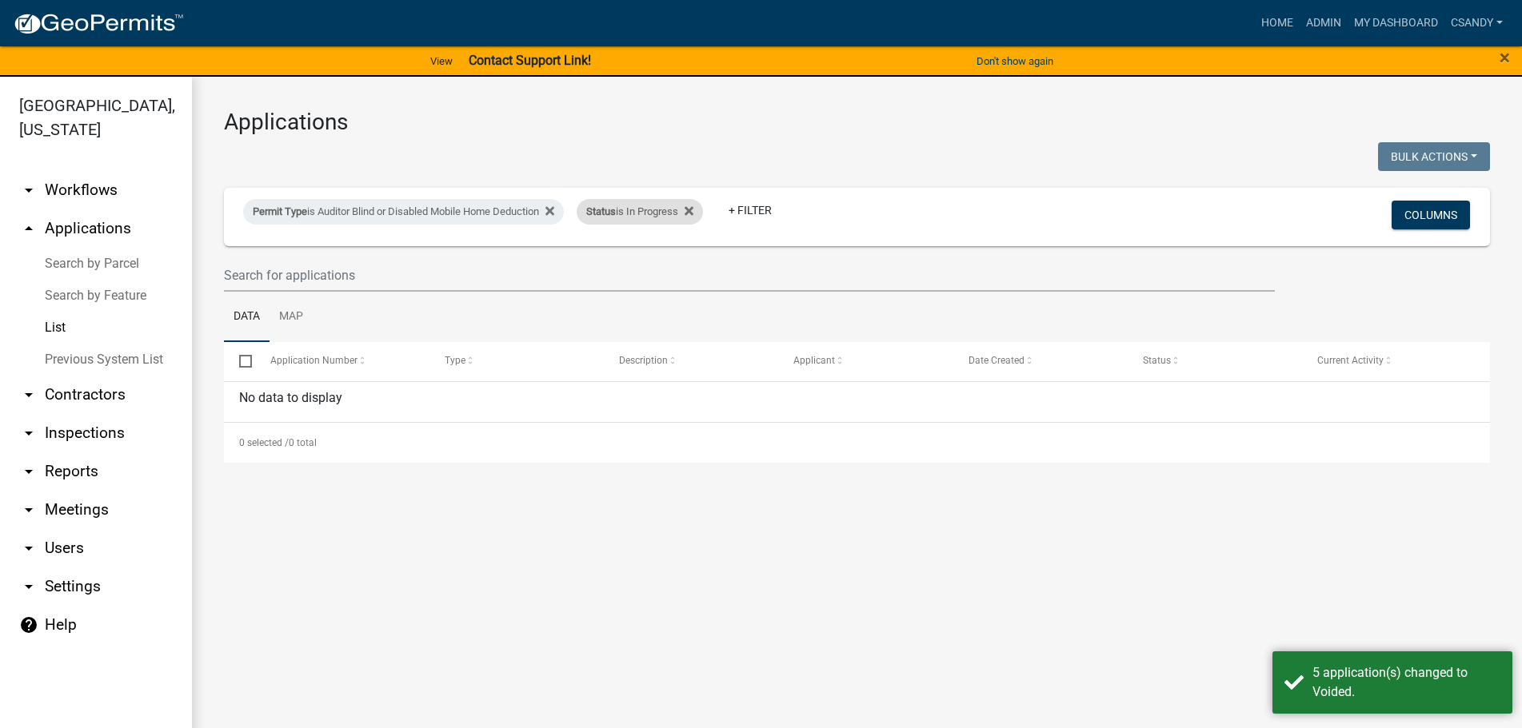
click at [703, 208] on div "Status is In Progress" at bounding box center [639, 212] width 126 height 26
select select "1"
click at [453, 207] on div "Permit Type is Auditor Blind or Disabled Mobile Home Deduction" at bounding box center [403, 212] width 321 height 26
select select "245b53a6-456d-497c-8383-5ee1d6c56bc4"
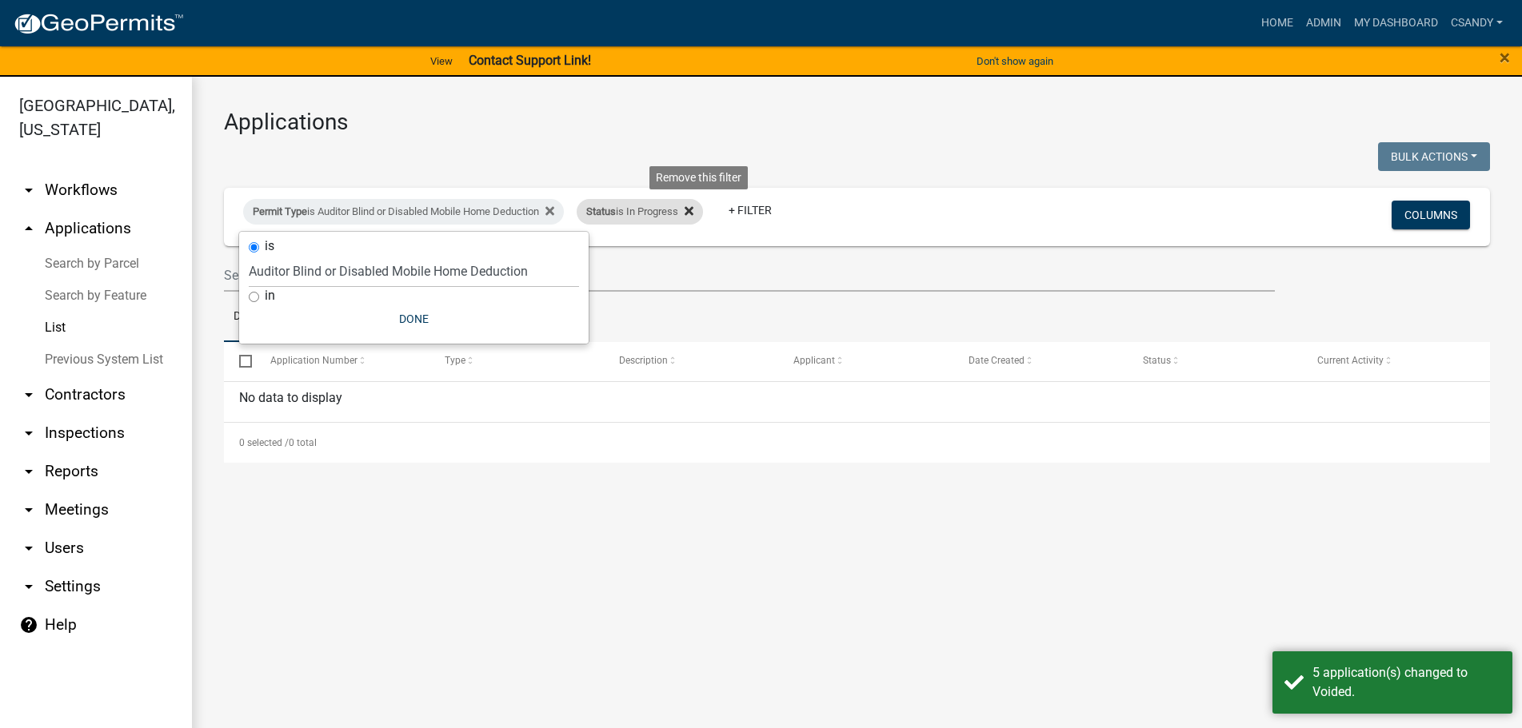
click at [693, 212] on fa-icon at bounding box center [685, 212] width 15 height 26
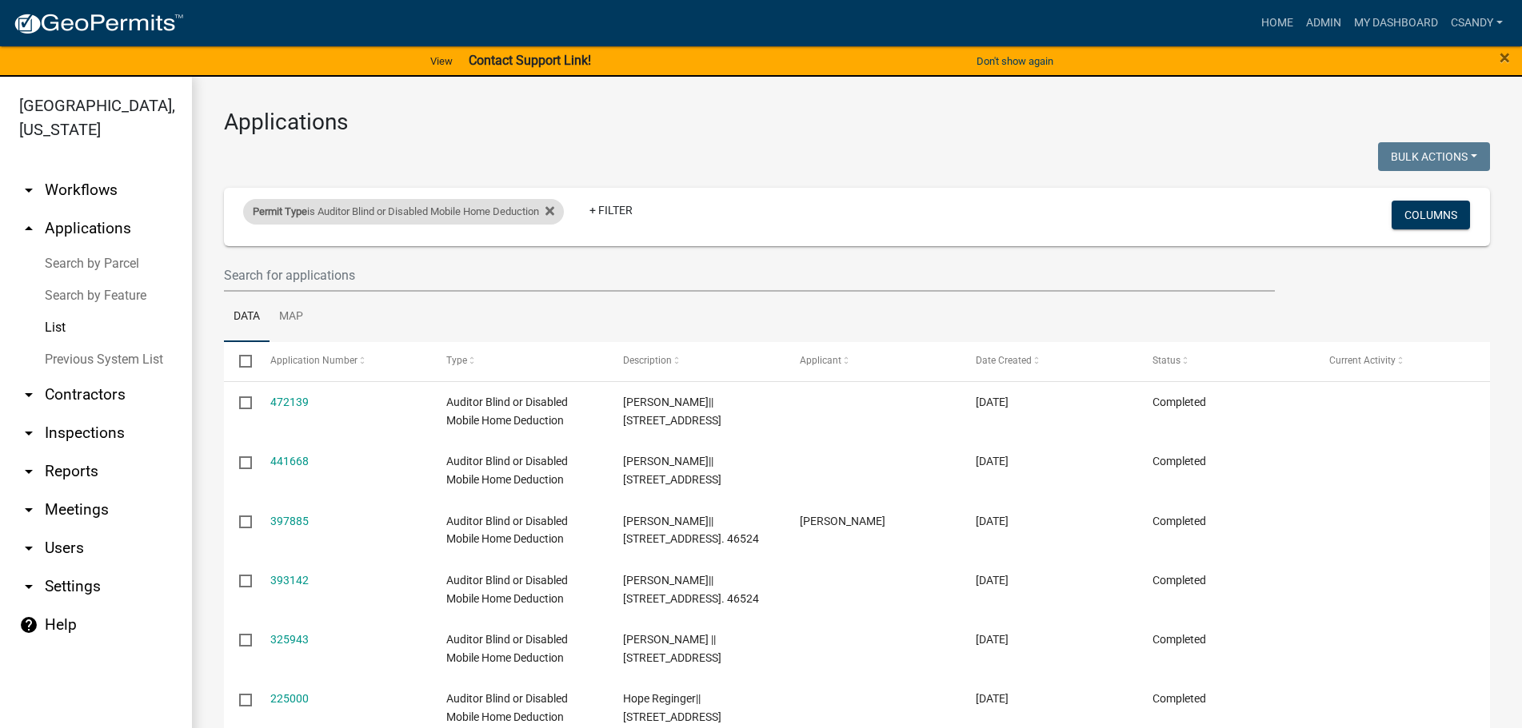
click at [477, 211] on div "Permit Type is Auditor Blind or Disabled Mobile Home Deduction" at bounding box center [403, 212] width 321 height 26
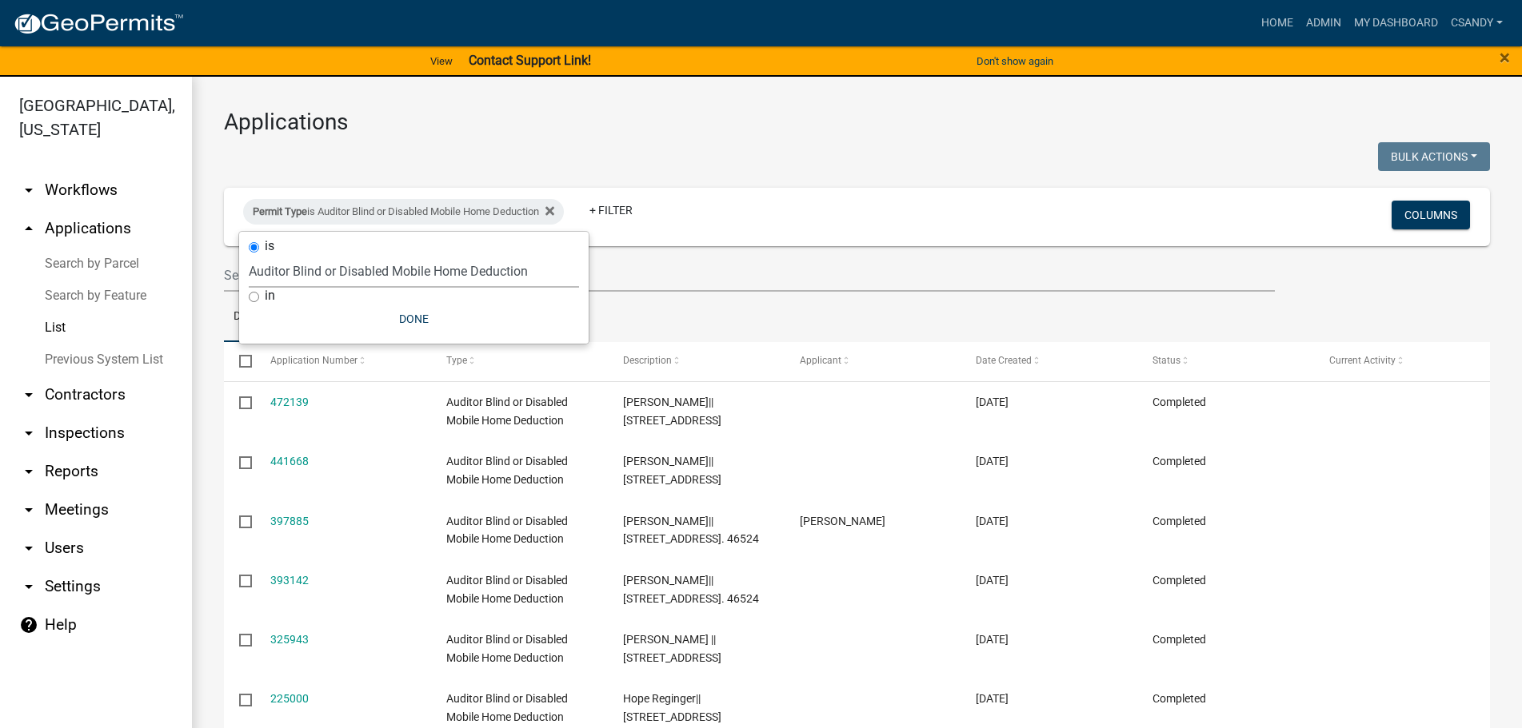
click at [411, 268] on select "Select an option [DATE] Copy Of - Subdivision Plat Application - APC APC Addres…" at bounding box center [414, 271] width 330 height 33
select select "746f6883-f4f6-448b-addd-edeffb936c18"
click at [249, 255] on select "Select an option [DATE] Copy Of - Subdivision Plat Application - APC APC Addres…" at bounding box center [414, 271] width 330 height 33
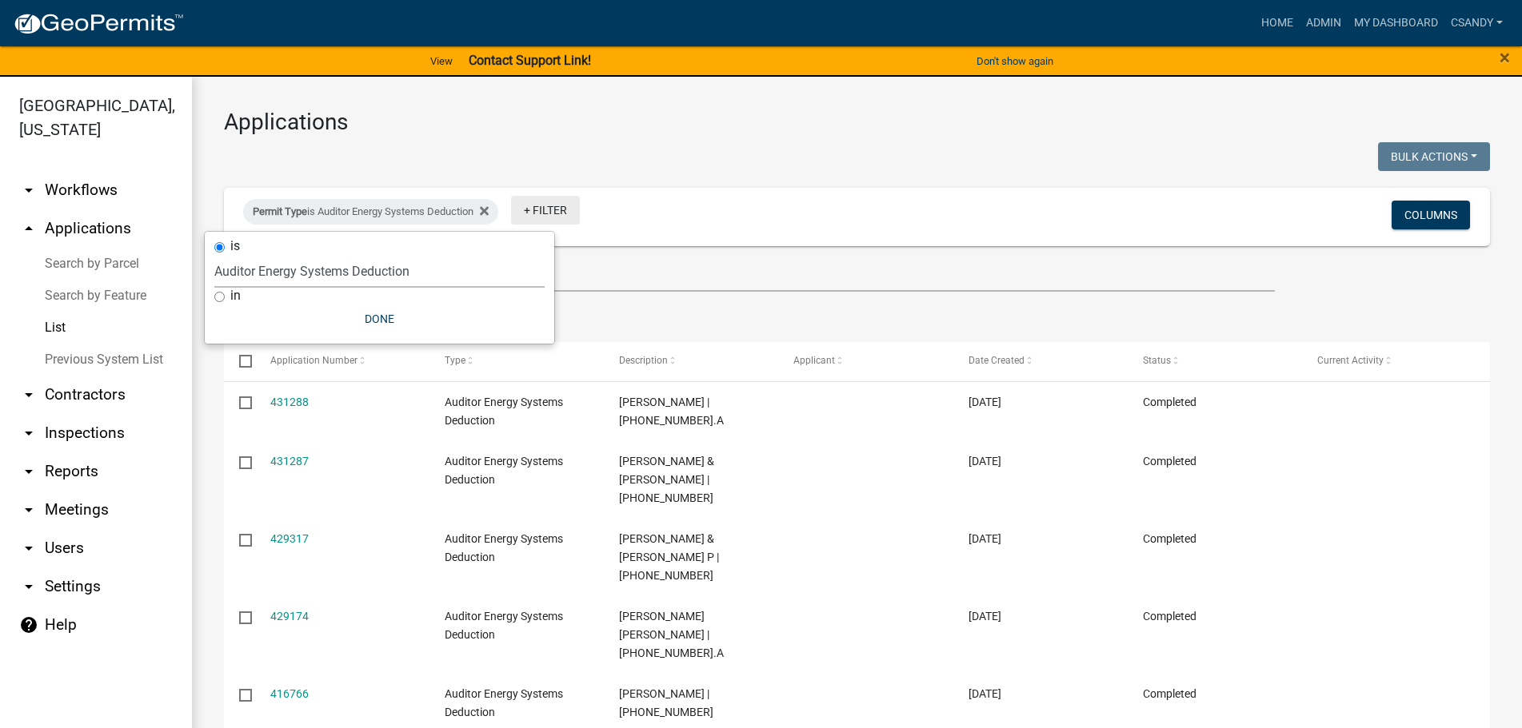
click at [563, 212] on link "+ Filter" at bounding box center [545, 210] width 69 height 29
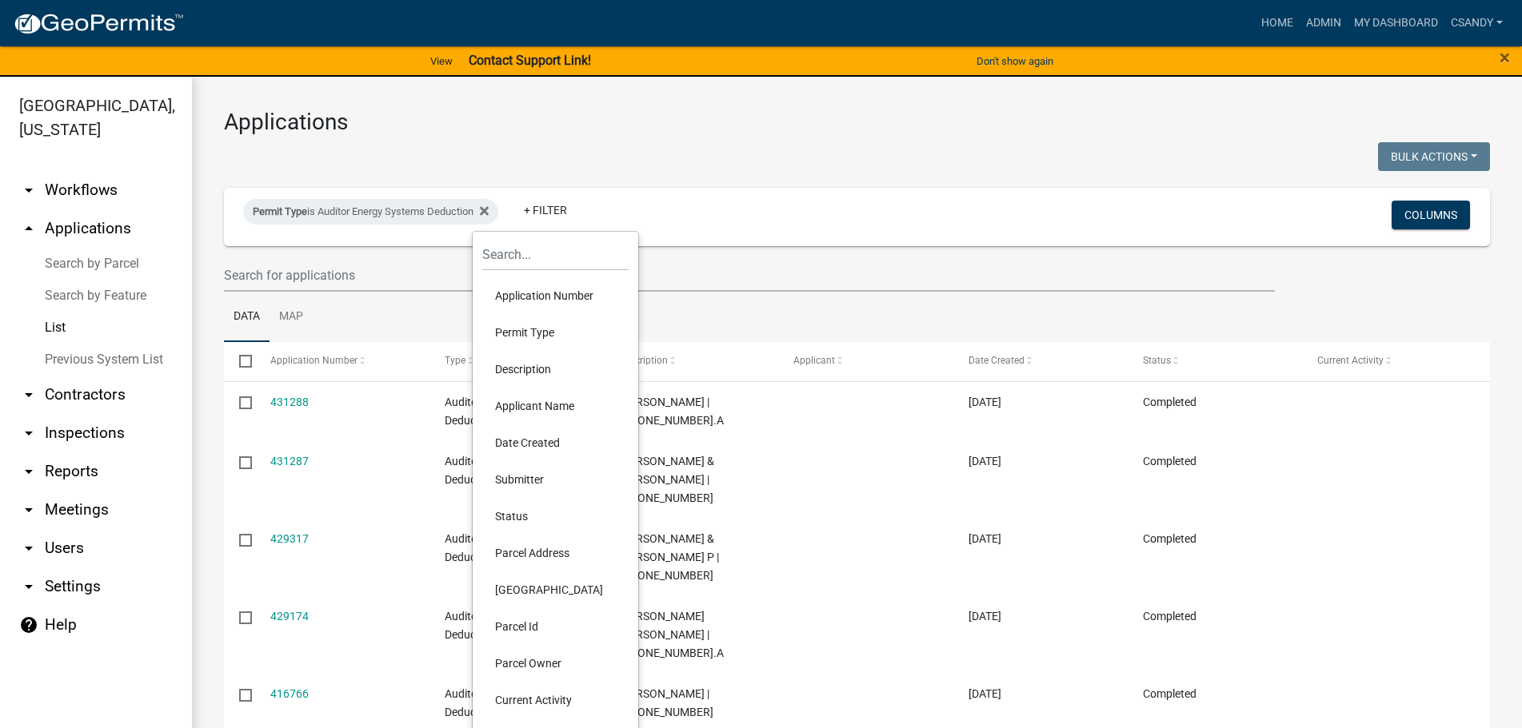
click at [523, 513] on li "Status" at bounding box center [555, 516] width 146 height 37
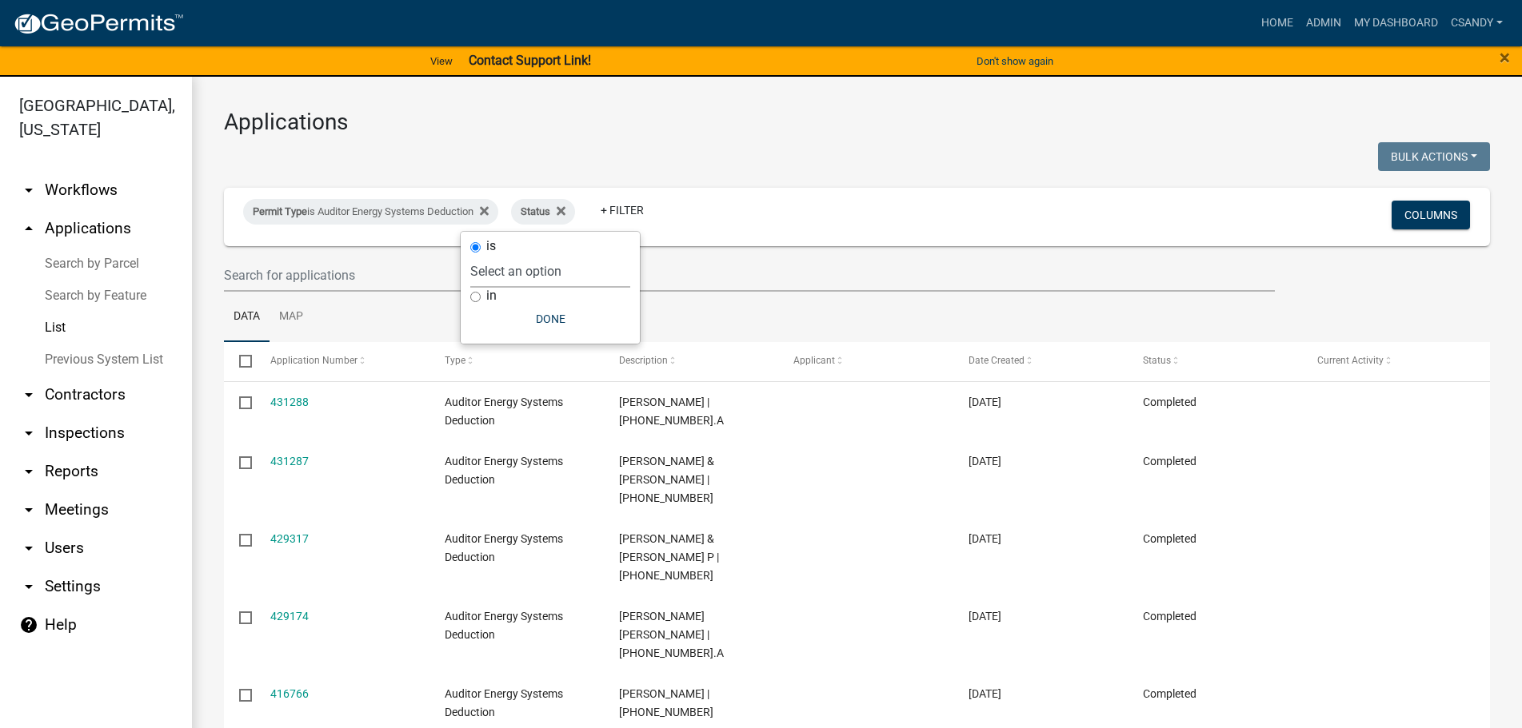
click at [565, 273] on select "Select an option Not Started In Progress Completed Expired Locked Withdrawn Voi…" at bounding box center [550, 271] width 160 height 33
select select "1"
click at [503, 255] on select "Select an option Not Started In Progress Completed Expired Locked Withdrawn Voi…" at bounding box center [550, 271] width 160 height 33
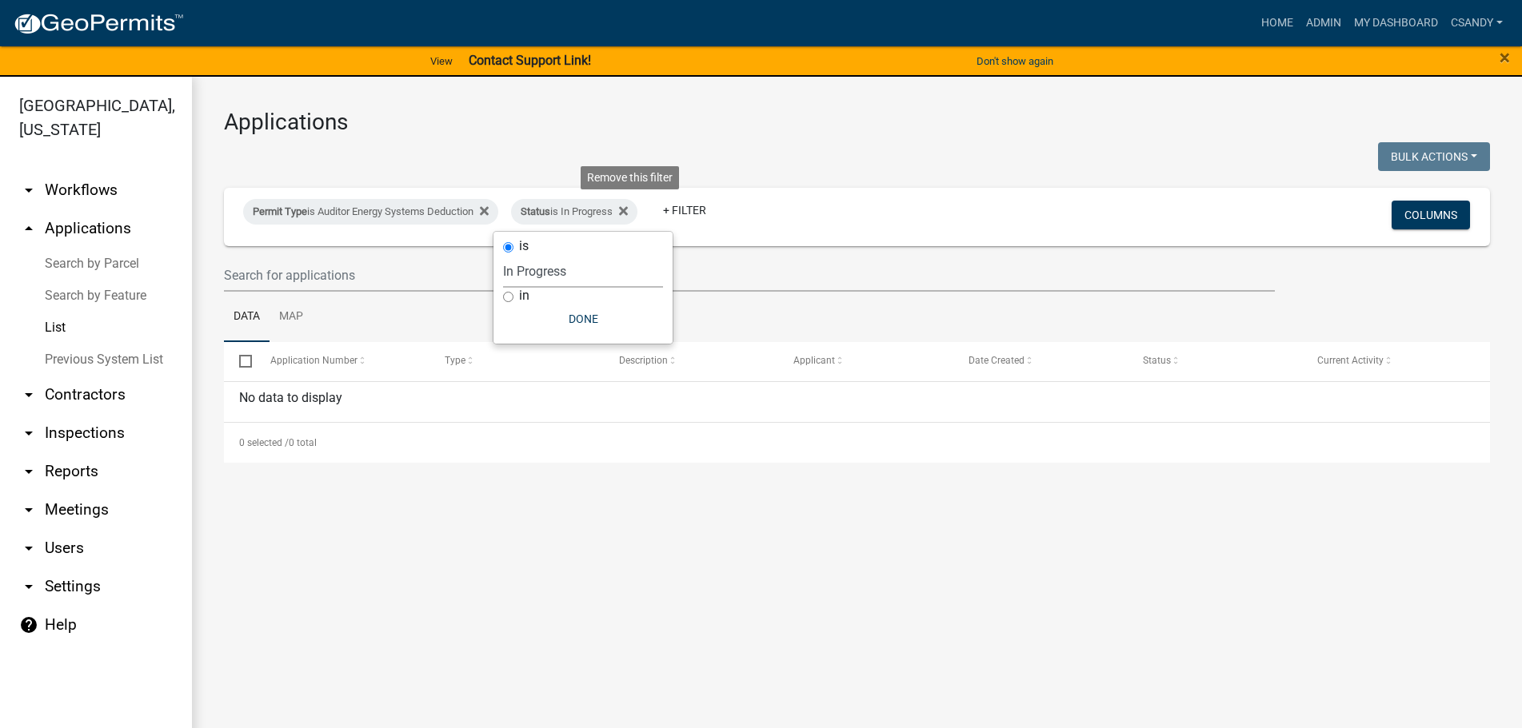
click at [628, 213] on icon at bounding box center [623, 211] width 9 height 13
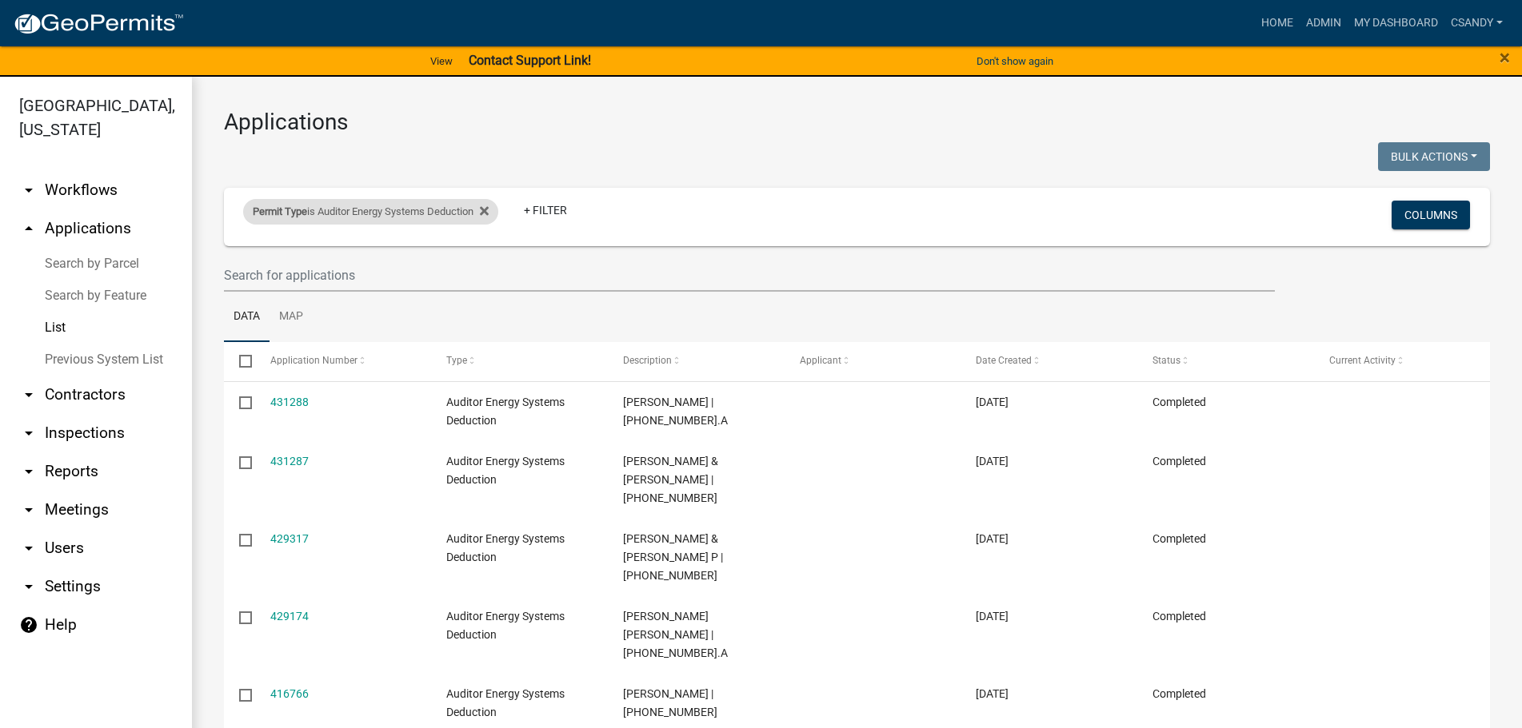
click at [476, 209] on div "Permit Type is Auditor Energy Systems Deduction" at bounding box center [370, 212] width 255 height 26
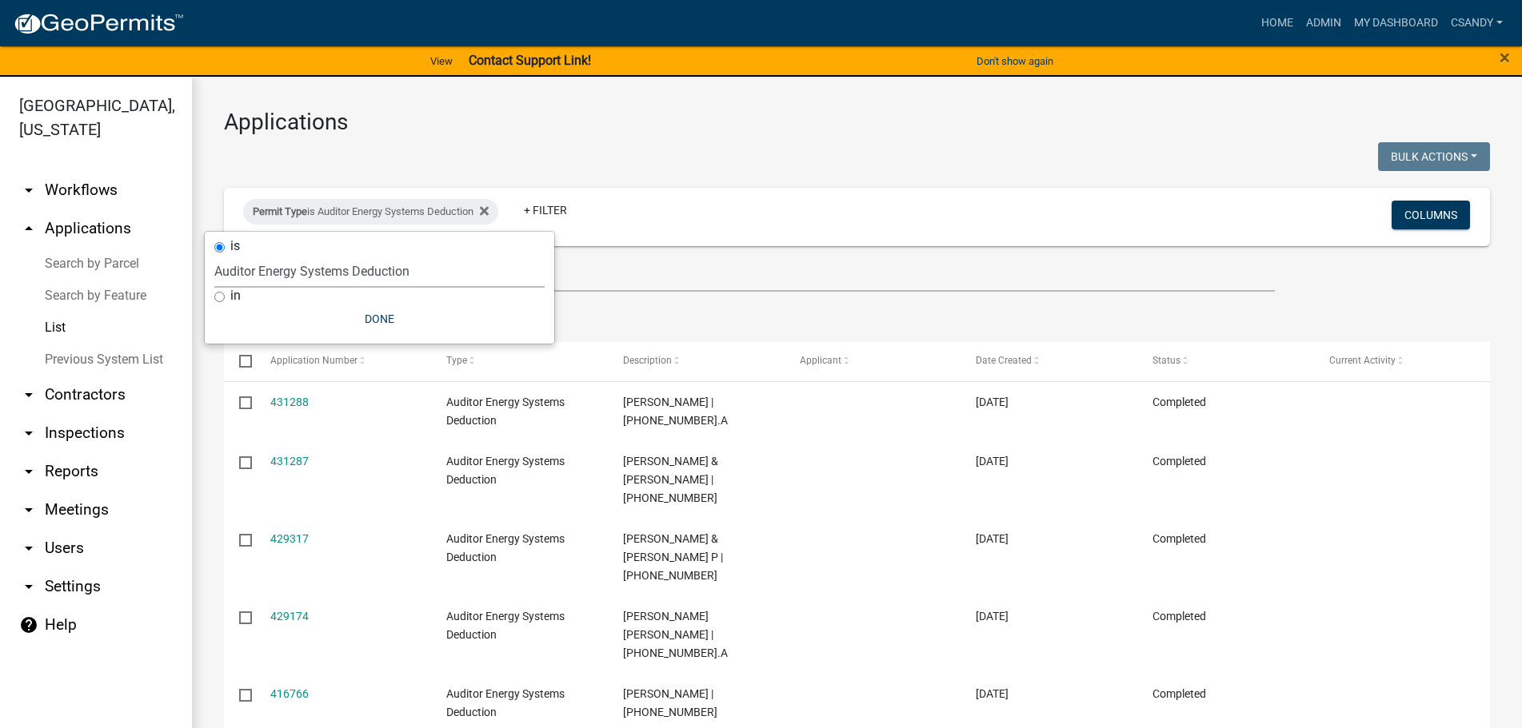
click at [402, 272] on select "Select an option [DATE] Copy Of - Subdivision Plat Application - APC APC Addres…" at bounding box center [379, 271] width 330 height 33
select select "32ba3277-7adf-4d04-957d-4f16824a4b5b"
click at [237, 255] on select "Select an option [DATE] Copy Of - Subdivision Plat Application - APC APC Addres…" at bounding box center [379, 271] width 330 height 33
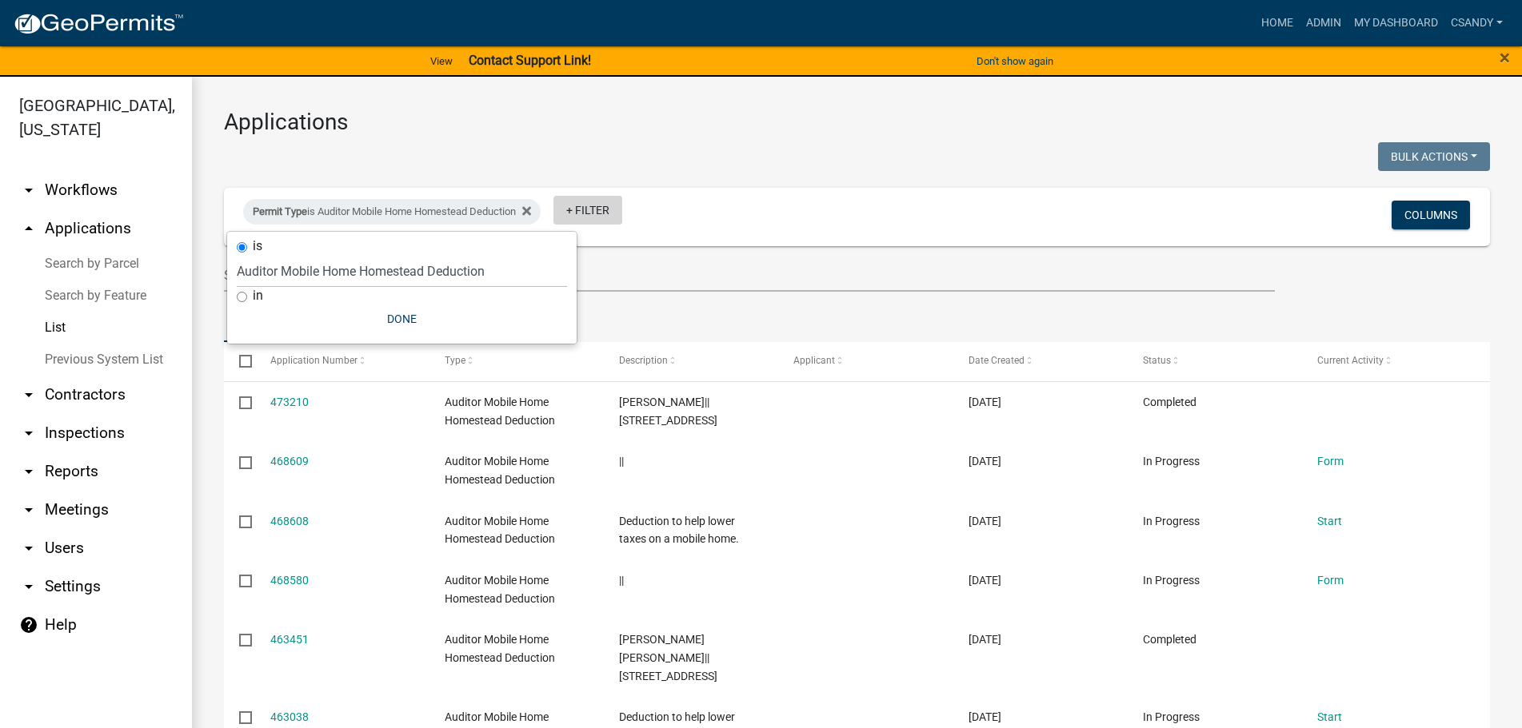
click at [608, 214] on link "+ Filter" at bounding box center [587, 210] width 69 height 29
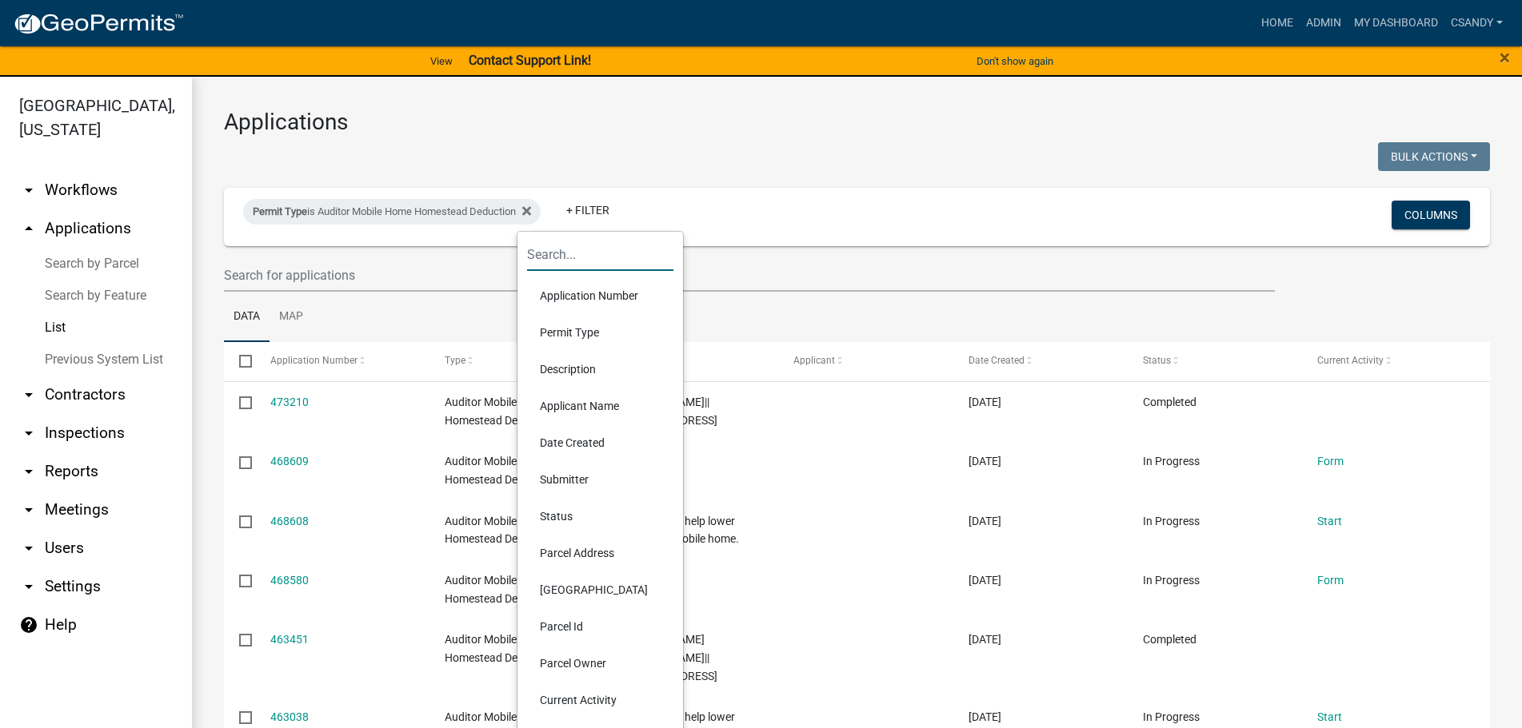
click at [600, 257] on input "text" at bounding box center [600, 254] width 146 height 33
click at [564, 518] on li "Status" at bounding box center [600, 516] width 146 height 37
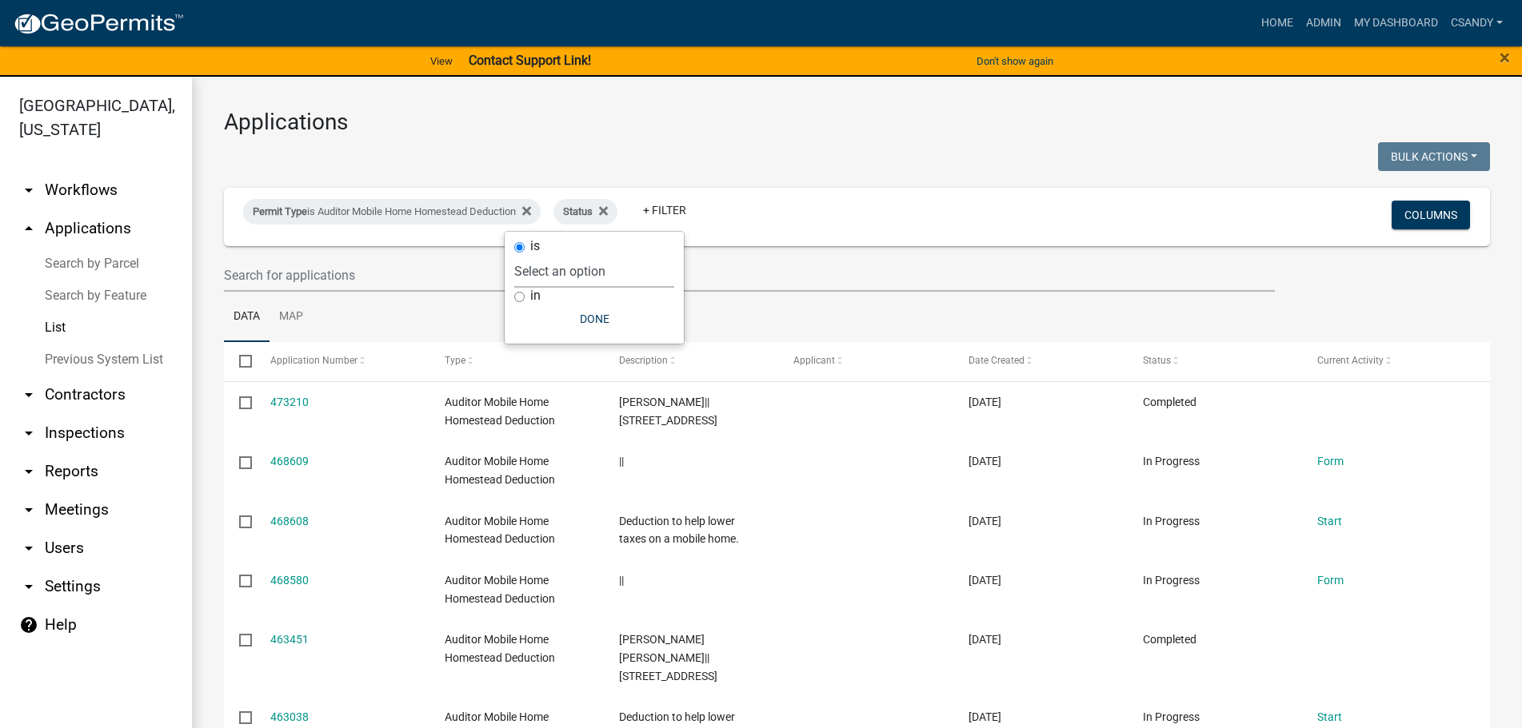
click at [618, 274] on select "Select an option Not Started In Progress Completed Expired Locked Withdrawn Voi…" at bounding box center [594, 271] width 160 height 33
select select "1"
click at [547, 255] on select "Select an option Not Started In Progress Completed Expired Locked Withdrawn Voi…" at bounding box center [594, 271] width 160 height 33
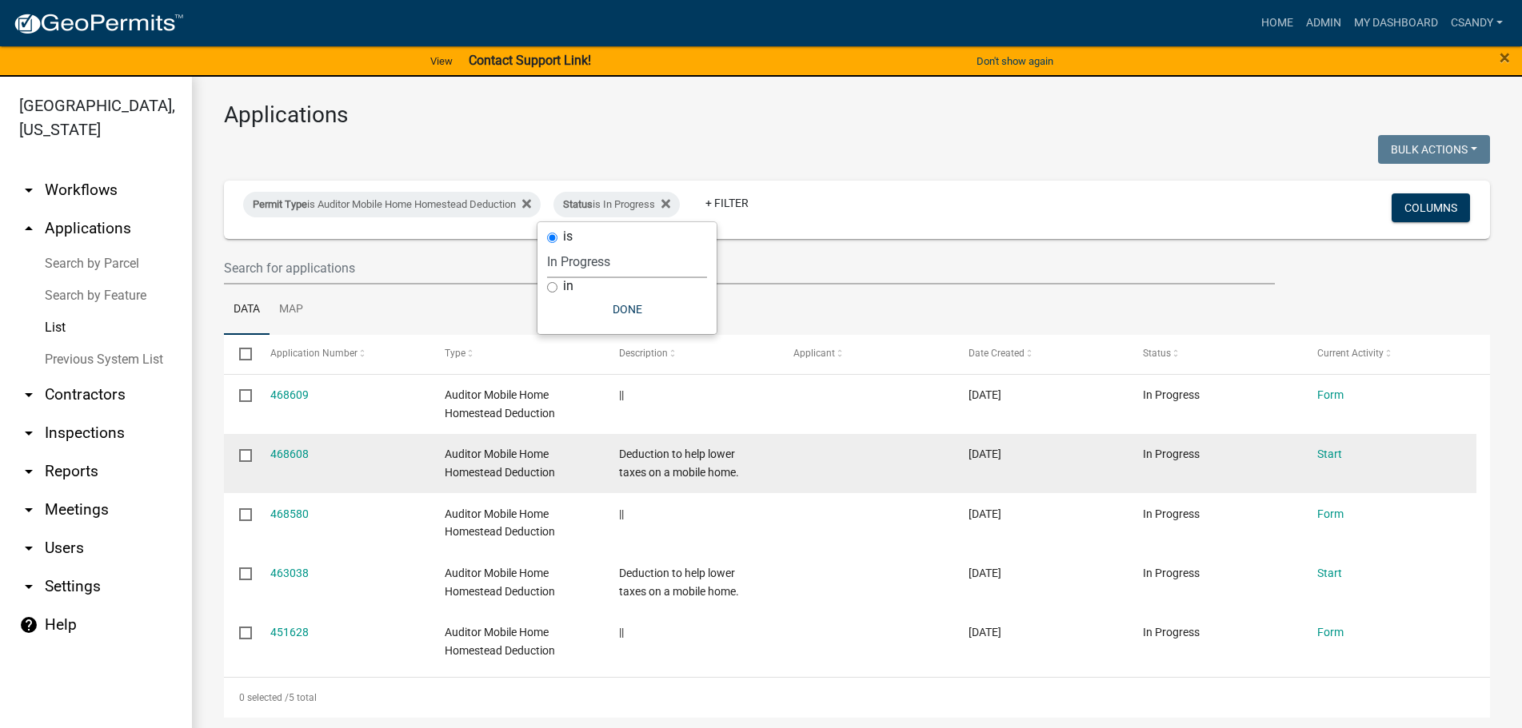
scroll to position [10, 0]
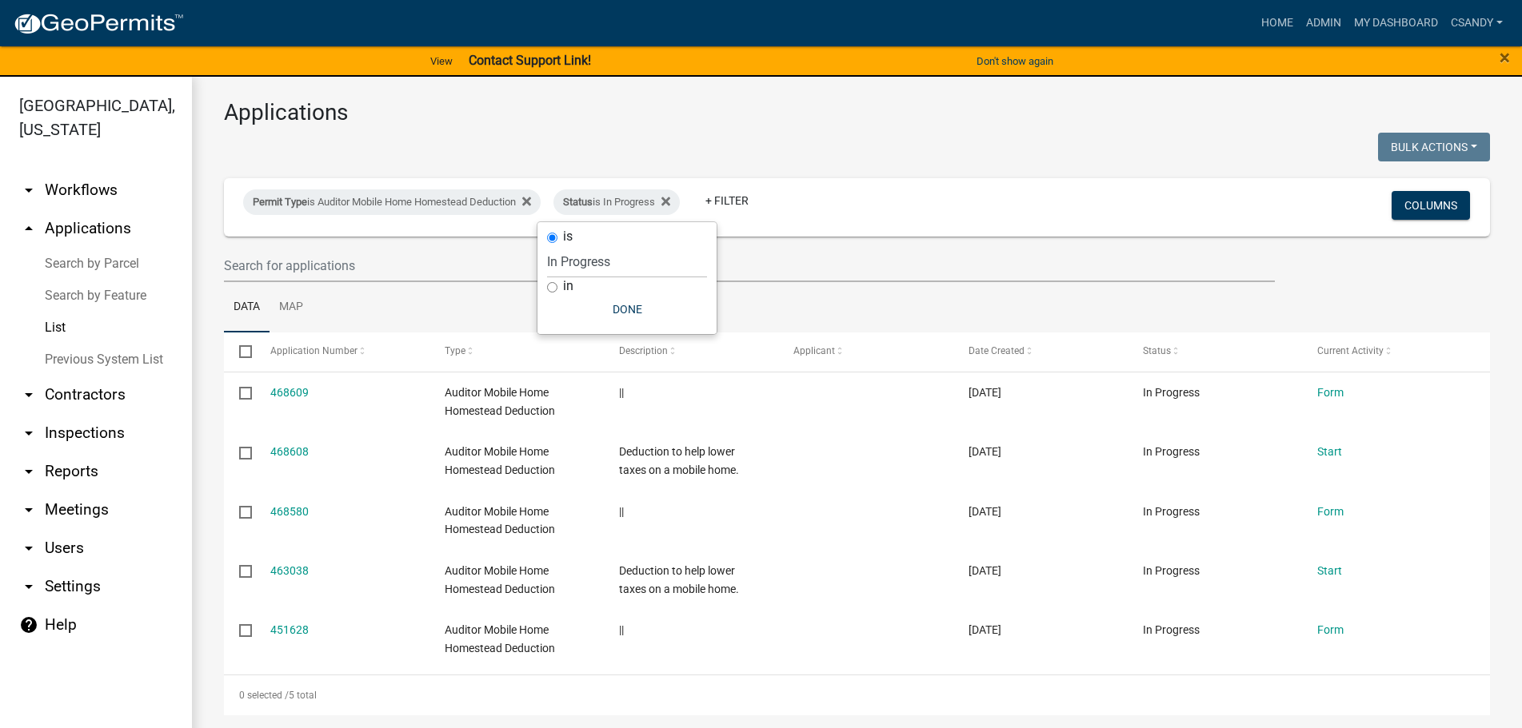
click at [244, 351] on input "checkbox" at bounding box center [244, 350] width 10 height 10
checkbox input "true"
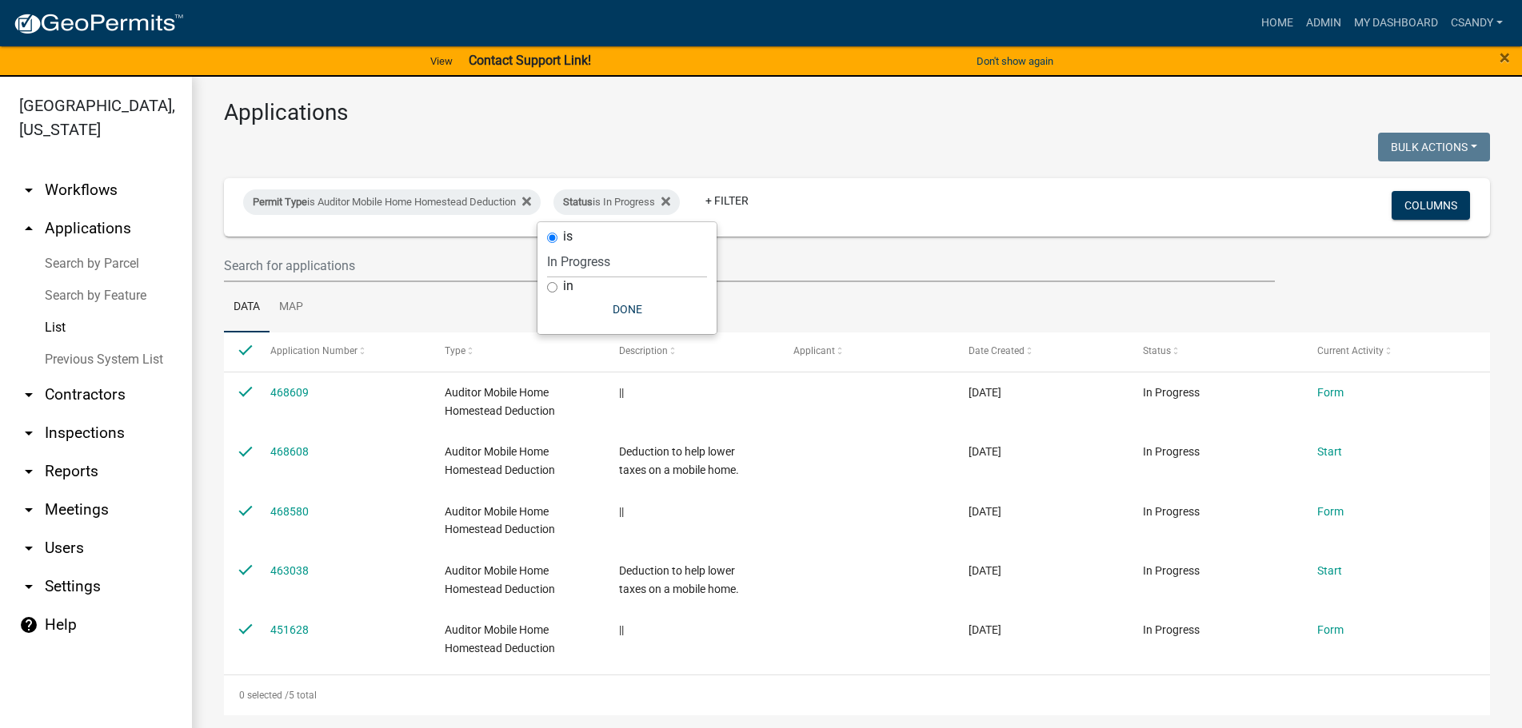
checkbox input "true"
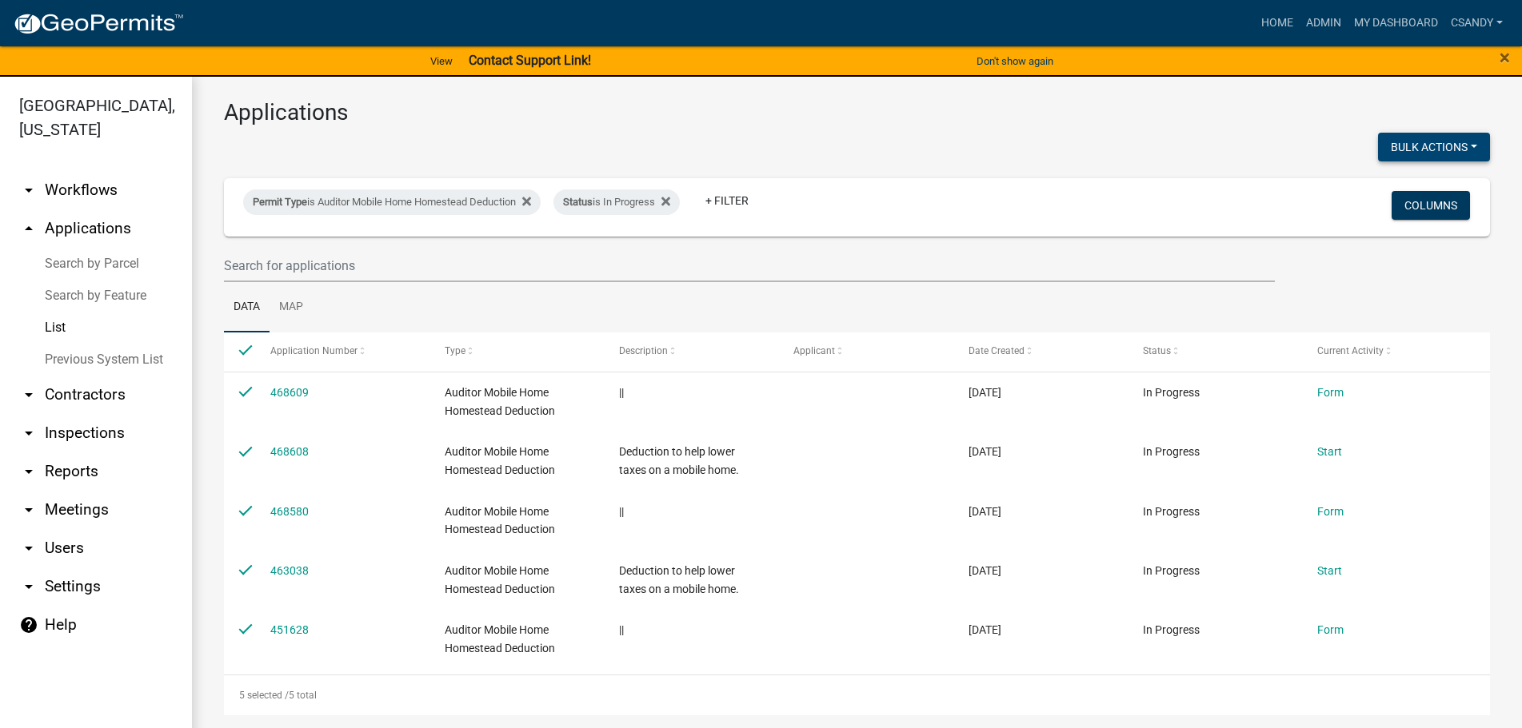
click at [1440, 147] on button "Bulk Actions" at bounding box center [1434, 147] width 112 height 29
click at [1372, 193] on button "Void" at bounding box center [1426, 189] width 128 height 38
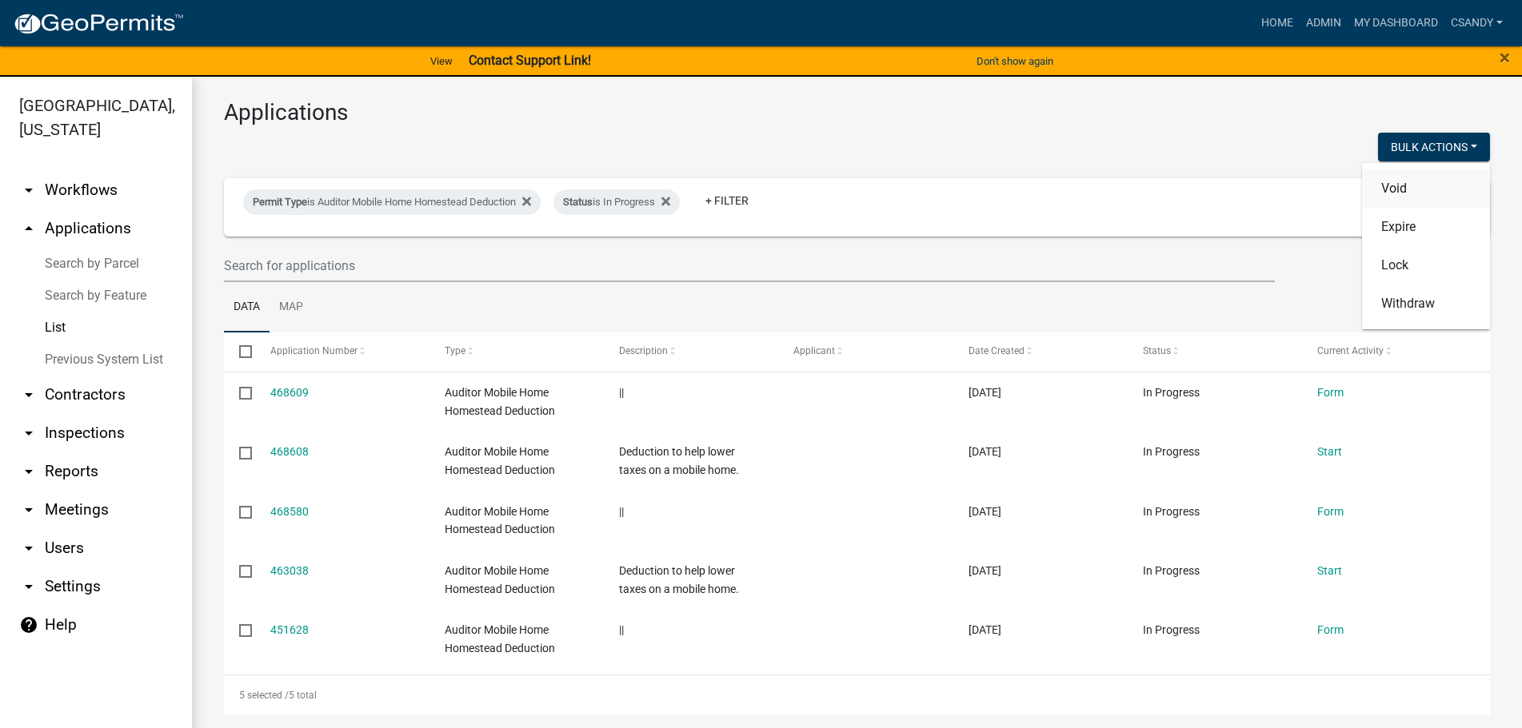
checkbox input "false"
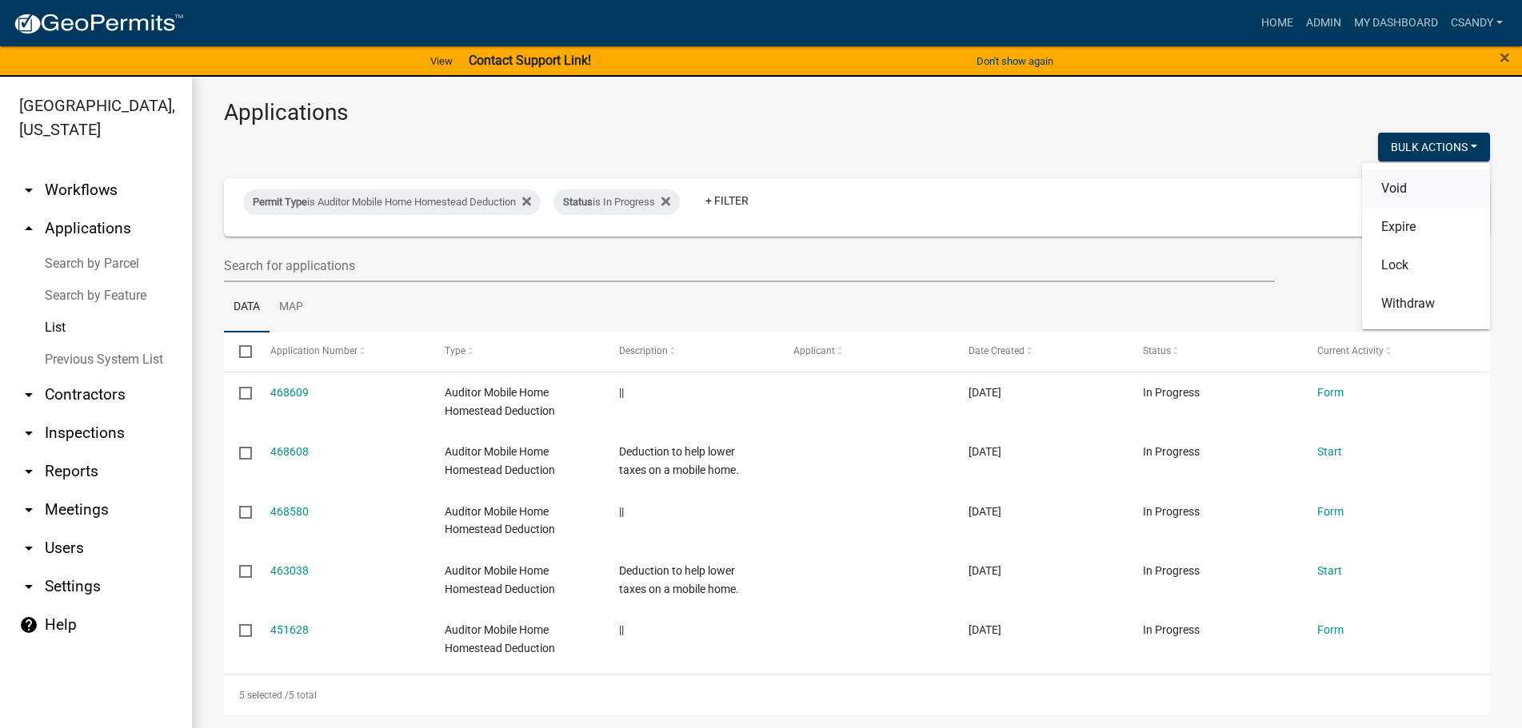
checkbox input "false"
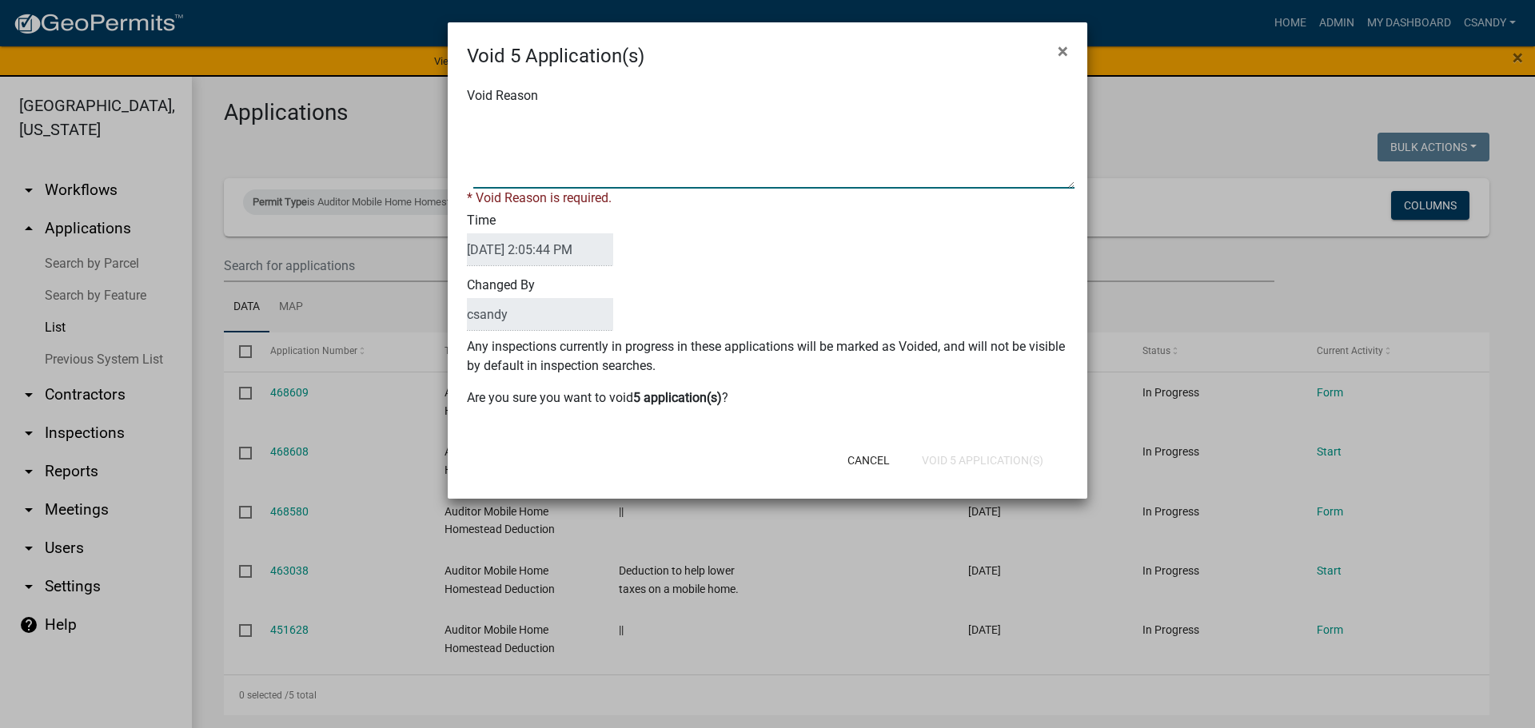
drag, startPoint x: 695, startPoint y: 130, endPoint x: 704, endPoint y: 110, distance: 22.2
click at [695, 126] on textarea "Void Reason" at bounding box center [773, 149] width 601 height 80
type textarea "Incomplete application"
click at [973, 460] on div "Cancel Void 5 Application(s)" at bounding box center [872, 461] width 394 height 42
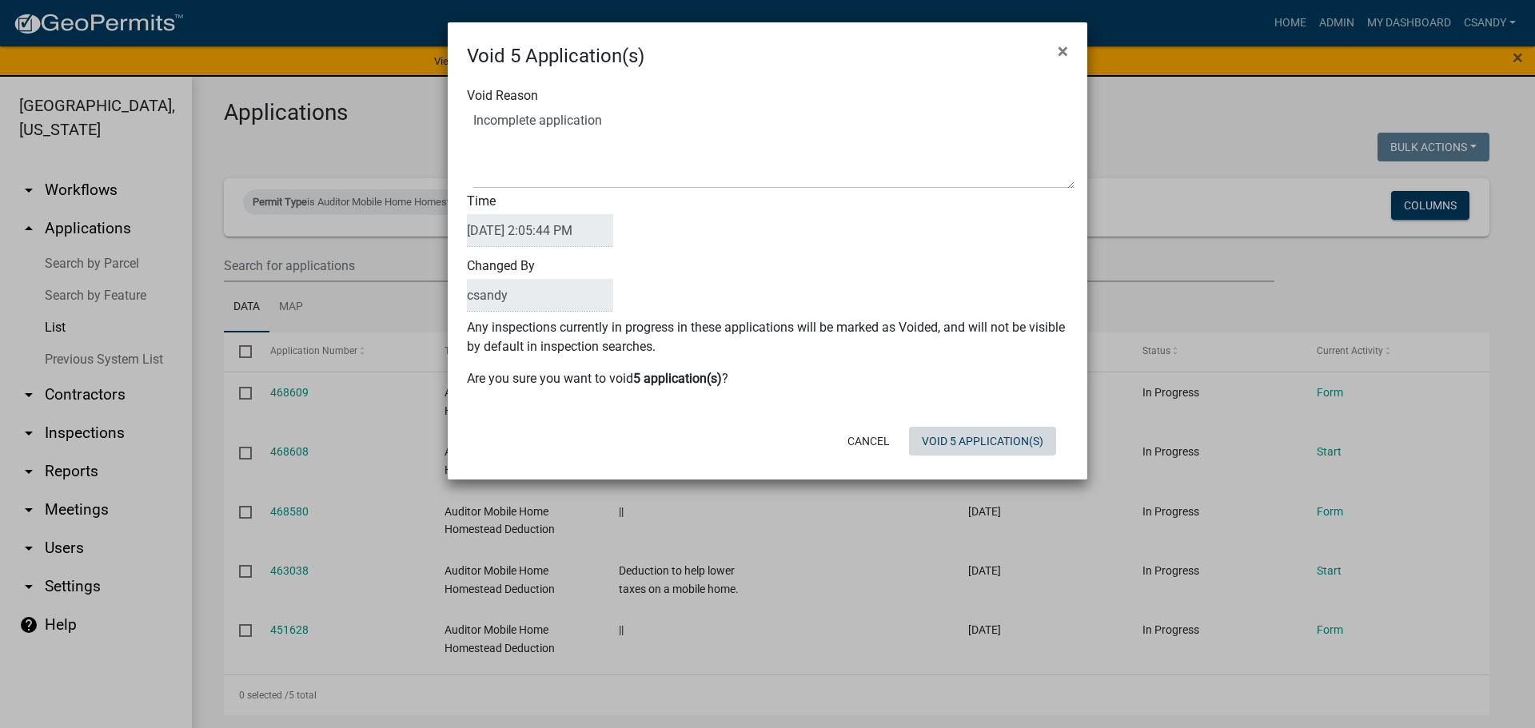
click at [981, 444] on button "Void 5 Application(s)" at bounding box center [982, 441] width 147 height 29
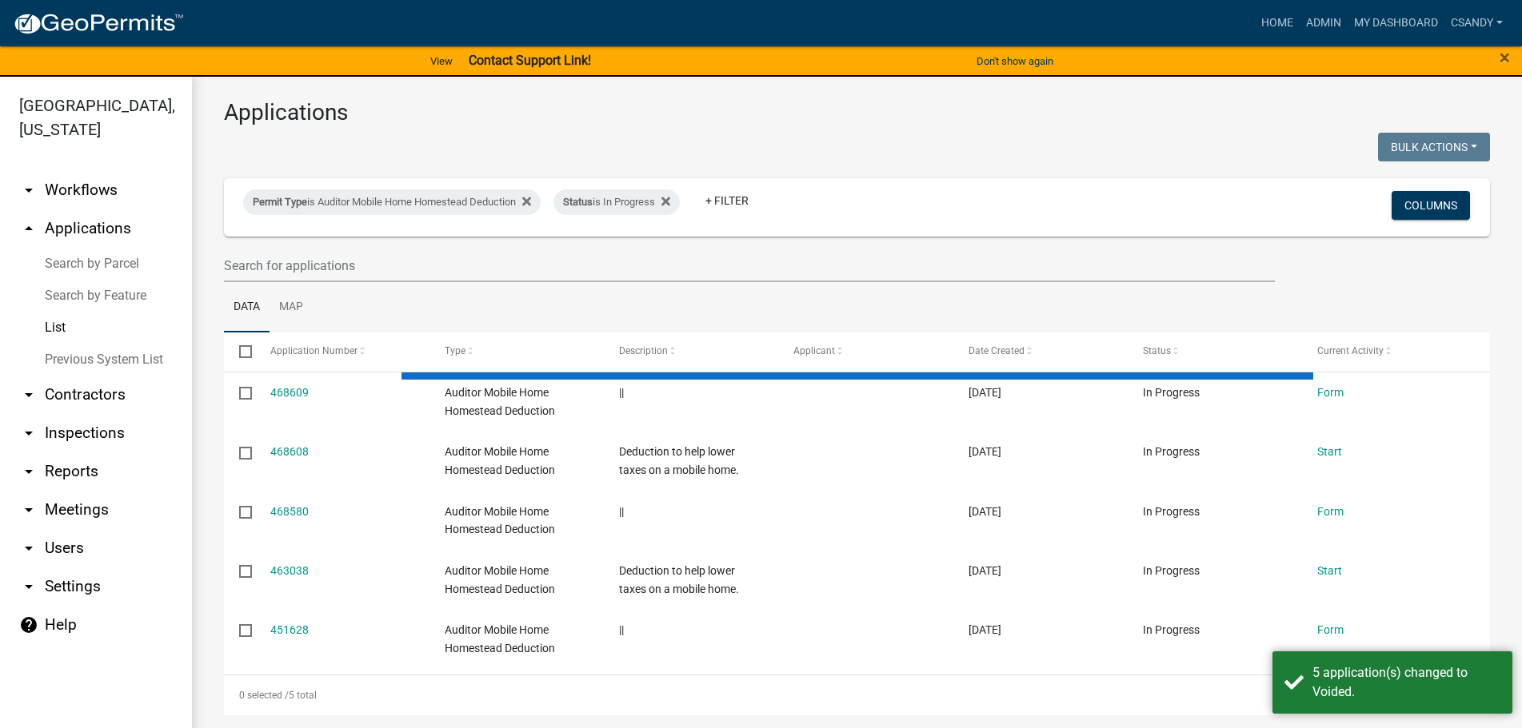
scroll to position [0, 0]
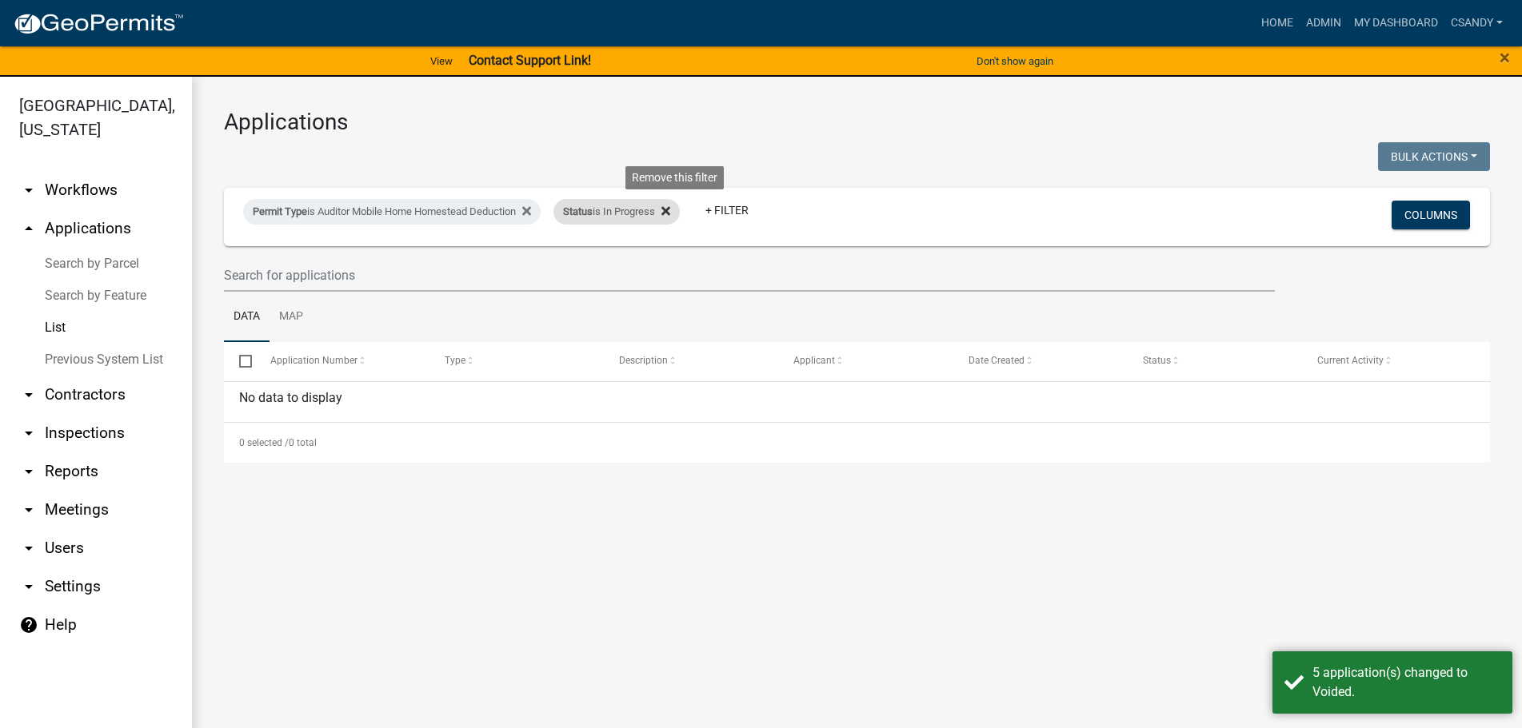
click at [670, 211] on icon at bounding box center [665, 211] width 9 height 9
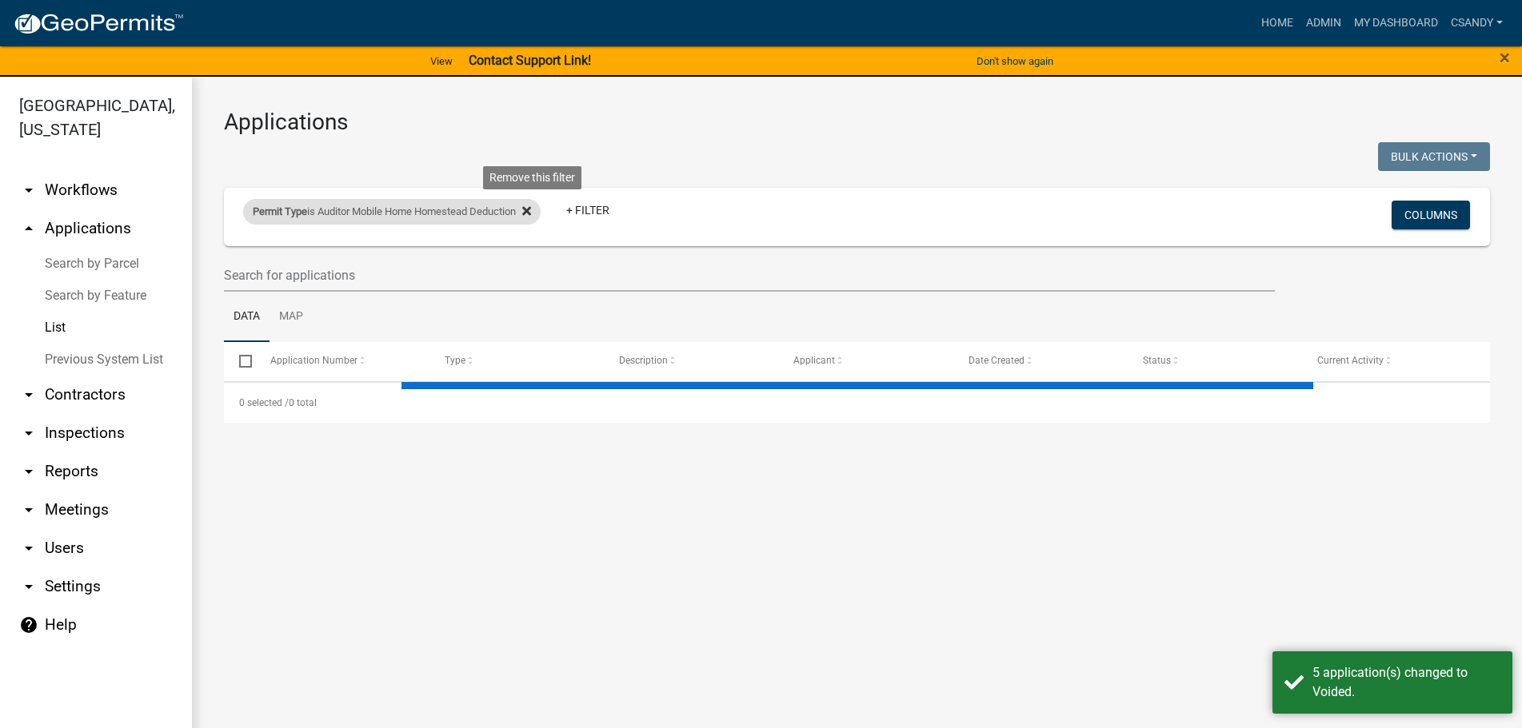
click at [525, 215] on fa-icon at bounding box center [523, 212] width 15 height 26
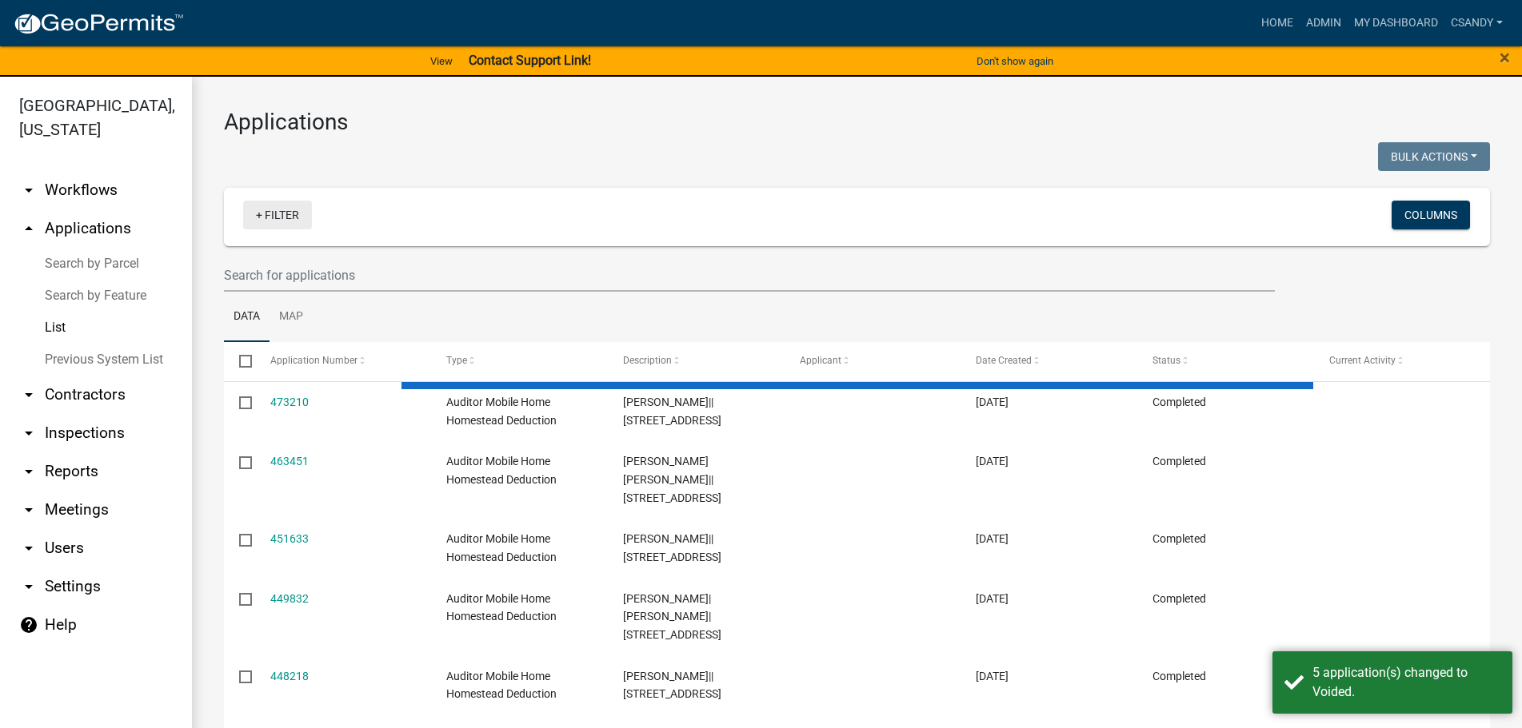
click at [297, 216] on link "+ Filter" at bounding box center [277, 215] width 69 height 29
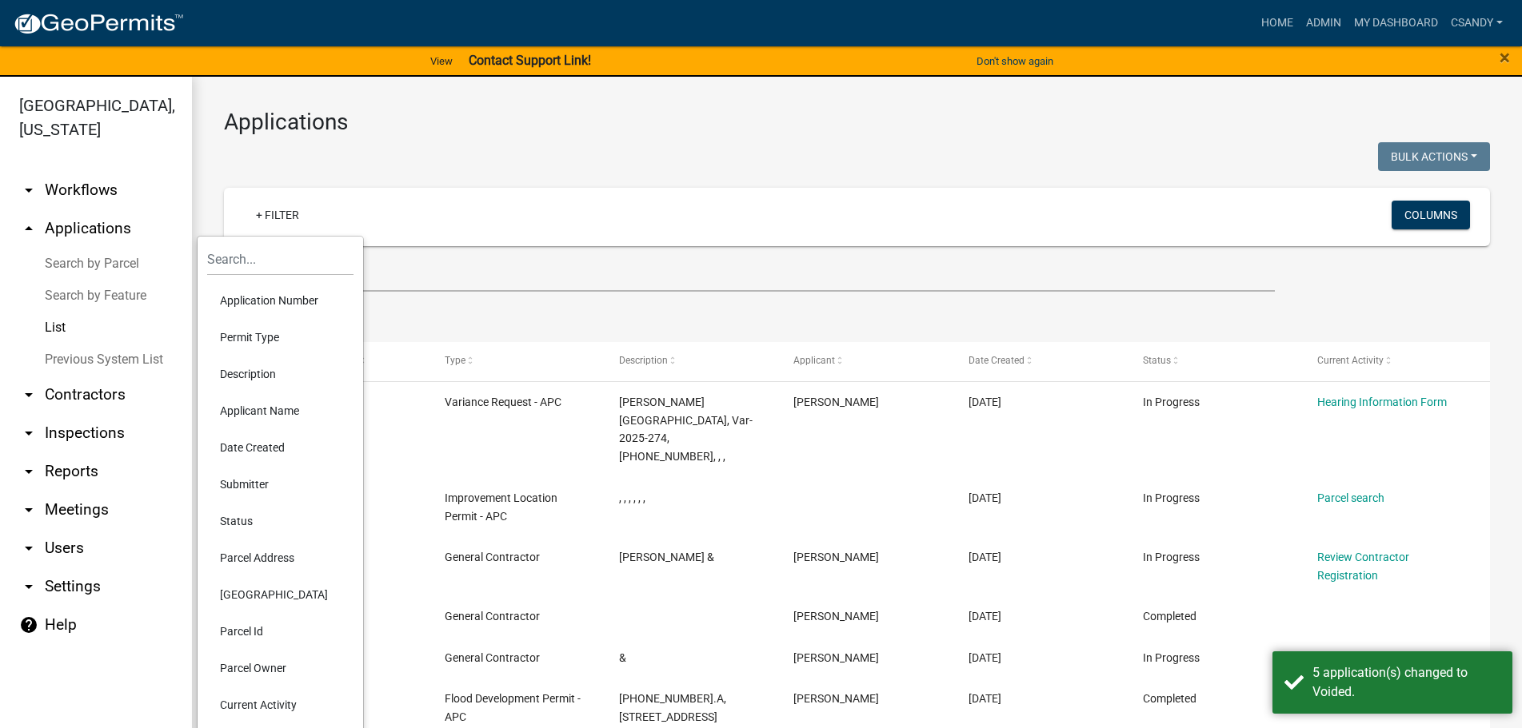
click at [264, 341] on li "Permit Type" at bounding box center [280, 337] width 146 height 37
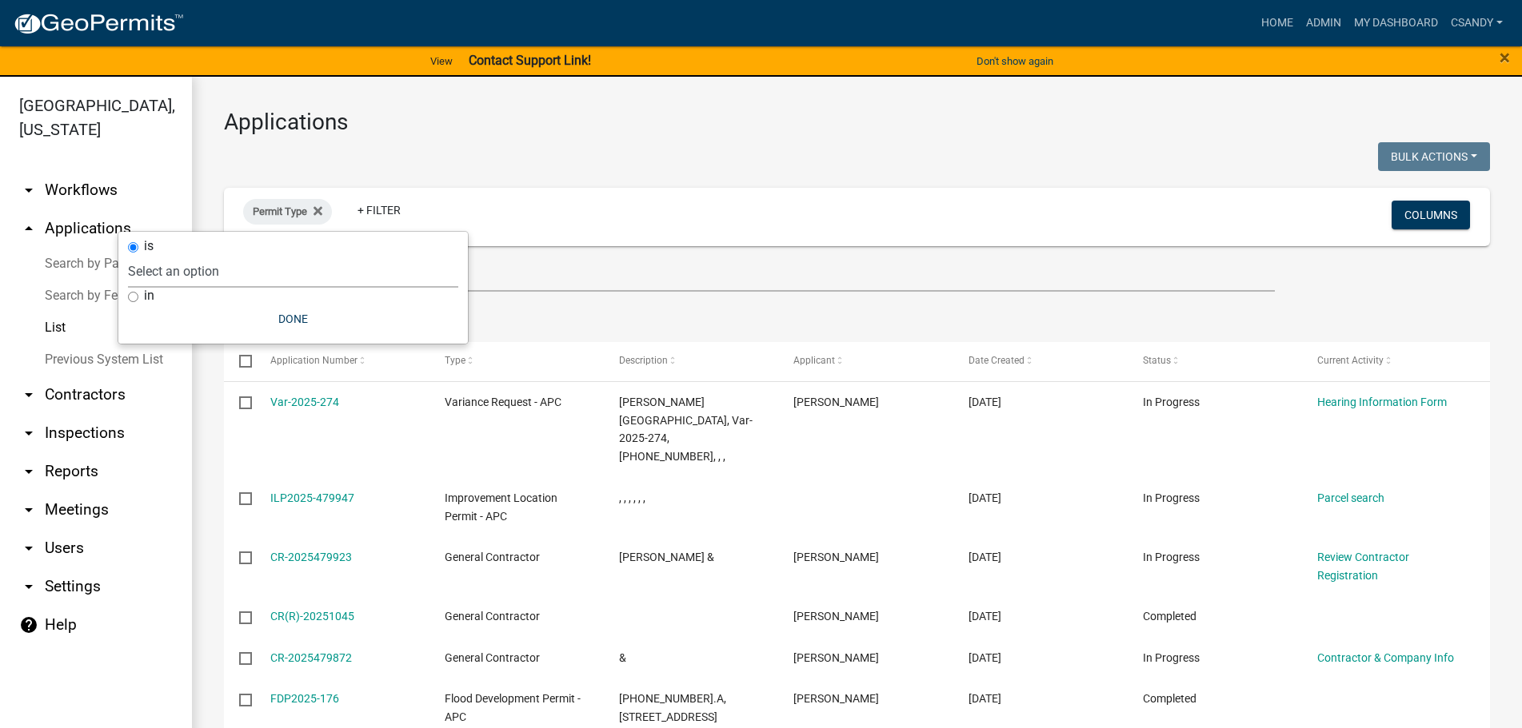
click at [297, 270] on select "Select an option [DATE] Copy Of - Subdivision Plat Application - APC APC Addres…" at bounding box center [293, 271] width 330 height 33
select select "0bbf6be7-b3ff-4fae-819e-7afbc3b8dbe0"
click at [195, 255] on select "Select an option [DATE] Copy Of - Subdivision Plat Application - APC APC Addres…" at bounding box center [293, 271] width 330 height 33
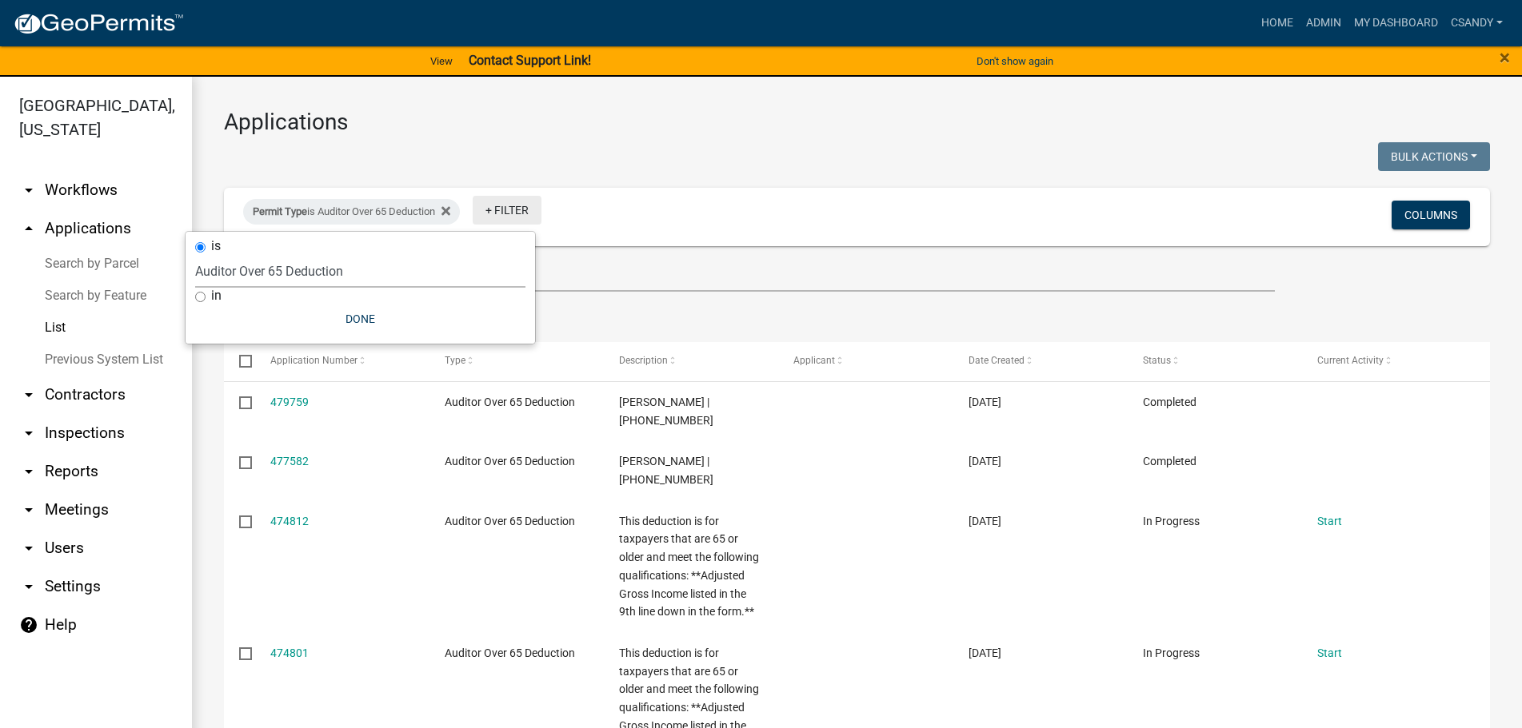
click at [520, 210] on link "+ Filter" at bounding box center [507, 210] width 69 height 29
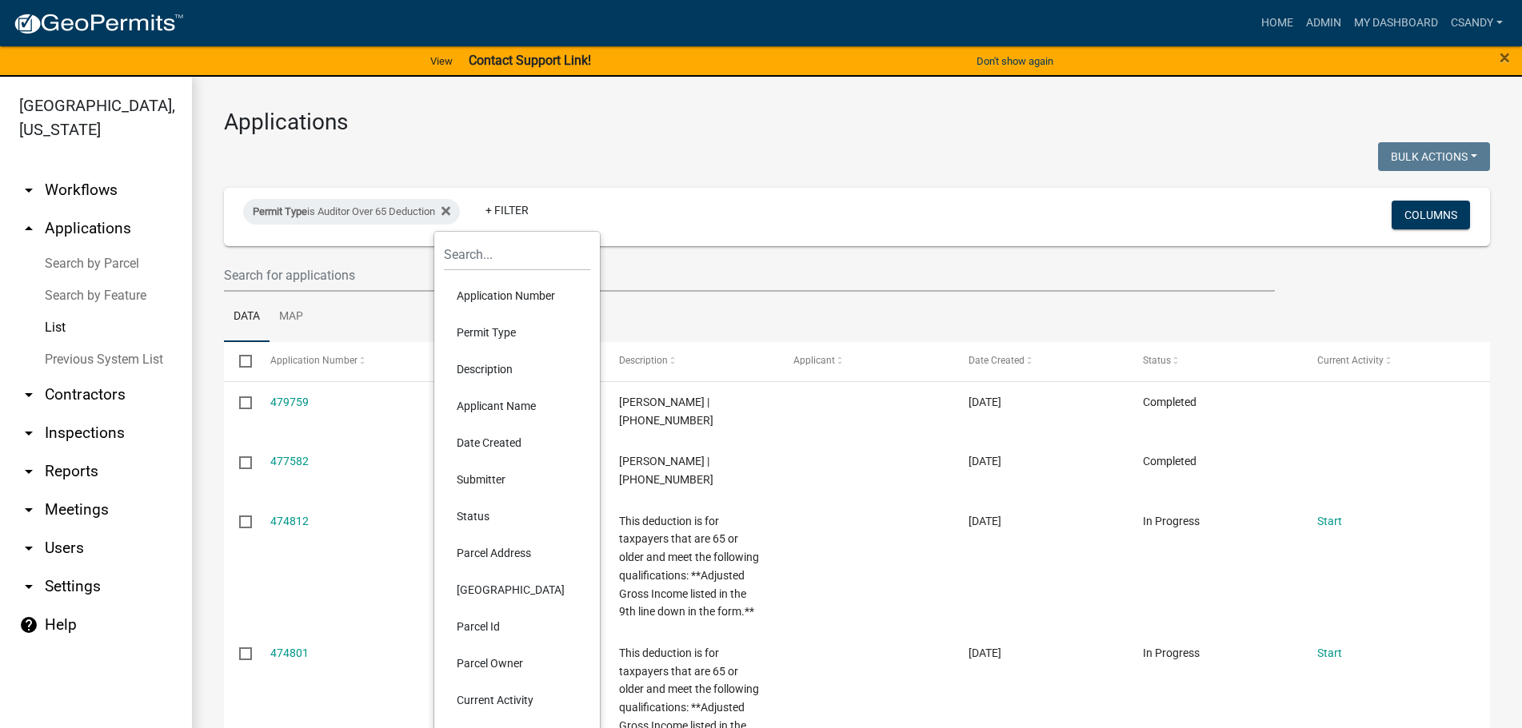
click at [474, 520] on li "Status" at bounding box center [517, 516] width 146 height 37
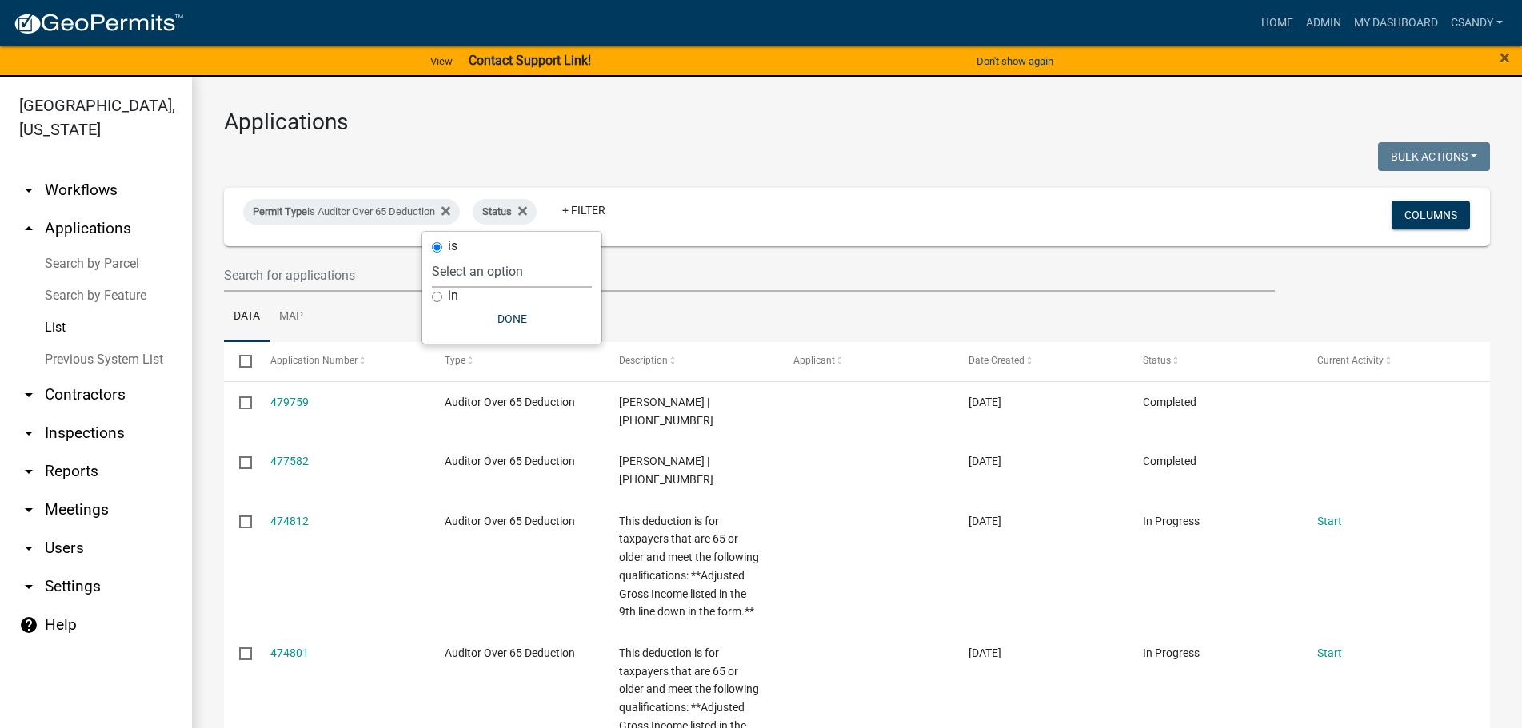
click at [528, 279] on select "Select an option Not Started In Progress Completed Expired Locked Withdrawn Voi…" at bounding box center [512, 271] width 160 height 33
select select "1"
click at [465, 255] on select "Select an option Not Started In Progress Completed Expired Locked Withdrawn Voi…" at bounding box center [512, 271] width 160 height 33
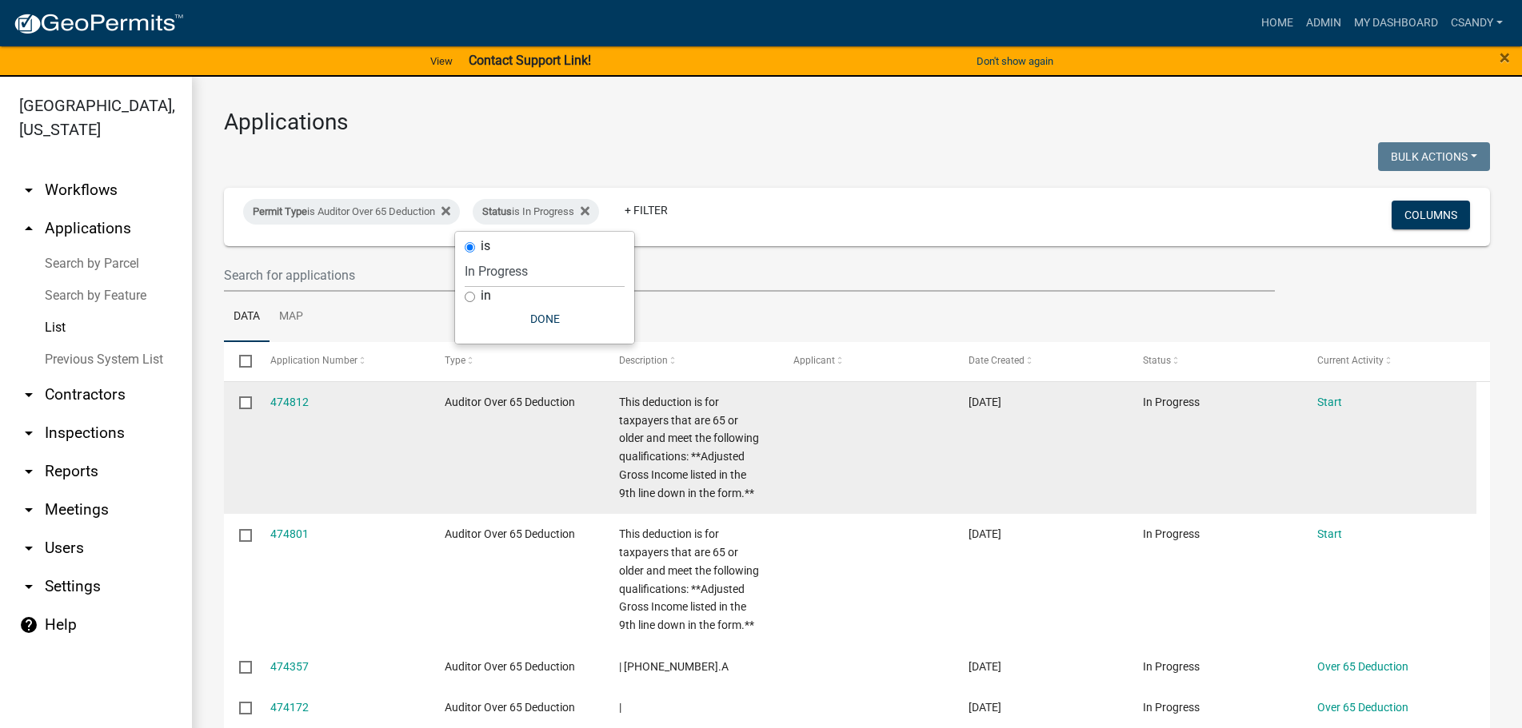
click at [246, 401] on input "checkbox" at bounding box center [244, 402] width 10 height 10
checkbox input "true"
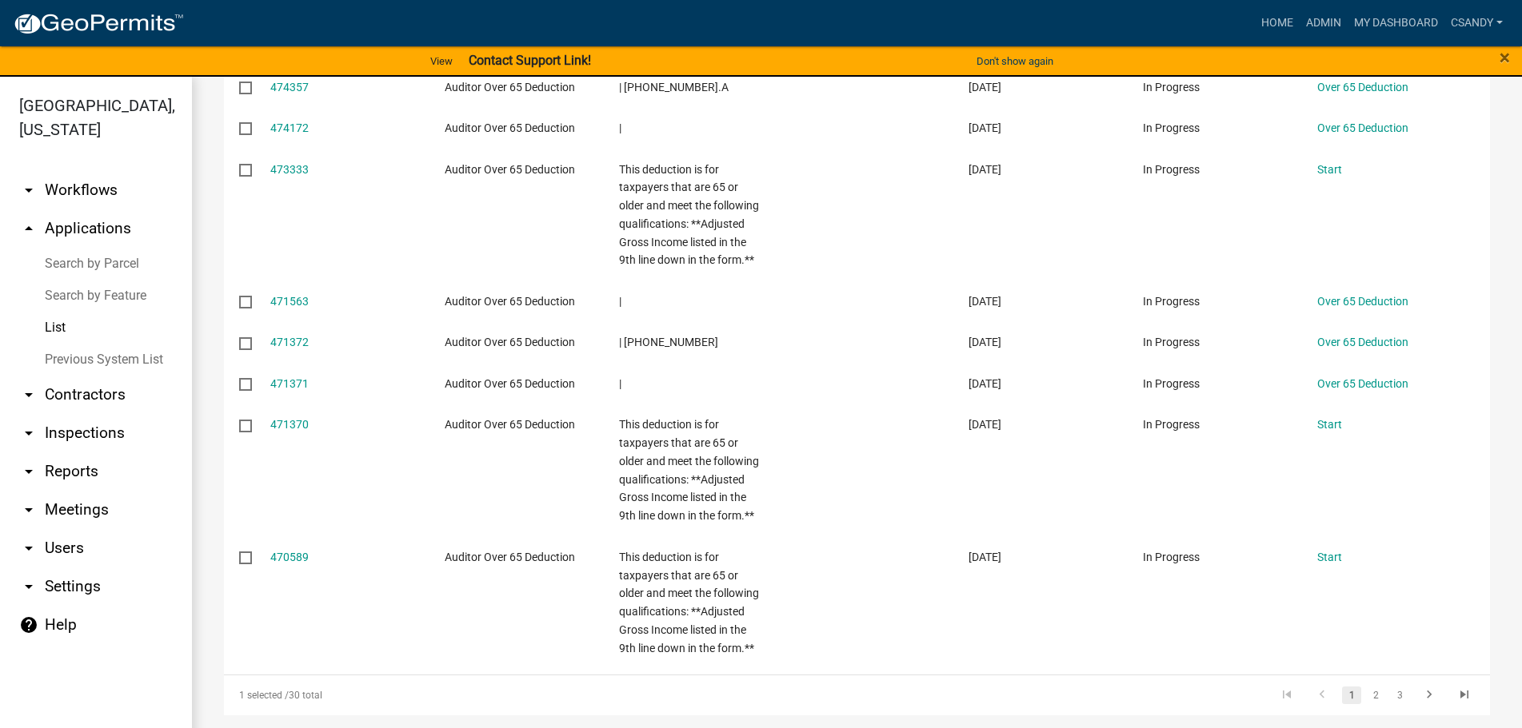
scroll to position [586, 0]
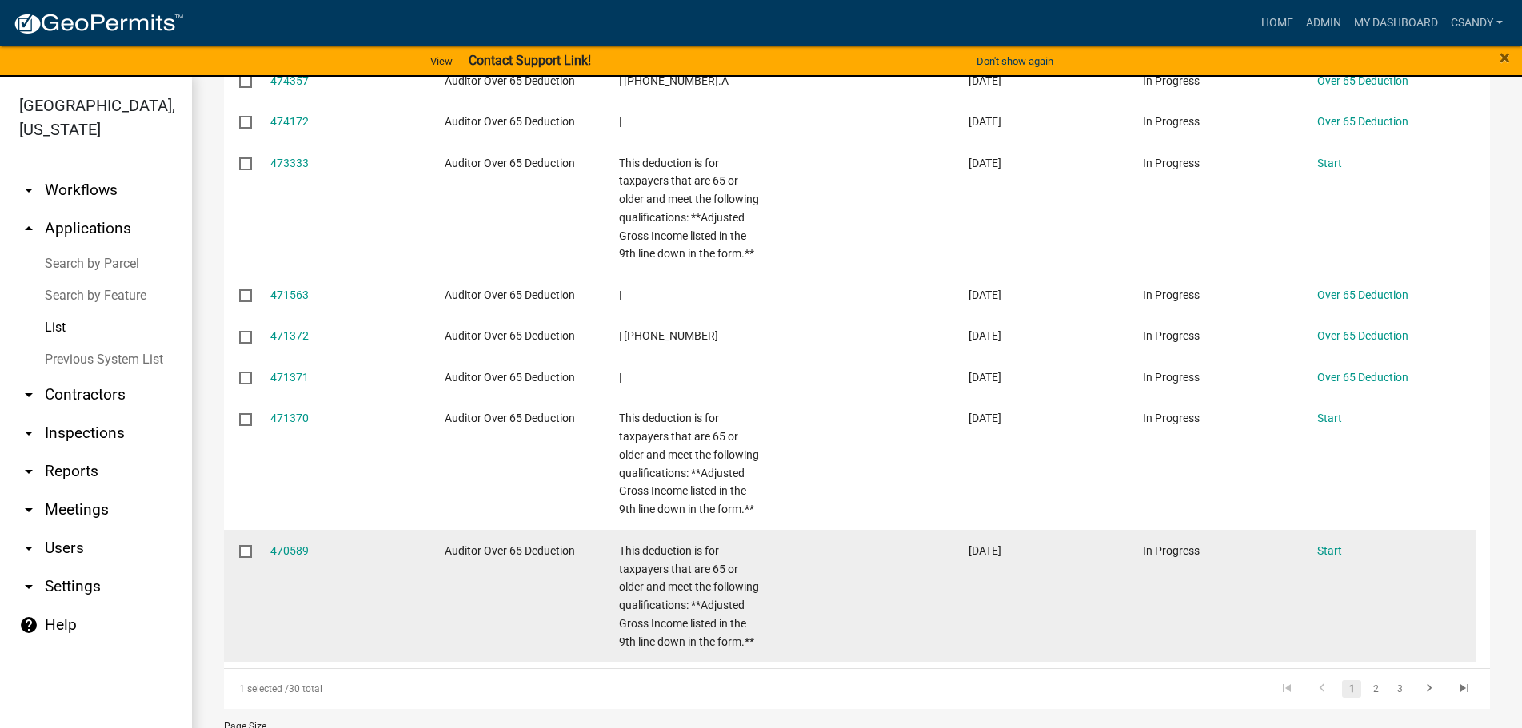
click at [243, 553] on input "checkbox" at bounding box center [244, 550] width 10 height 10
checkbox input "true"
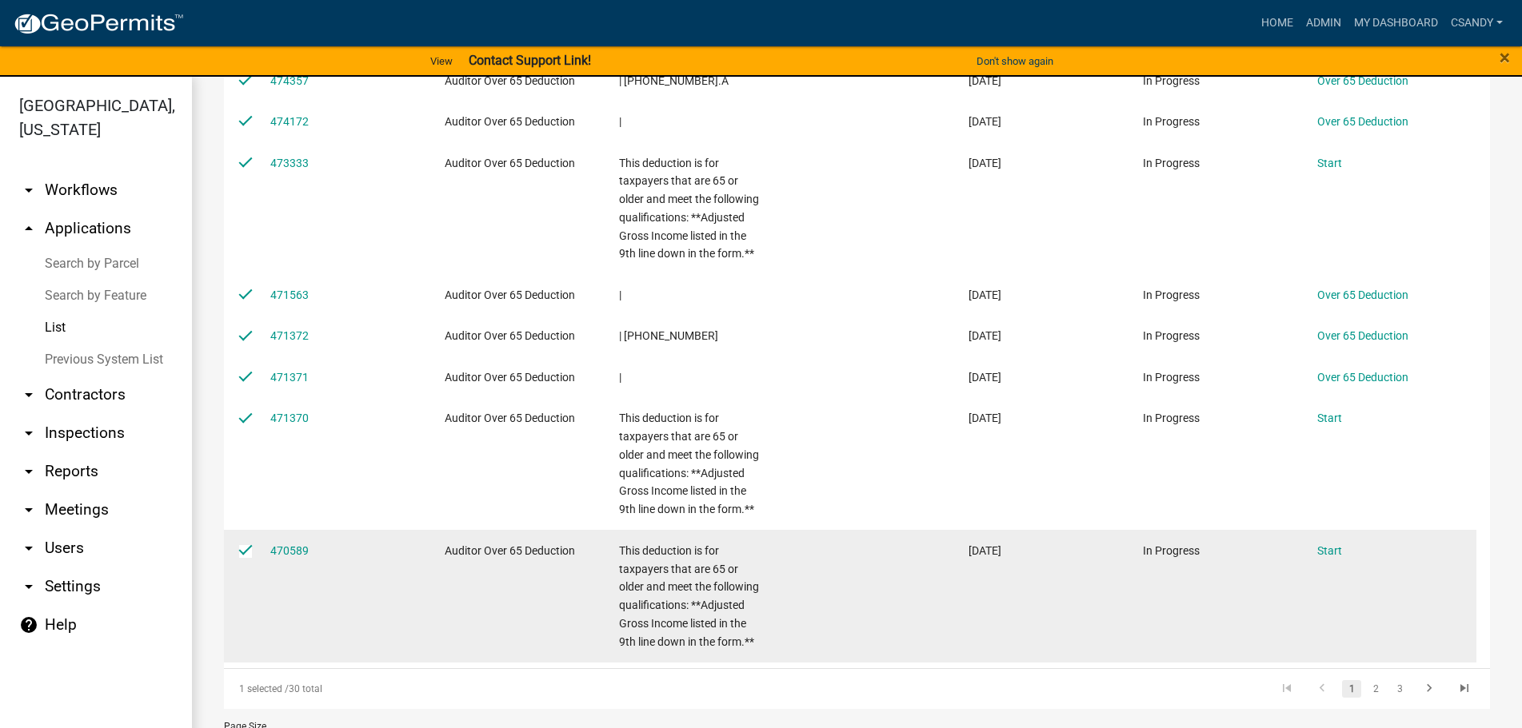
checkbox input "true"
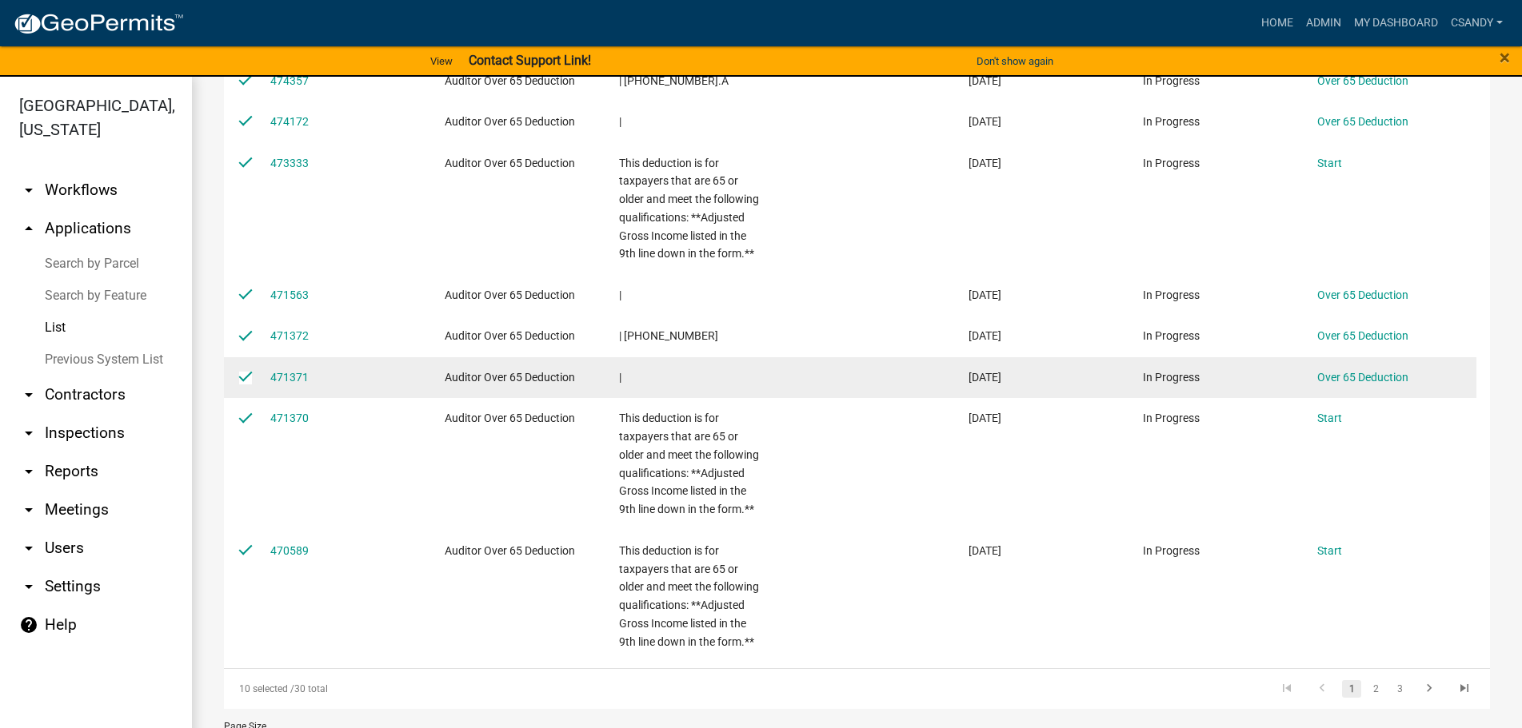
scroll to position [0, 0]
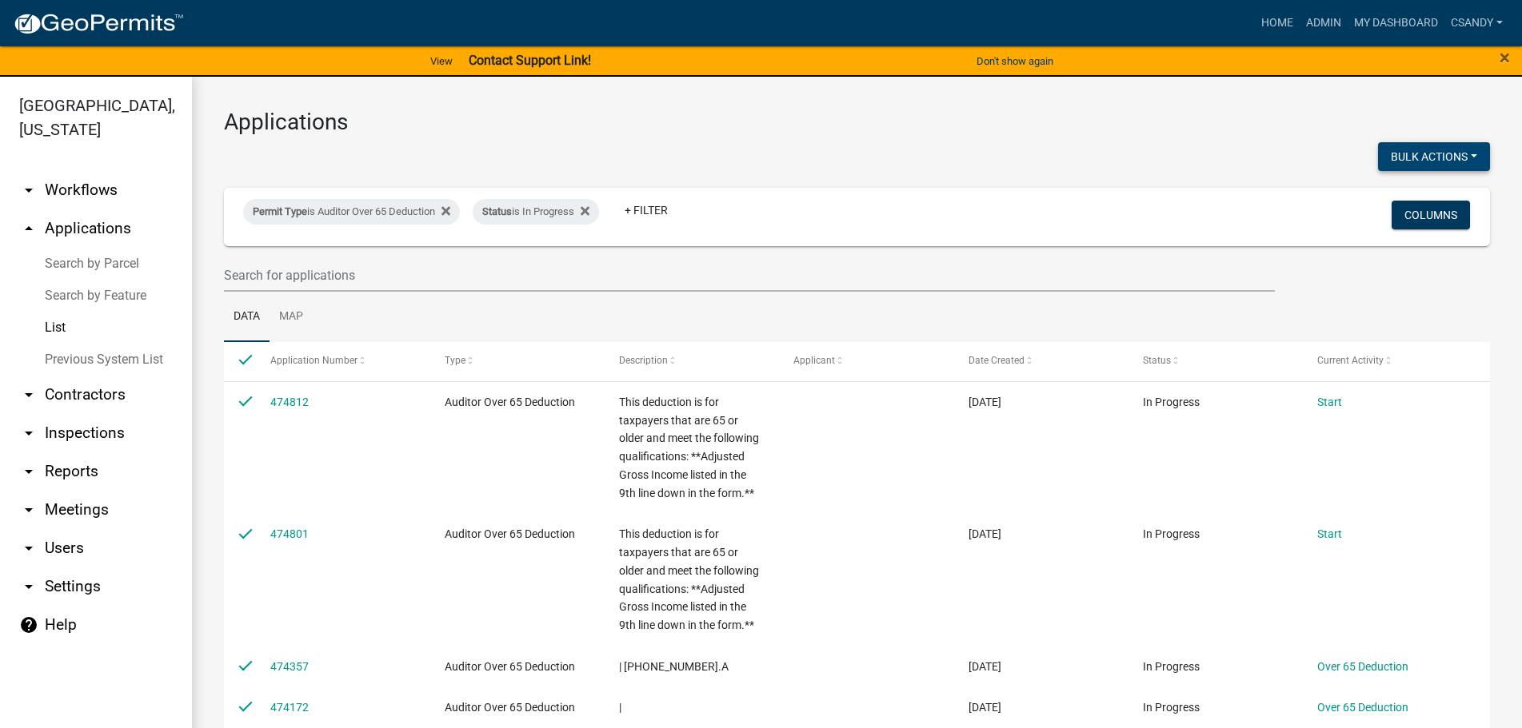
click at [1430, 156] on button "Bulk Actions" at bounding box center [1434, 156] width 112 height 29
click at [1382, 208] on button "Void" at bounding box center [1426, 198] width 128 height 38
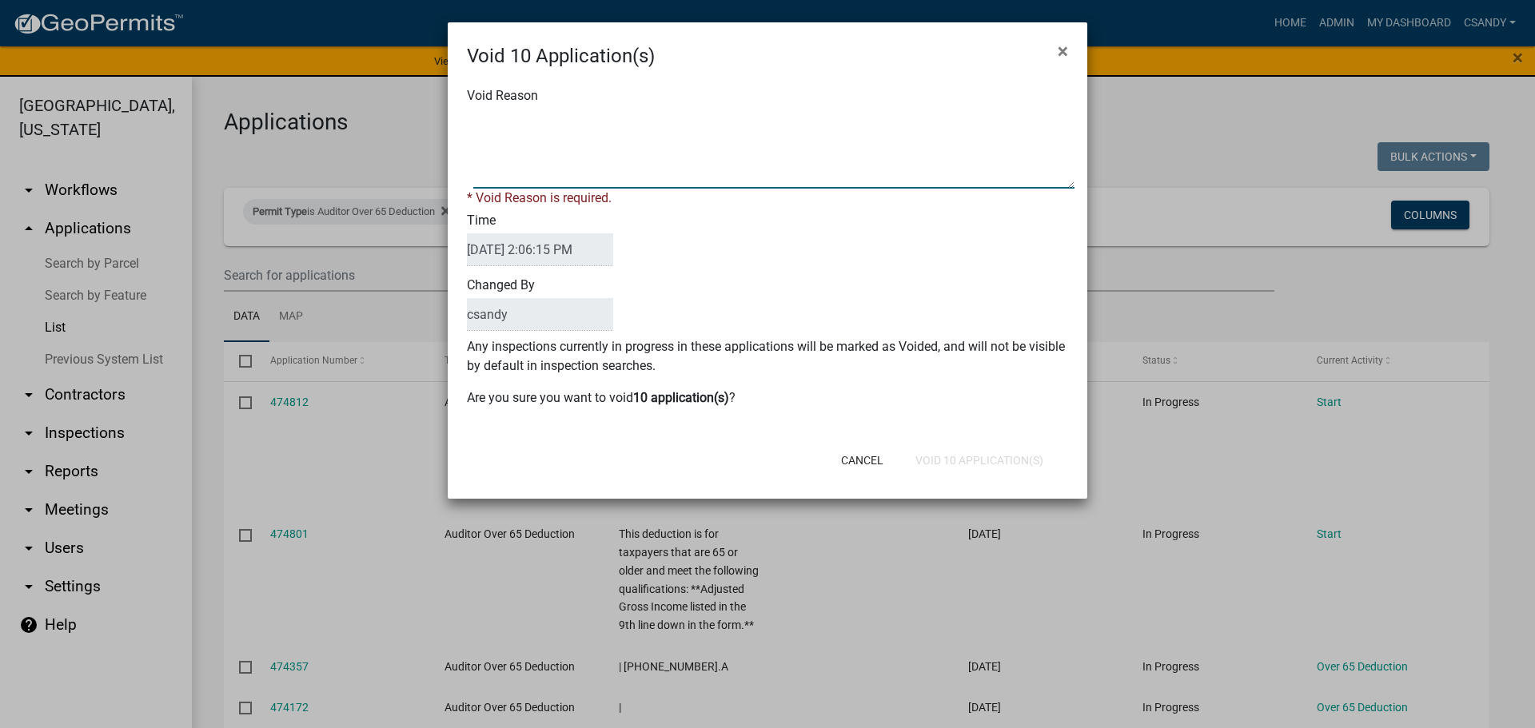
click at [592, 161] on textarea "Void Reason" at bounding box center [773, 149] width 601 height 80
click at [987, 457] on div "Cancel Void 10 Application(s)" at bounding box center [872, 461] width 394 height 42
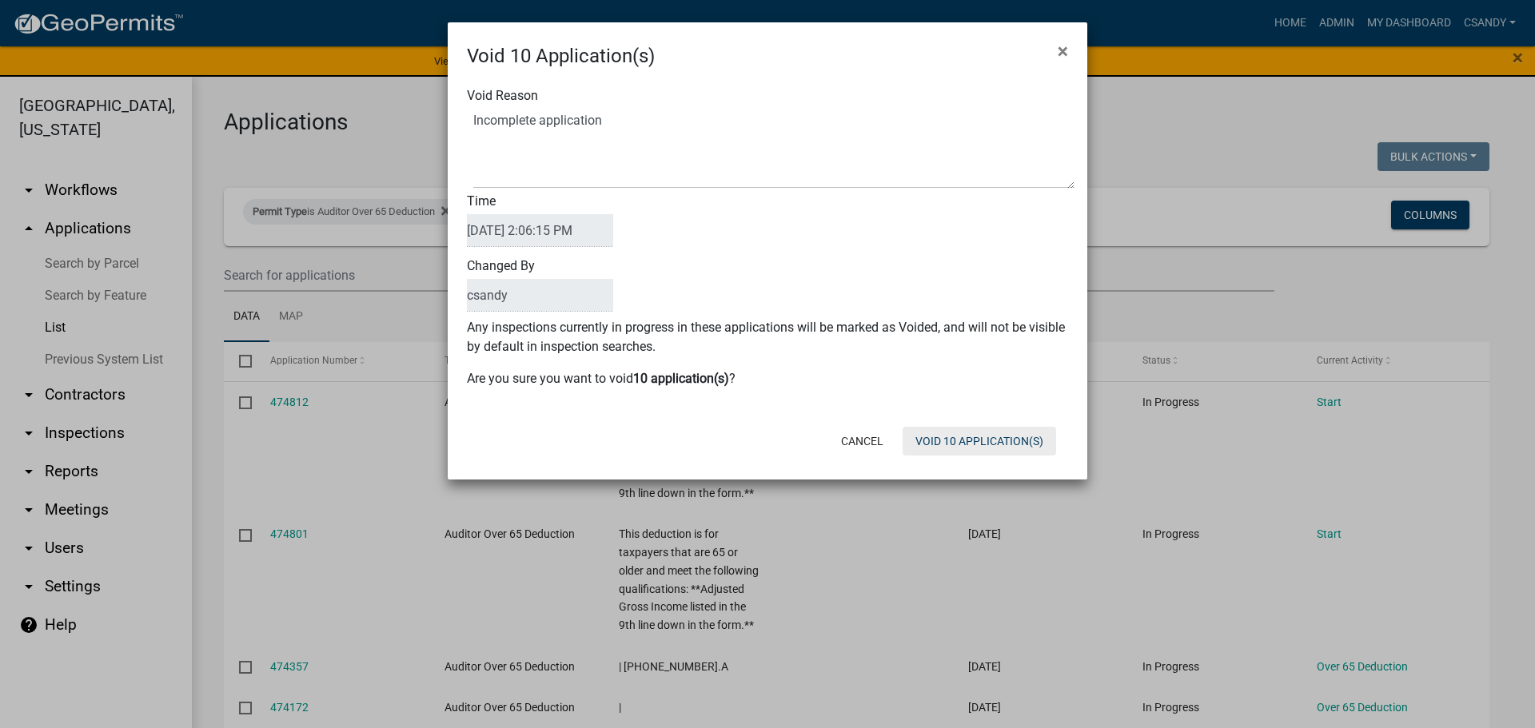
click at [988, 449] on button "Void 10 Application(s)" at bounding box center [980, 441] width 154 height 29
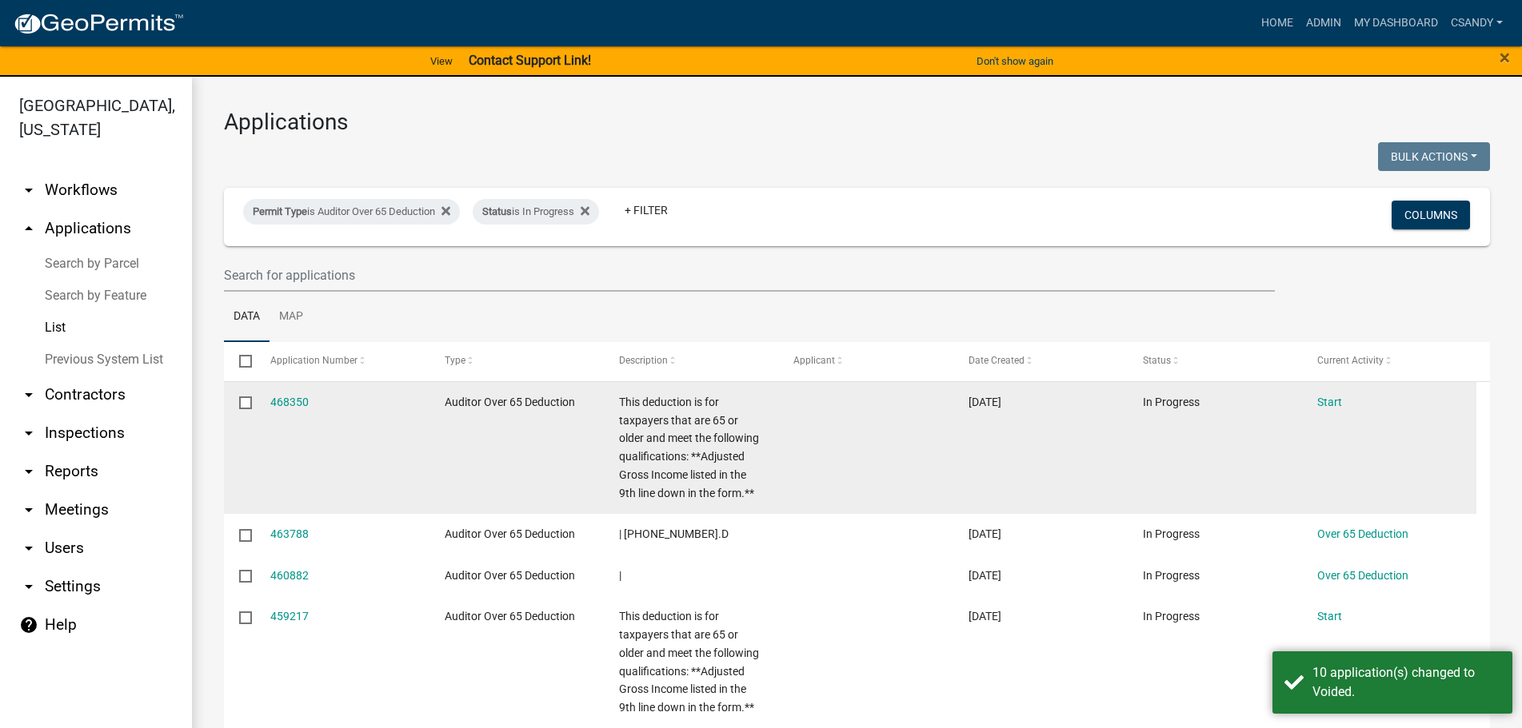
click at [245, 406] on input "checkbox" at bounding box center [244, 402] width 10 height 10
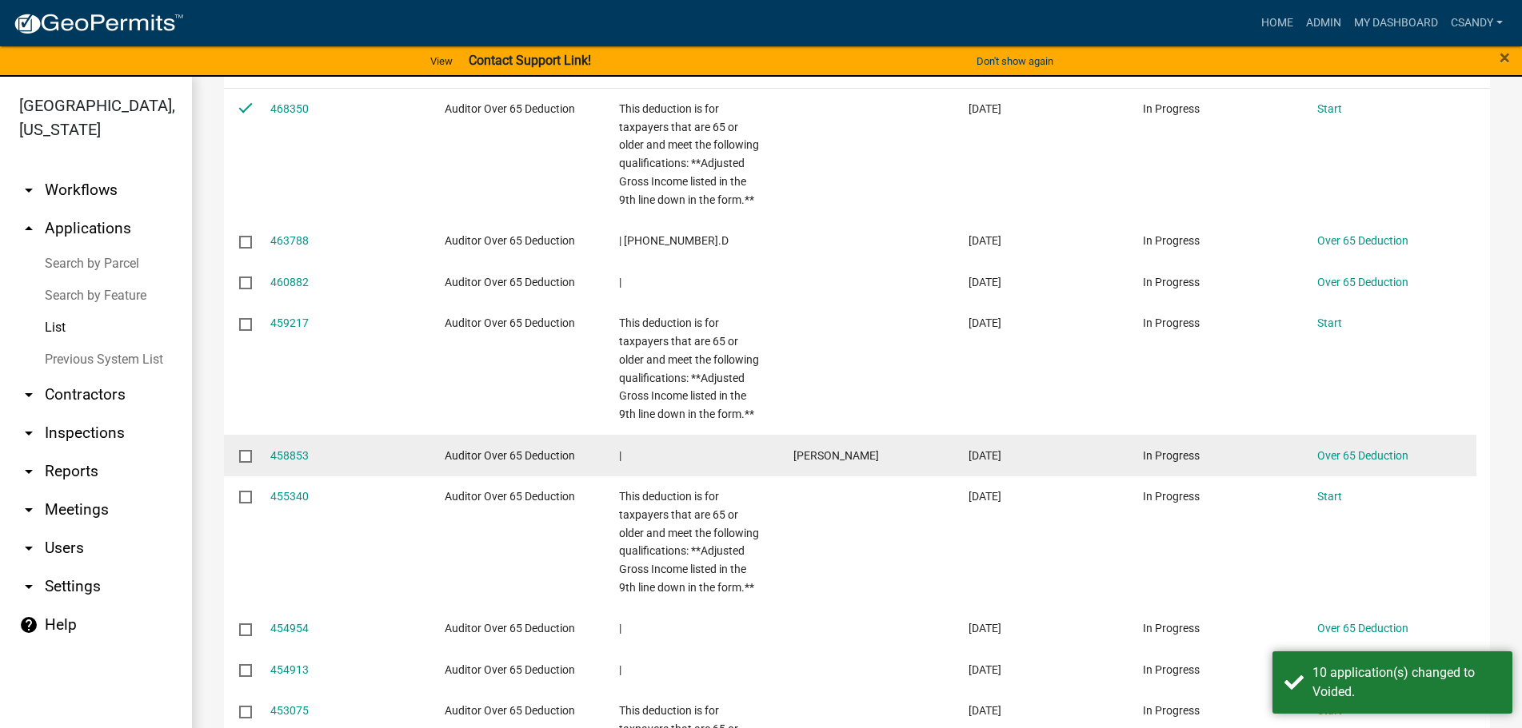
scroll to position [557, 0]
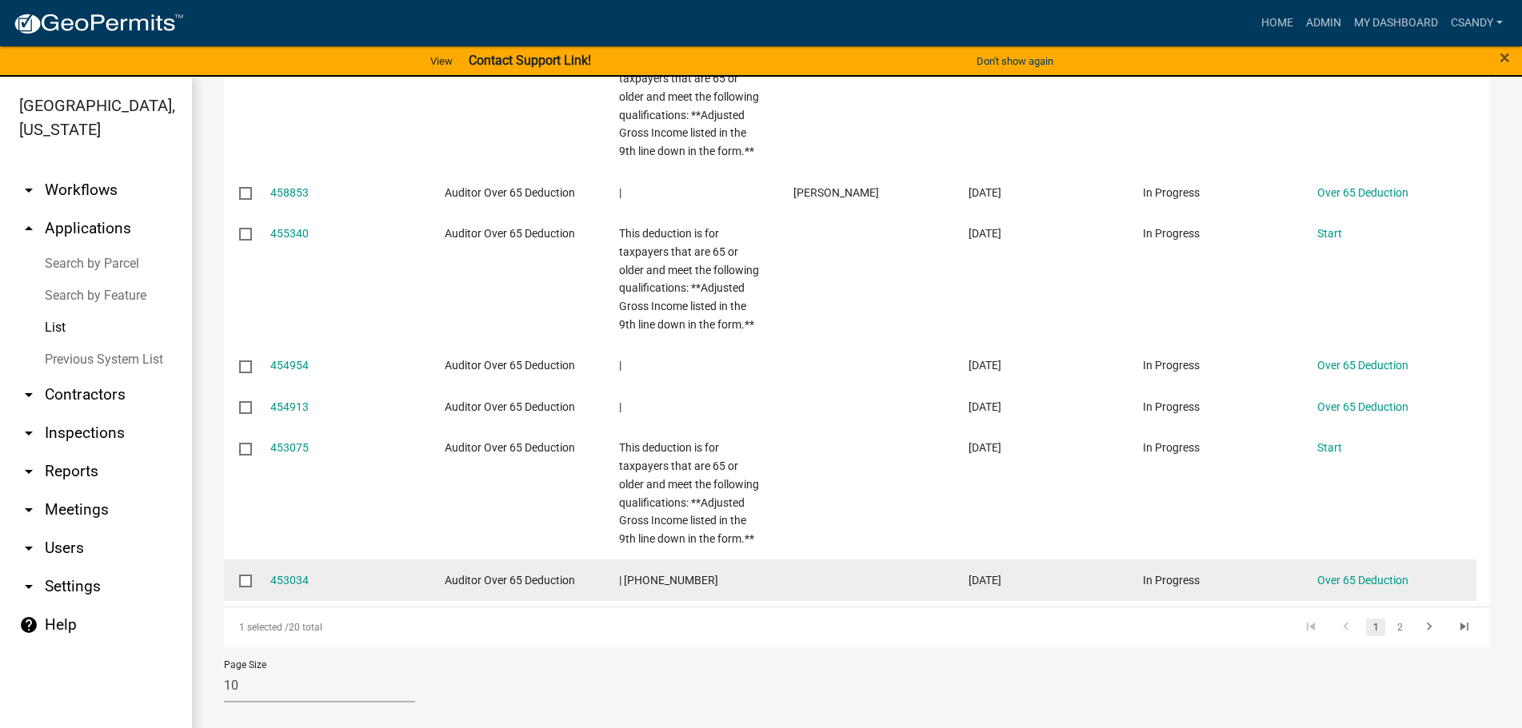
click at [245, 582] on input "checkbox" at bounding box center [244, 580] width 10 height 10
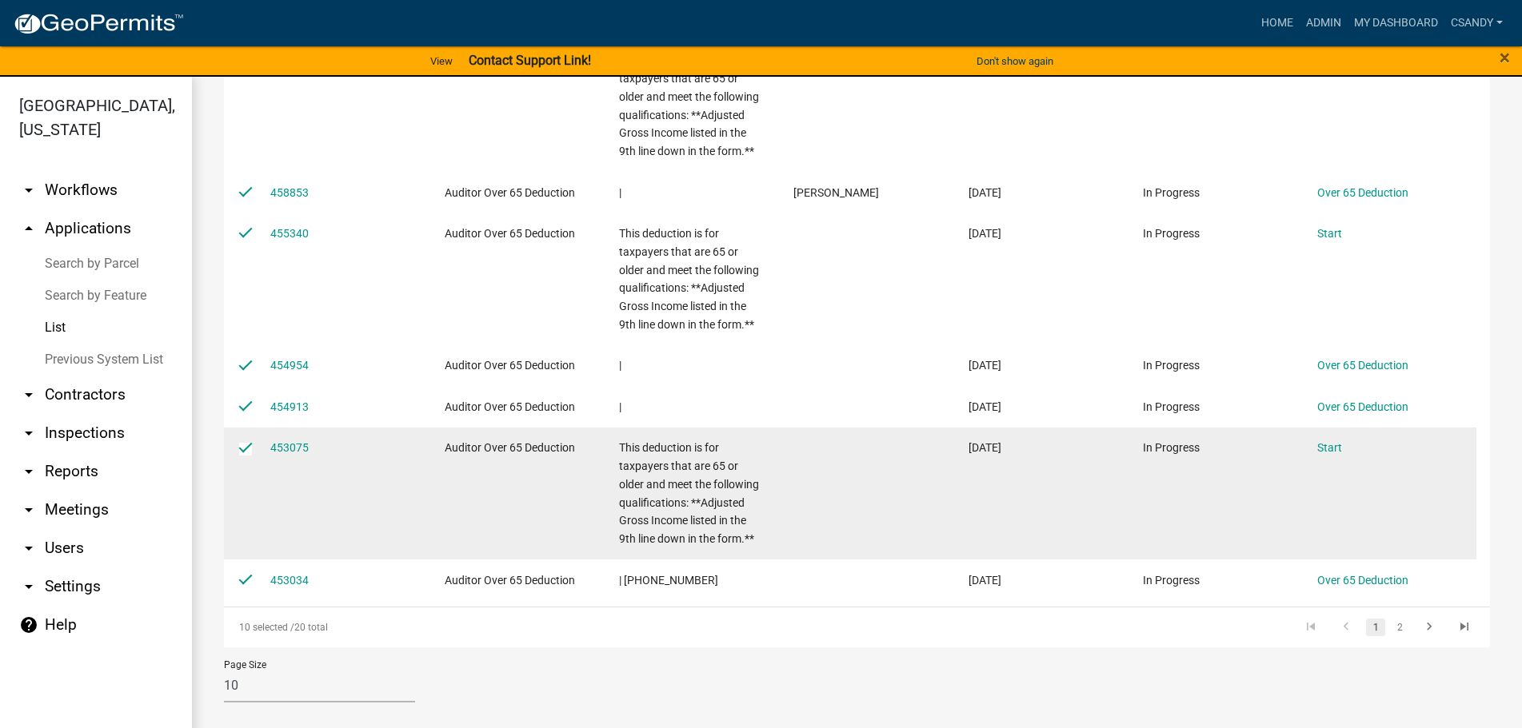
scroll to position [0, 0]
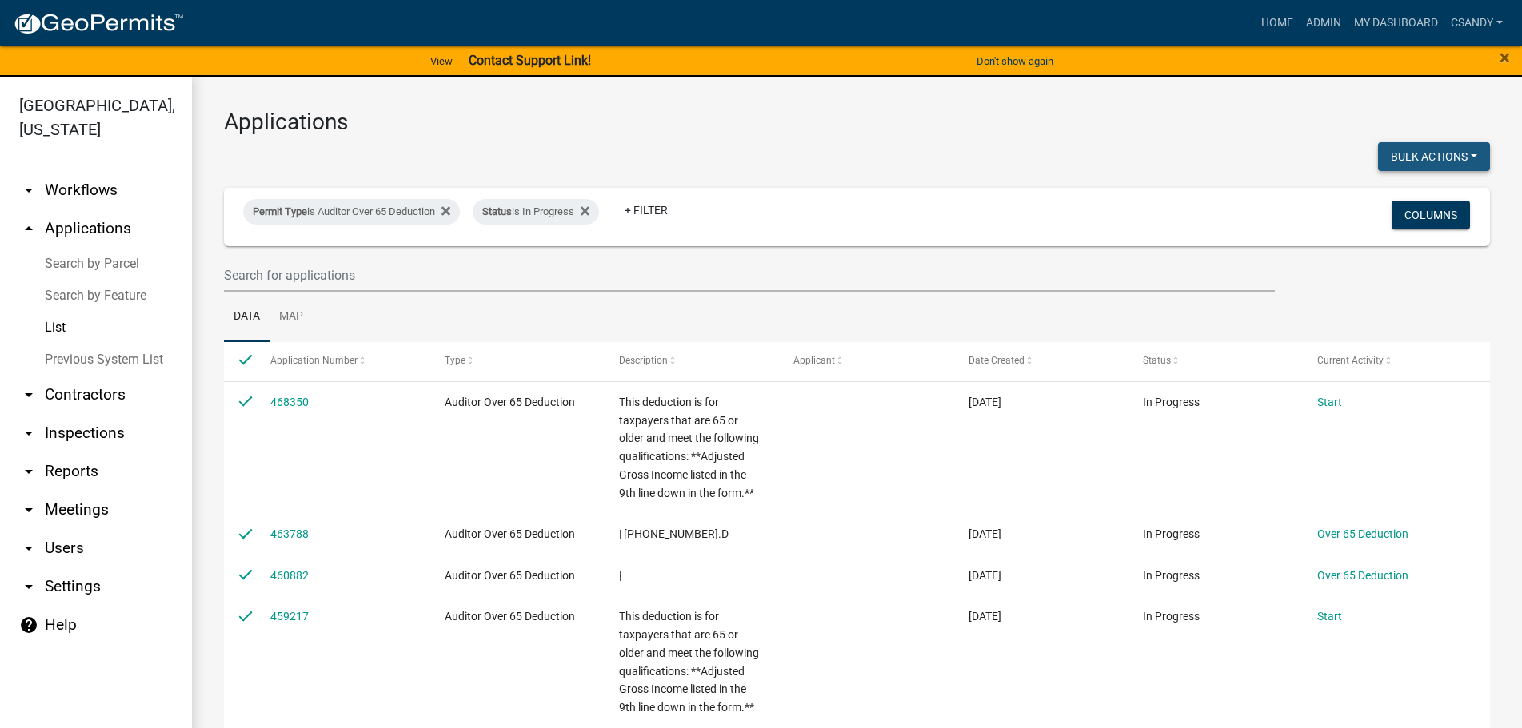
click at [1401, 154] on button "Bulk Actions" at bounding box center [1434, 156] width 112 height 29
click at [1382, 197] on button "Void" at bounding box center [1426, 198] width 128 height 38
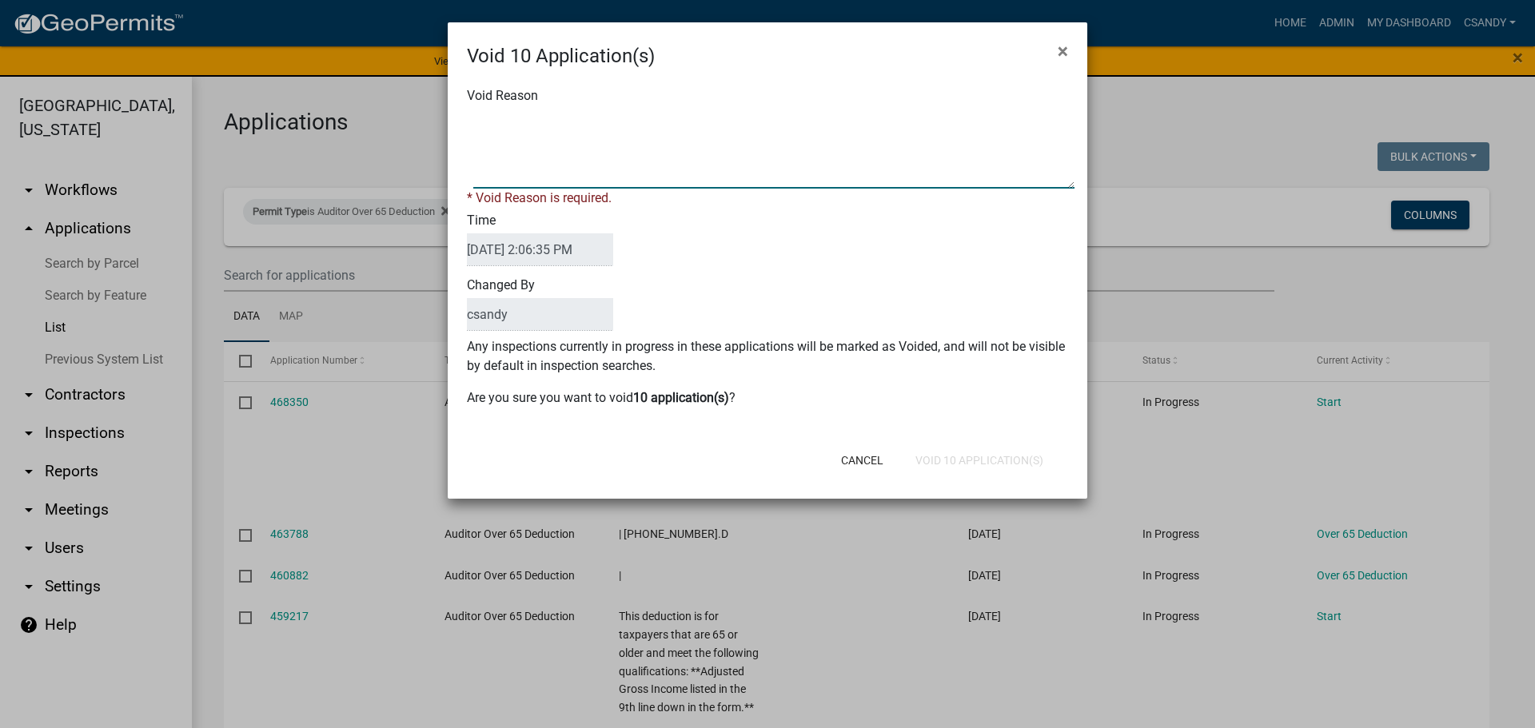
click at [771, 155] on textarea "Void Reason" at bounding box center [773, 149] width 601 height 80
click at [948, 453] on button "Void 10 Application(s)" at bounding box center [980, 460] width 154 height 29
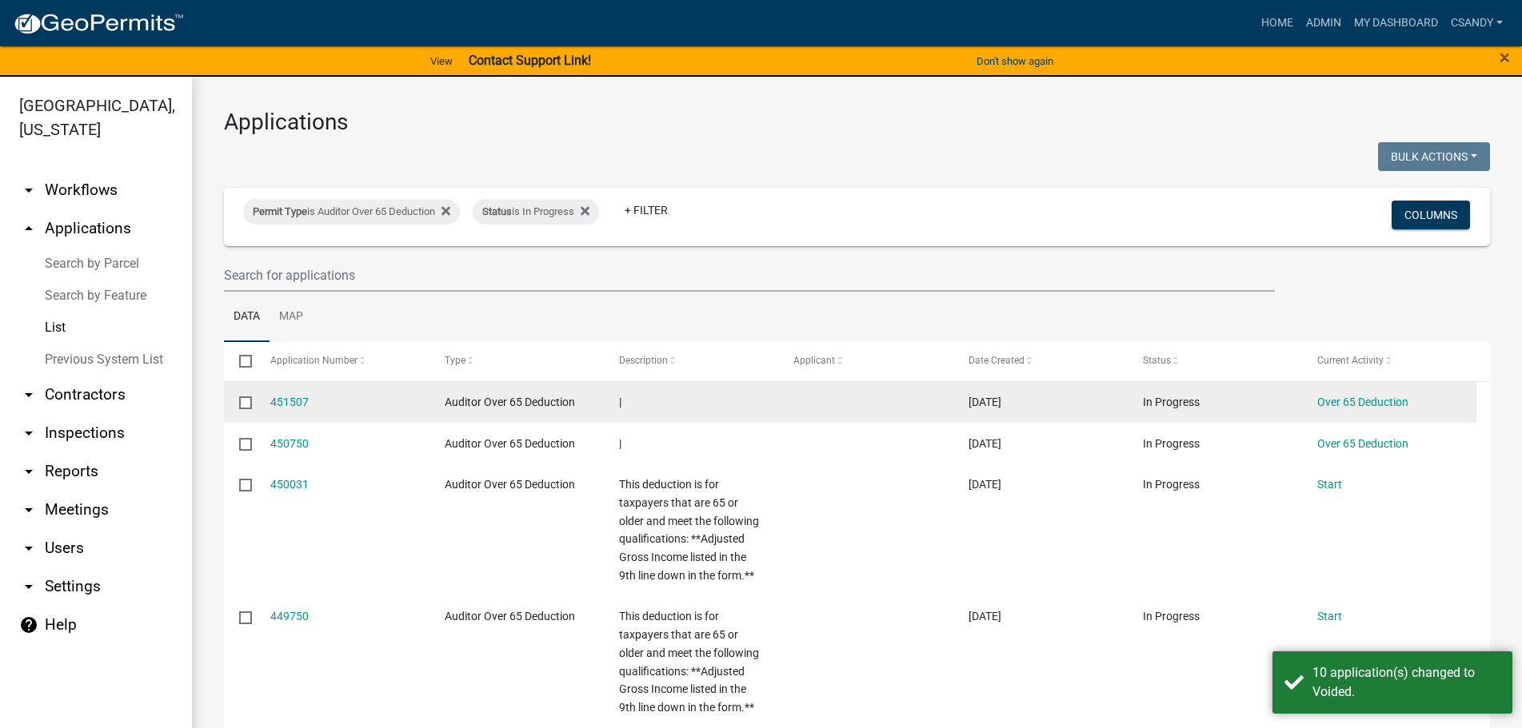
click at [245, 399] on input "checkbox" at bounding box center [244, 402] width 10 height 10
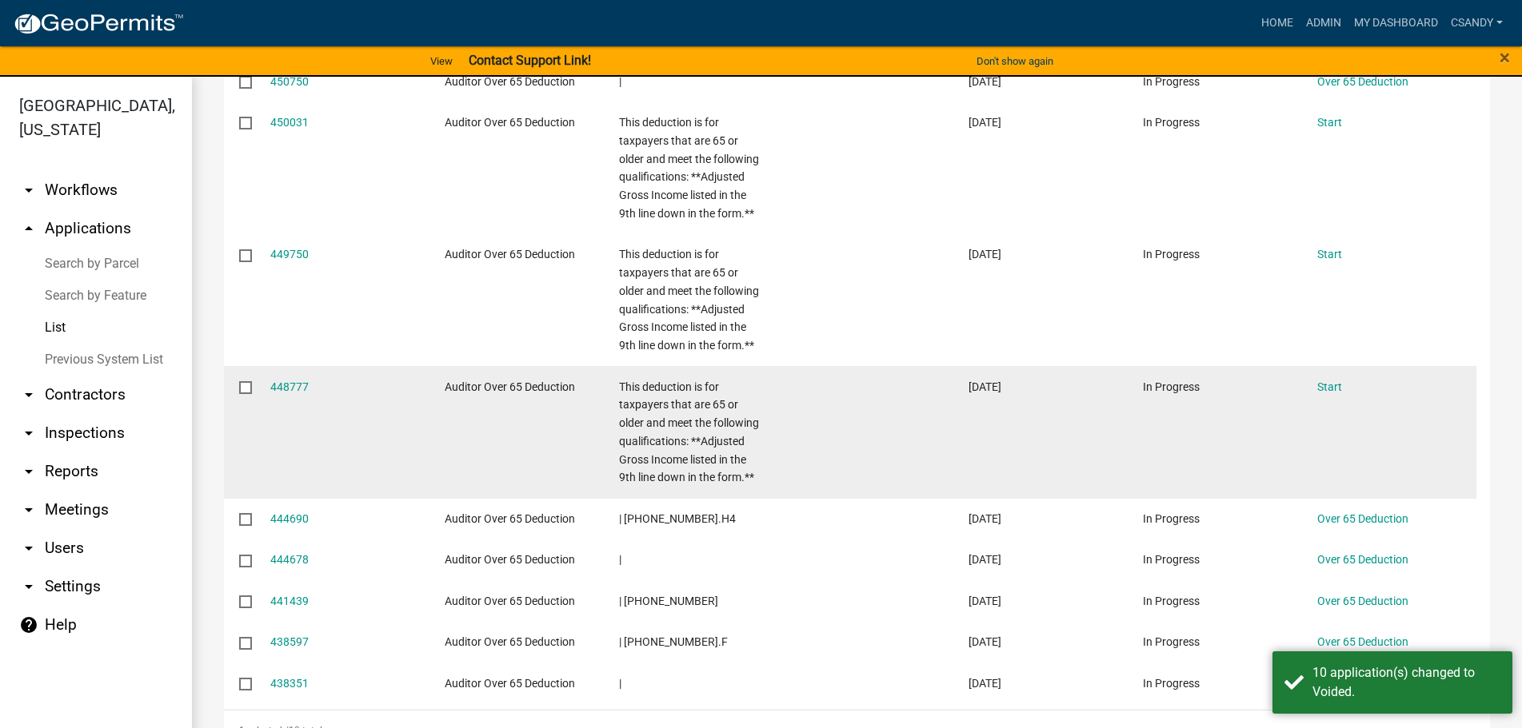
scroll to position [397, 0]
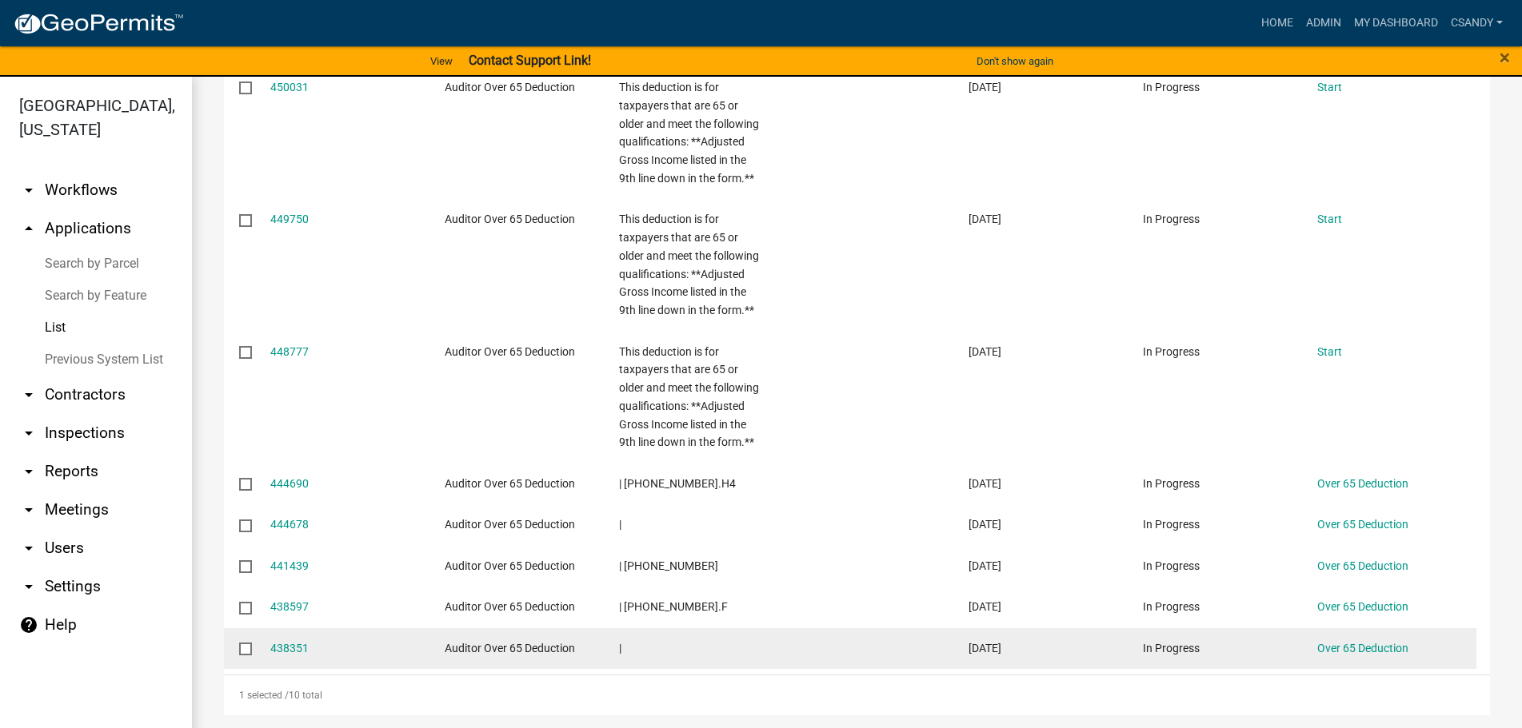
click at [248, 648] on input "checkbox" at bounding box center [244, 648] width 10 height 10
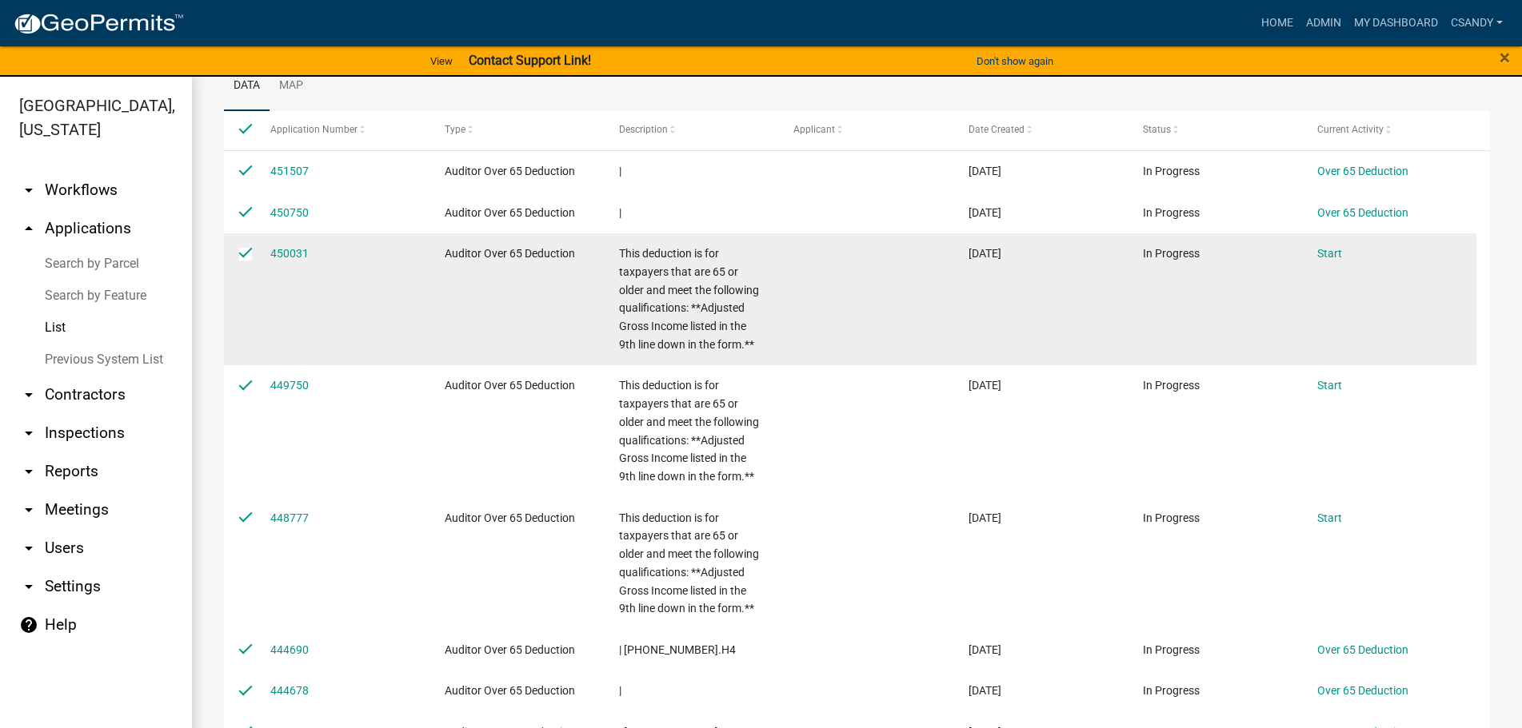
scroll to position [0, 0]
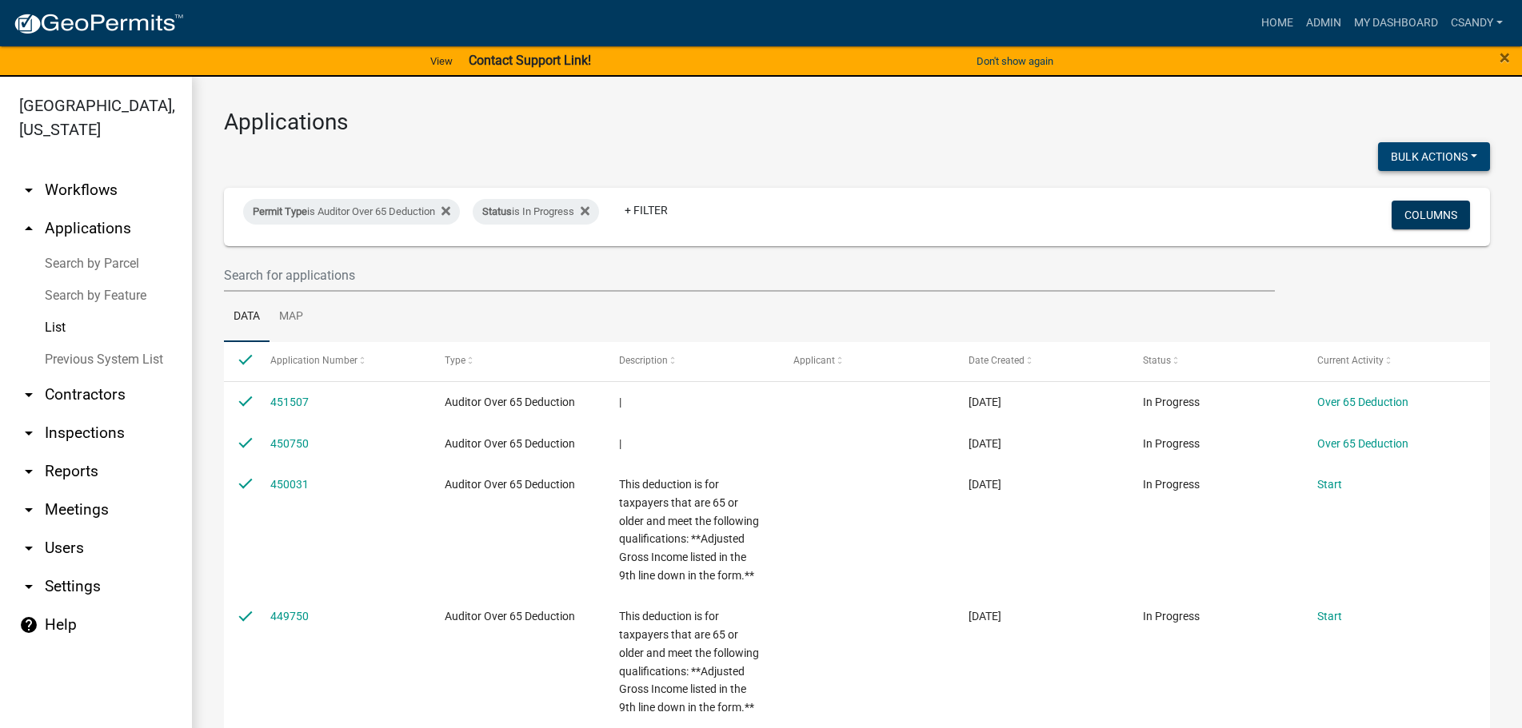
click at [1414, 152] on button "Bulk Actions" at bounding box center [1434, 156] width 112 height 29
click at [1381, 190] on button "Void" at bounding box center [1426, 198] width 128 height 38
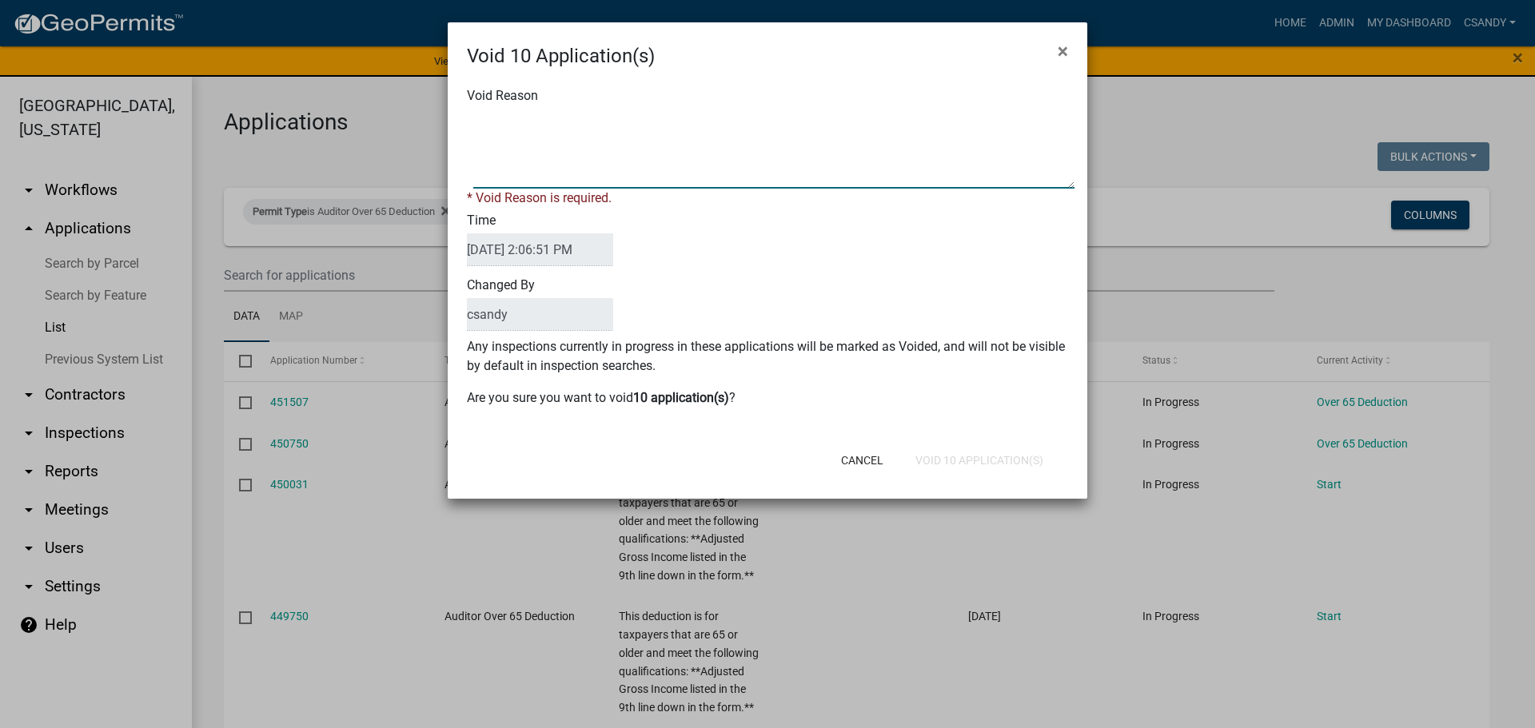
click at [680, 174] on textarea "Void Reason" at bounding box center [773, 149] width 601 height 80
click at [949, 461] on div "Cancel Void 10 Application(s)" at bounding box center [872, 461] width 394 height 42
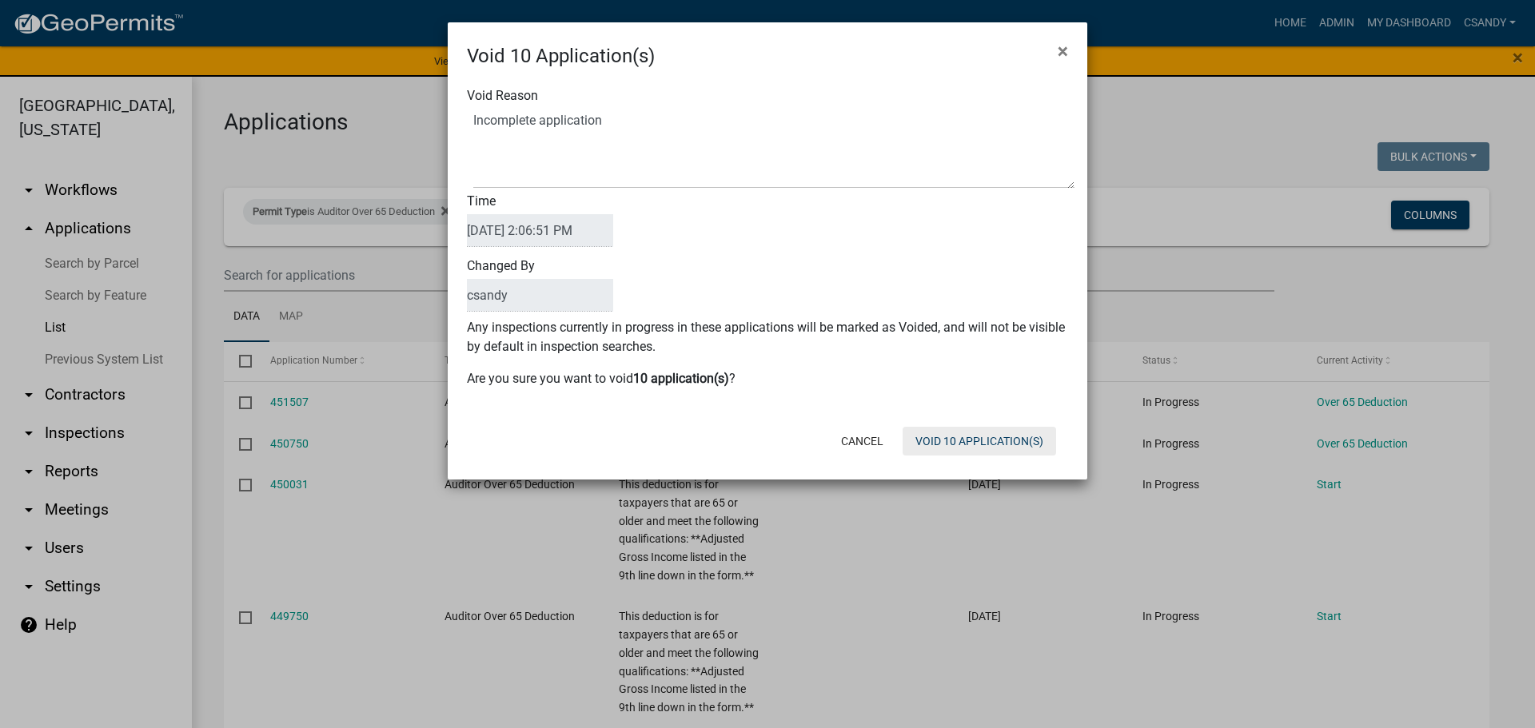
click at [952, 451] on button "Void 10 Application(s)" at bounding box center [980, 441] width 154 height 29
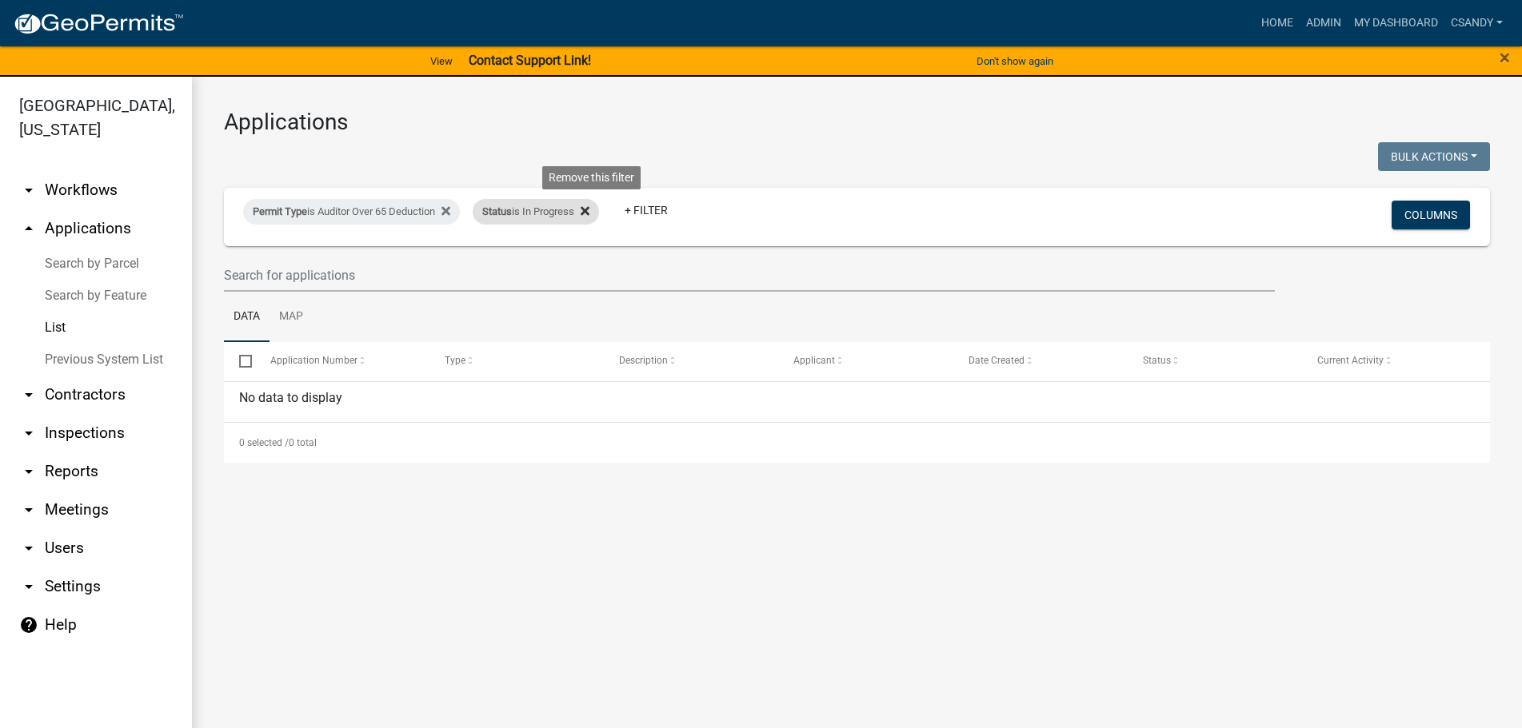
click at [589, 213] on fa-icon at bounding box center [581, 212] width 15 height 26
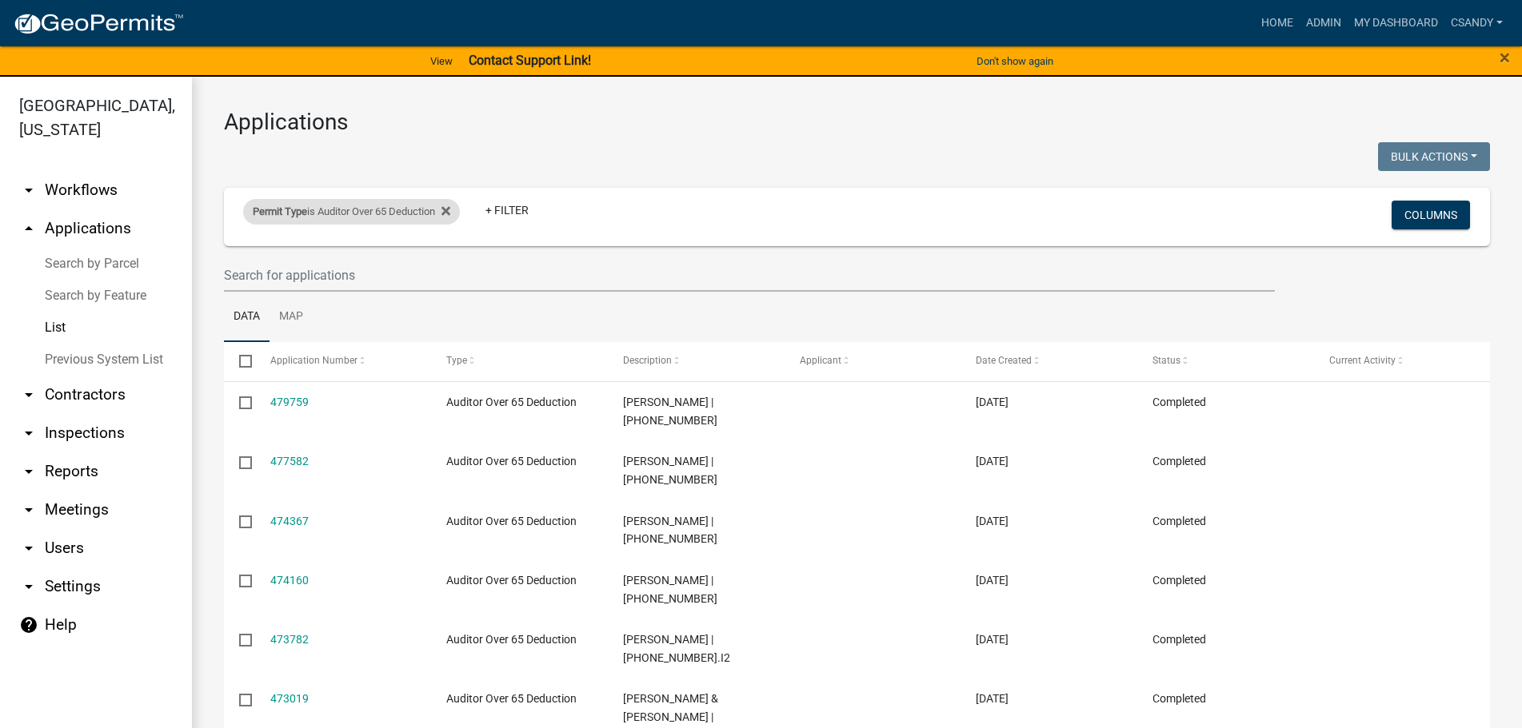
click at [417, 209] on div "Permit Type is Auditor Over 65 Deduction" at bounding box center [351, 212] width 217 height 26
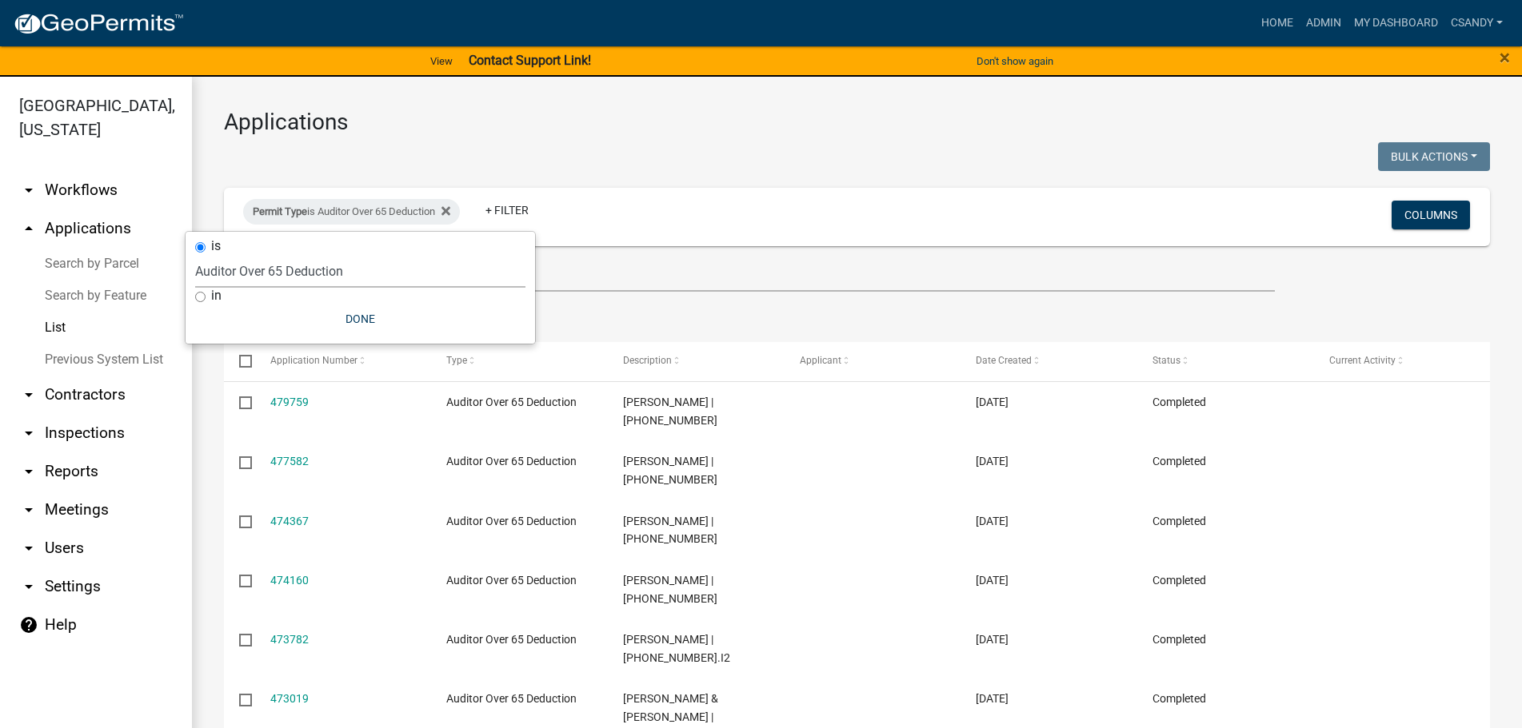
click at [374, 284] on select "Select an option [DATE] Copy Of - Subdivision Plat Application - APC APC Addres…" at bounding box center [360, 271] width 330 height 33
click at [235, 255] on select "Select an option [DATE] Copy Of - Subdivision Plat Application - APC APC Addres…" at bounding box center [360, 271] width 330 height 33
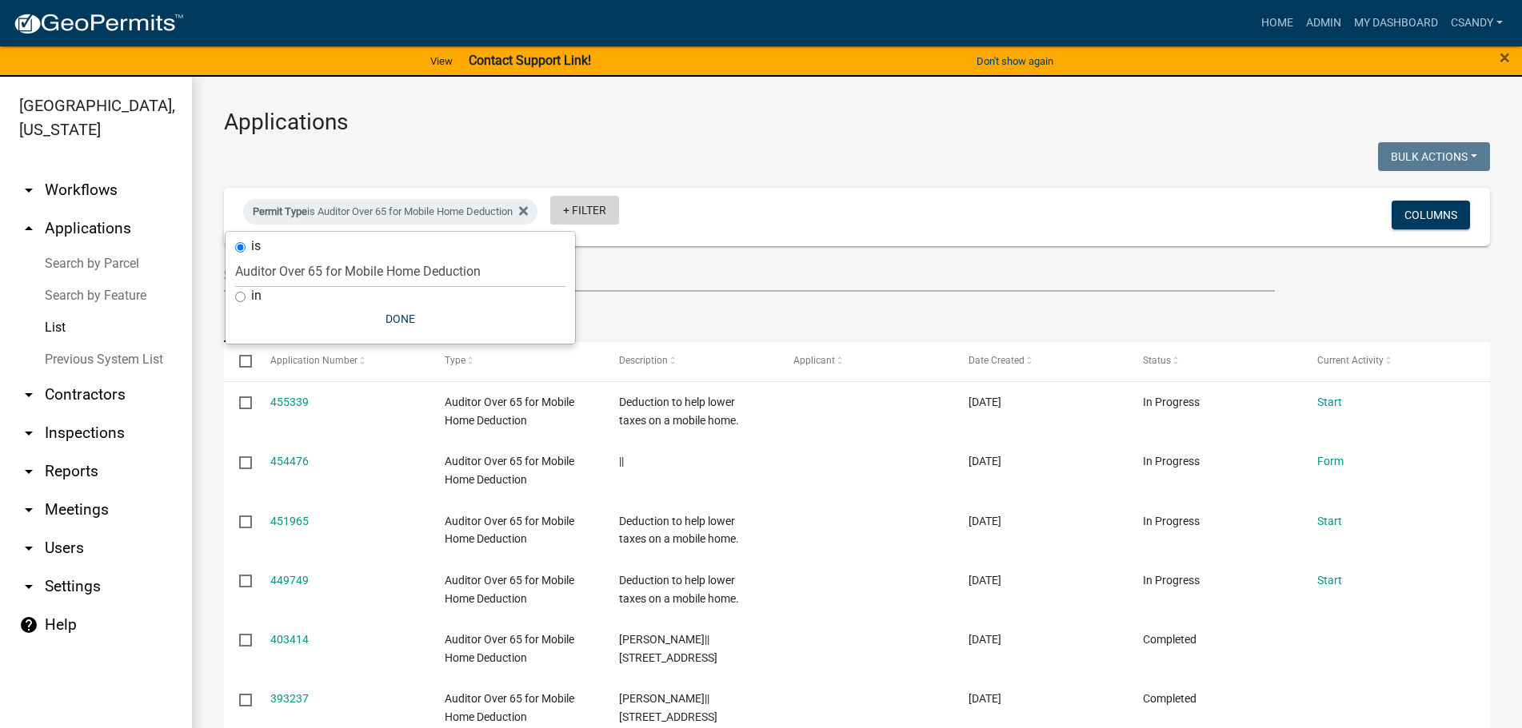
click at [611, 209] on link "+ Filter" at bounding box center [584, 210] width 69 height 29
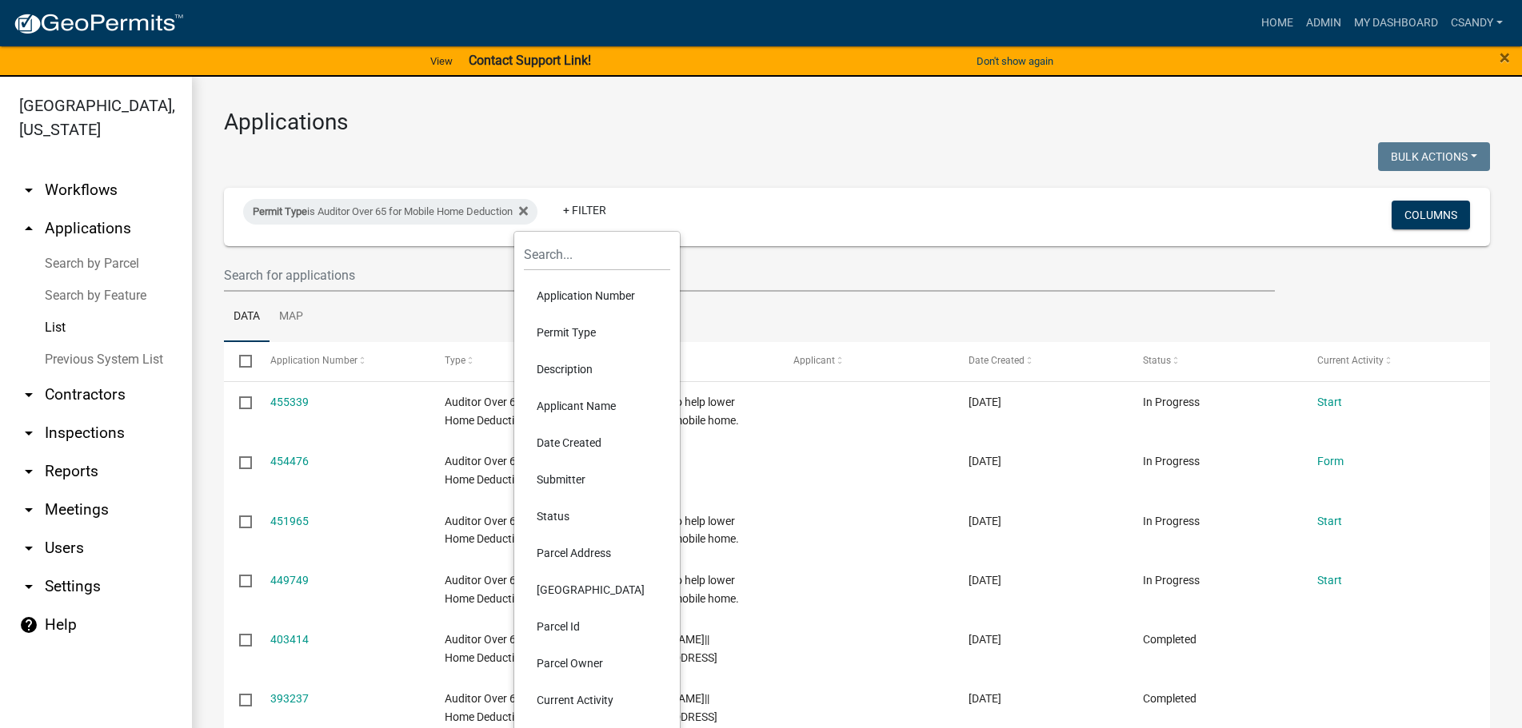
click at [587, 513] on li "Status" at bounding box center [597, 516] width 146 height 37
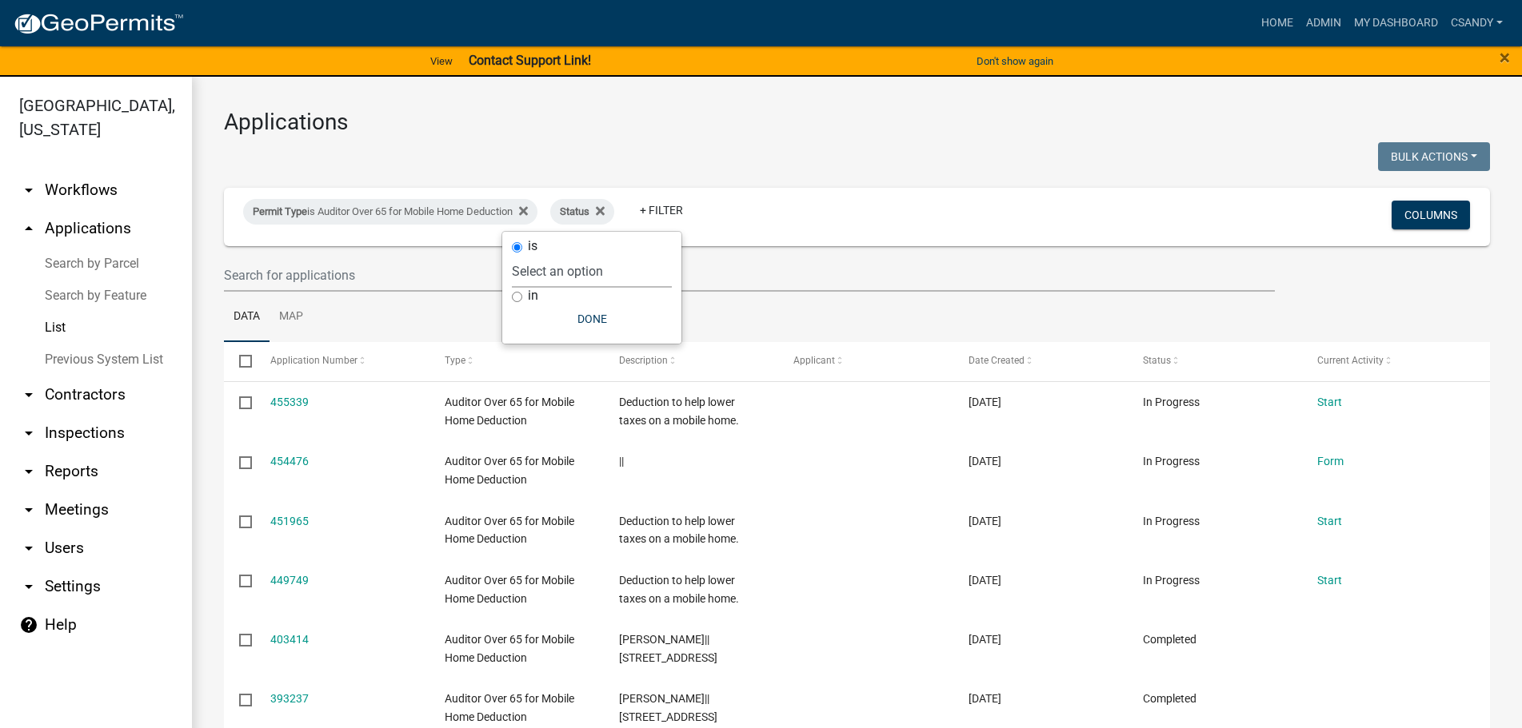
click at [598, 280] on select "Select an option Not Started In Progress Completed Expired Locked Withdrawn Voi…" at bounding box center [592, 271] width 160 height 33
click at [545, 255] on select "Select an option Not Started In Progress Completed Expired Locked Withdrawn Voi…" at bounding box center [592, 271] width 160 height 33
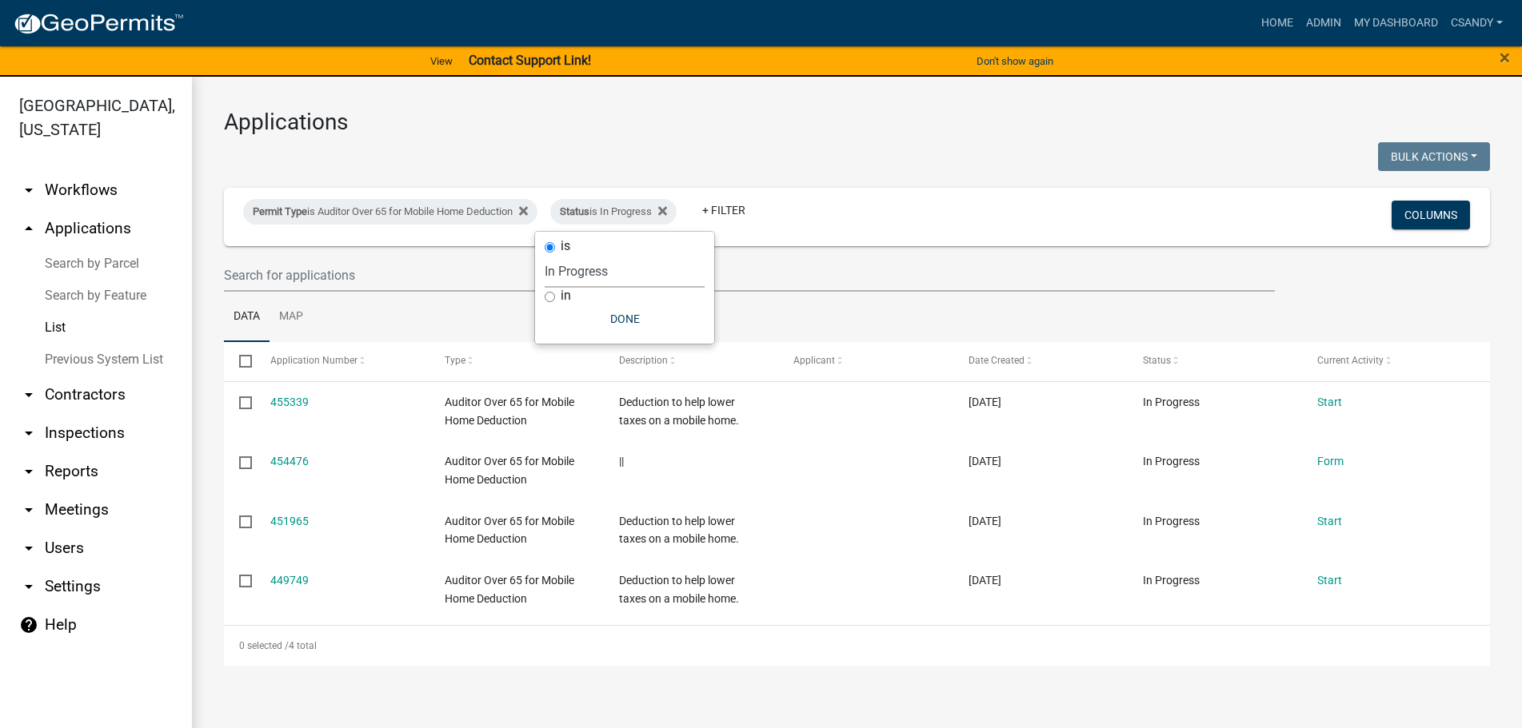
click at [241, 363] on input "checkbox" at bounding box center [244, 360] width 10 height 10
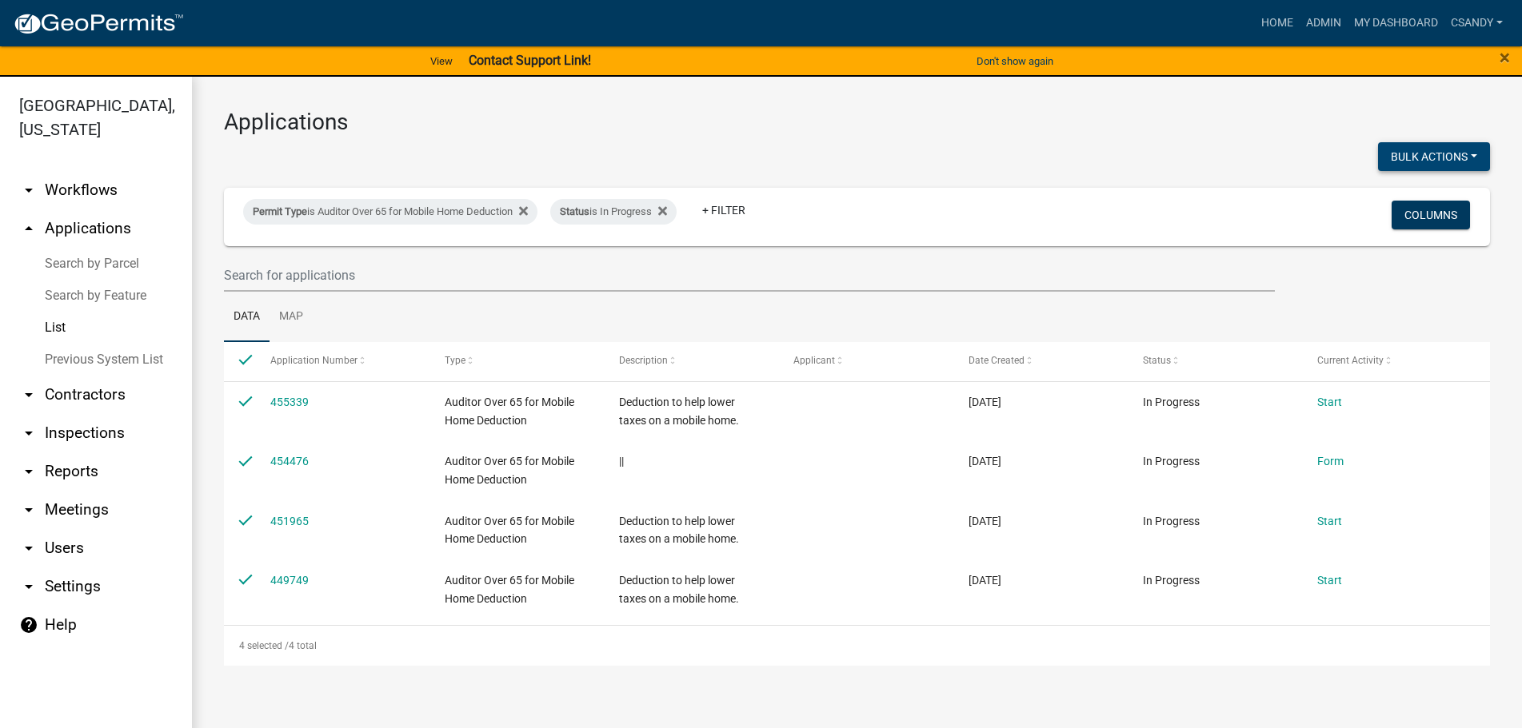
click at [1441, 158] on button "Bulk Actions" at bounding box center [1434, 156] width 112 height 29
click at [1416, 193] on button "Void" at bounding box center [1426, 198] width 128 height 38
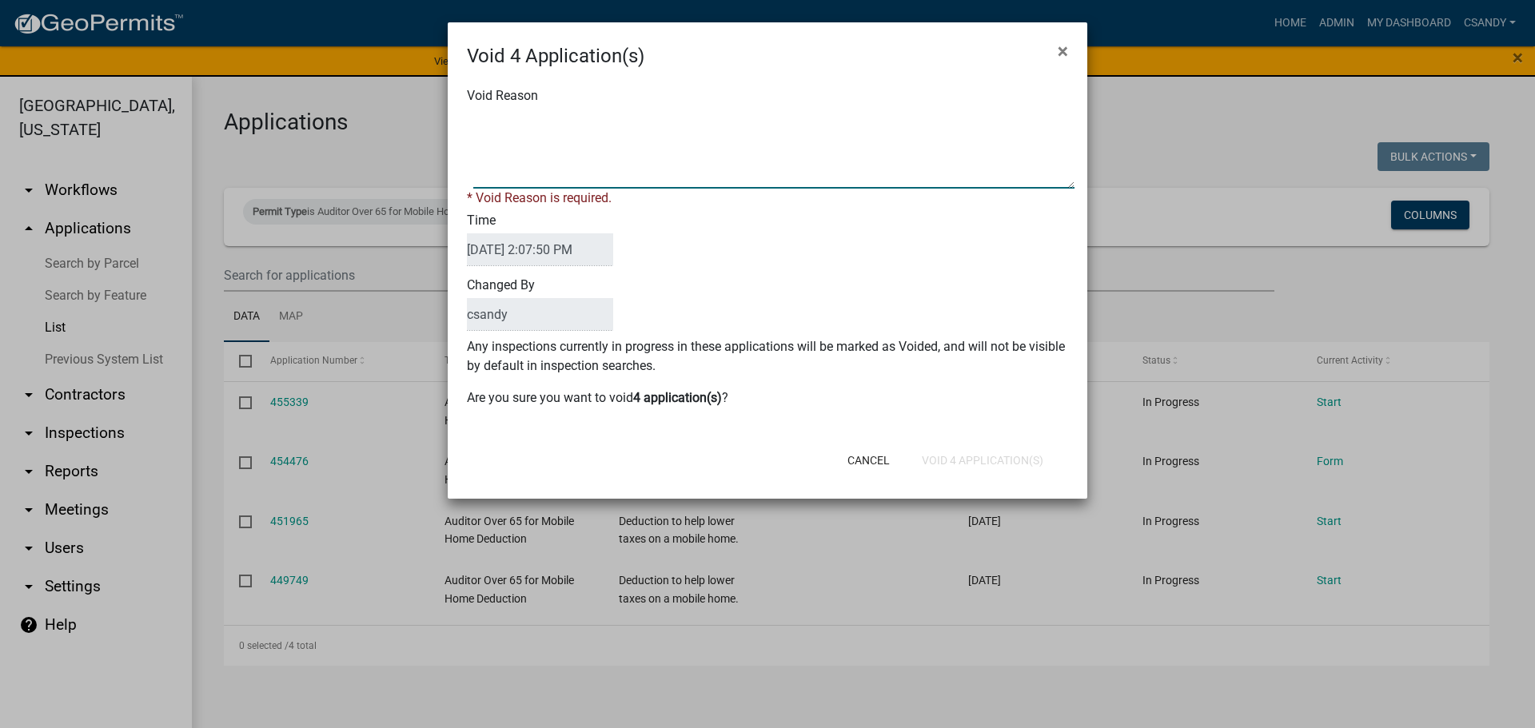
click at [795, 142] on textarea "Void Reason" at bounding box center [773, 149] width 601 height 80
click at [996, 457] on div "Cancel Void 4 Application(s)" at bounding box center [872, 461] width 394 height 42
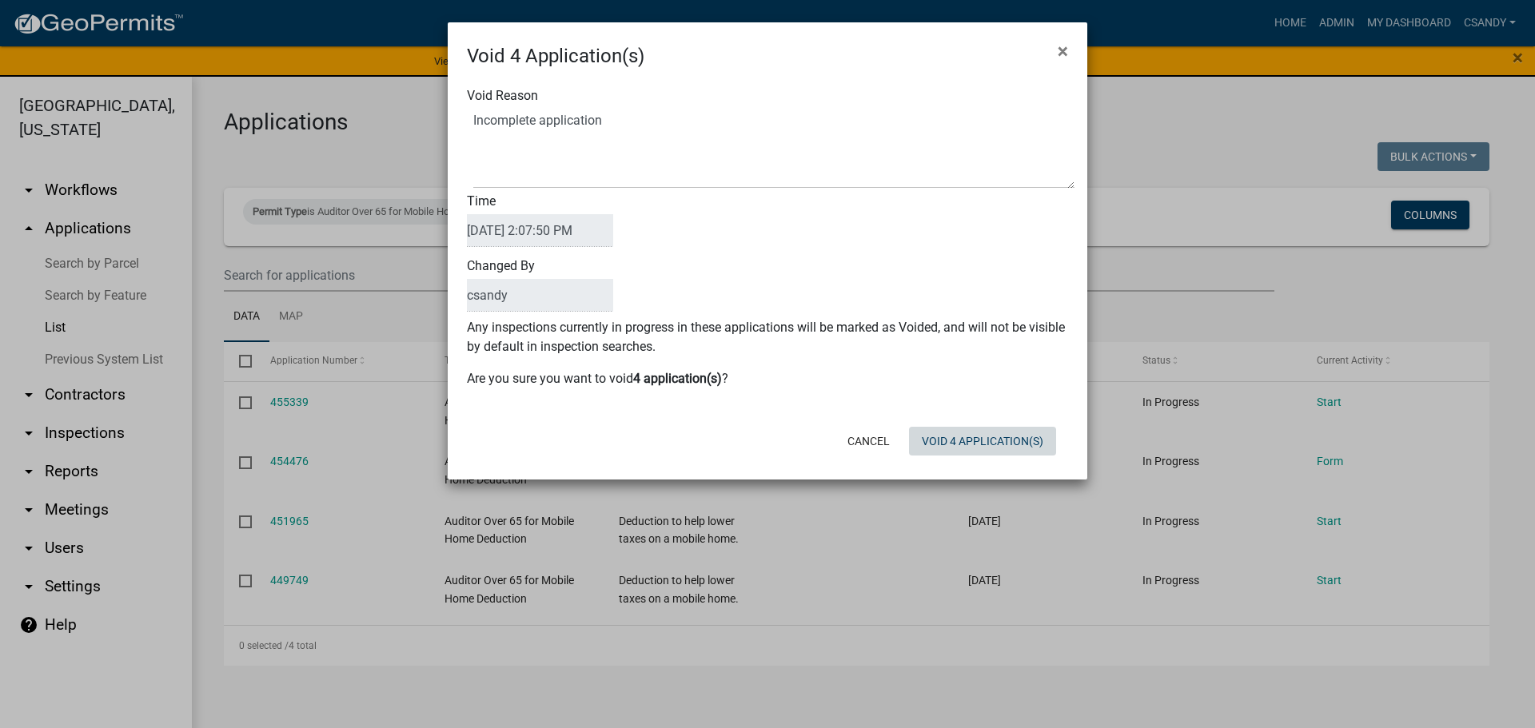
click at [991, 437] on button "Void 4 Application(s)" at bounding box center [982, 441] width 147 height 29
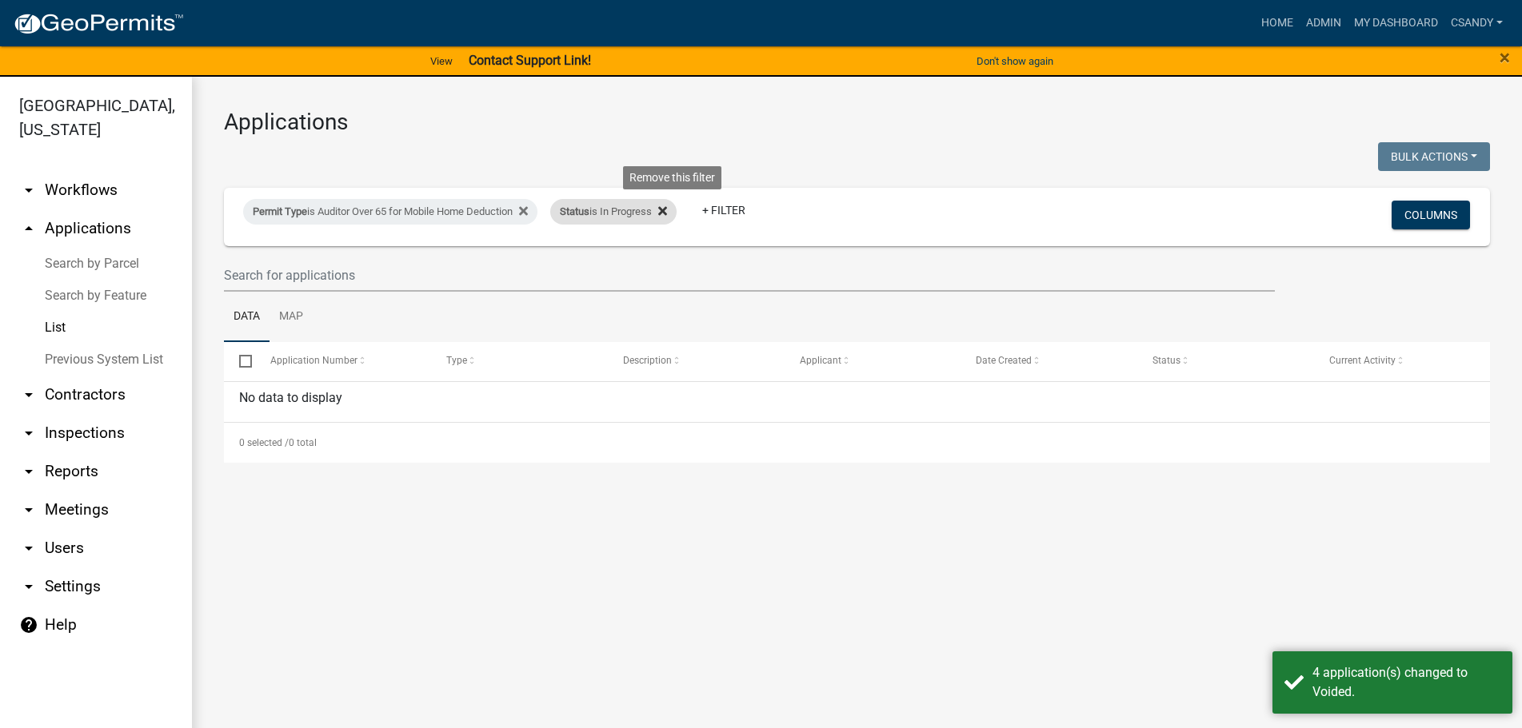
click at [667, 211] on icon at bounding box center [662, 211] width 9 height 9
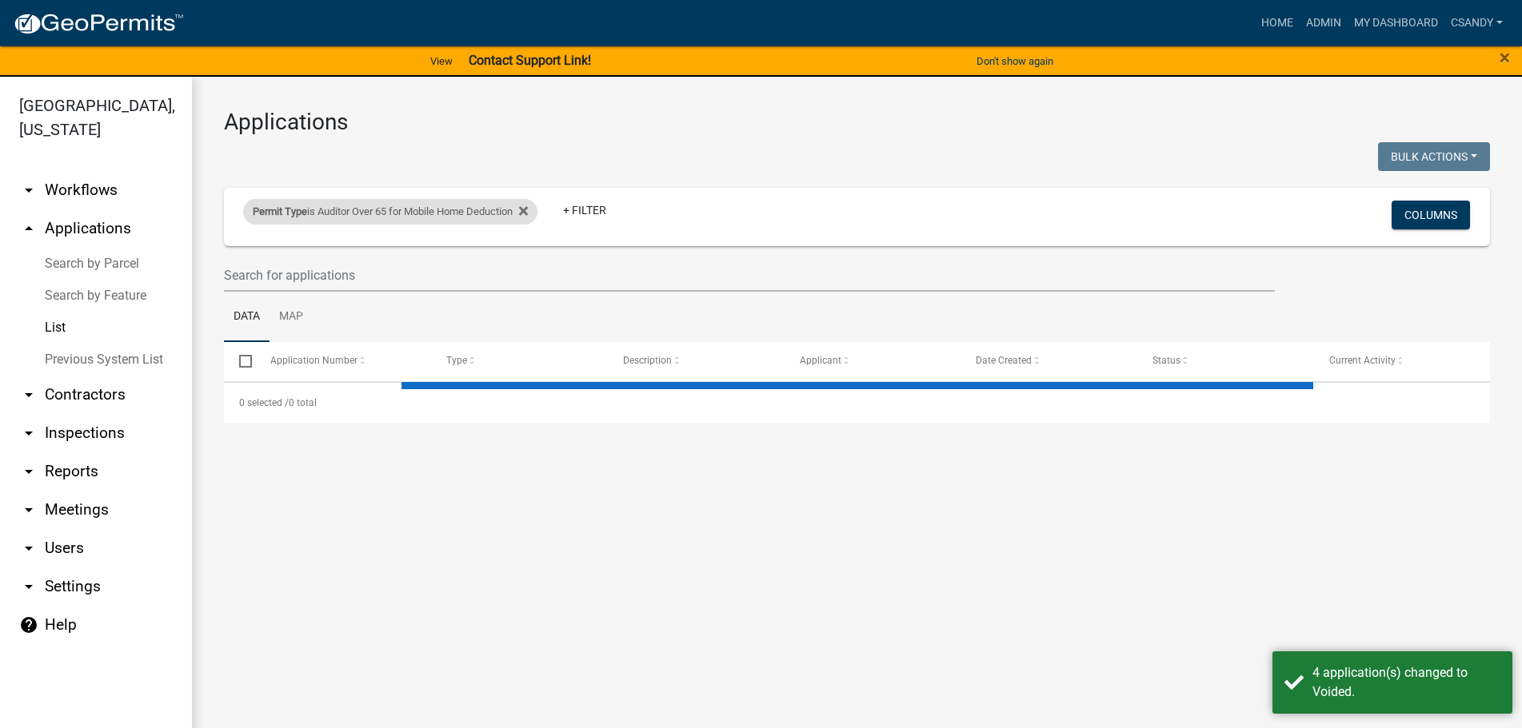
click at [451, 212] on div "Permit Type is Auditor Over 65 for Mobile Home Deduction" at bounding box center [390, 212] width 294 height 26
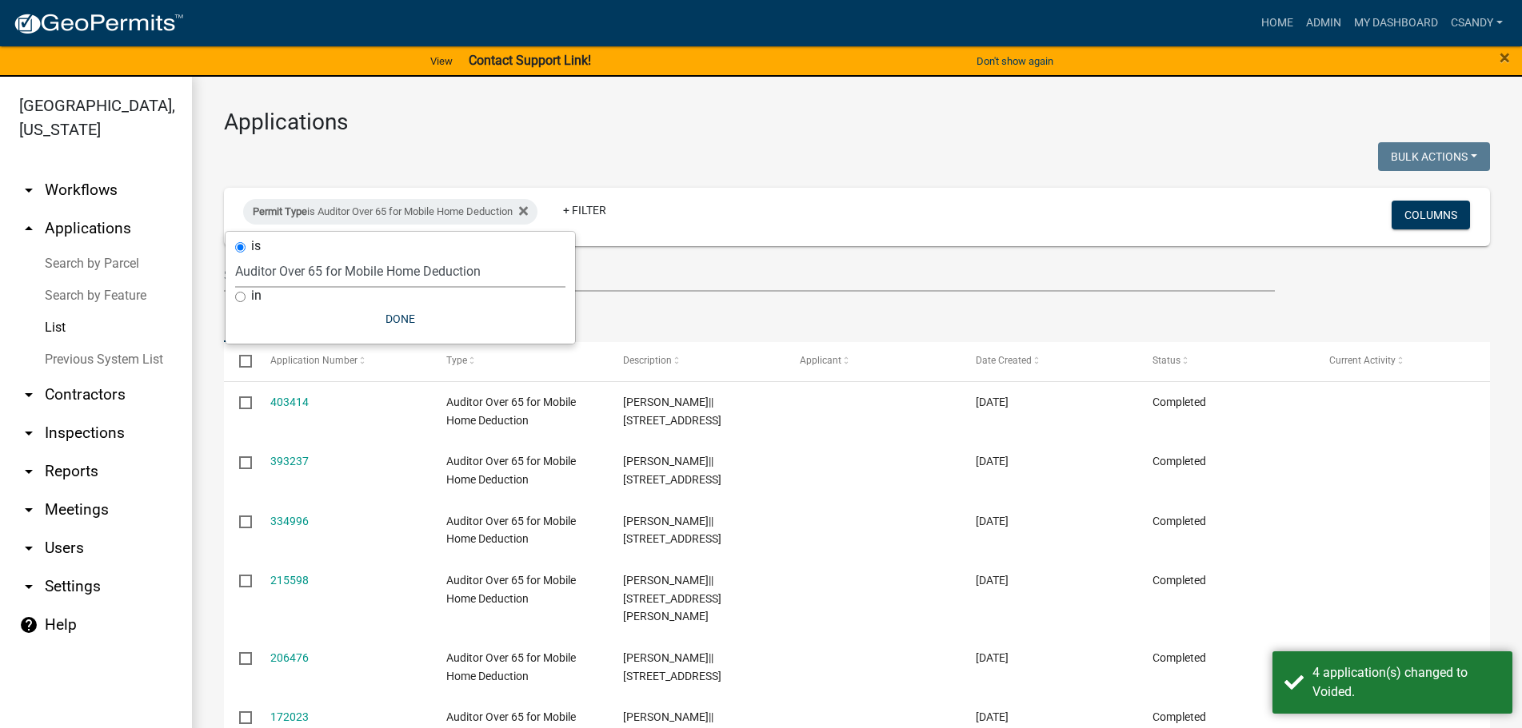
click at [390, 275] on select "Select an option [DATE] Copy Of - Subdivision Plat Application - APC APC Addres…" at bounding box center [400, 271] width 330 height 33
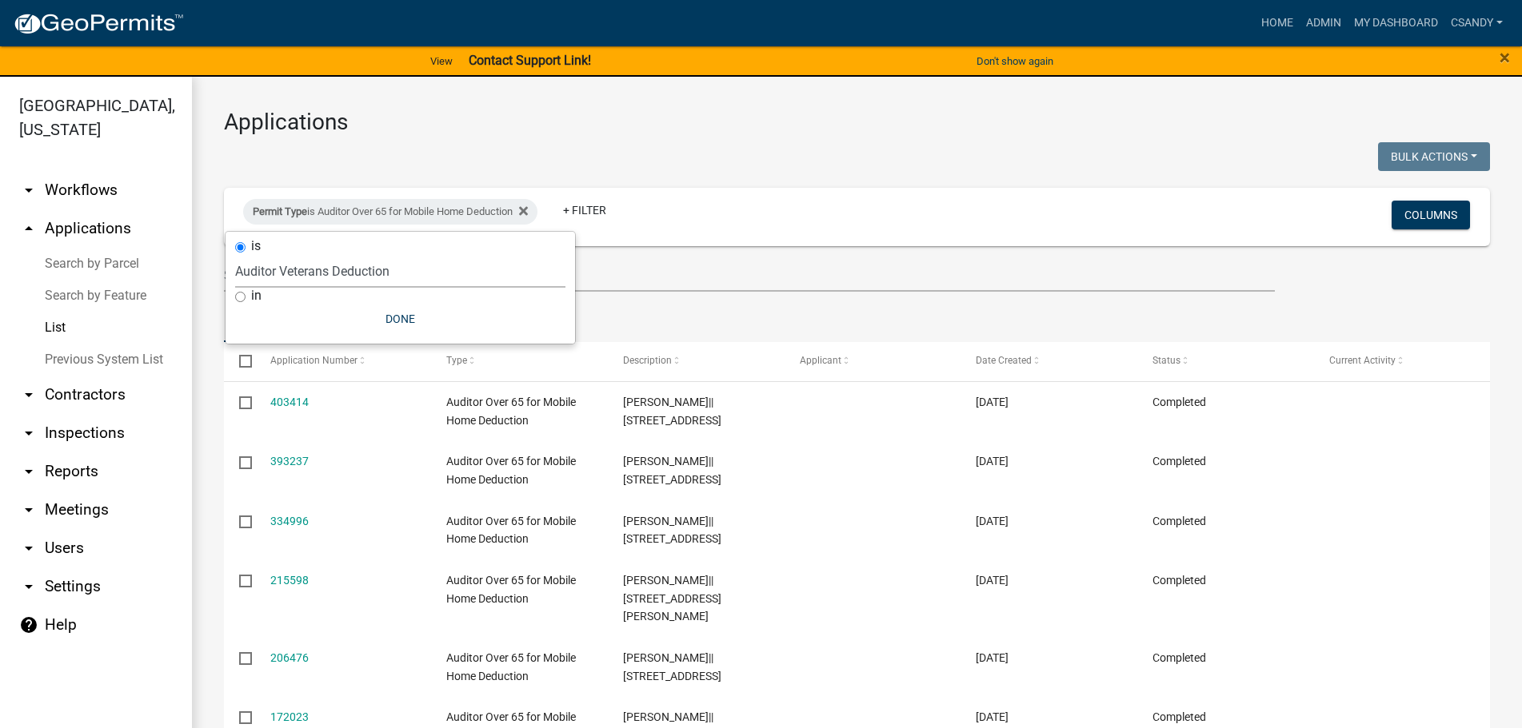
click at [235, 255] on select "Select an option [DATE] Copy Of - Subdivision Plat Application - APC APC Addres…" at bounding box center [400, 271] width 330 height 33
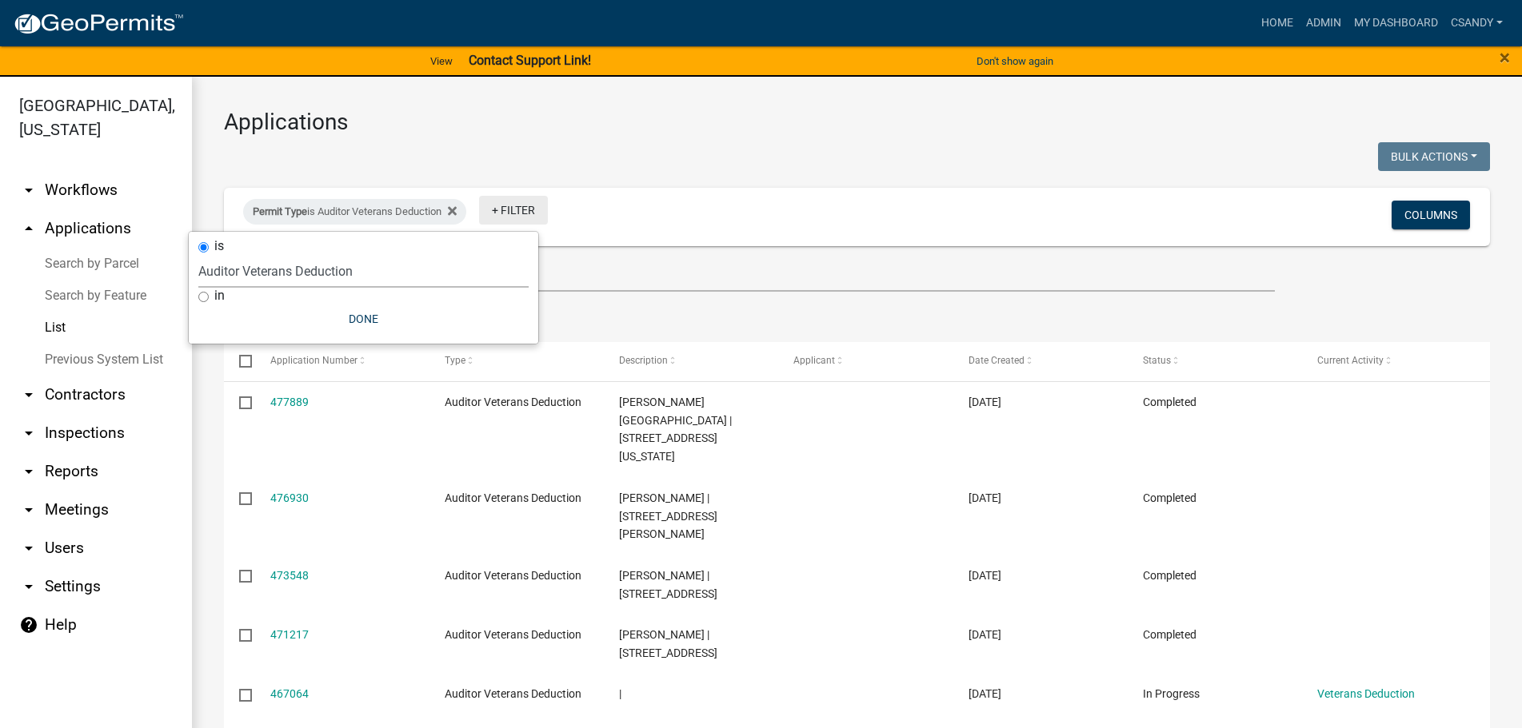
click at [511, 204] on link "+ Filter" at bounding box center [513, 210] width 69 height 29
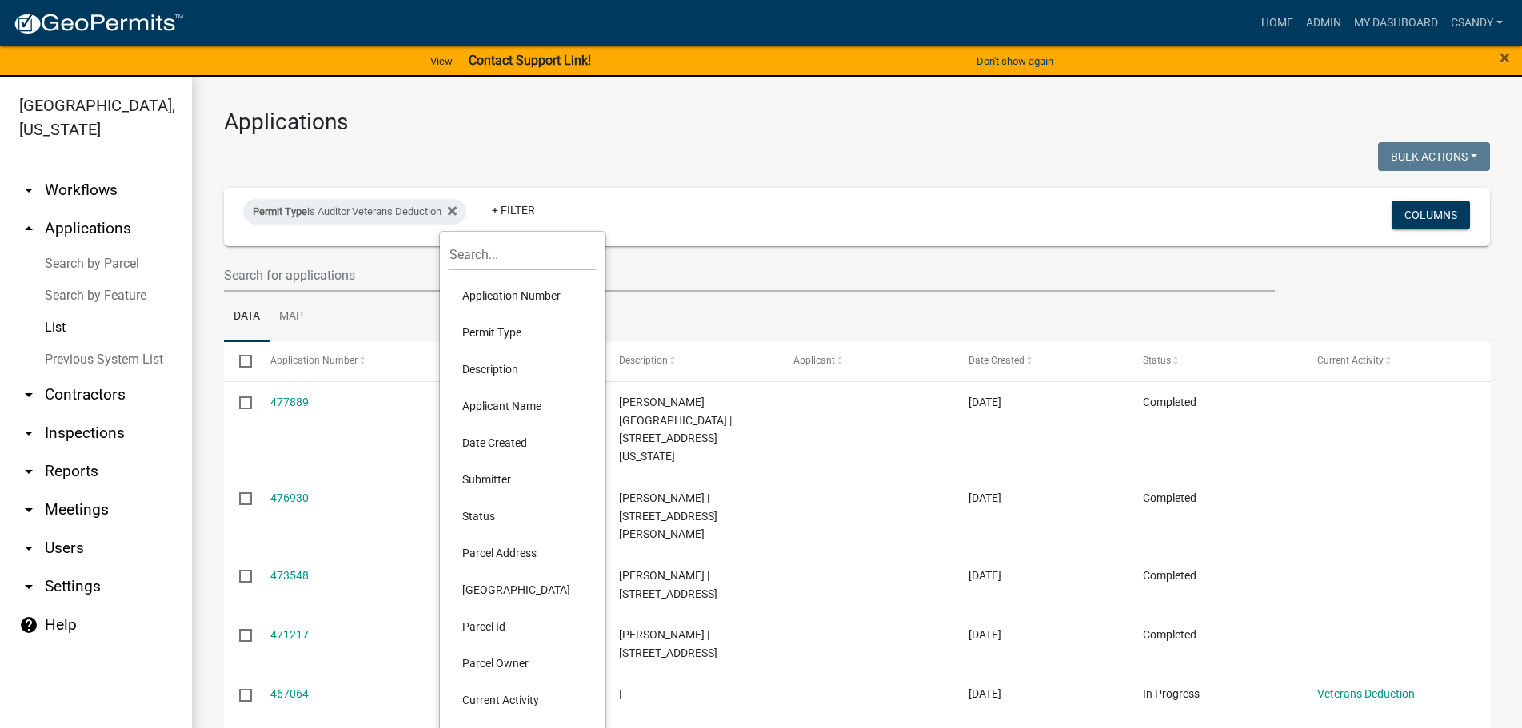
click at [492, 515] on li "Status" at bounding box center [522, 516] width 146 height 37
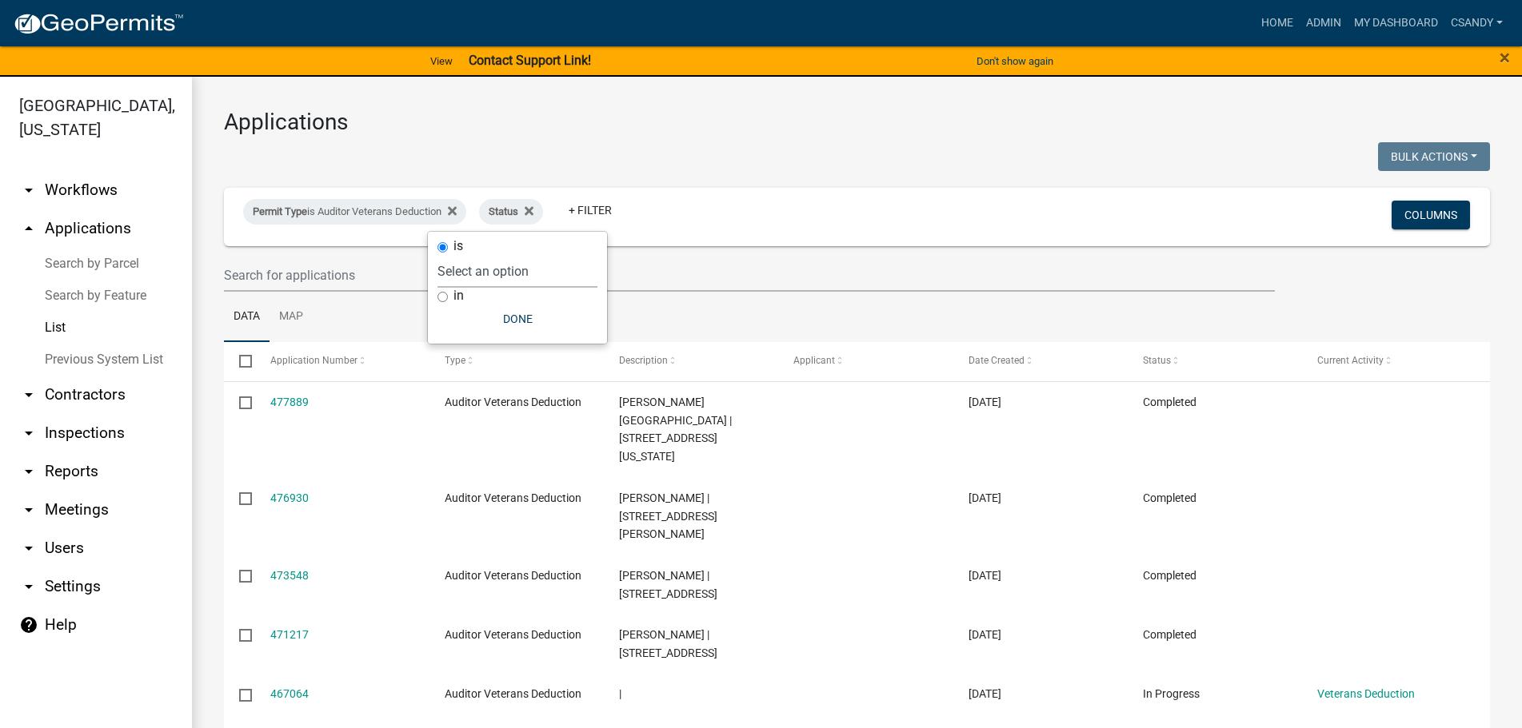
click at [540, 267] on select "Select an option Not Started In Progress Completed Expired Locked Withdrawn Voi…" at bounding box center [517, 271] width 160 height 33
click at [470, 255] on select "Select an option Not Started In Progress Completed Expired Locked Withdrawn Voi…" at bounding box center [517, 271] width 160 height 33
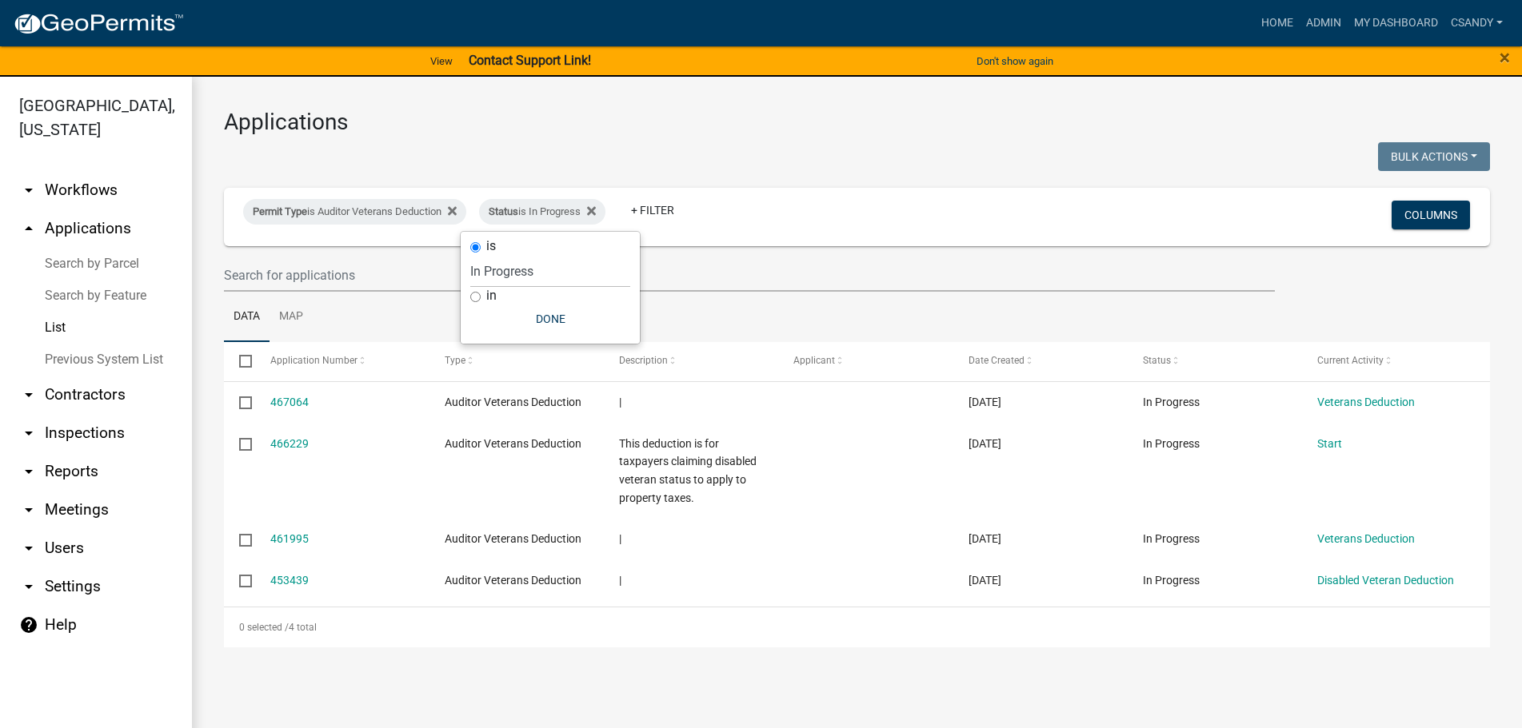
click at [245, 359] on input "checkbox" at bounding box center [244, 360] width 10 height 10
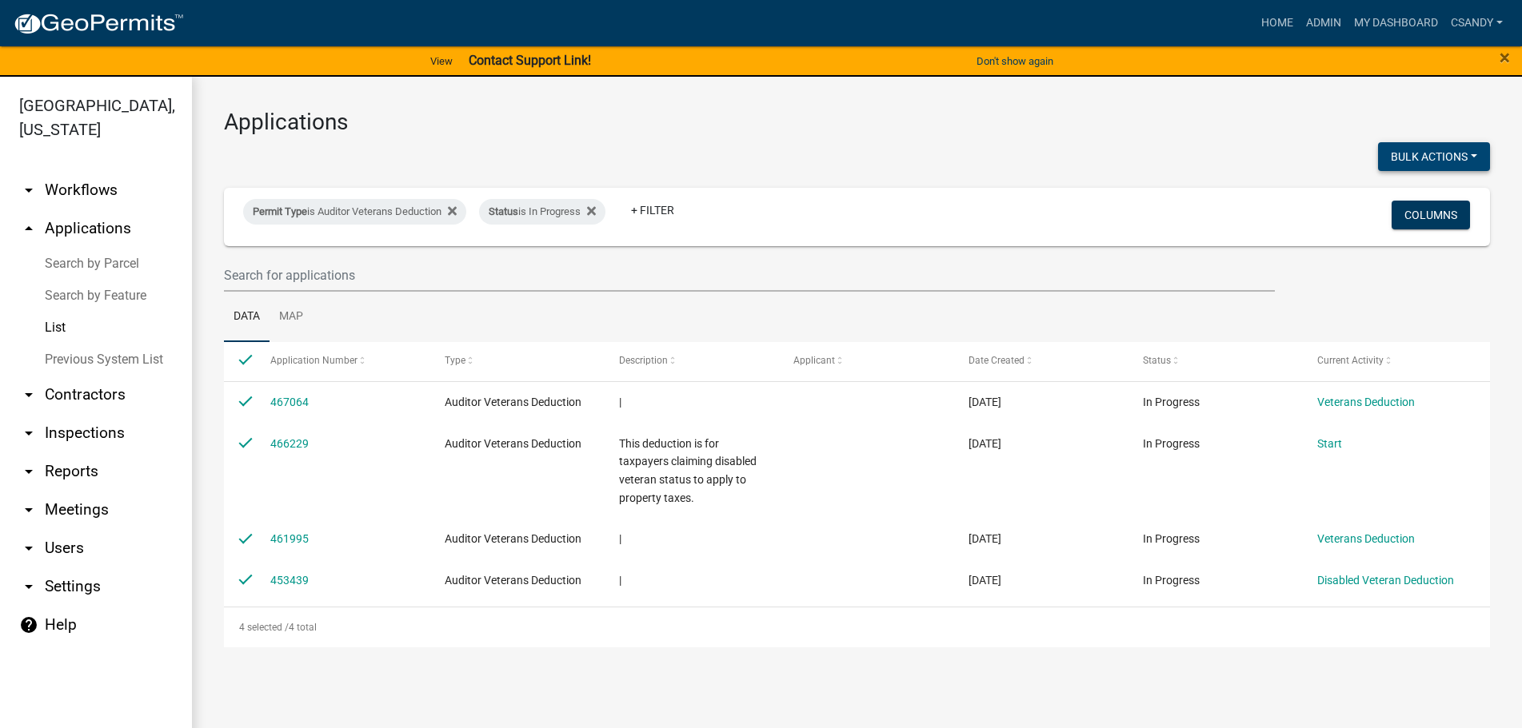
click at [1424, 158] on button "Bulk Actions" at bounding box center [1434, 156] width 112 height 29
click at [1402, 204] on button "Void" at bounding box center [1426, 198] width 128 height 38
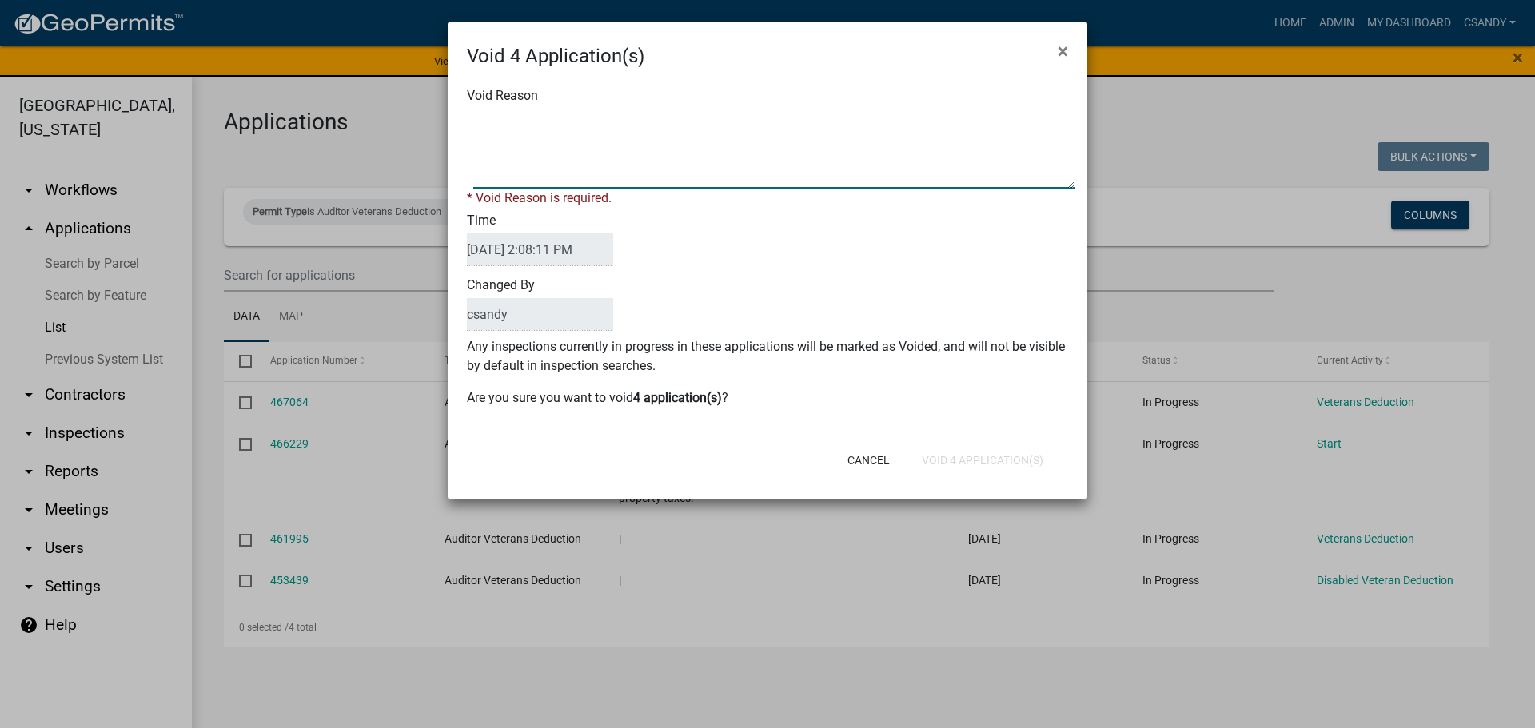
click at [756, 169] on textarea "Void Reason" at bounding box center [773, 149] width 601 height 80
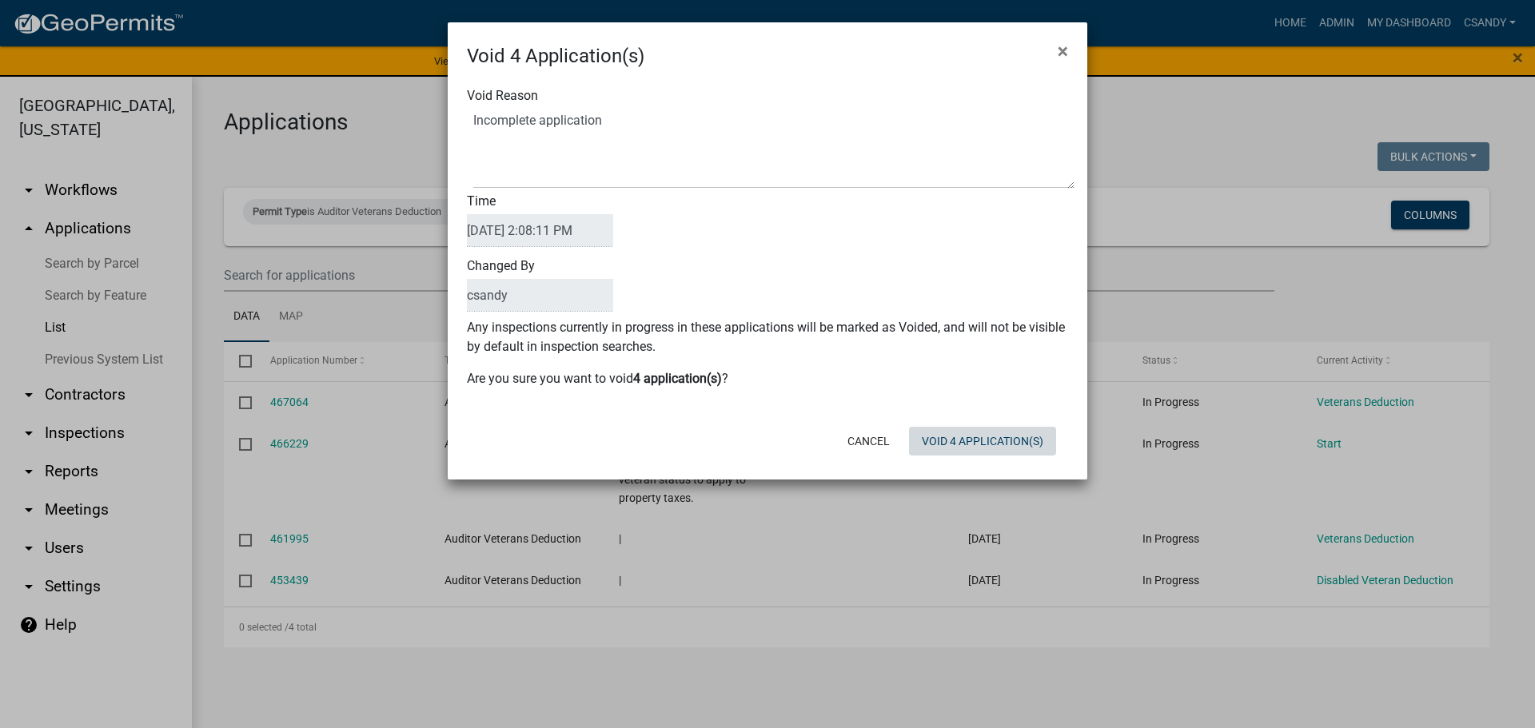
click at [1021, 457] on div "Cancel Void 4 Application(s)" at bounding box center [872, 442] width 394 height 42
click at [1014, 441] on button "Void 4 Application(s)" at bounding box center [982, 441] width 147 height 29
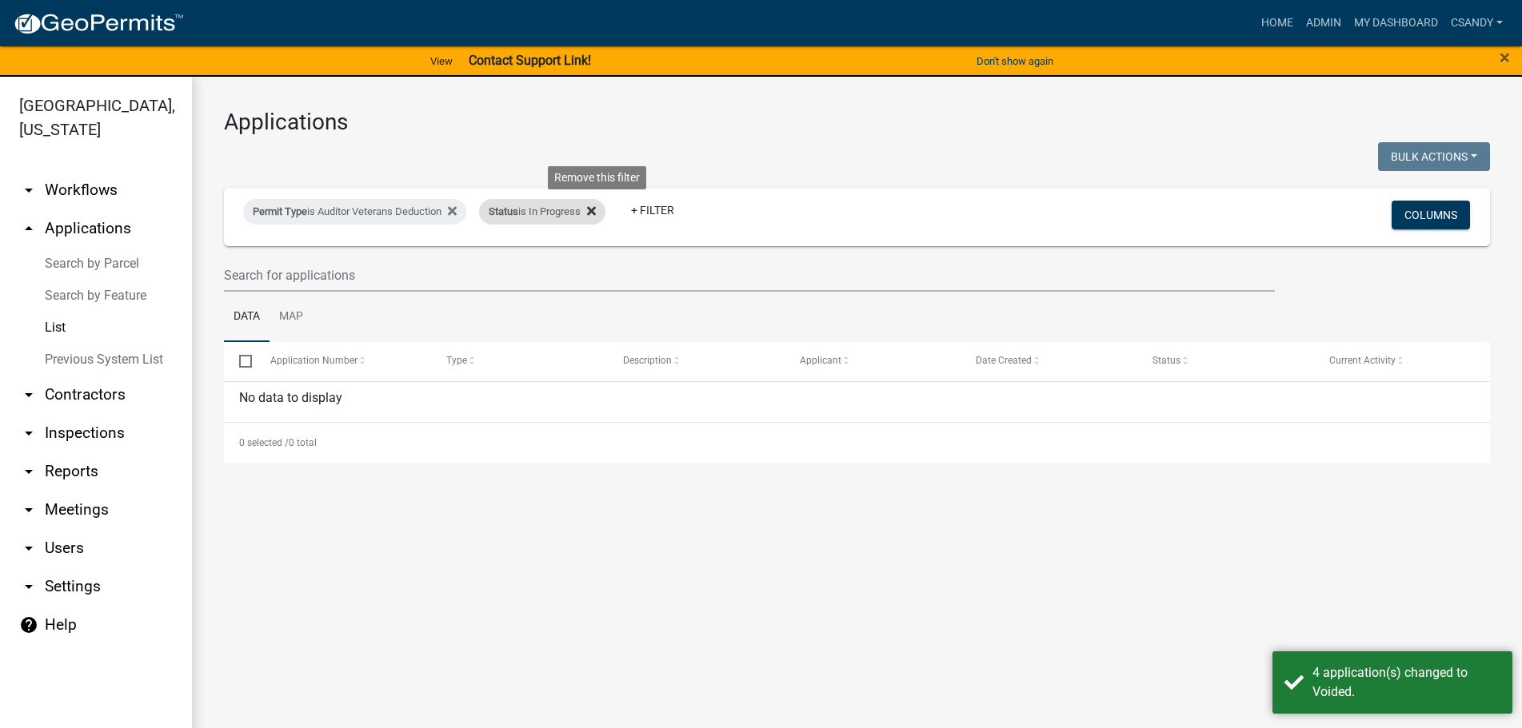
click at [596, 209] on icon at bounding box center [591, 211] width 9 height 9
click at [415, 215] on div "Permit Type is Auditor Veterans Deduction" at bounding box center [354, 212] width 223 height 26
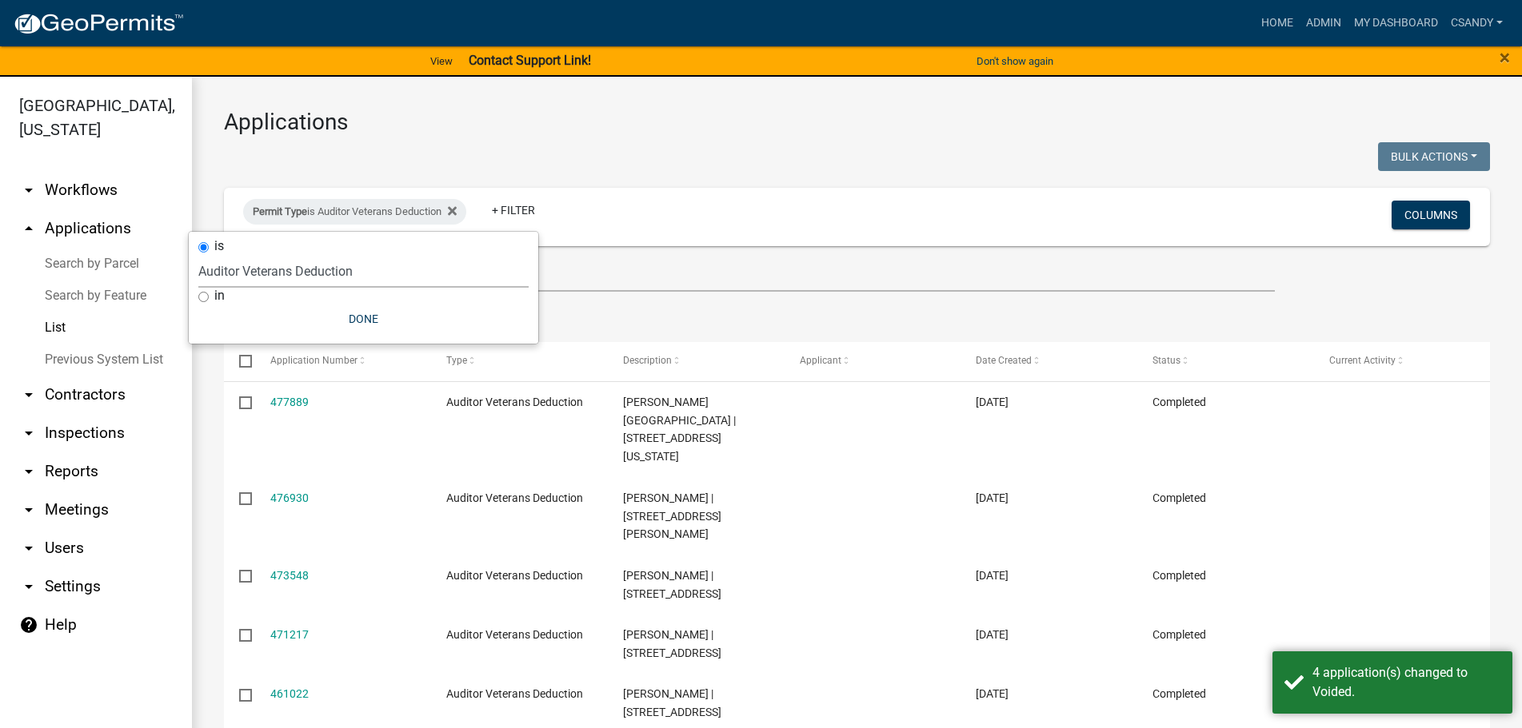
click at [396, 275] on select "Select an option [DATE] Copy Of - Subdivision Plat Application - APC APC Addres…" at bounding box center [363, 271] width 330 height 33
click at [238, 255] on select "Select an option [DATE] Copy Of - Subdivision Plat Application - APC APC Addres…" at bounding box center [363, 271] width 330 height 33
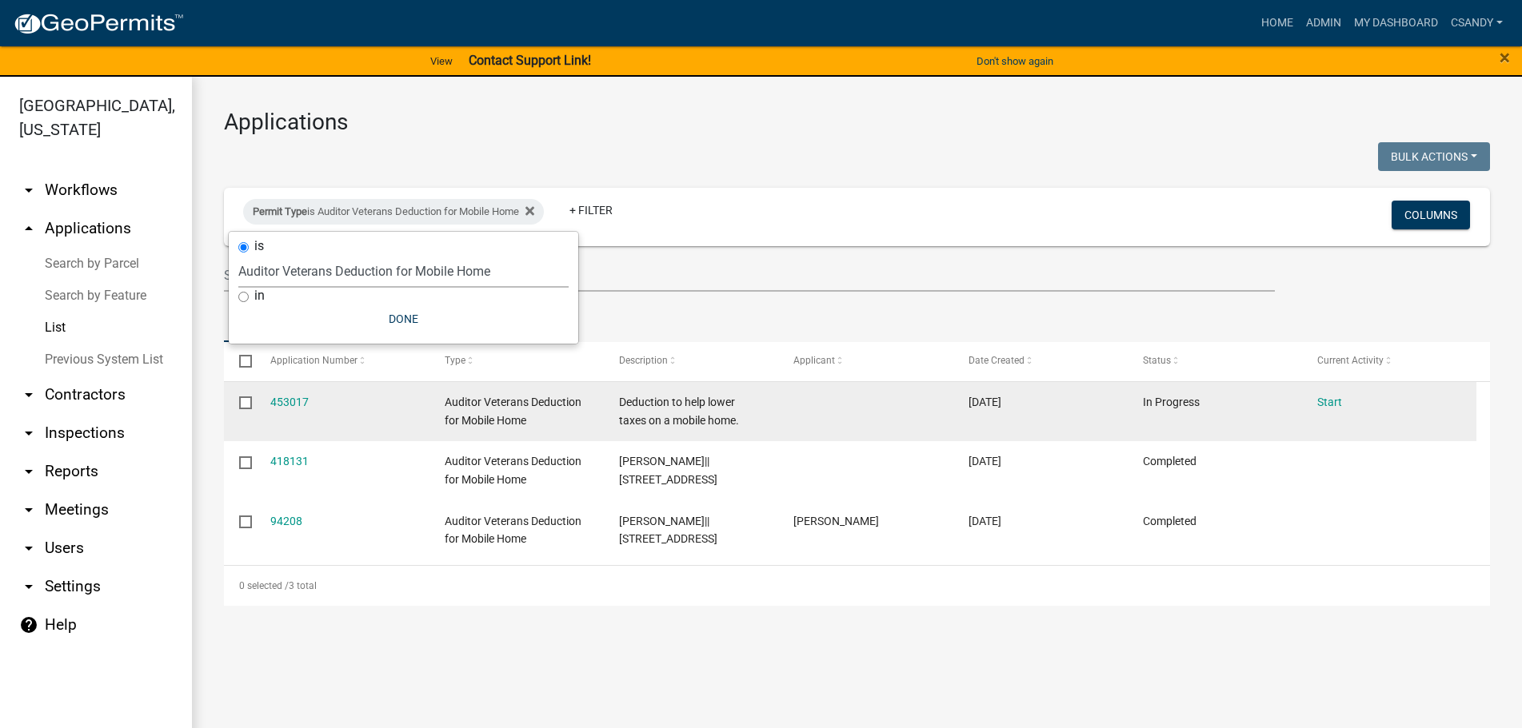
click at [243, 405] on input "checkbox" at bounding box center [244, 402] width 10 height 10
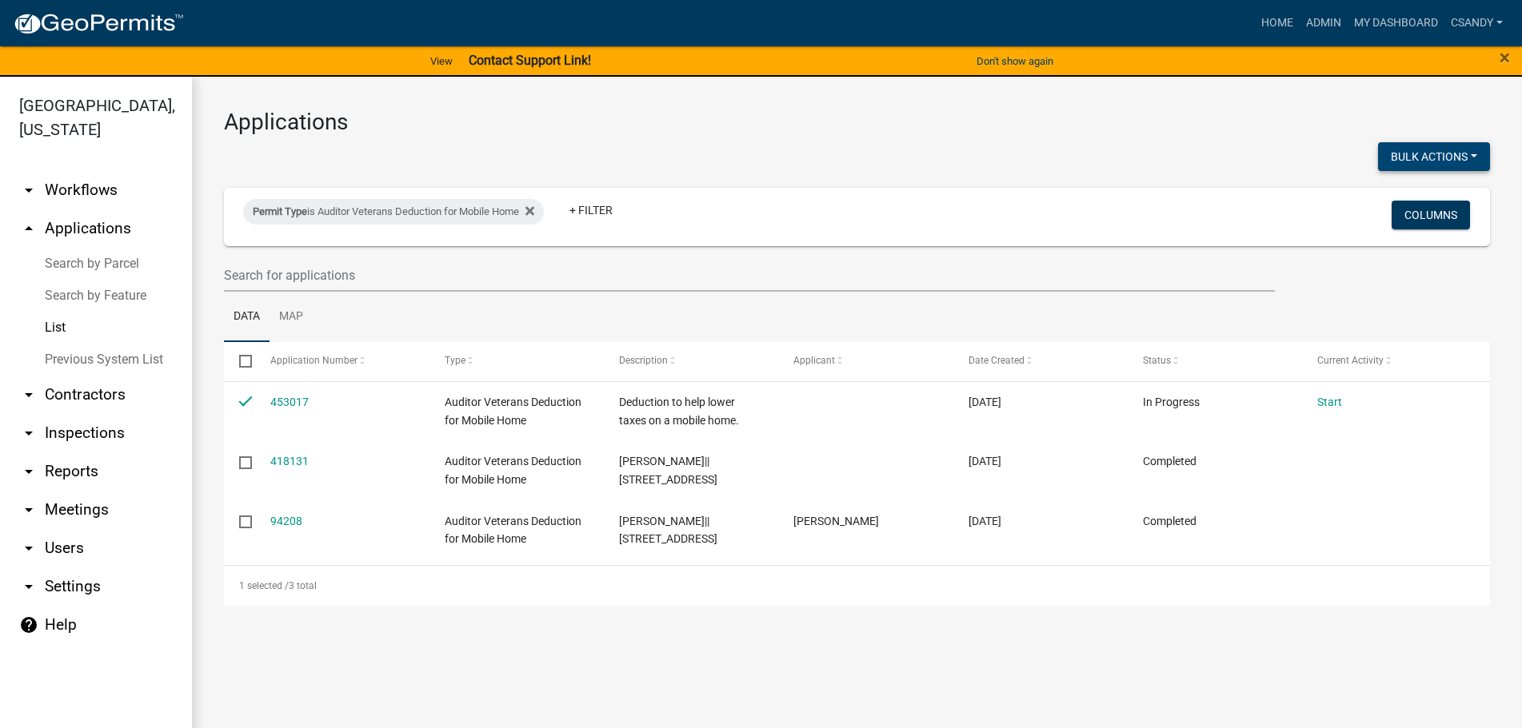
click at [1446, 160] on button "Bulk Actions" at bounding box center [1434, 156] width 112 height 29
click at [1422, 194] on button "Void" at bounding box center [1426, 198] width 128 height 38
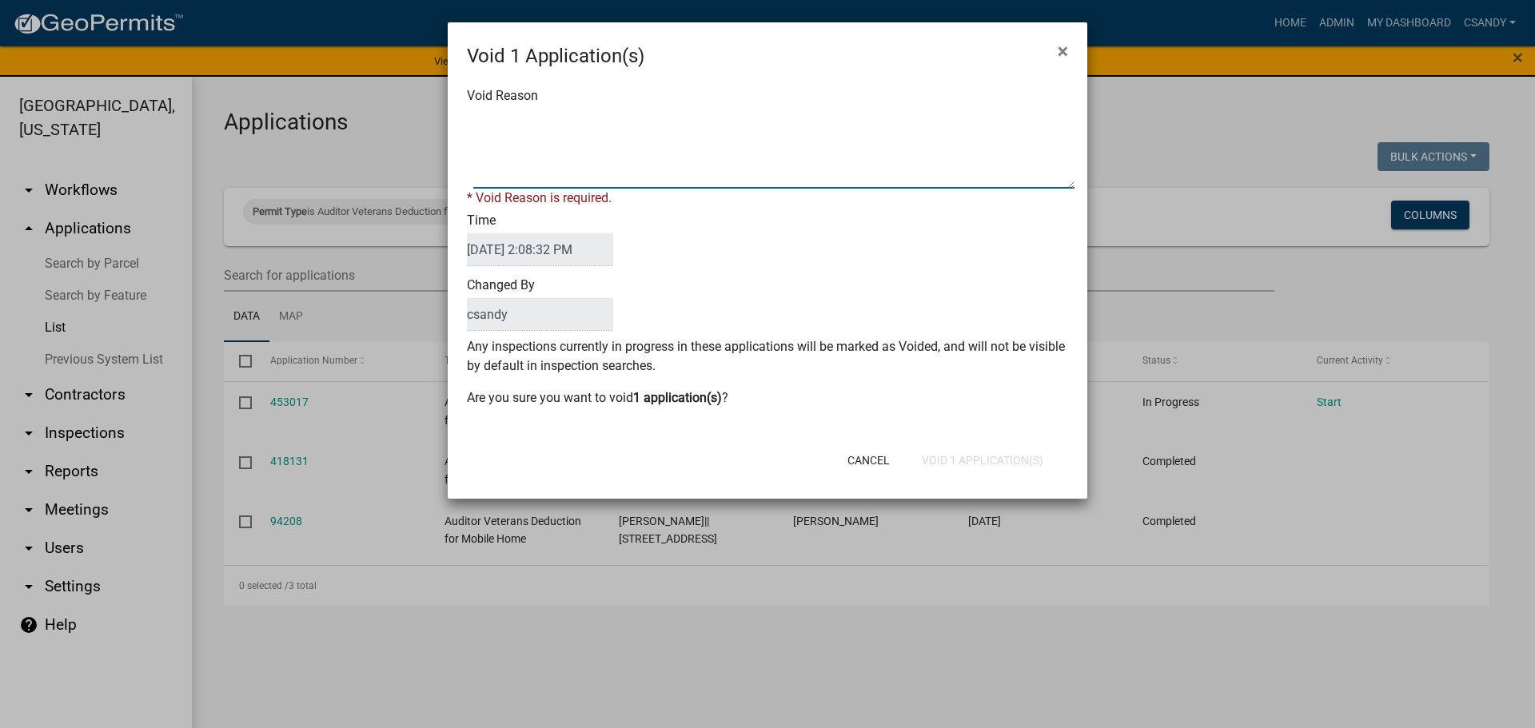
click at [835, 166] on textarea "Void Reason" at bounding box center [773, 149] width 601 height 80
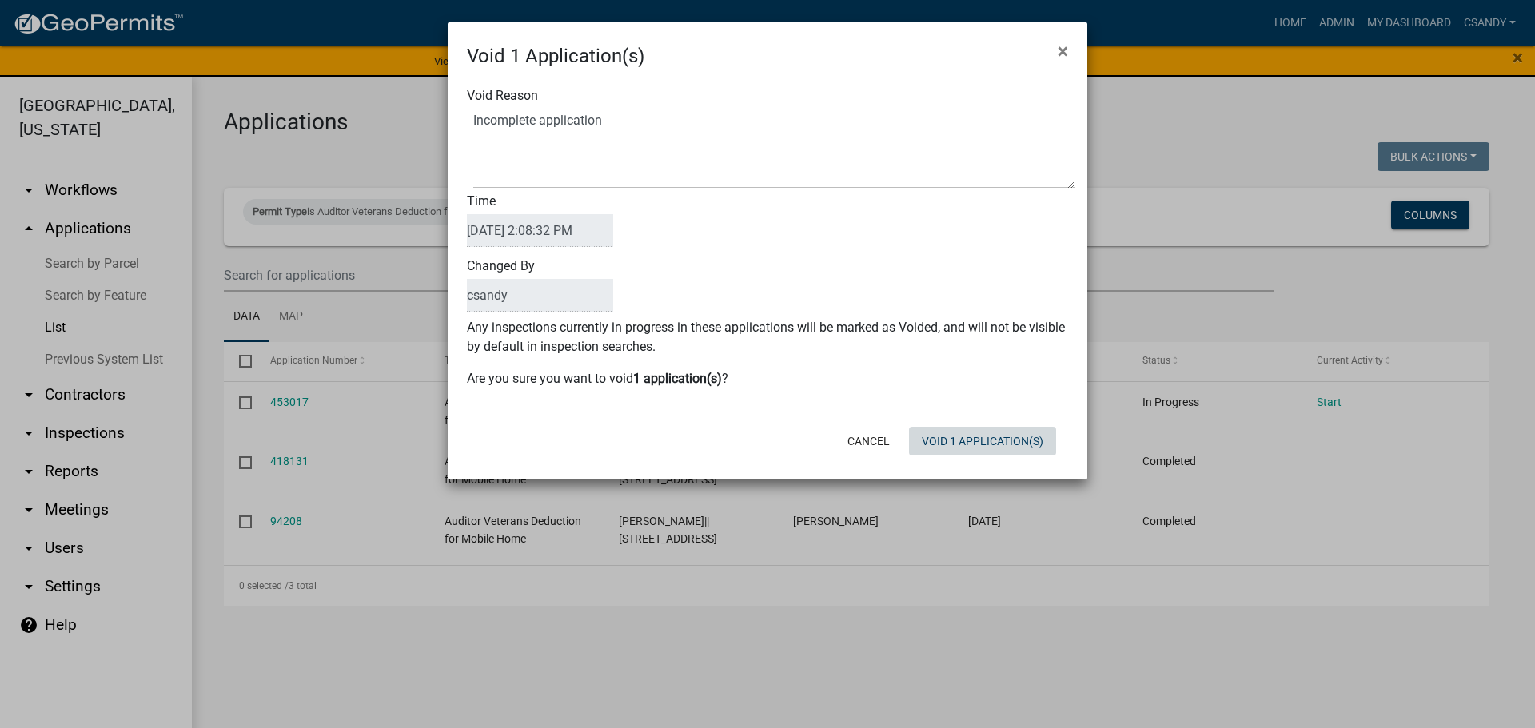
click at [946, 452] on button "Void 1 Application(s)" at bounding box center [982, 441] width 147 height 29
